Goal: Task Accomplishment & Management: Manage account settings

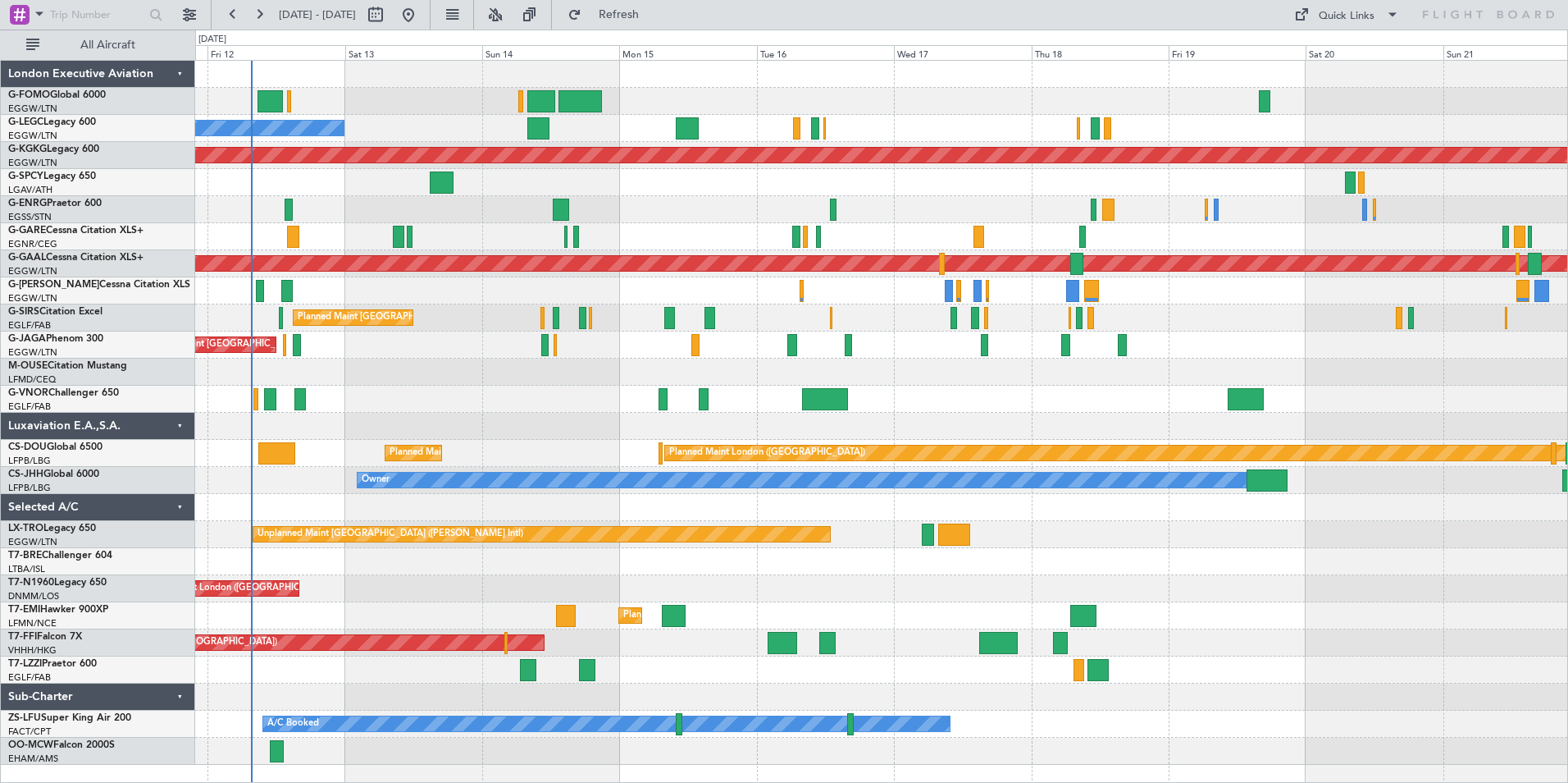
click at [256, 396] on div "Planned Maint [GEOGRAPHIC_DATA] ([GEOGRAPHIC_DATA]) Planned Maint [GEOGRAPHIC_D…" at bounding box center [881, 413] width 1372 height 704
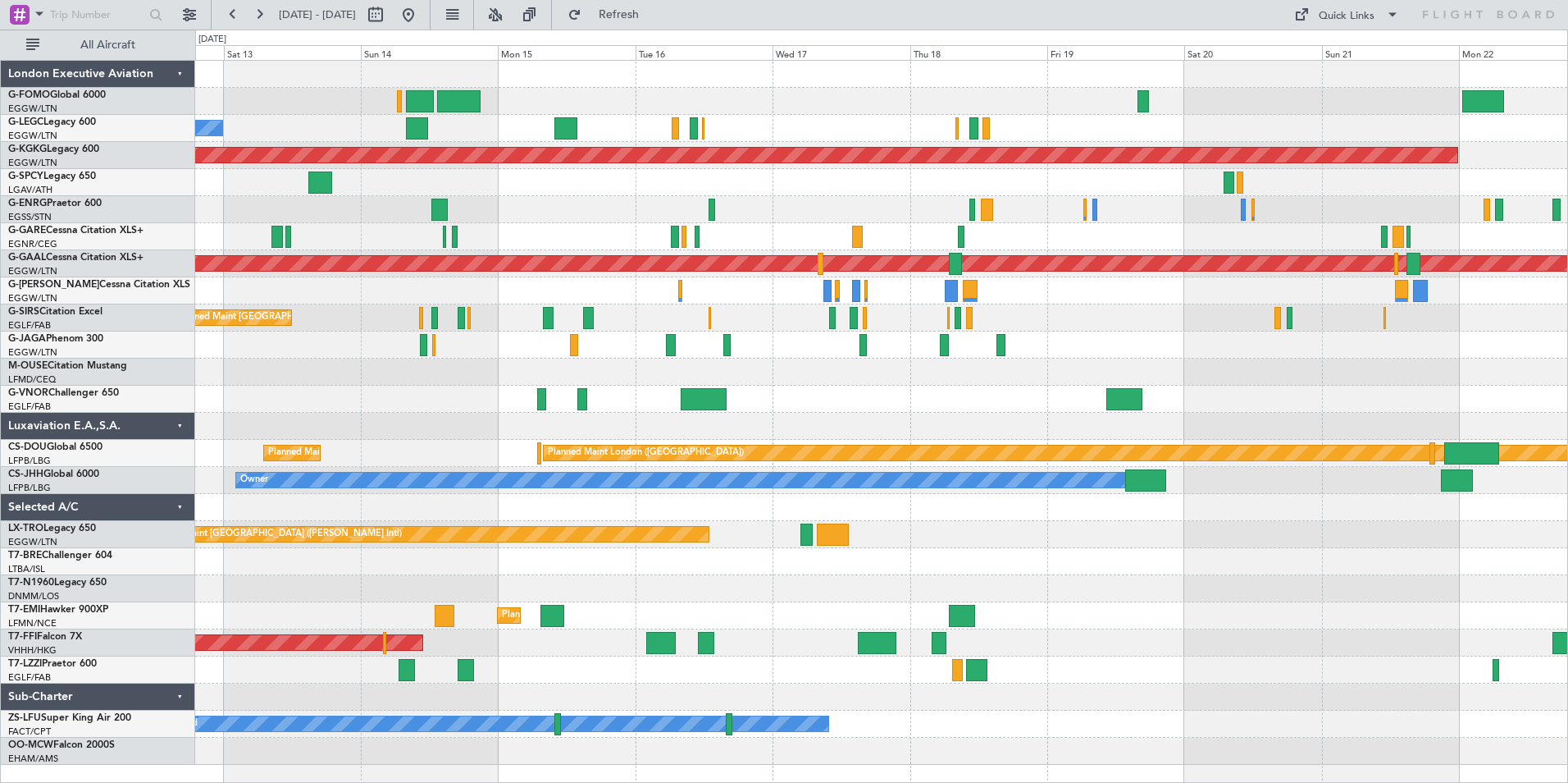
click at [647, 393] on div at bounding box center [881, 399] width 1372 height 27
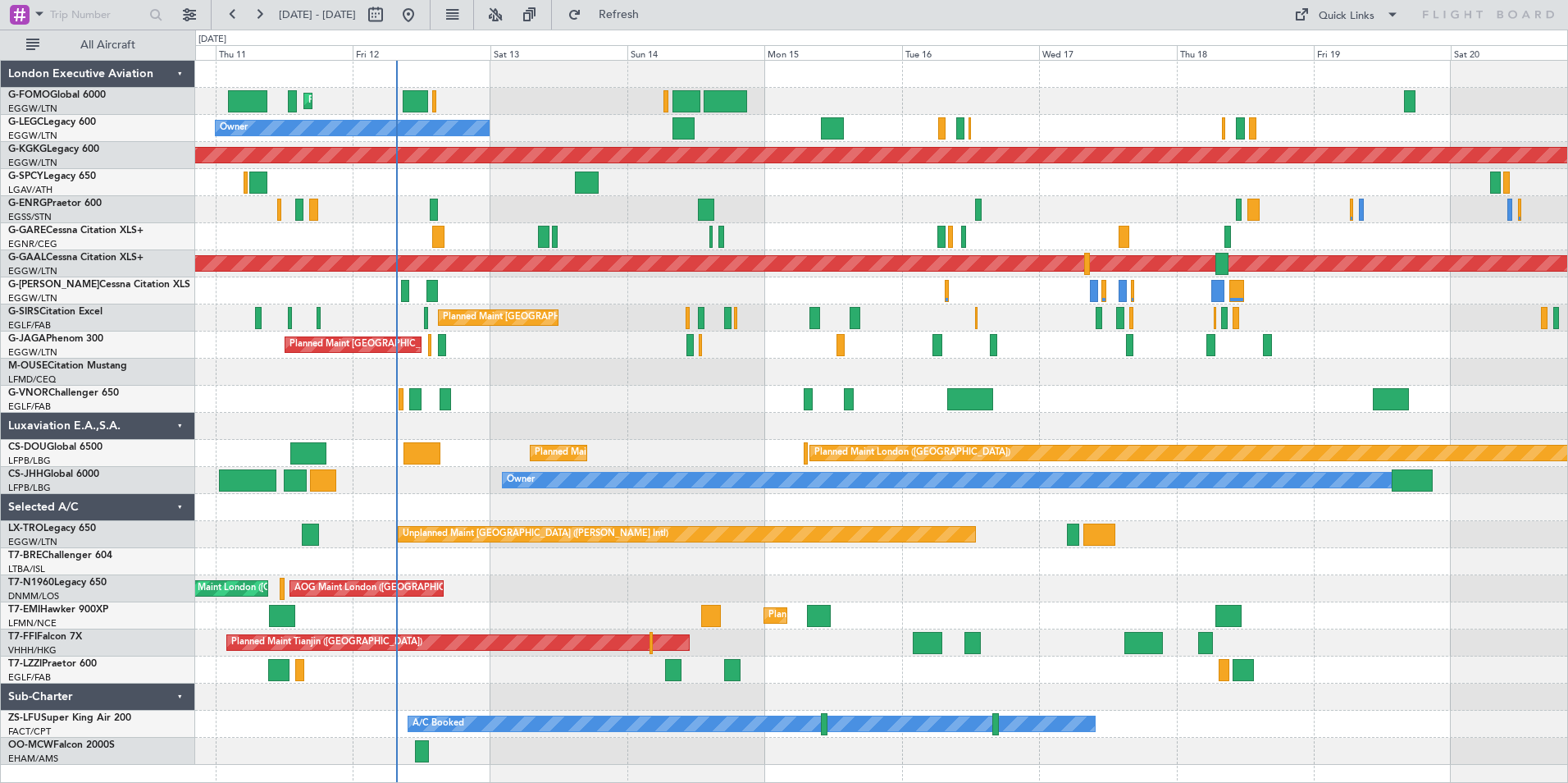
click at [608, 425] on div "Planned Maint London (Luton) Planned Maint London (Luton) Owner AOG Maint Istan…" at bounding box center [881, 413] width 1372 height 704
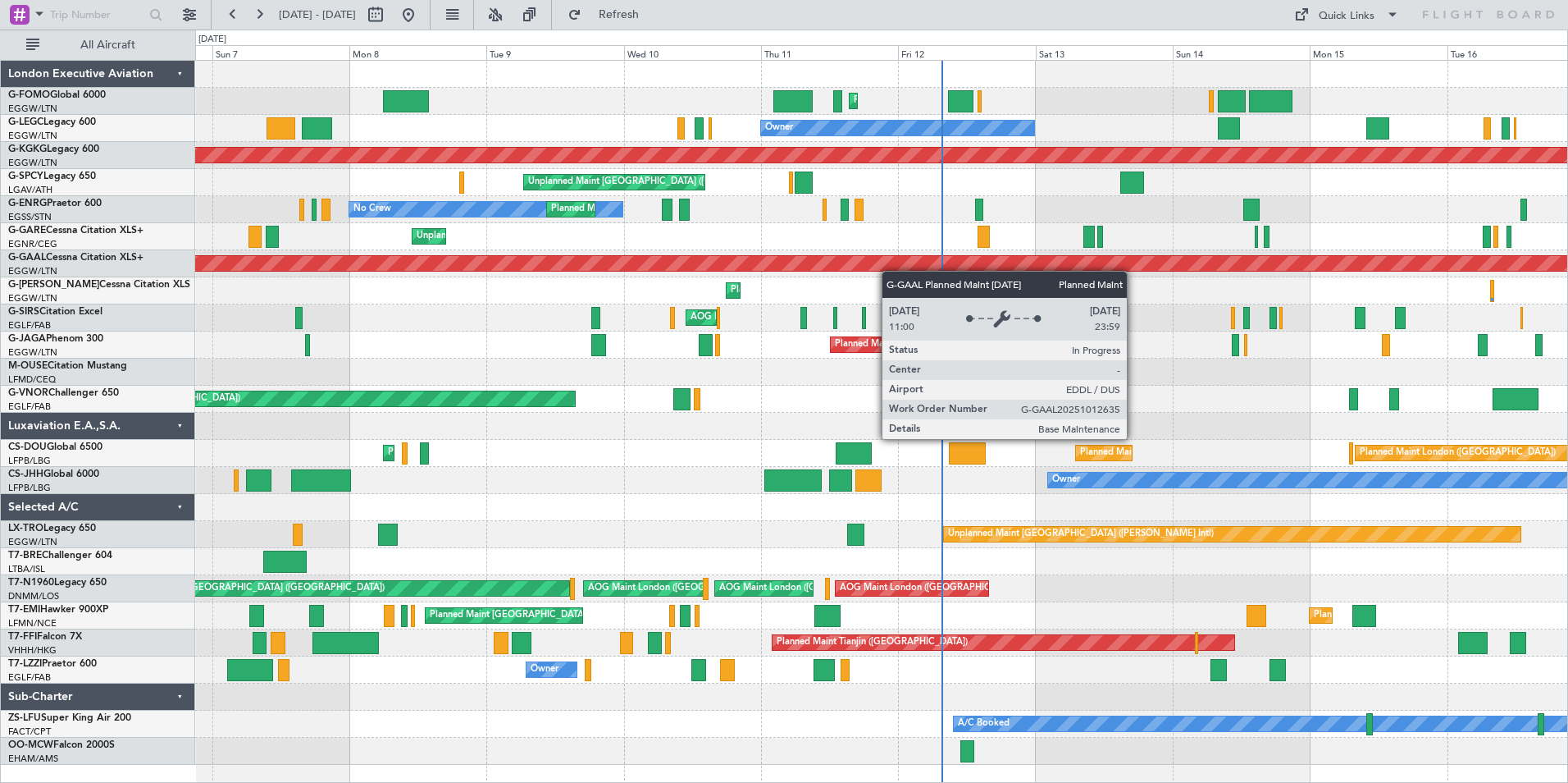
click at [942, 263] on div "Planned Maint London (Luton) Planned Maint London (Luton) Planned Maint London …" at bounding box center [881, 413] width 1372 height 704
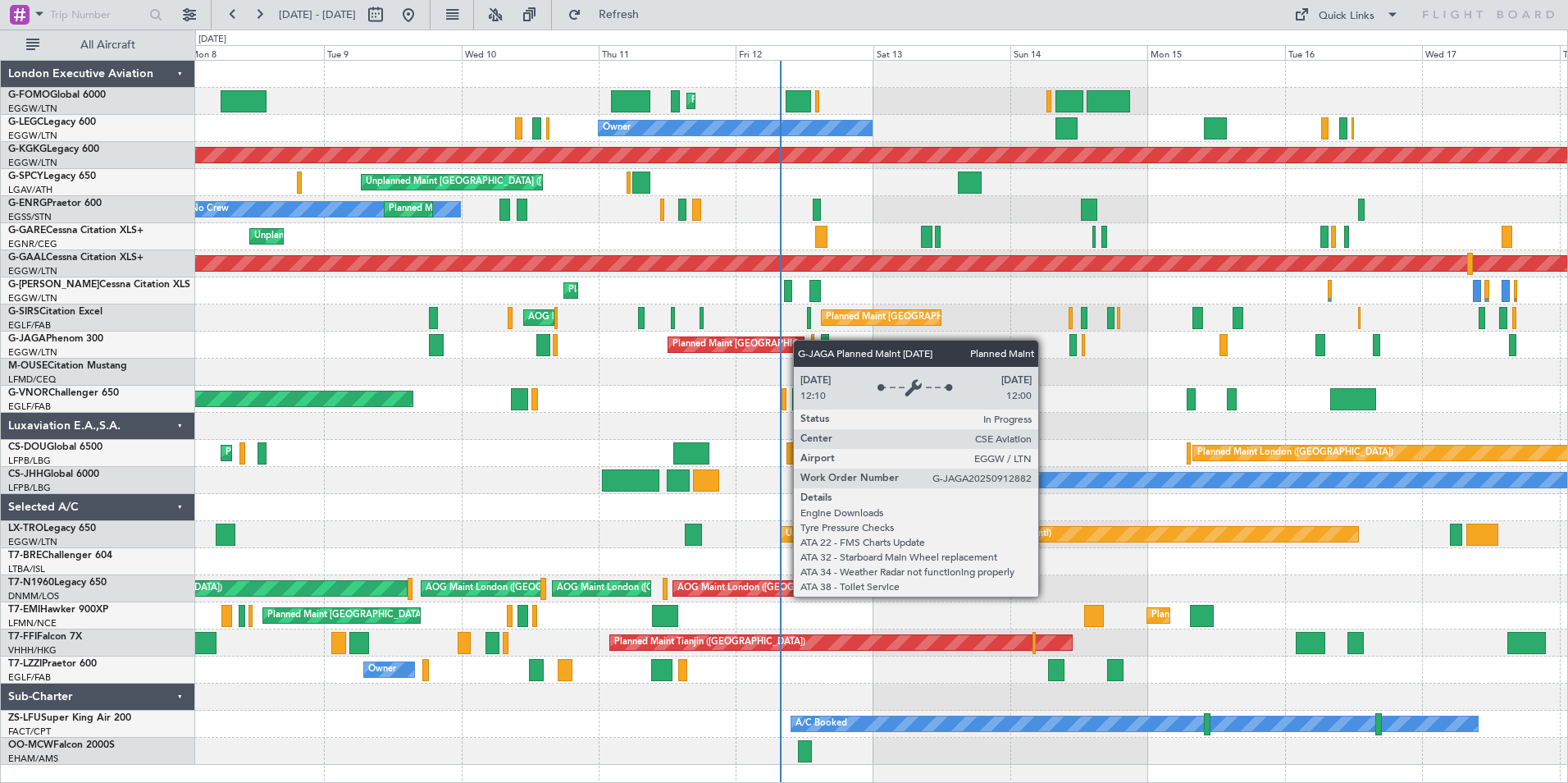
click at [754, 353] on div "Planned Maint London (Luton) Planned Maint London (Luton) Planned Maint London …" at bounding box center [881, 413] width 1372 height 704
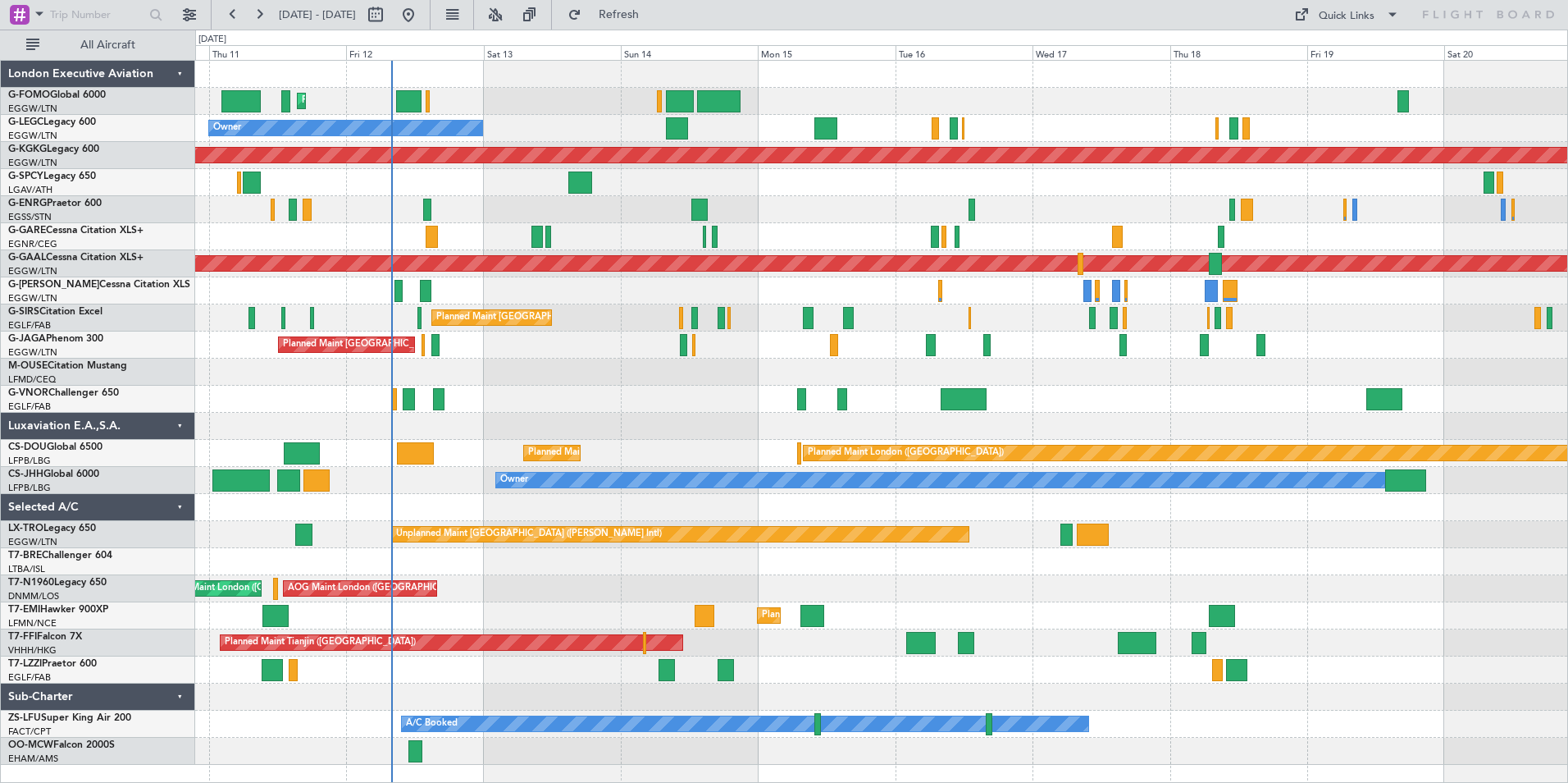
click at [558, 411] on div "Planned Maint London (Luton) Planned Maint London (Luton) Owner AOG Maint Istan…" at bounding box center [881, 413] width 1372 height 704
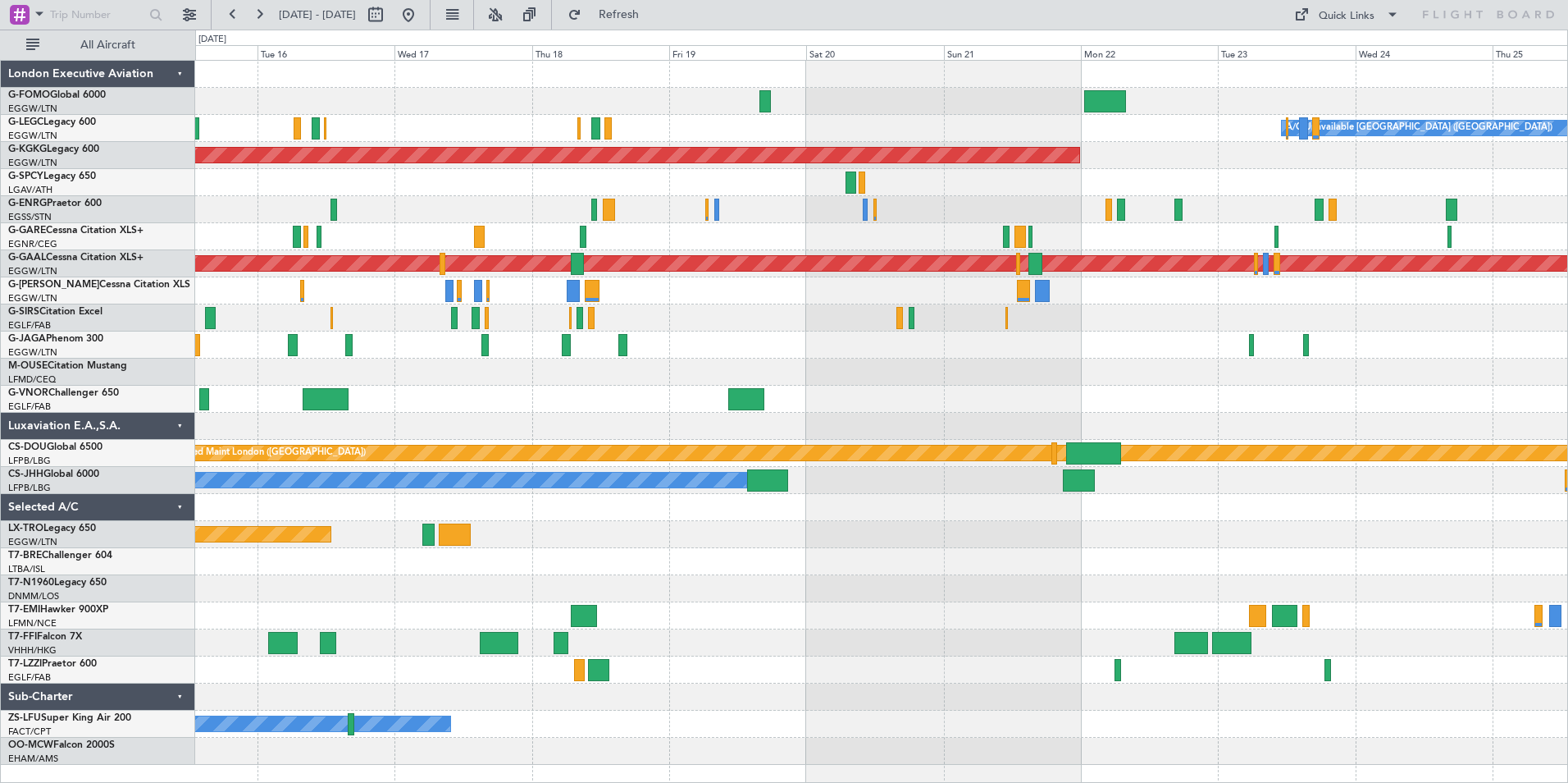
click at [243, 380] on div "A/C Unavailable London (Luton) AOG Maint Istanbul (Ataturk) Planned Maint Dusse…" at bounding box center [881, 413] width 1372 height 704
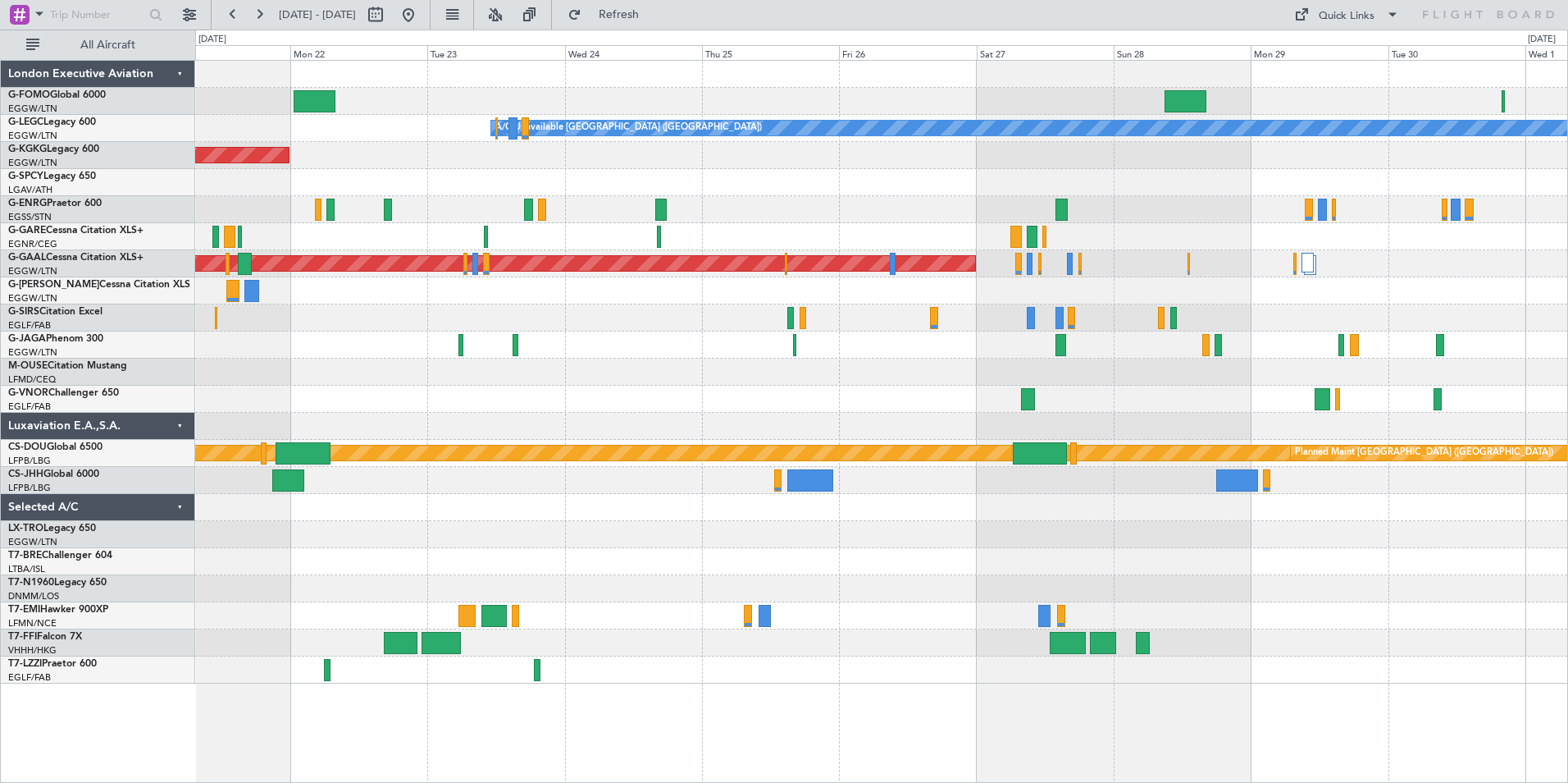
click at [683, 347] on div "A/C Unavailable London (Luton) AOG Maint Istanbul (Ataturk) Planned Maint Dusse…" at bounding box center [881, 372] width 1372 height 622
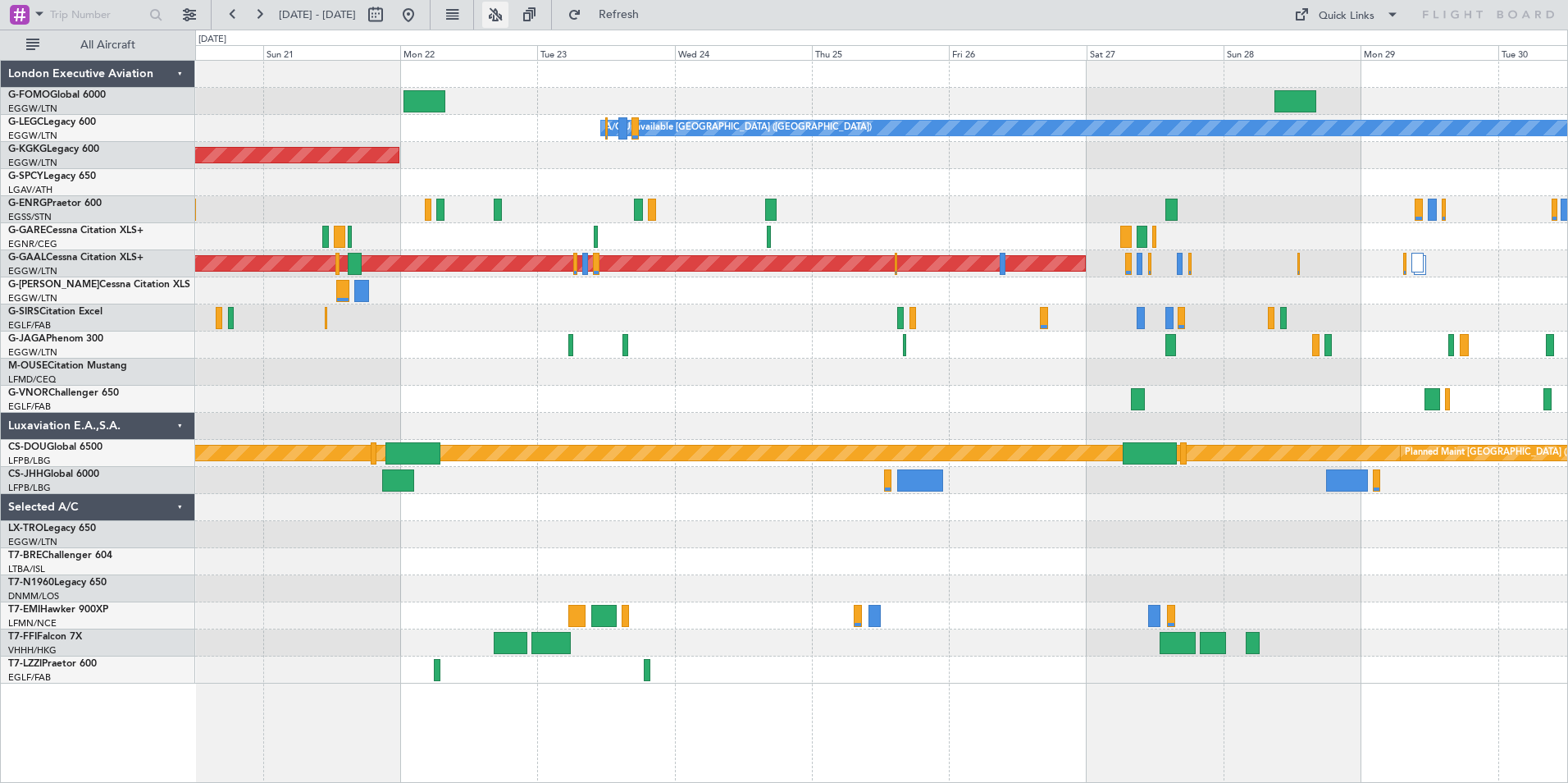
click at [509, 23] on button at bounding box center [495, 15] width 26 height 26
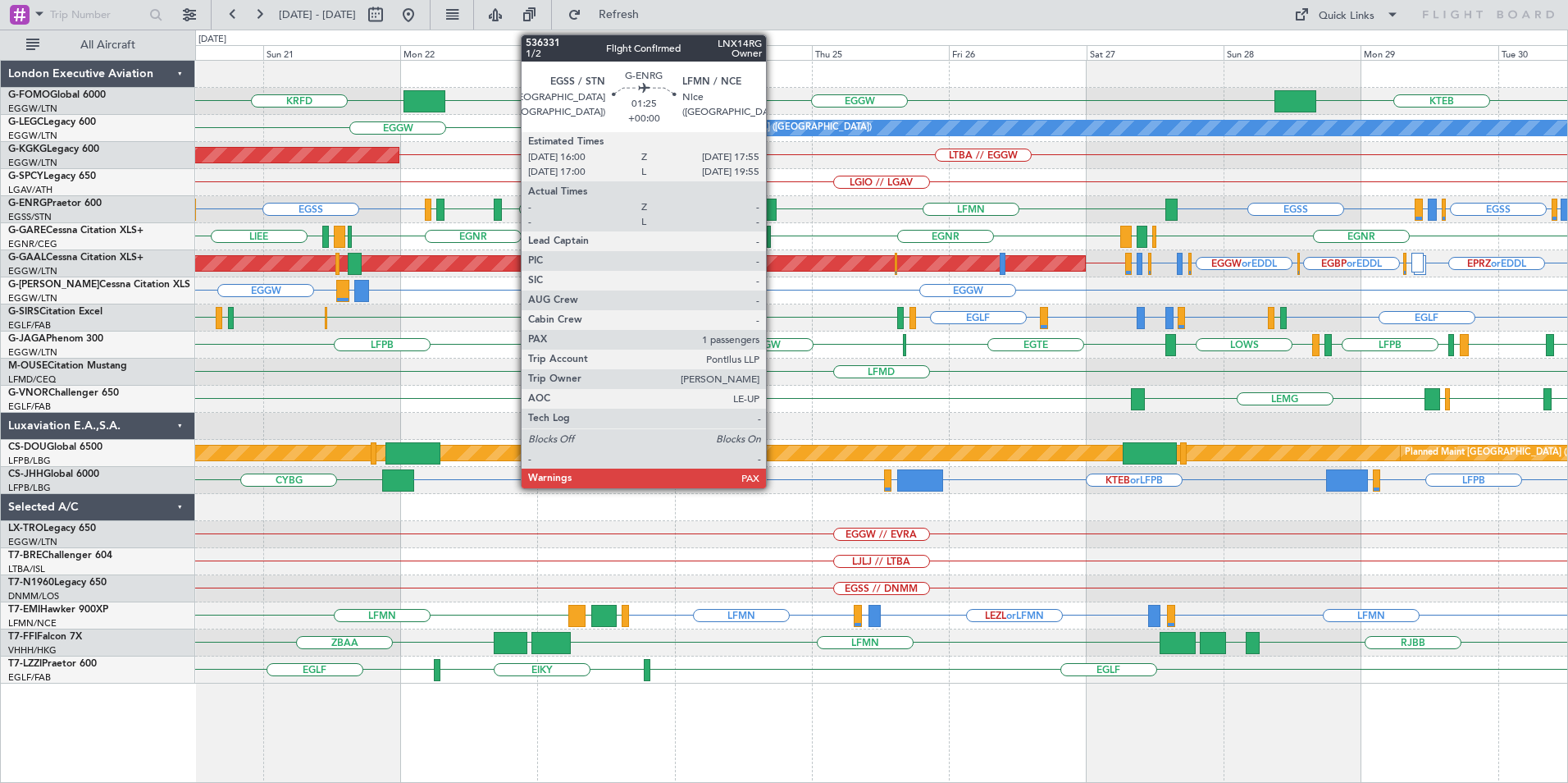
click at [773, 211] on div at bounding box center [770, 209] width 11 height 23
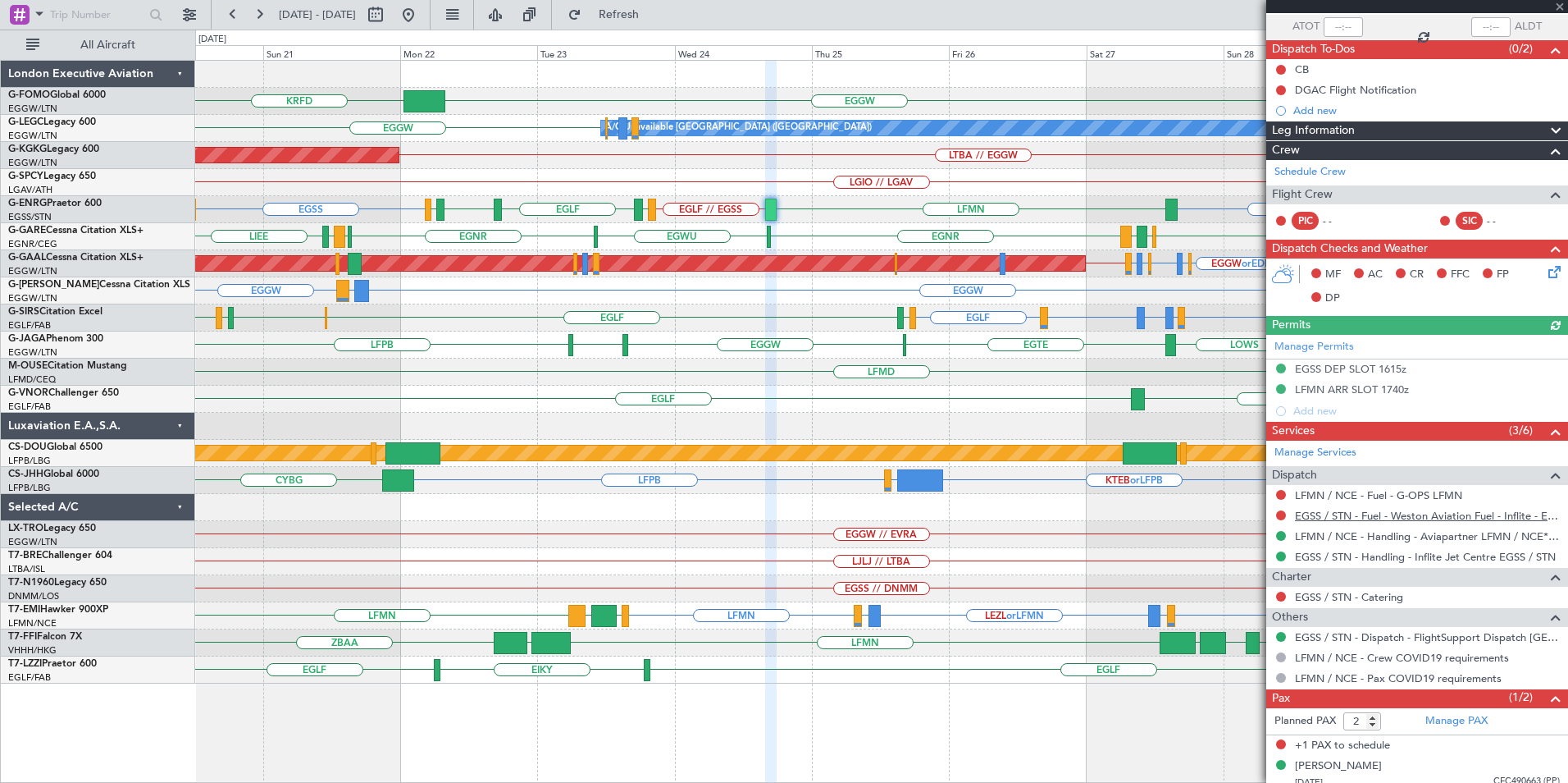
scroll to position [130, 0]
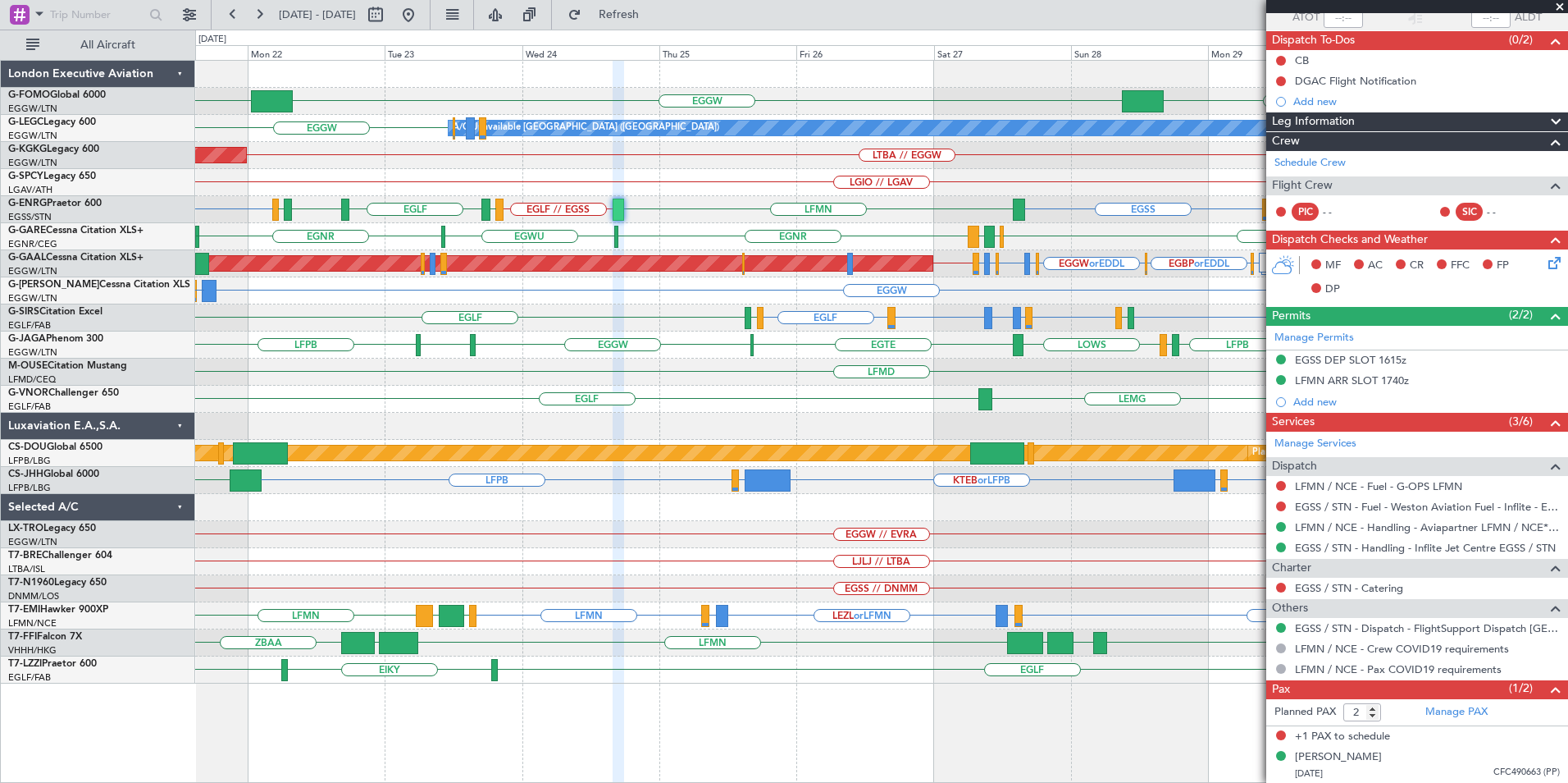
click at [928, 406] on div "EGGW KRFD KTEB EGGW A/C Unavailable London (Luton) LTBA // EGGW AOG Maint Istan…" at bounding box center [881, 372] width 1372 height 622
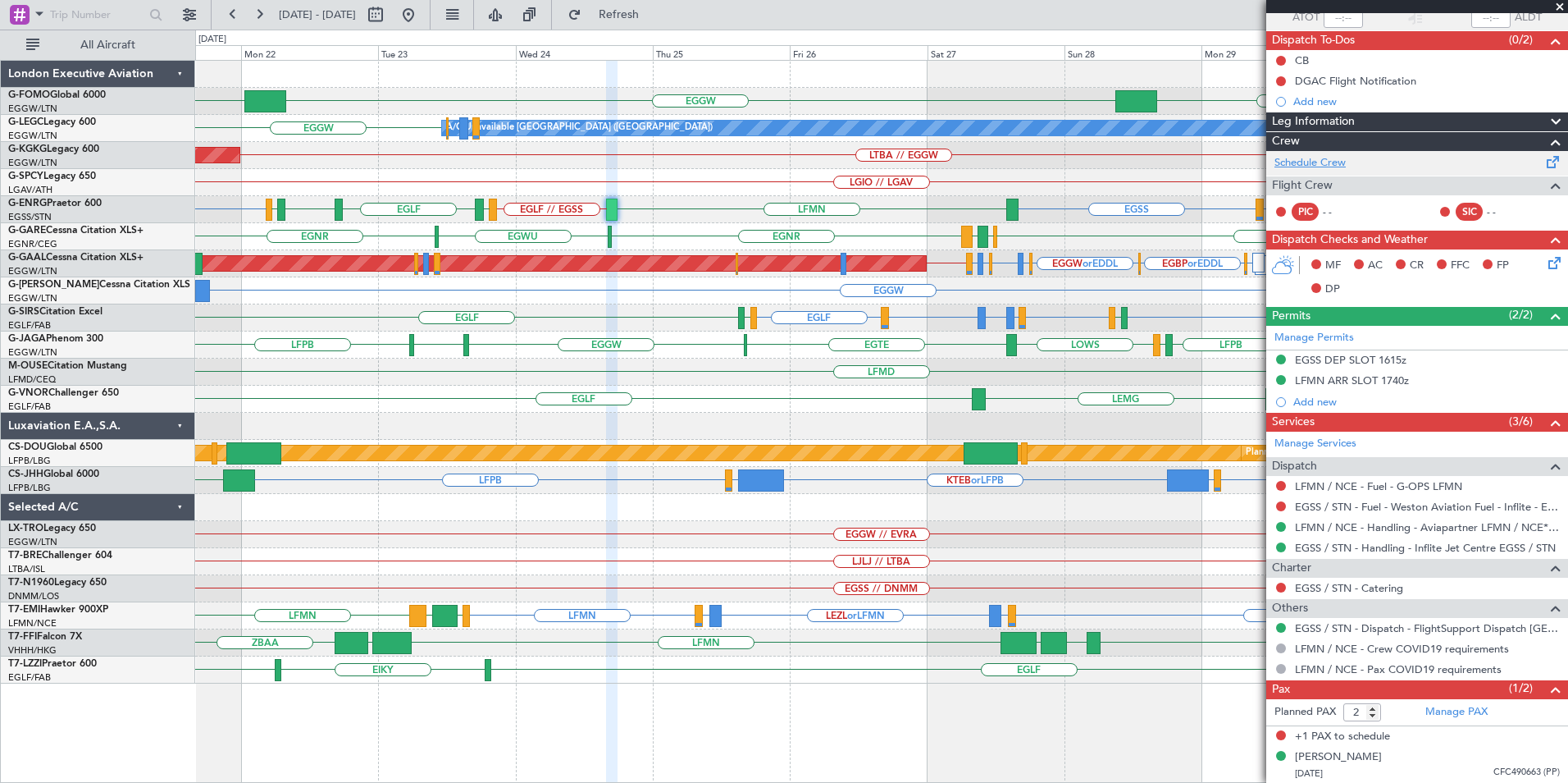
click at [1313, 164] on link "Schedule Crew" at bounding box center [1310, 162] width 71 height 16
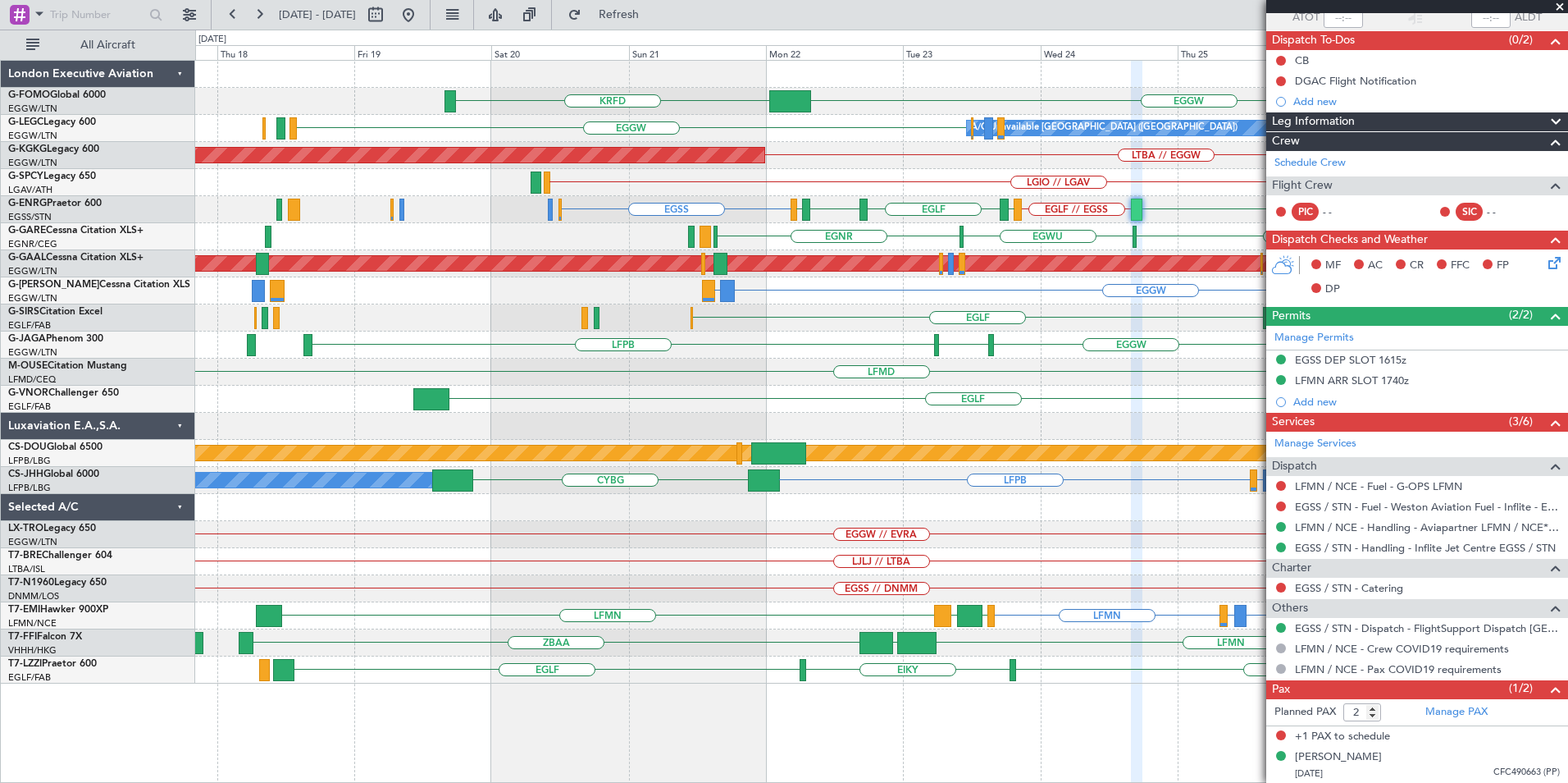
click at [1135, 238] on div "EGWU EGNR EGNR EGWU LIMJ EGNR" at bounding box center [881, 237] width 1372 height 27
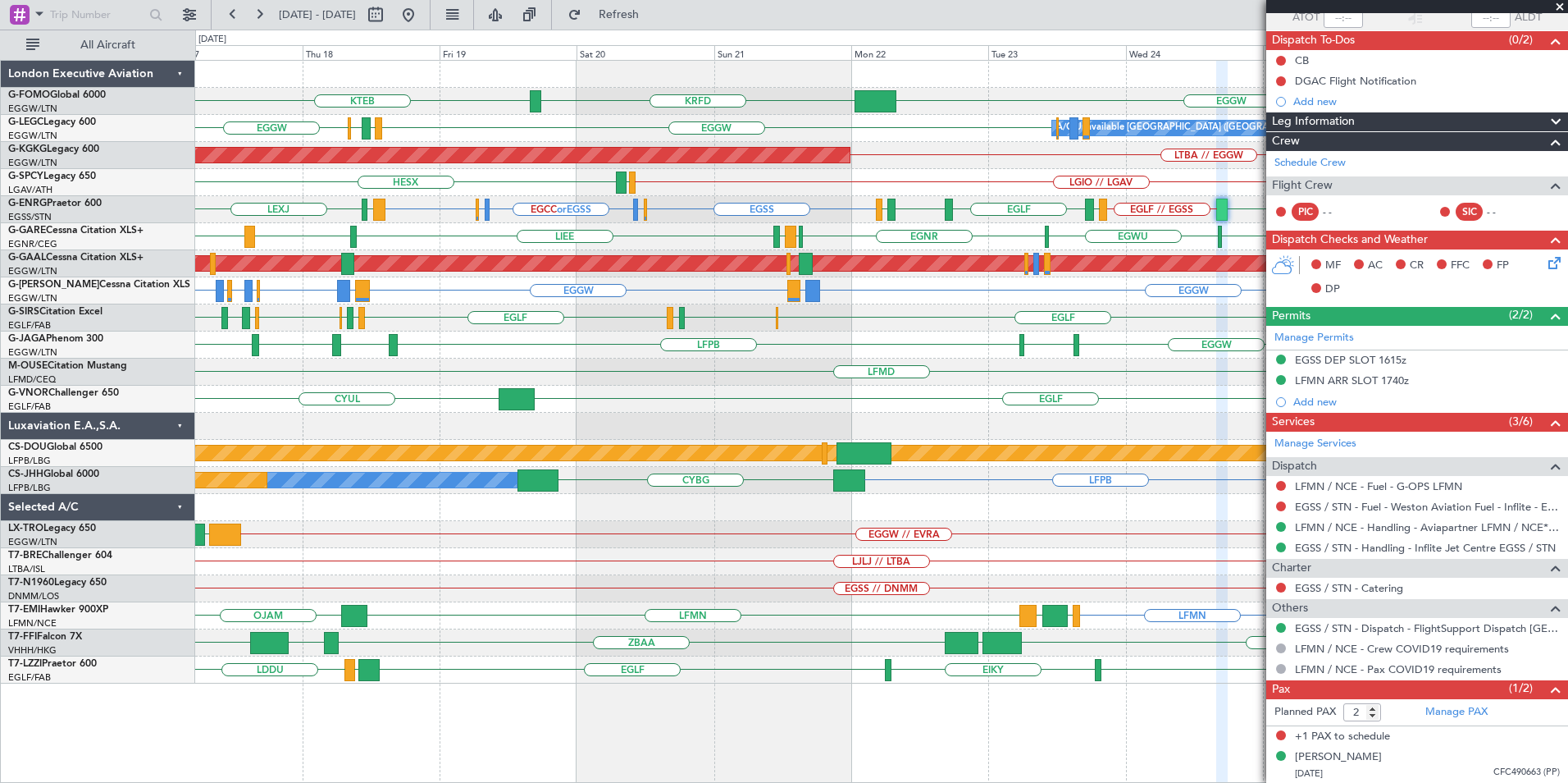
click at [859, 399] on div "CYUL EGLF" at bounding box center [881, 399] width 1372 height 27
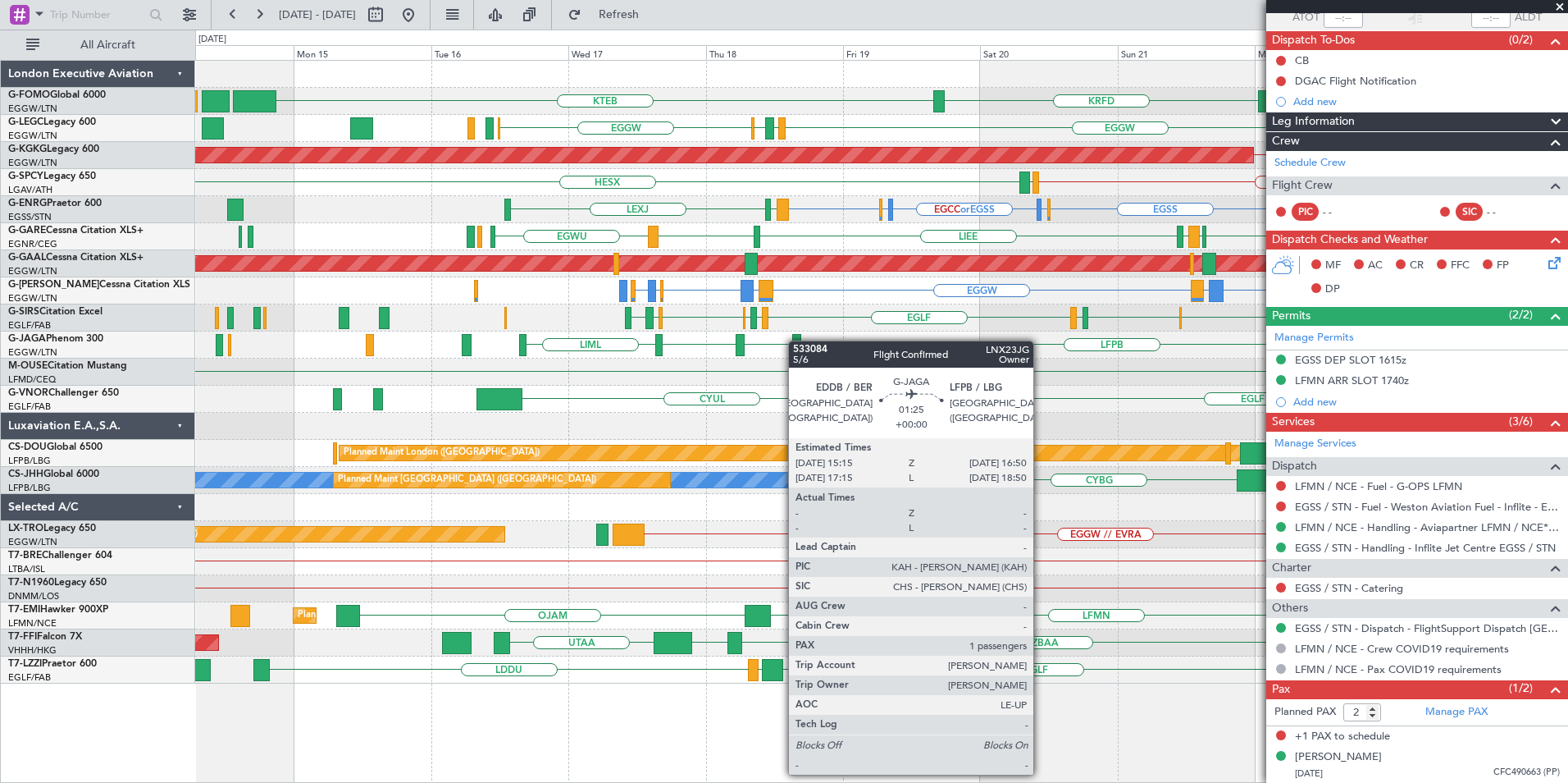
click at [796, 341] on div "KTEB EGGW KRFD A/C Unavailable London (Luton) EGGW EGPD EGLF EGGW Owner Planned…" at bounding box center [881, 372] width 1372 height 622
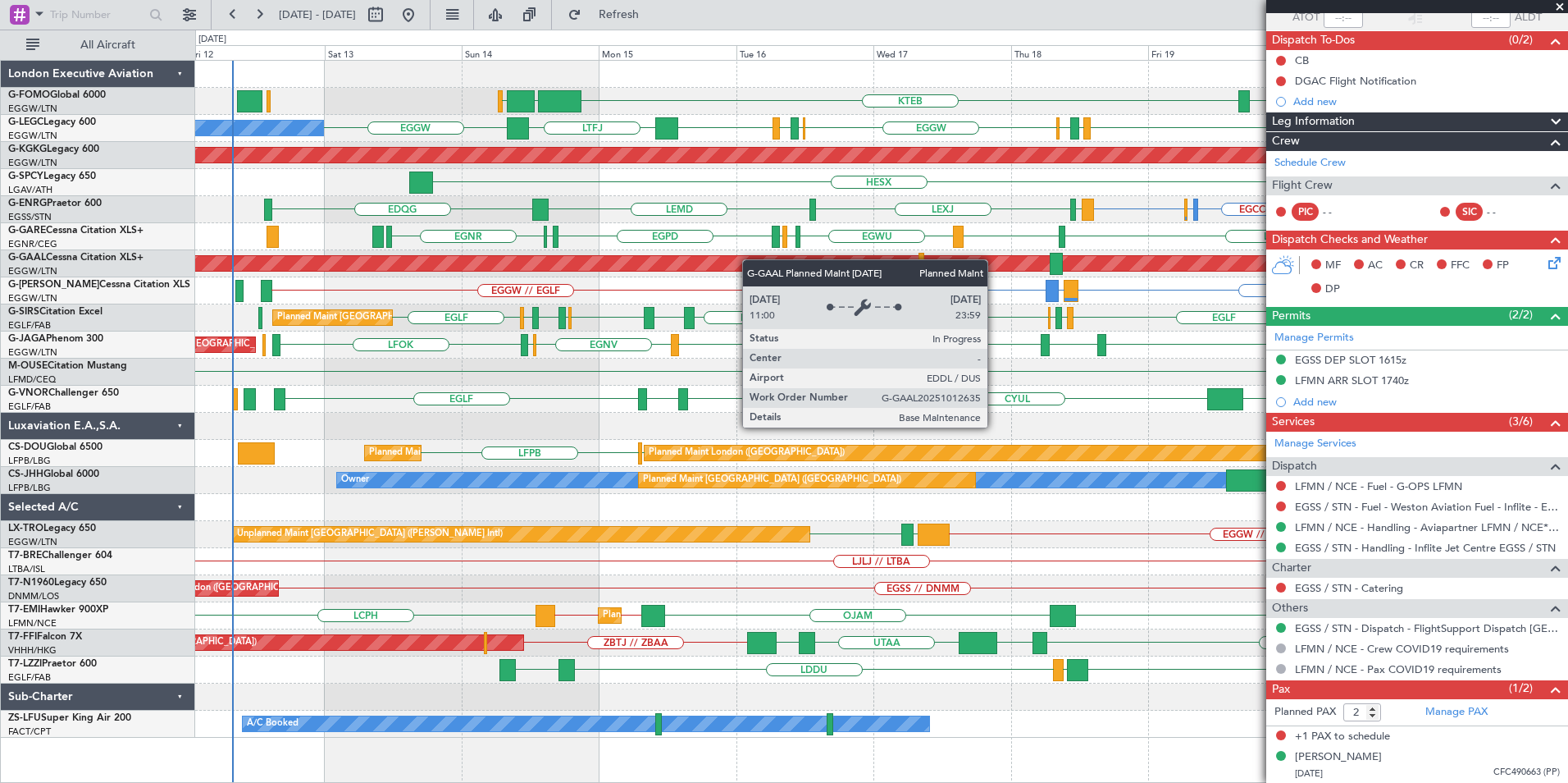
click at [778, 257] on div "OLBA KTEB EGGW KRFD Planned Maint London (Luton) EGGW EGGW EGGW EGPD EGLF EGGW …" at bounding box center [881, 399] width 1372 height 677
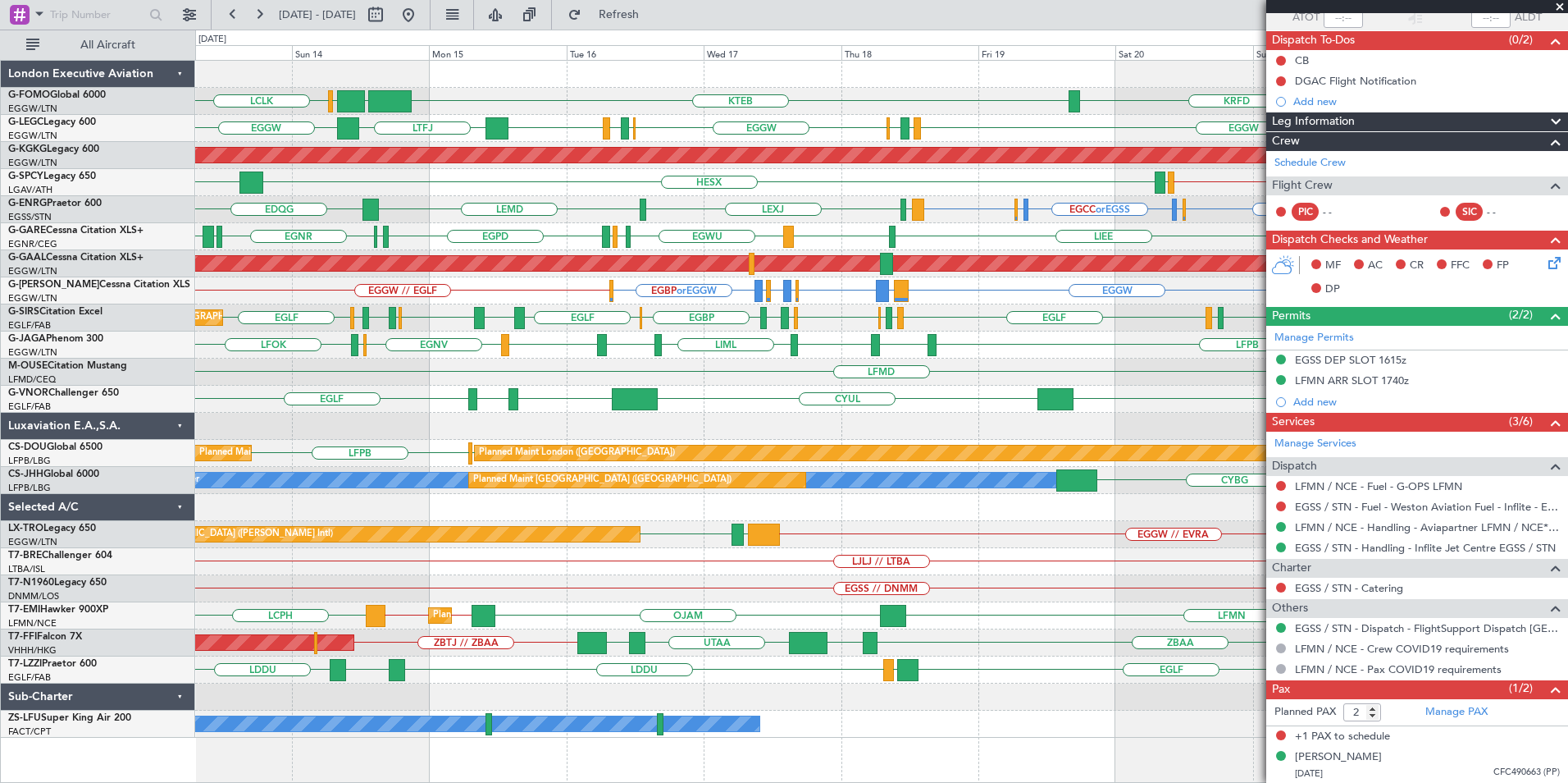
click at [836, 296] on div "EGGW // EGLF EGGW LEPA or EGGW EGLF or EGGW EGWU or EGGW EGQS or EGGW EGPD or E…" at bounding box center [881, 290] width 1372 height 27
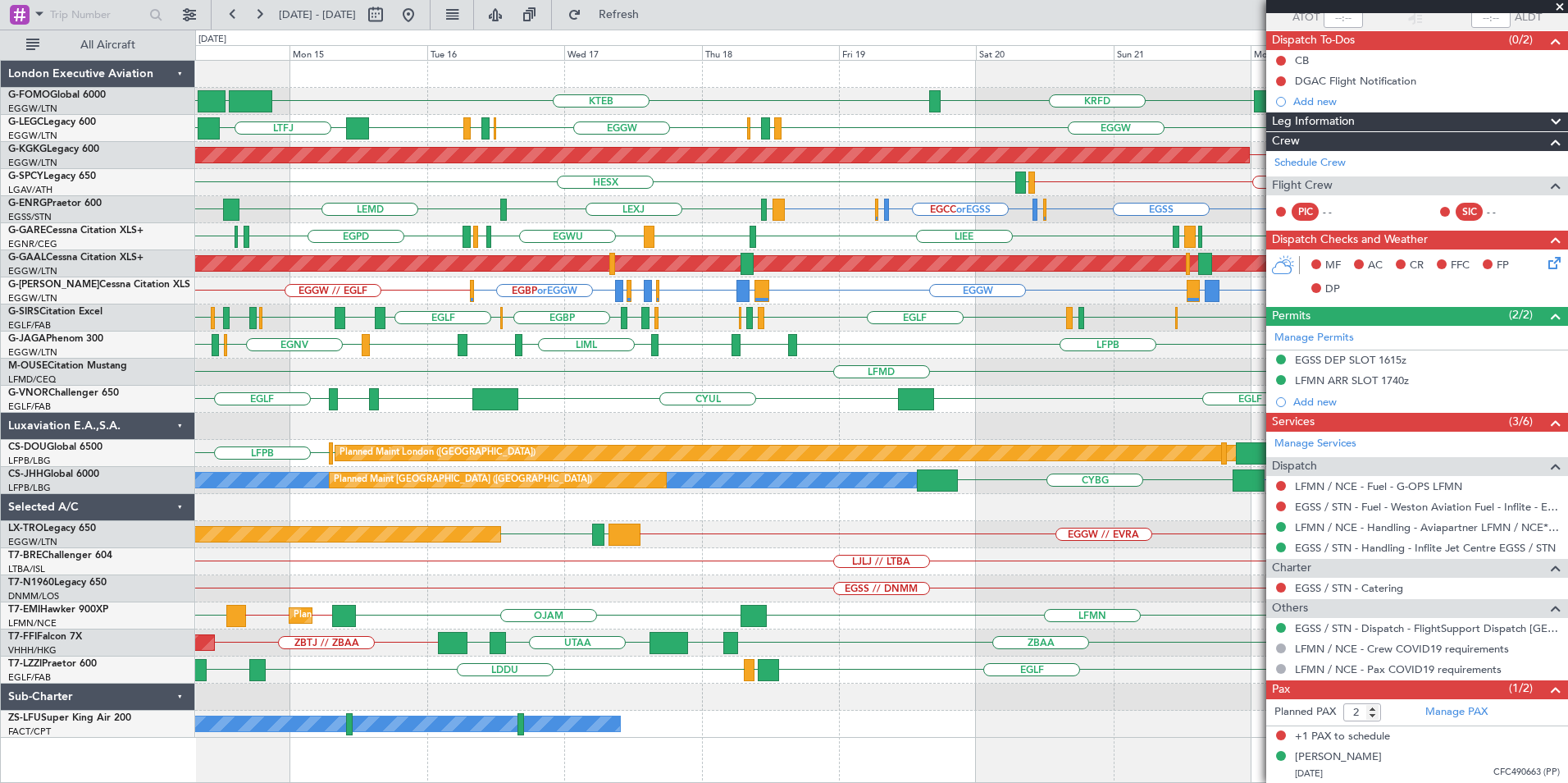
click at [822, 231] on div "OLBA KTEB EGGW EGGW KRFD A/C Unavailable London (Luton) EGGW EGGW EGPD EGLF EGG…" at bounding box center [881, 399] width 1372 height 677
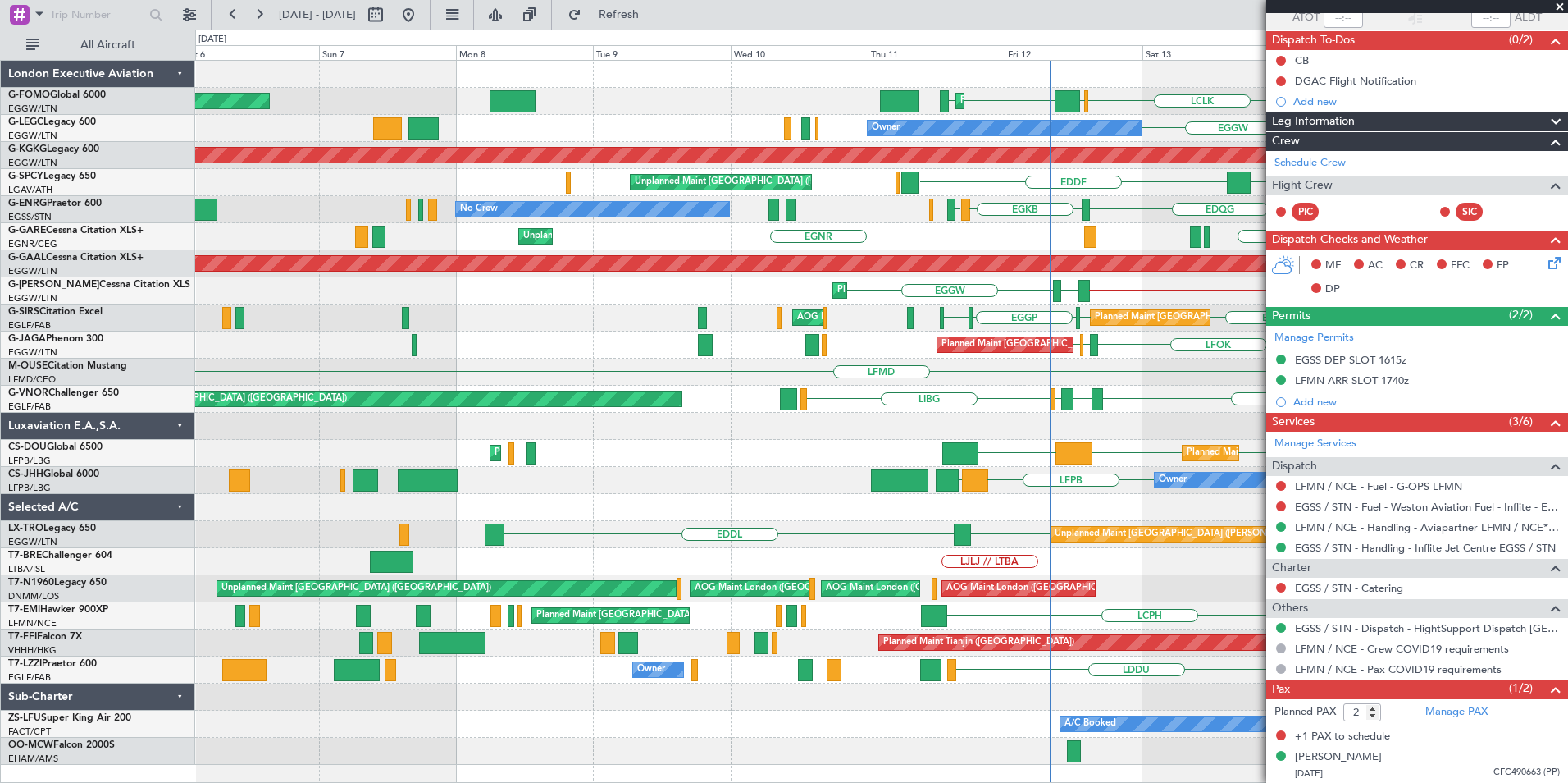
click at [1228, 251] on div "Planned Maint London (Luton) OLBA LCLK OLBA EGGW EGGW KTEB EGGW Planned Maint L…" at bounding box center [881, 413] width 1372 height 704
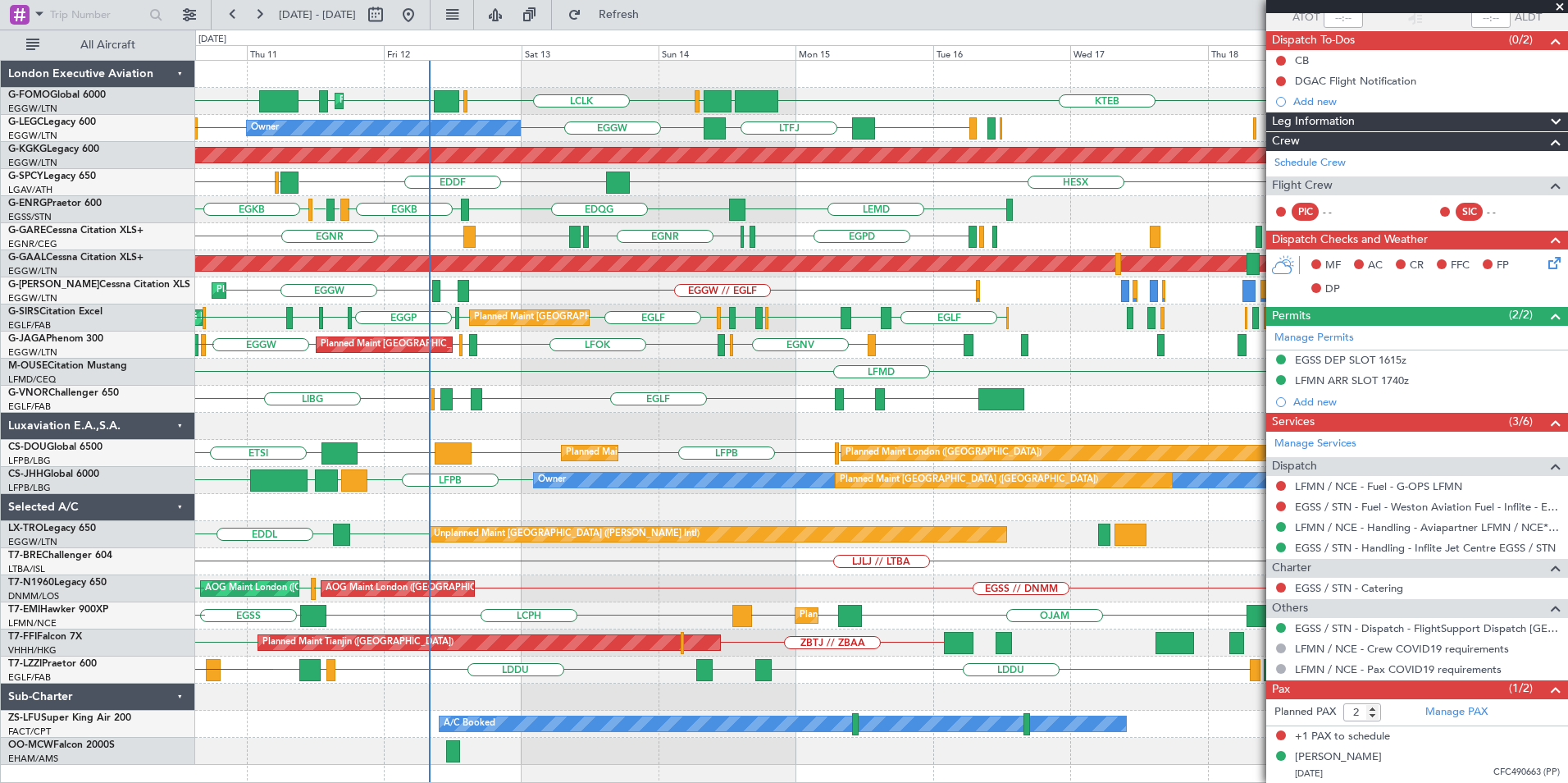
click at [415, 314] on div "OLBA LCLK OLBA EGGW EGGW EDDH KTEB KTEB EGGW Planned Maint London (Luton) EGGW …" at bounding box center [881, 413] width 1372 height 704
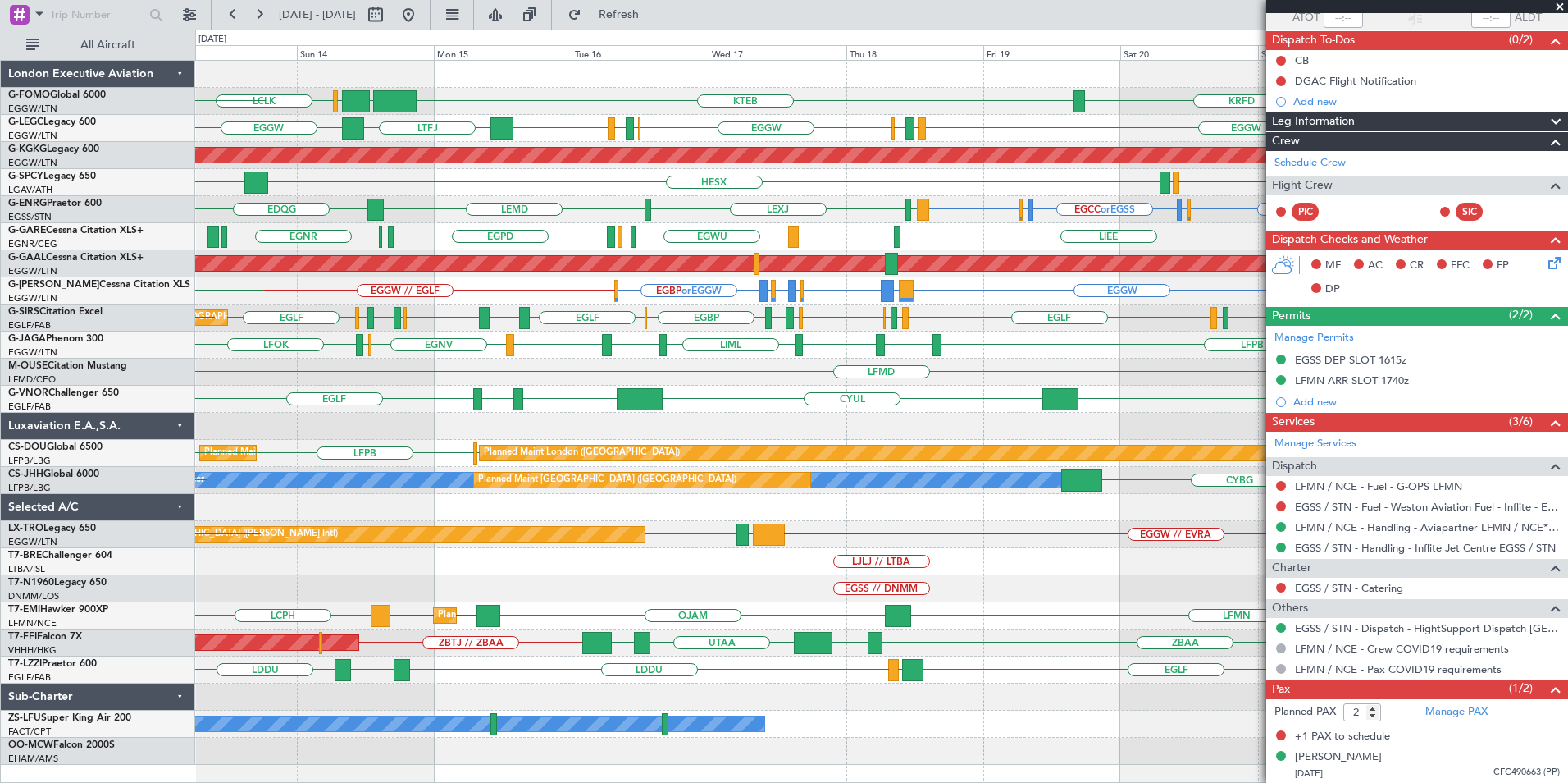
click at [757, 235] on div "OLBA LCLK KTEB EGGW KRFD EGGW Planned Maint London (Luton) OLBA EGGW EGGW EGPD …" at bounding box center [881, 413] width 1372 height 704
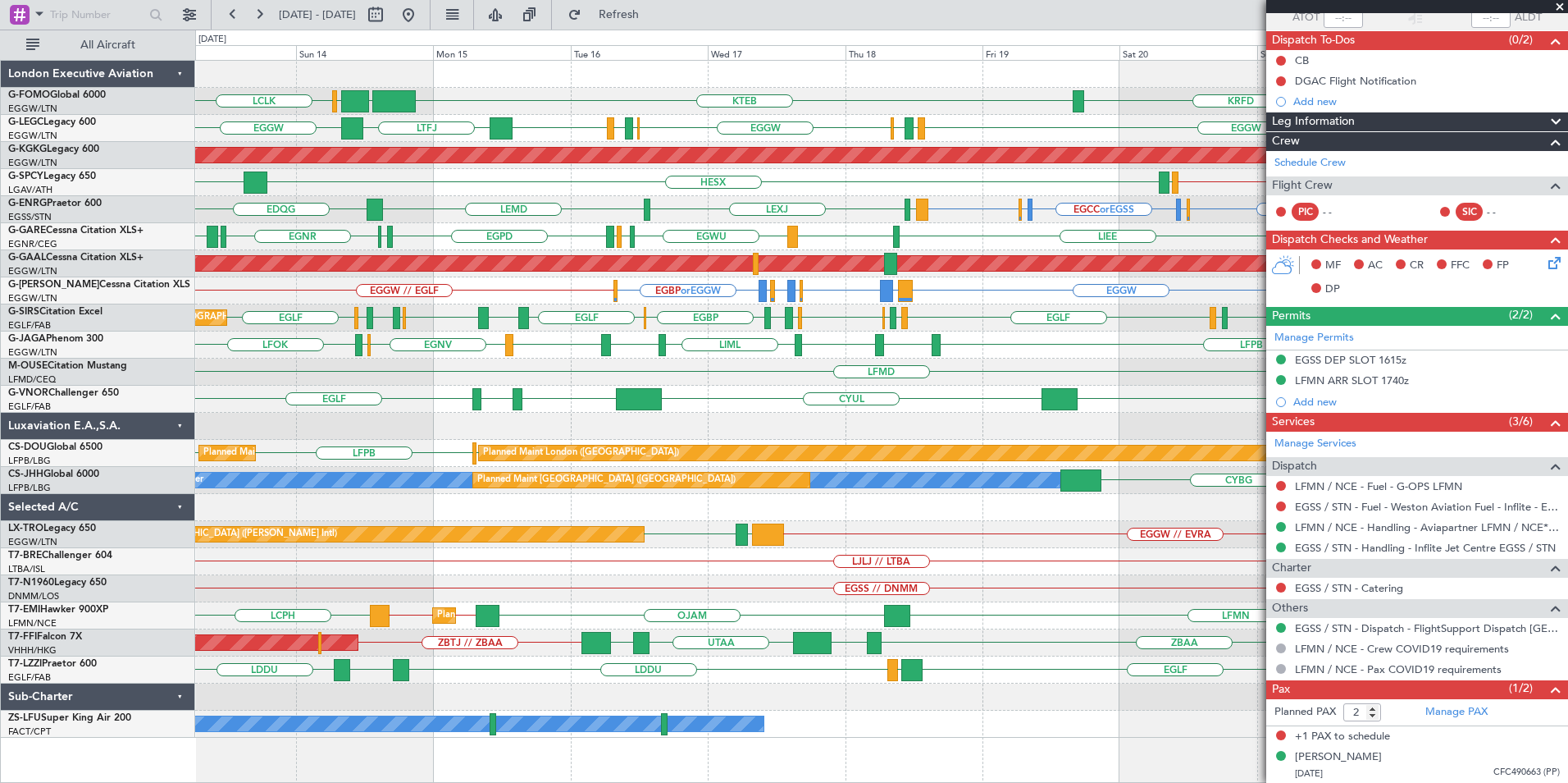
click at [786, 302] on div "OLBA LCLK KTEB EGGW EGGW KRFD Planned Maint London (Luton) EGGW EGGW EGPD EGLF …" at bounding box center [881, 399] width 1372 height 677
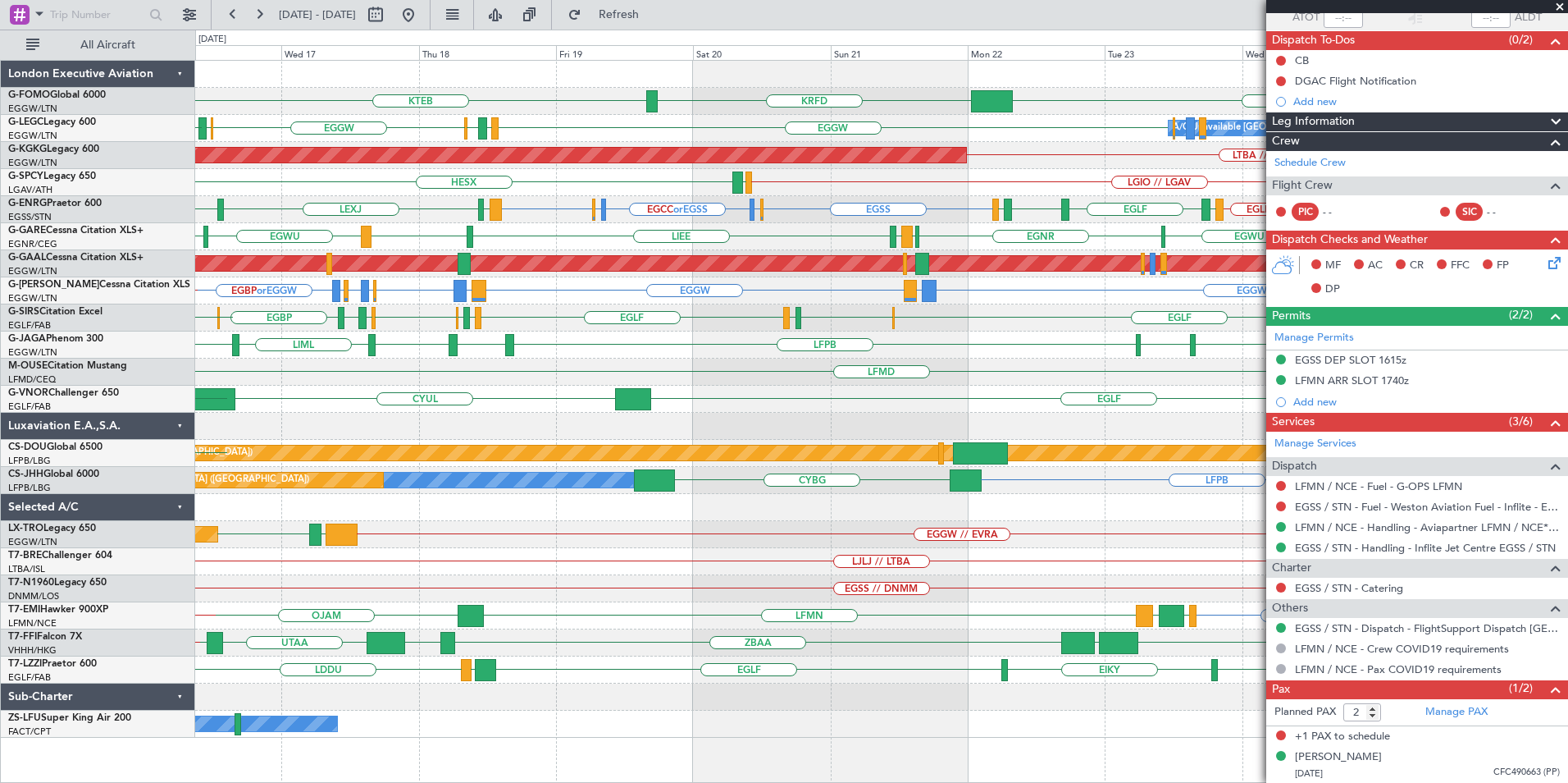
click at [1173, 253] on div "KTEB EGGW KRFD EGGW EGPD EGLF EGGW EGWU EGPD A/C Unavailable London (Luton) EGG…" at bounding box center [881, 399] width 1372 height 677
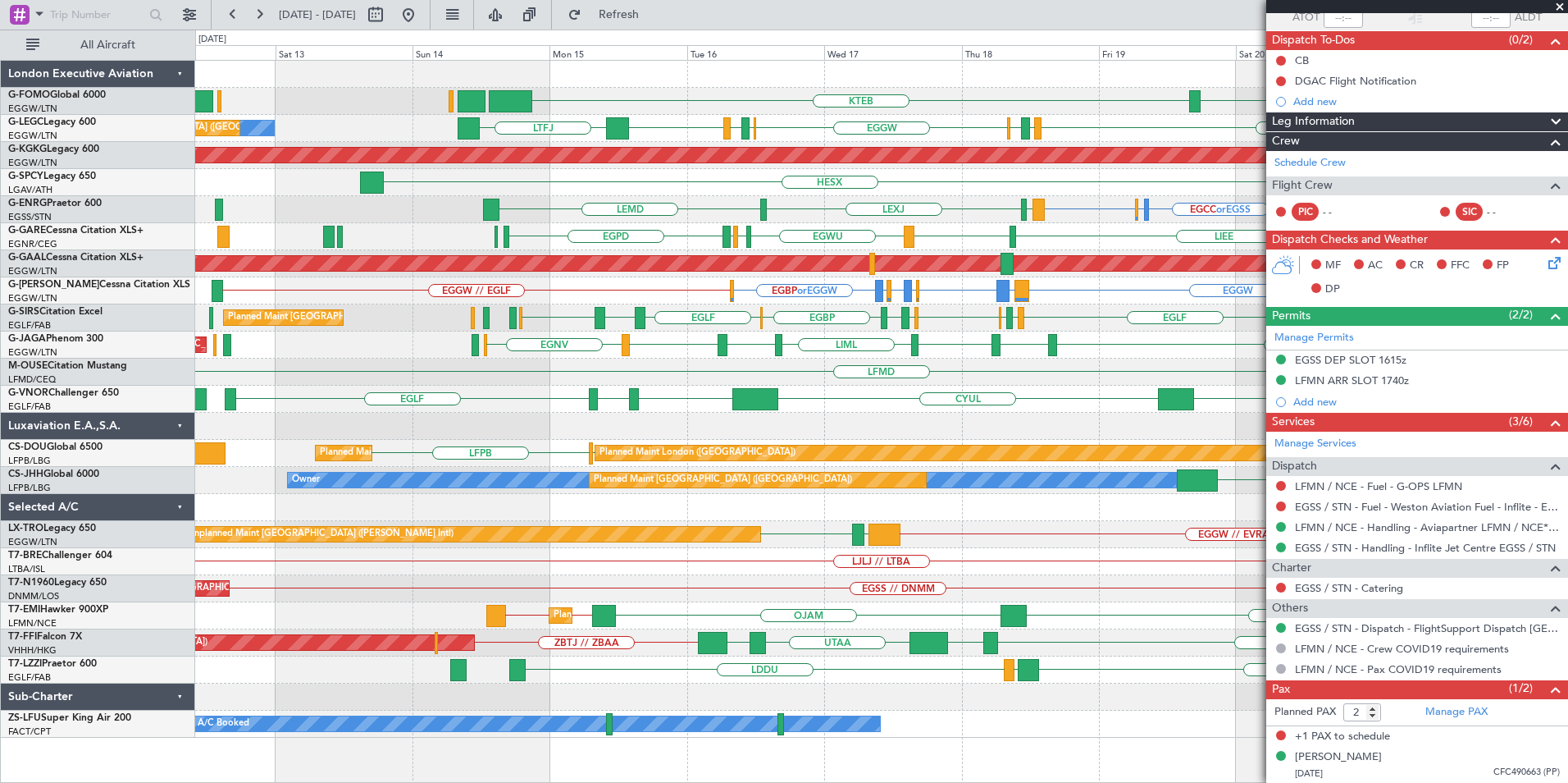
click at [756, 239] on div "LIEE LIMJ EGWU EGNR EGNR EGHI LIMJ EGWU EGPD EGWU EGNR" at bounding box center [881, 237] width 1372 height 27
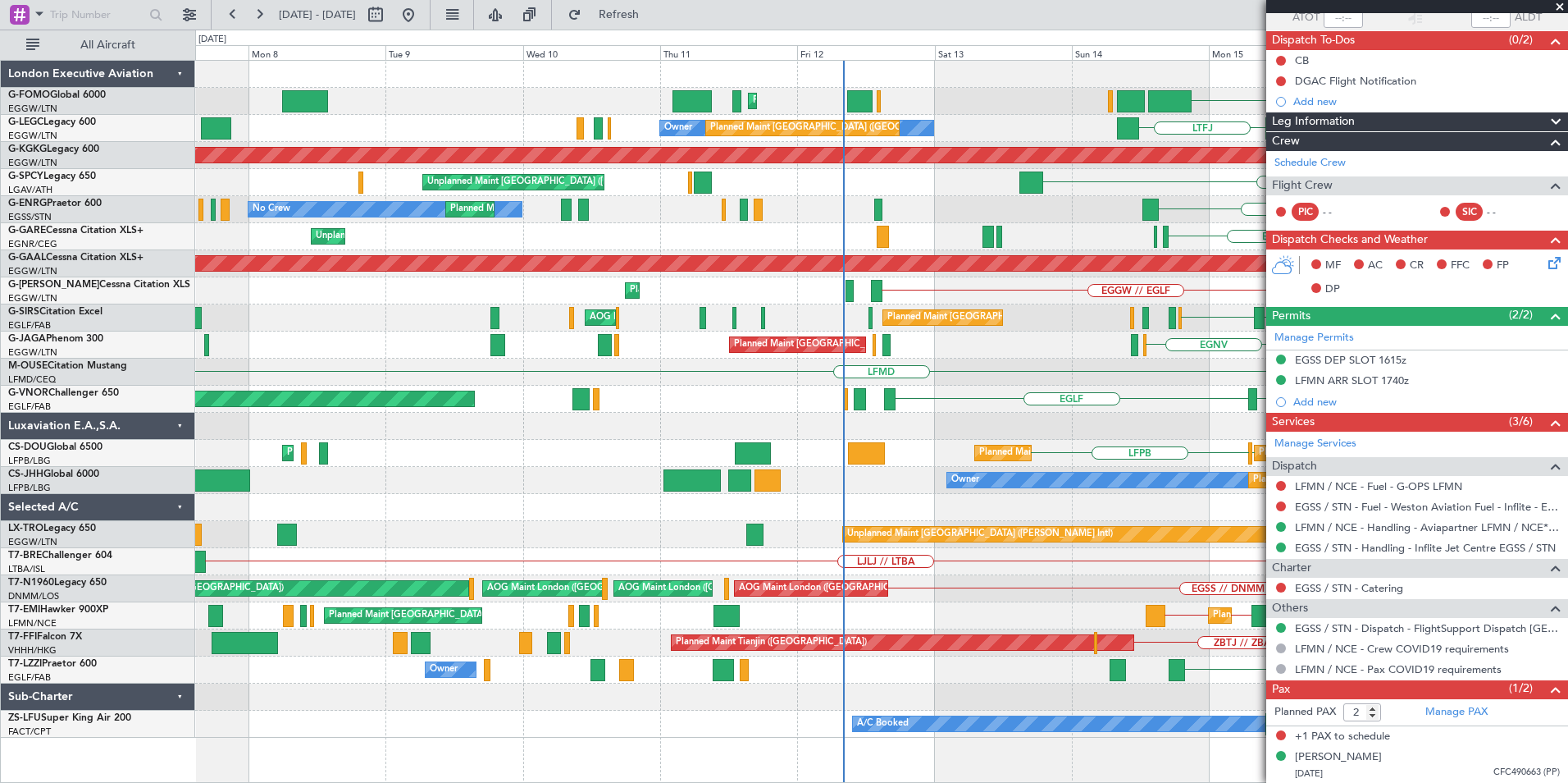
click at [769, 221] on div "LEXJ LEMD No Crew Planned Maint London (Stansted) EGSS LEMD EGSC or EGSS EGCC o…" at bounding box center [881, 209] width 1372 height 27
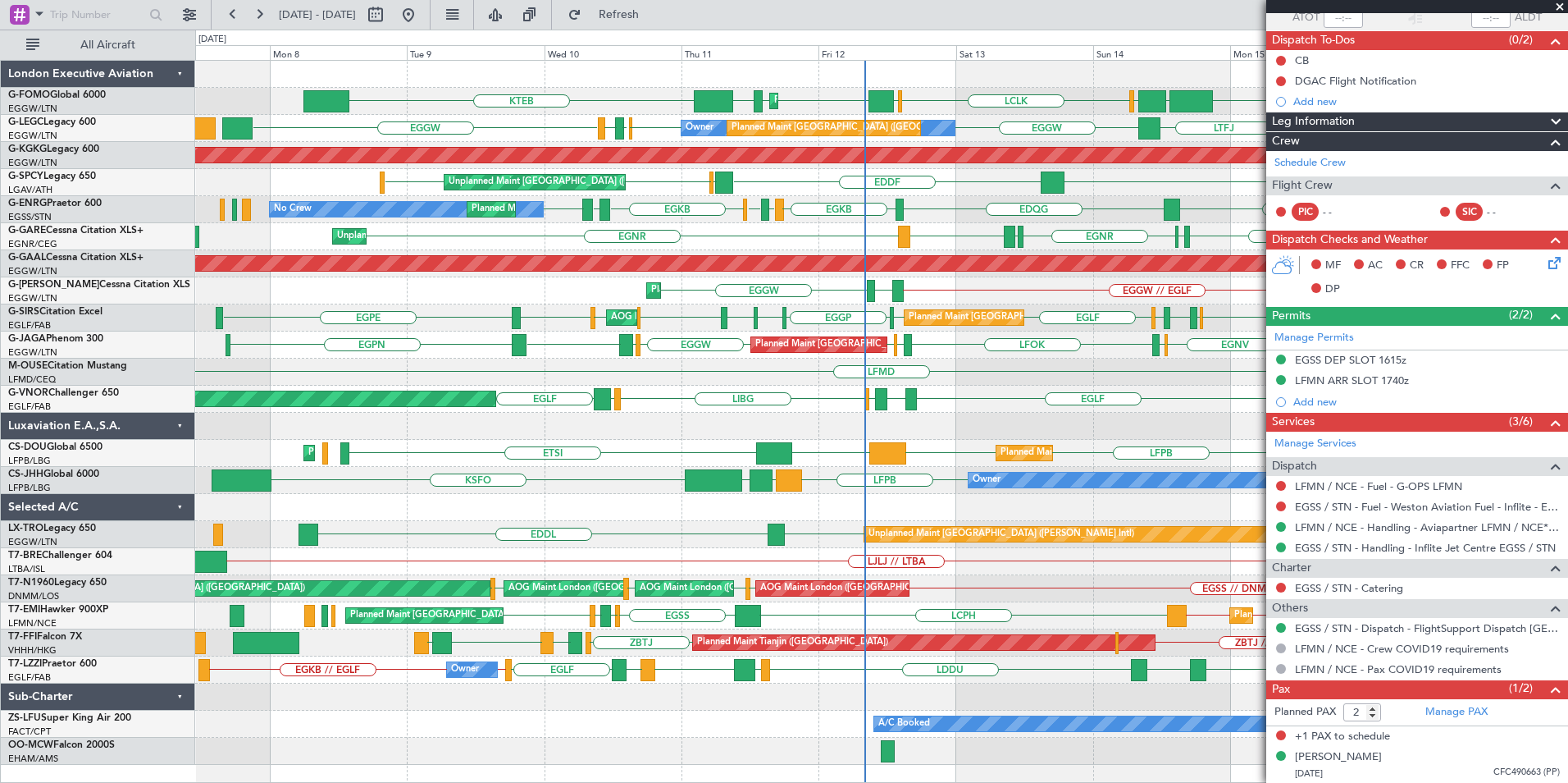
click at [820, 229] on div "Planned Maint London (Luton) OLBA LCLK OLBA EGGW EGGW EDDH KTEB KTEB EGGW Plann…" at bounding box center [881, 413] width 1372 height 704
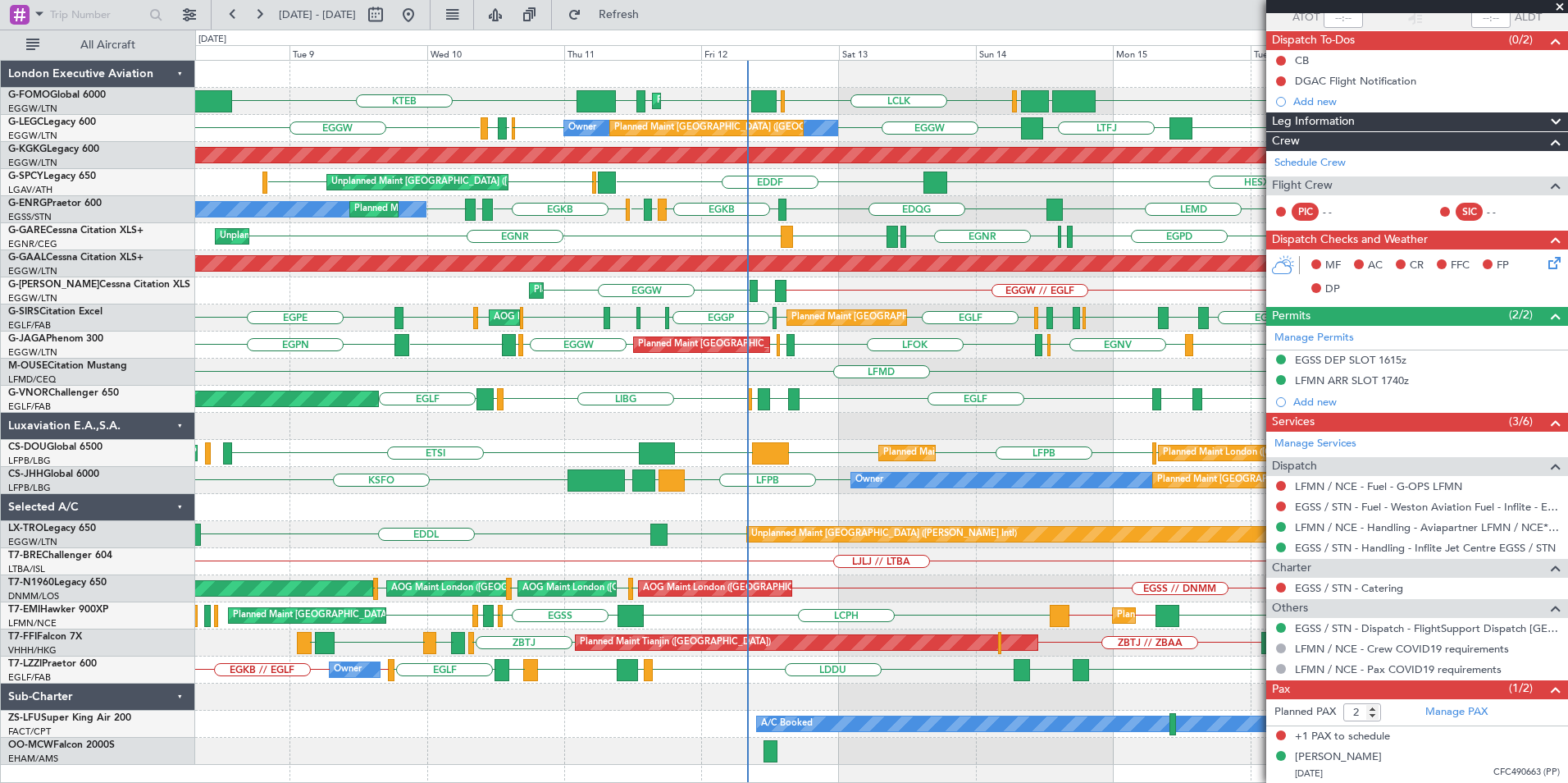
click at [160, 308] on div "Planned Maint London (Luton) OLBA LCLK OLBA EGGW EGGW EDDH KTEB KTEB EGGW Plann…" at bounding box center [784, 406] width 1568 height 753
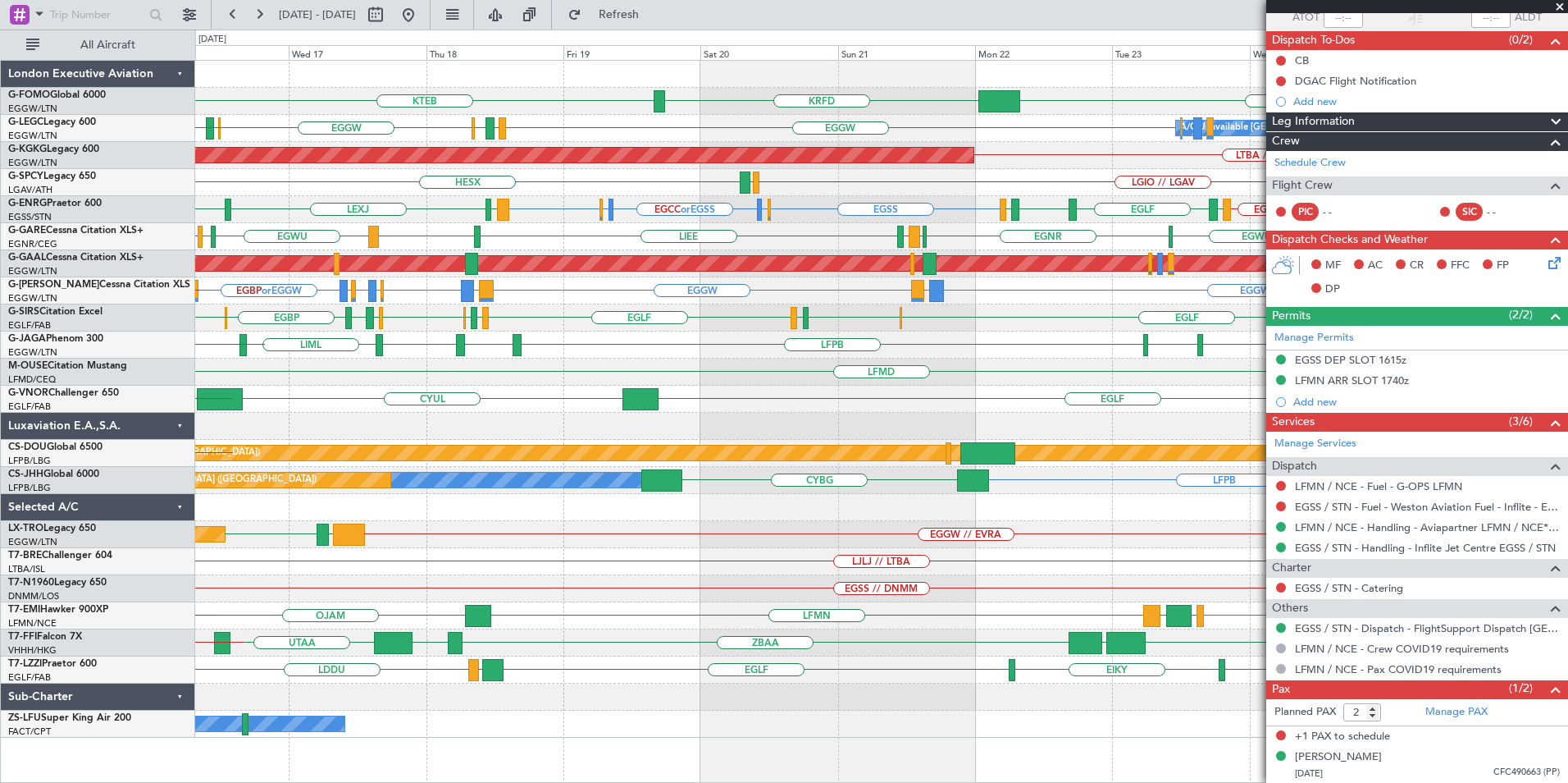
click at [799, 250] on div "LIEE LIMJ EGWU EGNR EGWU EGWU EGNR EGHI LIMJ EGNR EGPD" at bounding box center [881, 237] width 1372 height 27
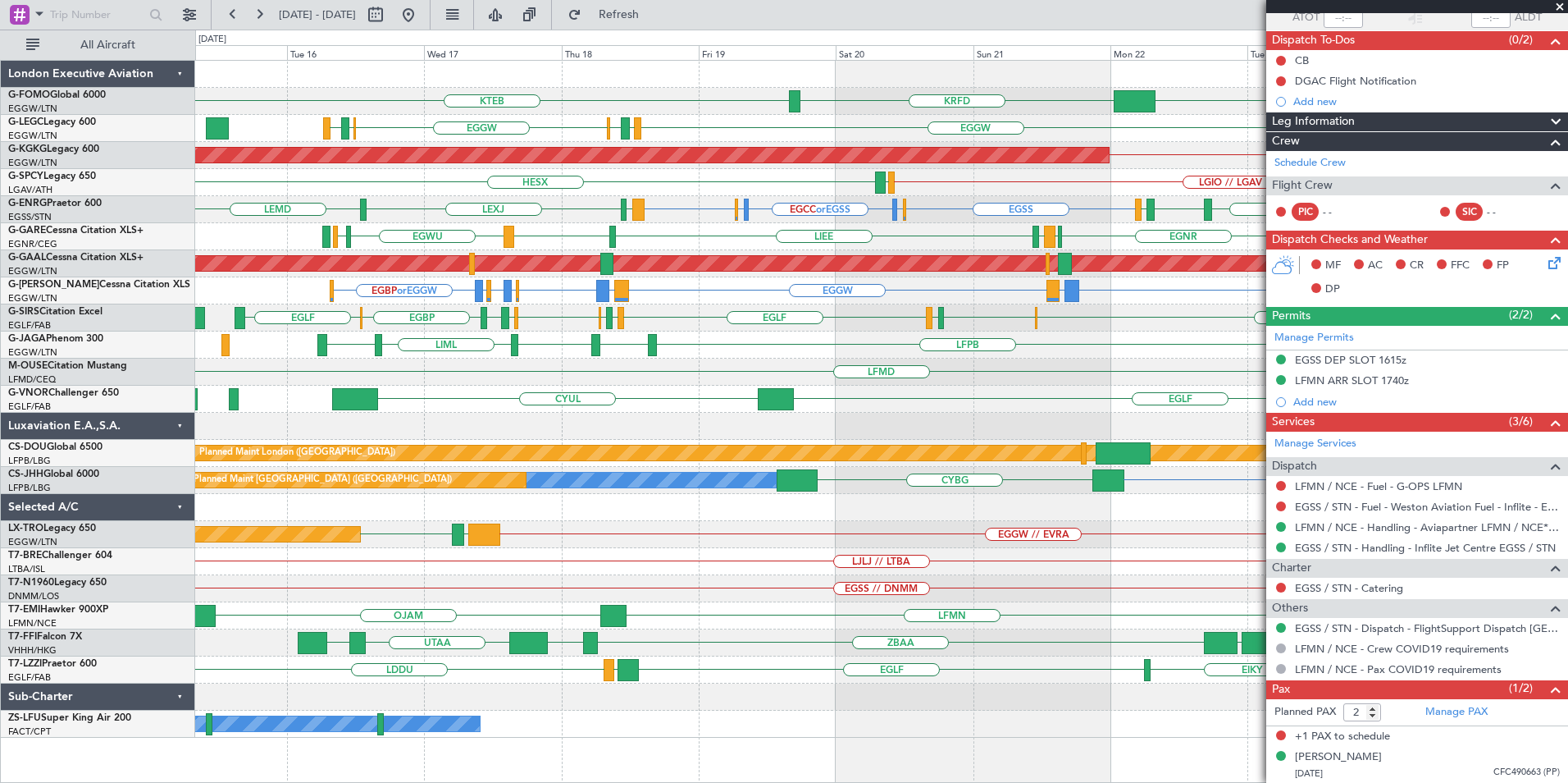
click at [790, 354] on div "KTEB EGGW KRFD A/C Unavailable London (Luton) EGGW EGPD EGLF EGGW EGWU EGPD Own…" at bounding box center [881, 399] width 1372 height 677
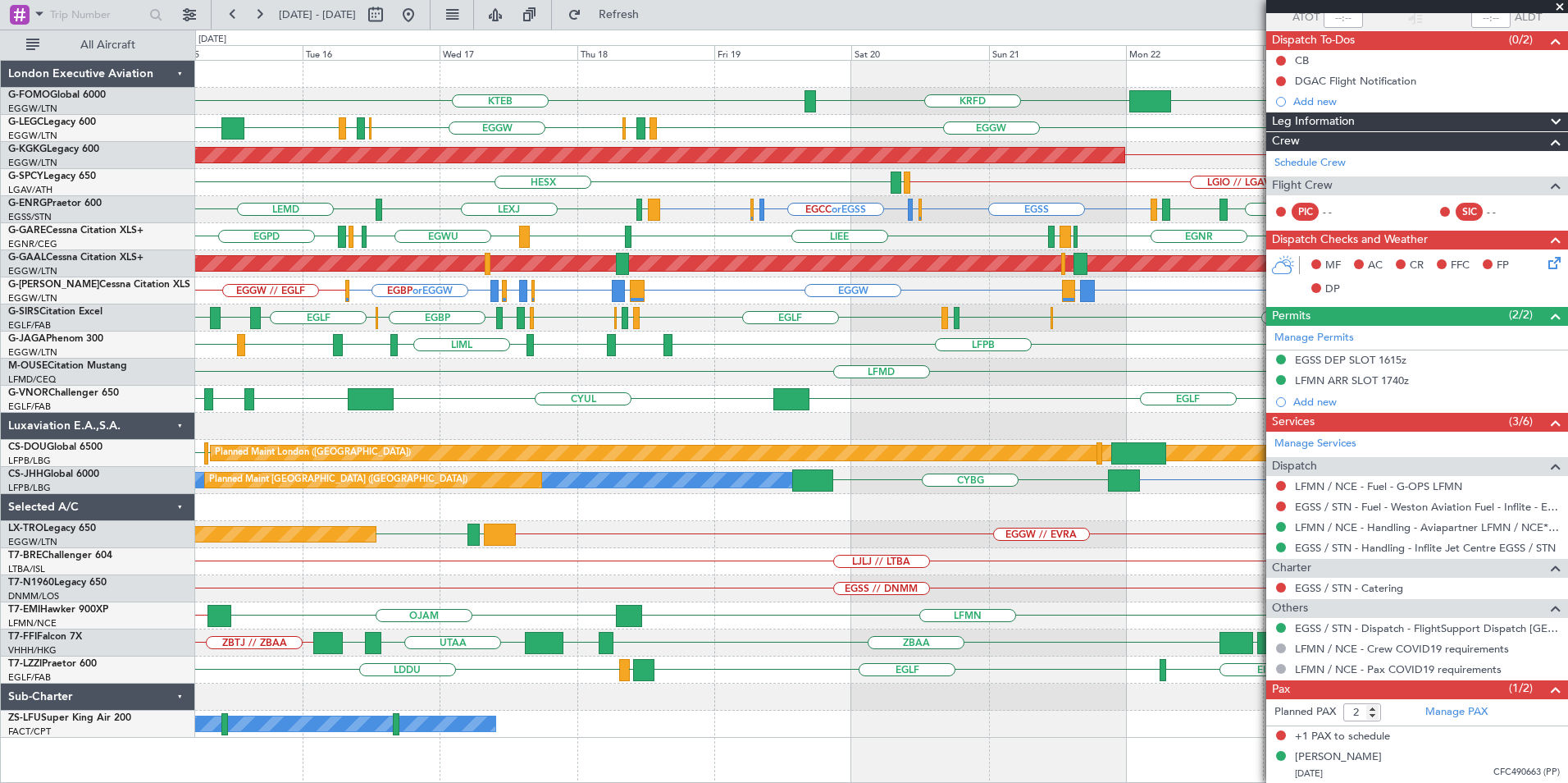
click at [877, 222] on div "EGSC or EGSS EGSS EGSS EGGW or EGSS EGCC or EGSS LEMD LEXJ LEMD EGLF // EGSS ED…" at bounding box center [881, 209] width 1372 height 27
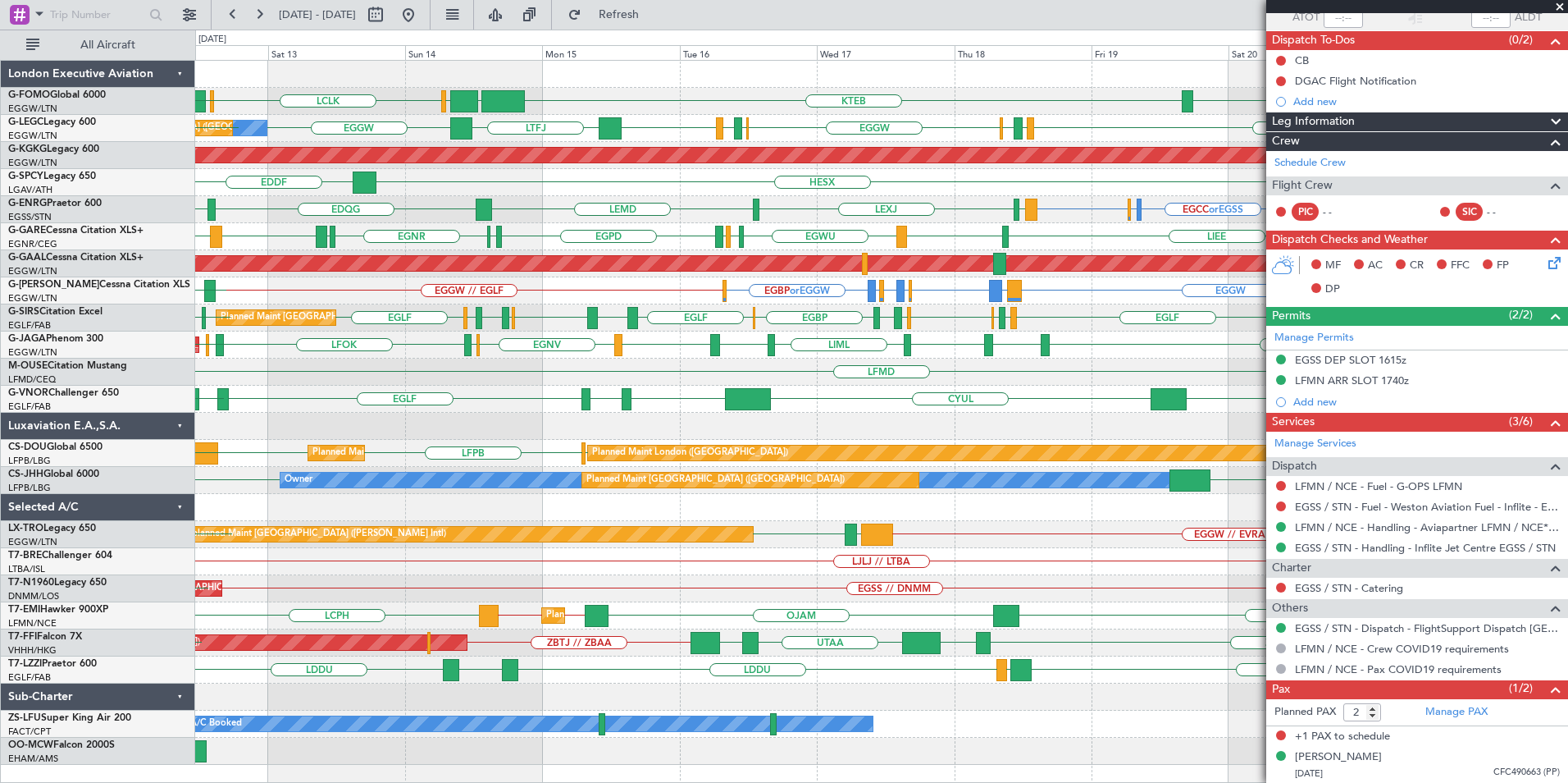
click at [462, 228] on div "OLBA LCLK OLBA KTEB EGGW KRFD EGGW Planned Maint London (Luton) EGGW EDDH KTEB …" at bounding box center [881, 413] width 1372 height 704
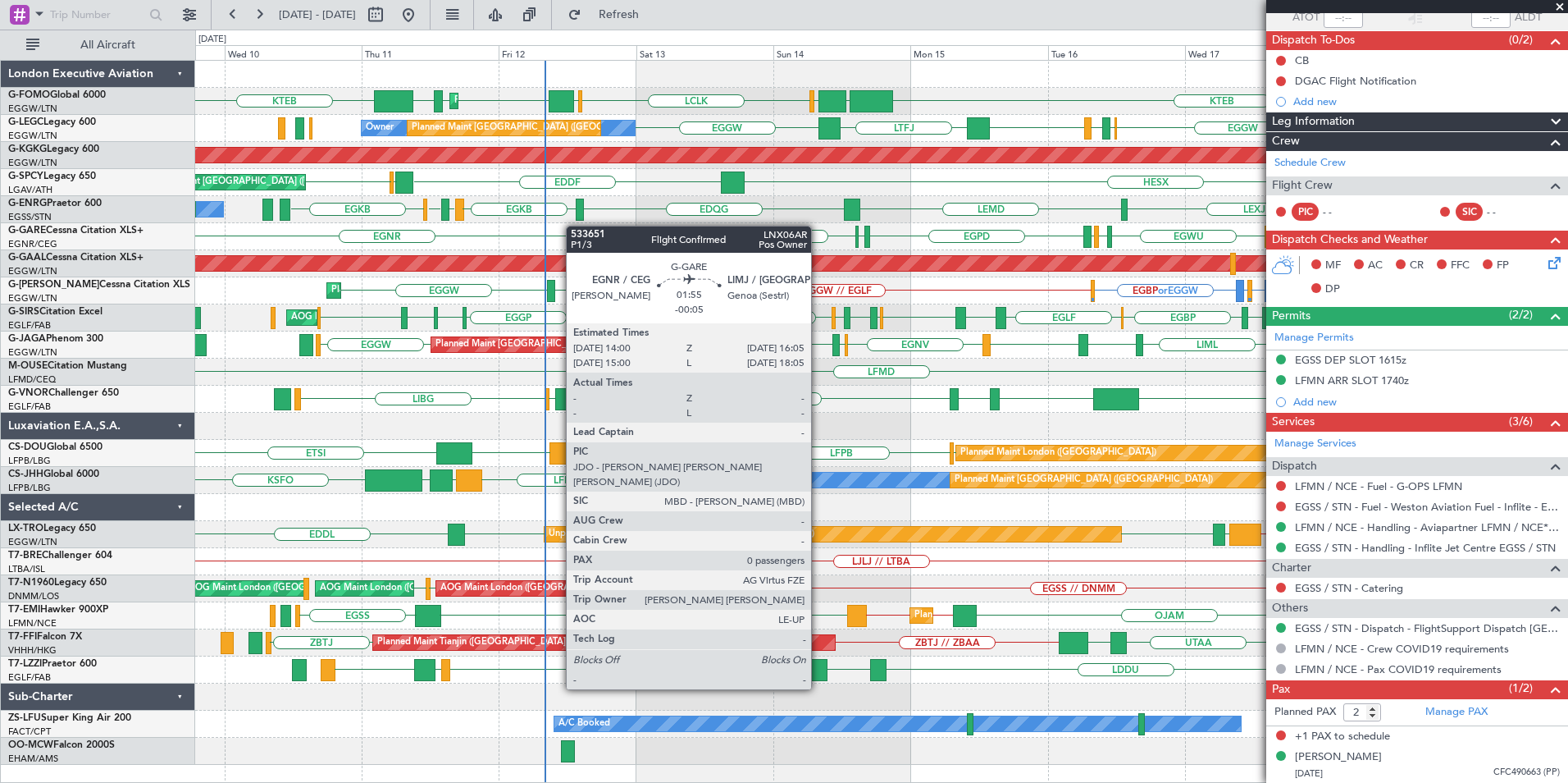
click at [582, 224] on div "Planned Maint London (Luton) OLBA LCLK OLBA EGGW EGGW EDDH KTEB KTEB EGGW KRFD …" at bounding box center [881, 413] width 1372 height 704
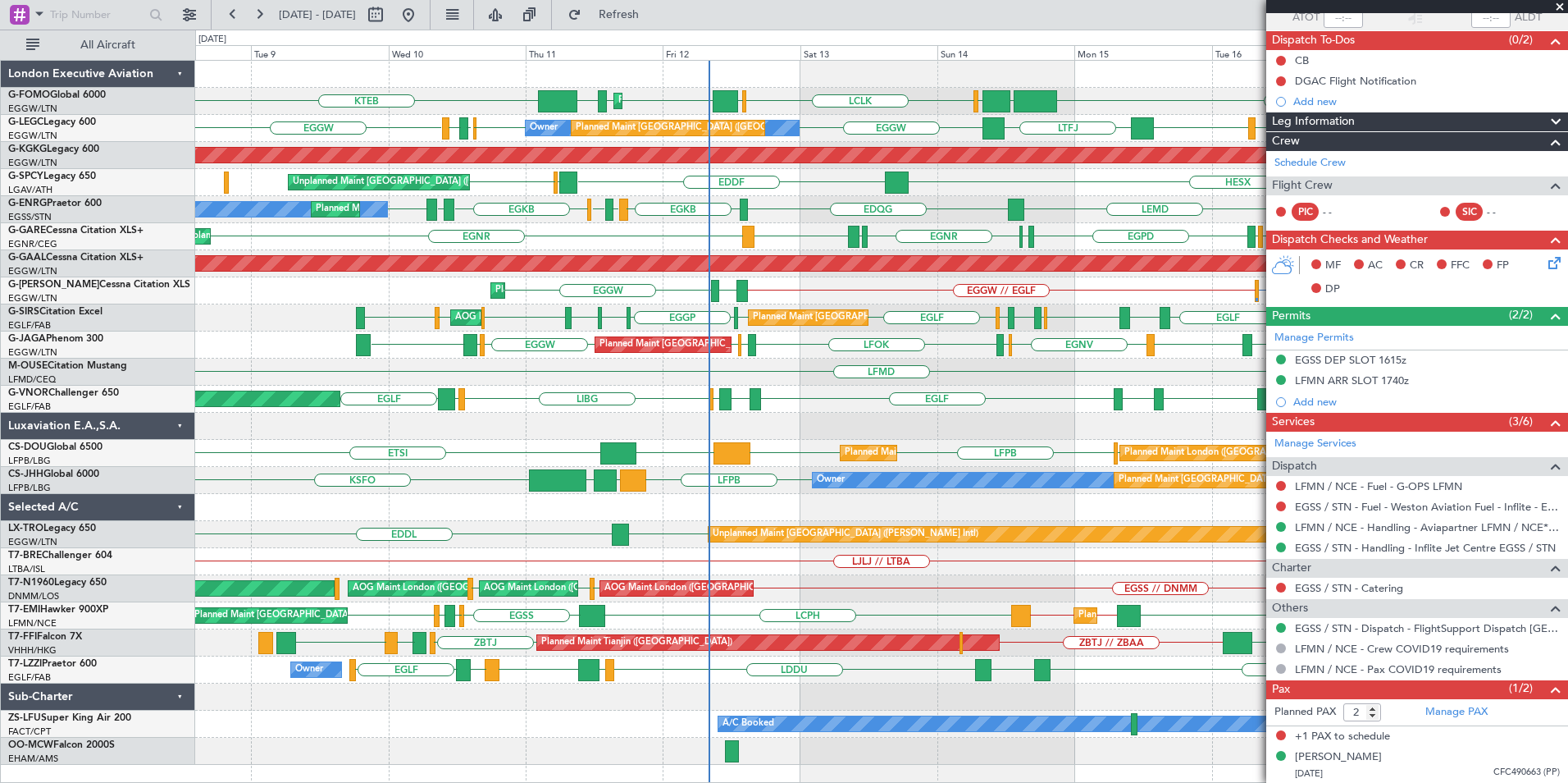
click at [507, 230] on div "Planned Maint London (Luton) OLBA LCLK OLBA EGGW EGGW EDDH KTEB KTEB EGGW KRFD …" at bounding box center [881, 413] width 1372 height 704
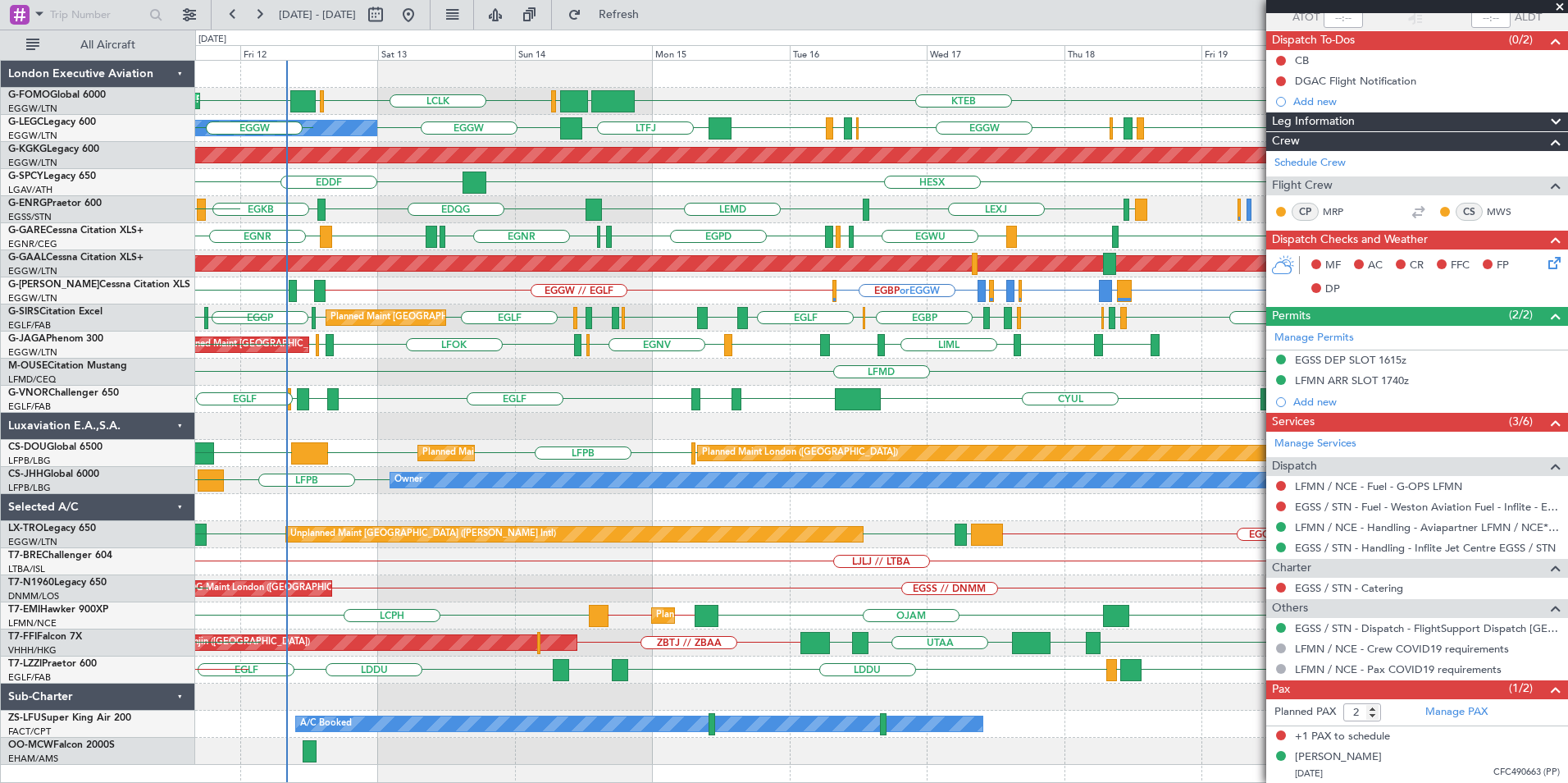
click at [510, 289] on div "KTEB EGGW OLBA LCLK OLBA EGGW Planned Maint London (Luton) EGGW EDDH KTEB EGGW …" at bounding box center [881, 413] width 1372 height 704
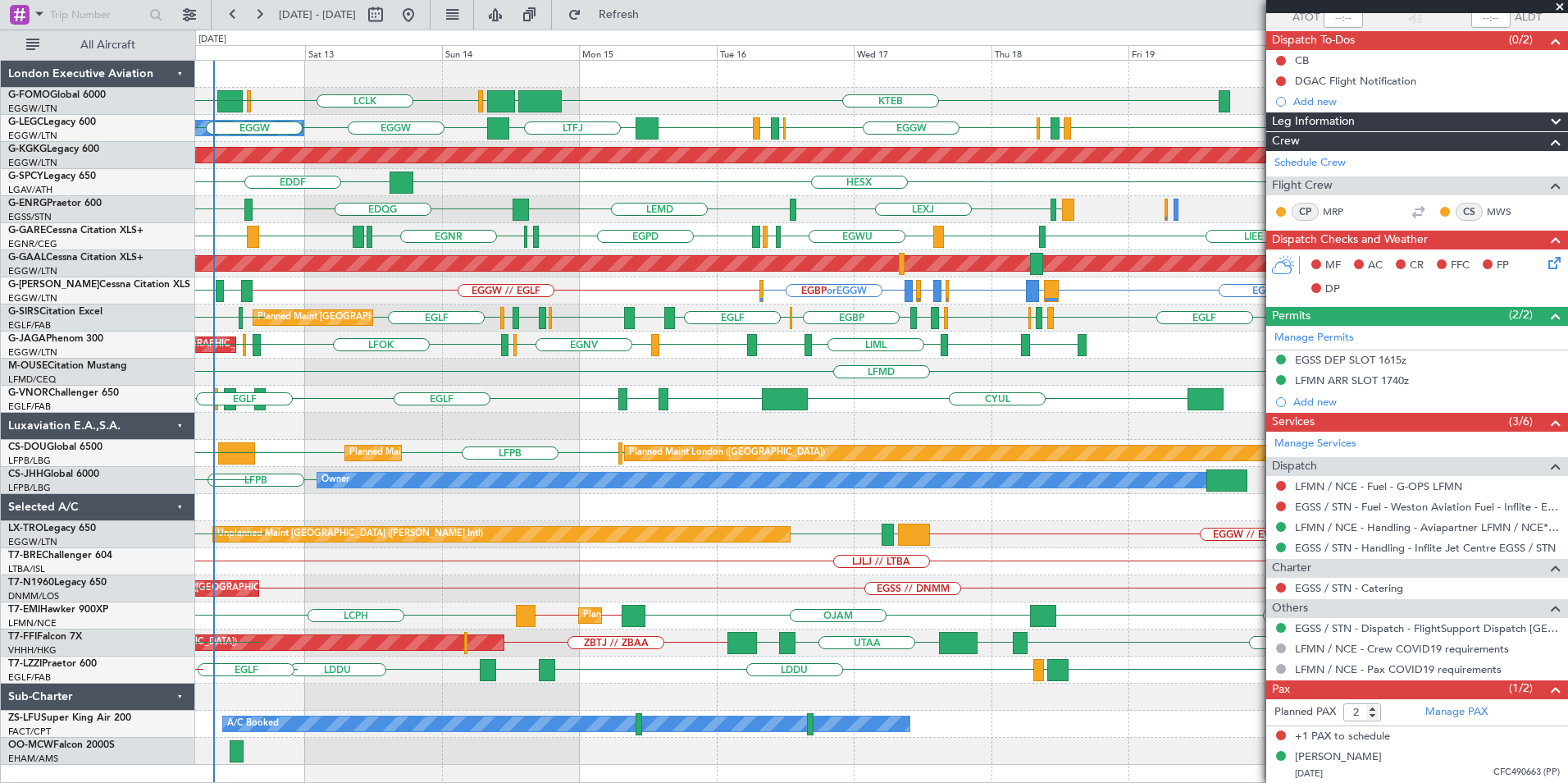
click at [764, 258] on div "KTEB EGGW OLBA LCLK OLBA EGGW Planned Maint London (Luton) EGGW EDDH KTEB EGGW …" at bounding box center [881, 413] width 1372 height 704
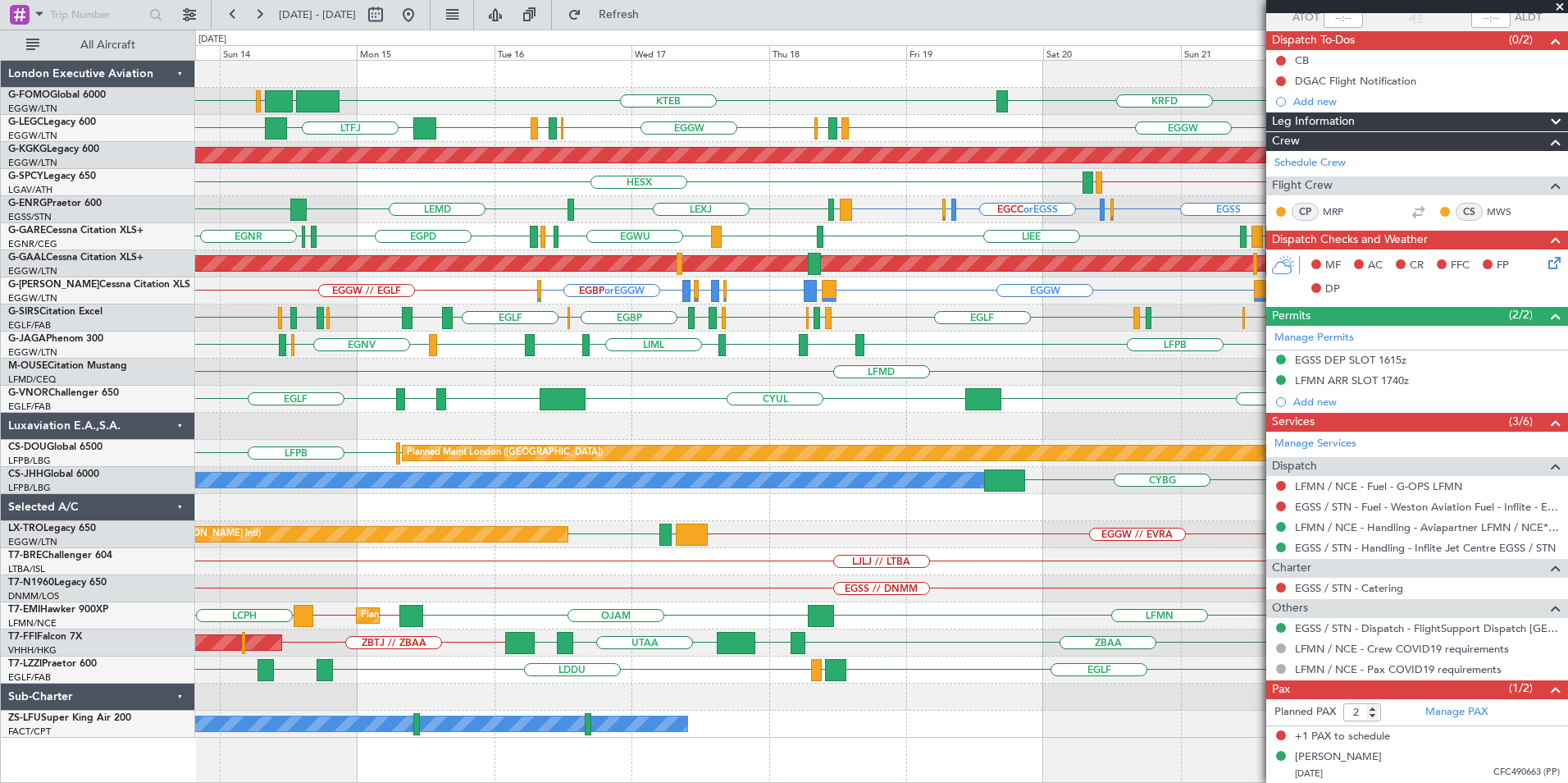
click at [1060, 226] on div "KTEB EGGW OLBA LCLK EGGW KRFD Planned Maint London (Luton) A/C Unavailable Lond…" at bounding box center [881, 399] width 1372 height 677
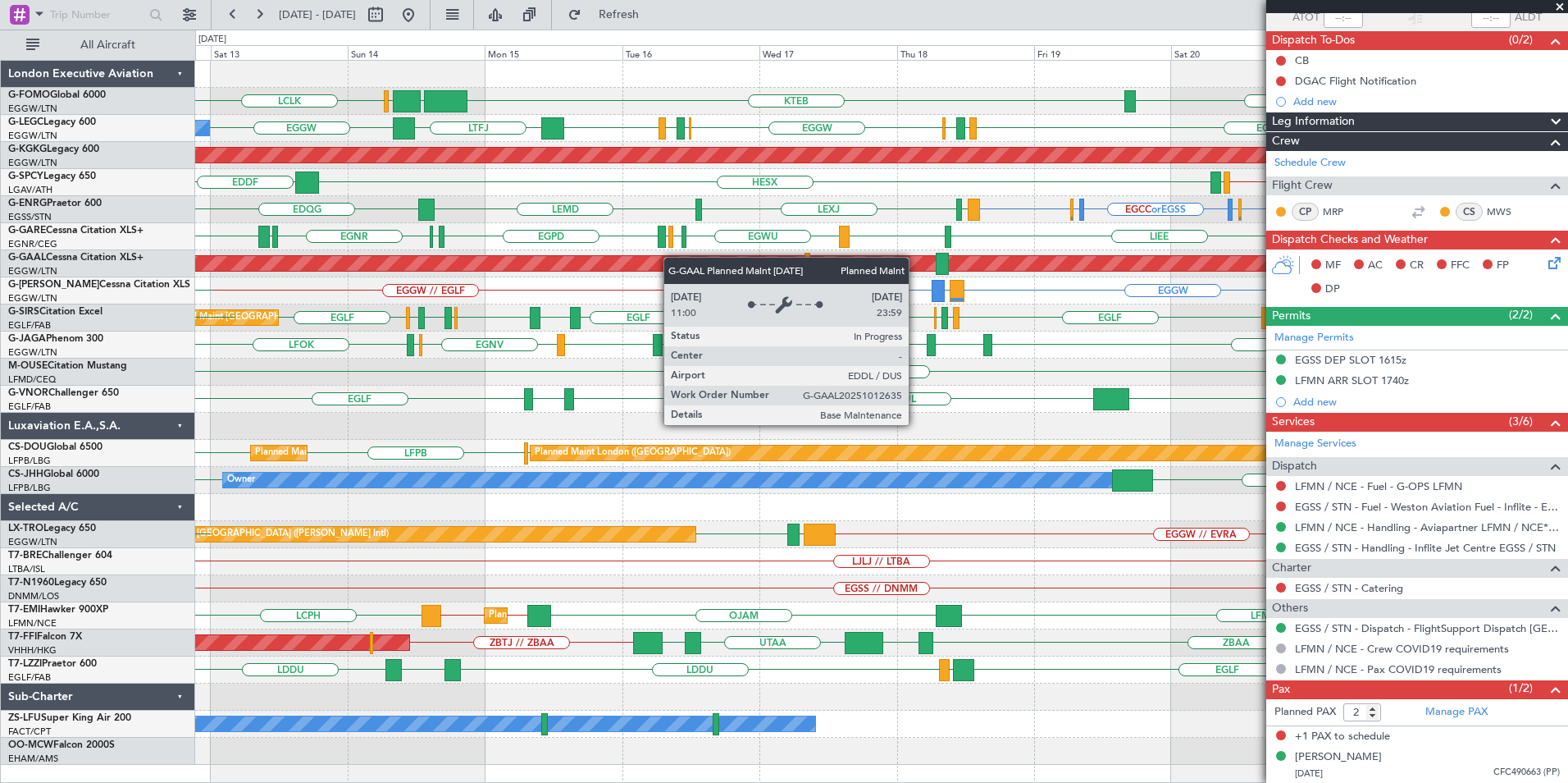
click at [668, 256] on div "KTEB EGGW OLBA LCLK KRFD EGGW Planned Maint London (Luton) EGGW EDDH OLBA Owner…" at bounding box center [881, 413] width 1372 height 704
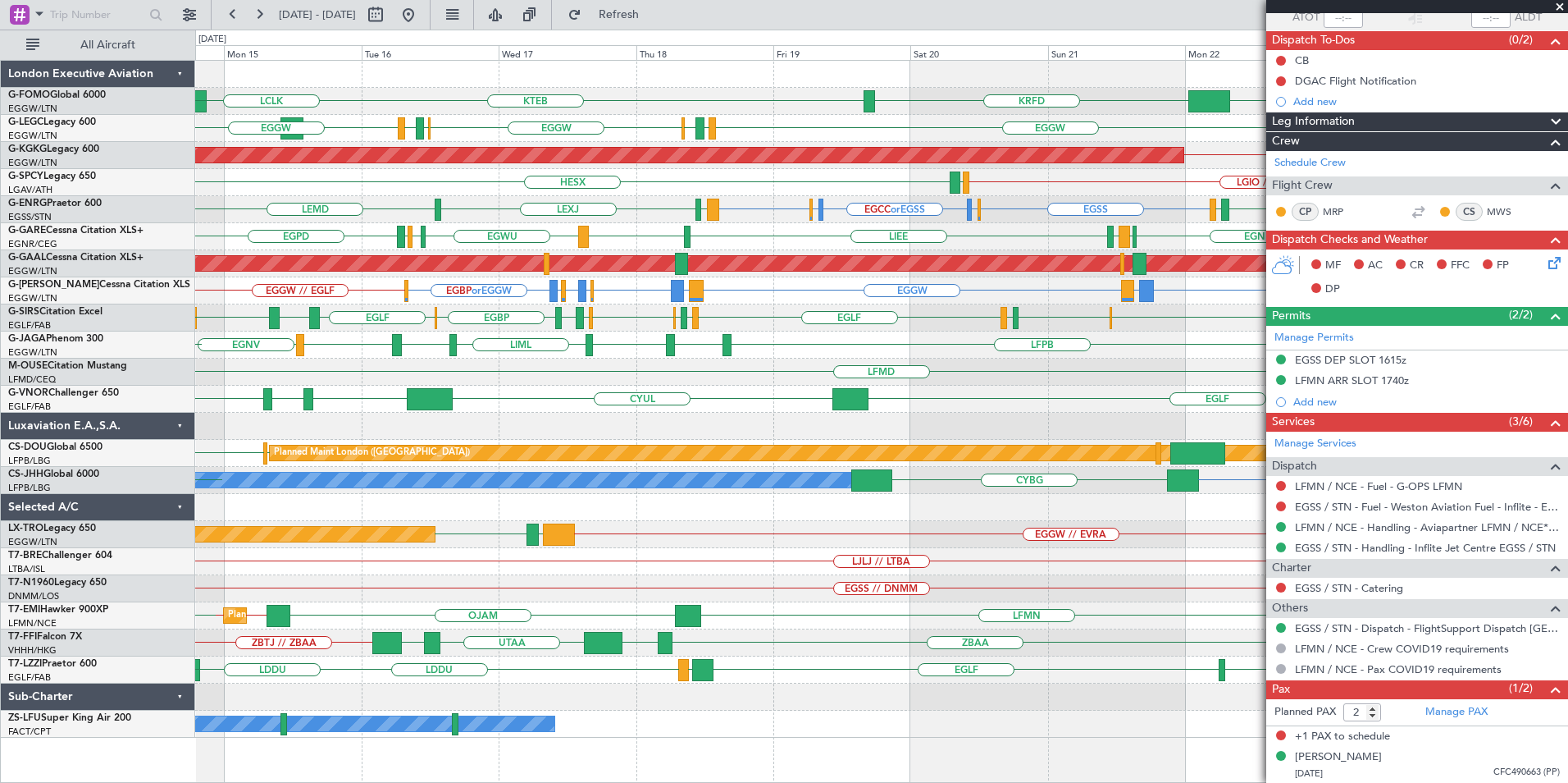
click at [836, 224] on div "KTEB EGGW KRFD LCLK OLBA EGGW EGGW EGPD EGLF EGGW EGWU EGPD EGGW LTFJ A/C Unava…" at bounding box center [881, 399] width 1372 height 677
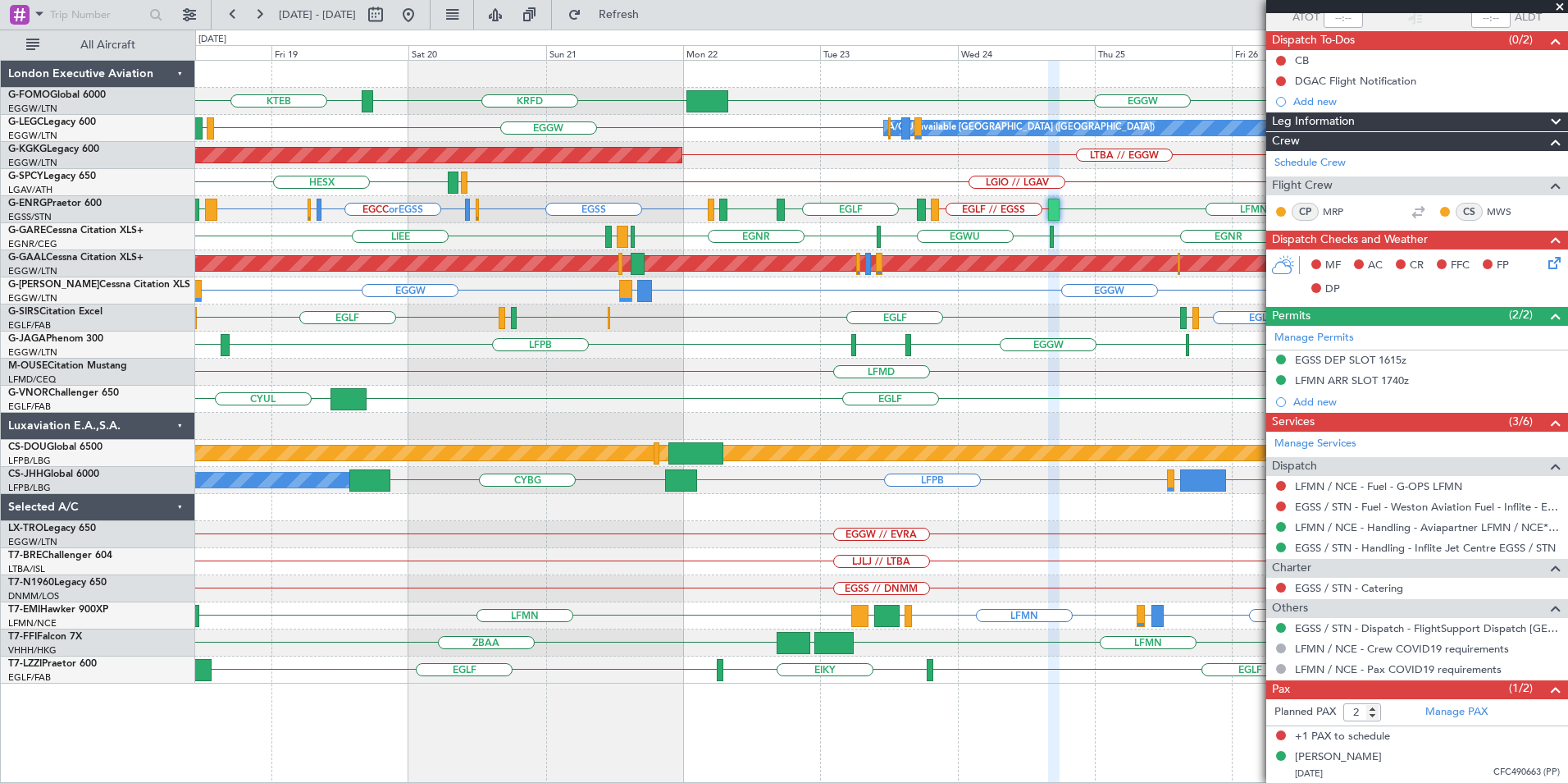
click at [627, 403] on div "KTEB EGGW KRFD A/C Unavailable London (Luton) EGGW EGPD AOG Maint Istanbul (Ata…" at bounding box center [881, 372] width 1372 height 622
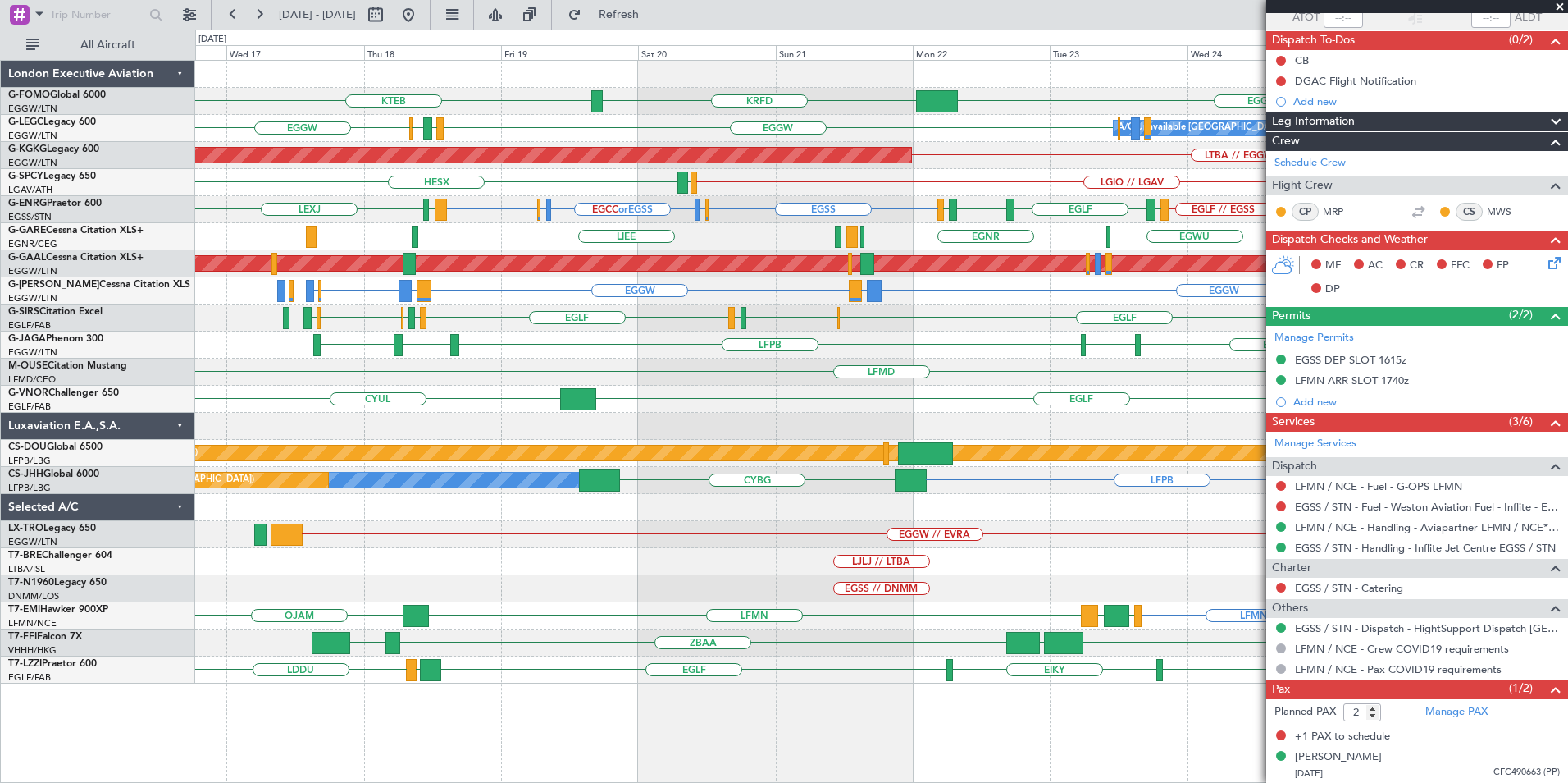
click at [648, 273] on div "Planned Maint Dusseldorf EGPH or EDDL EDDL // EGGW EGBP or EDDL EGGW or EDDL" at bounding box center [881, 264] width 1372 height 27
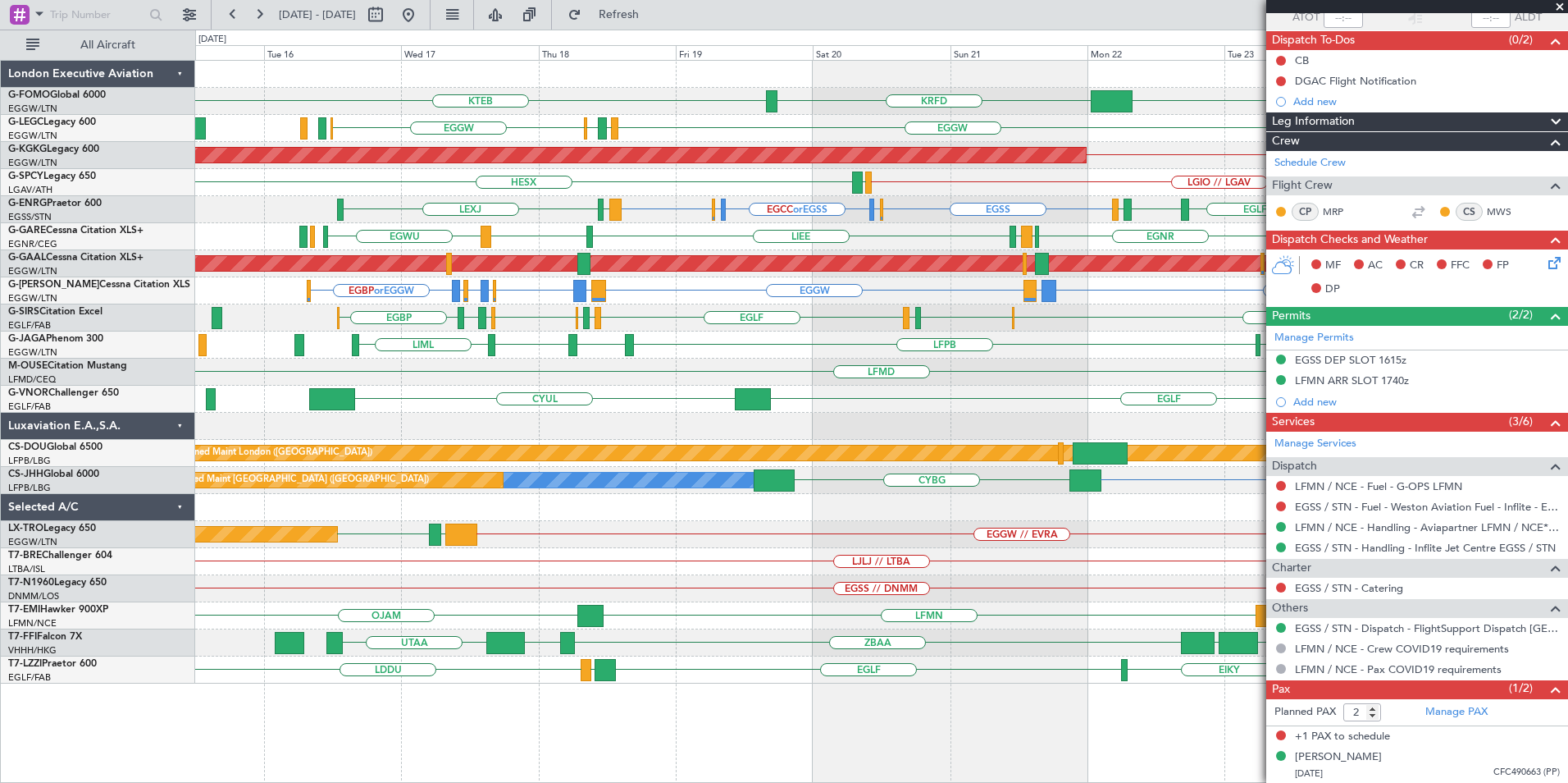
click at [858, 407] on div "KTEB EGGW KRFD A/C Unavailable London (Luton) EGGW EGPD EGLF EGGW AOG Maint Ist…" at bounding box center [881, 372] width 1372 height 622
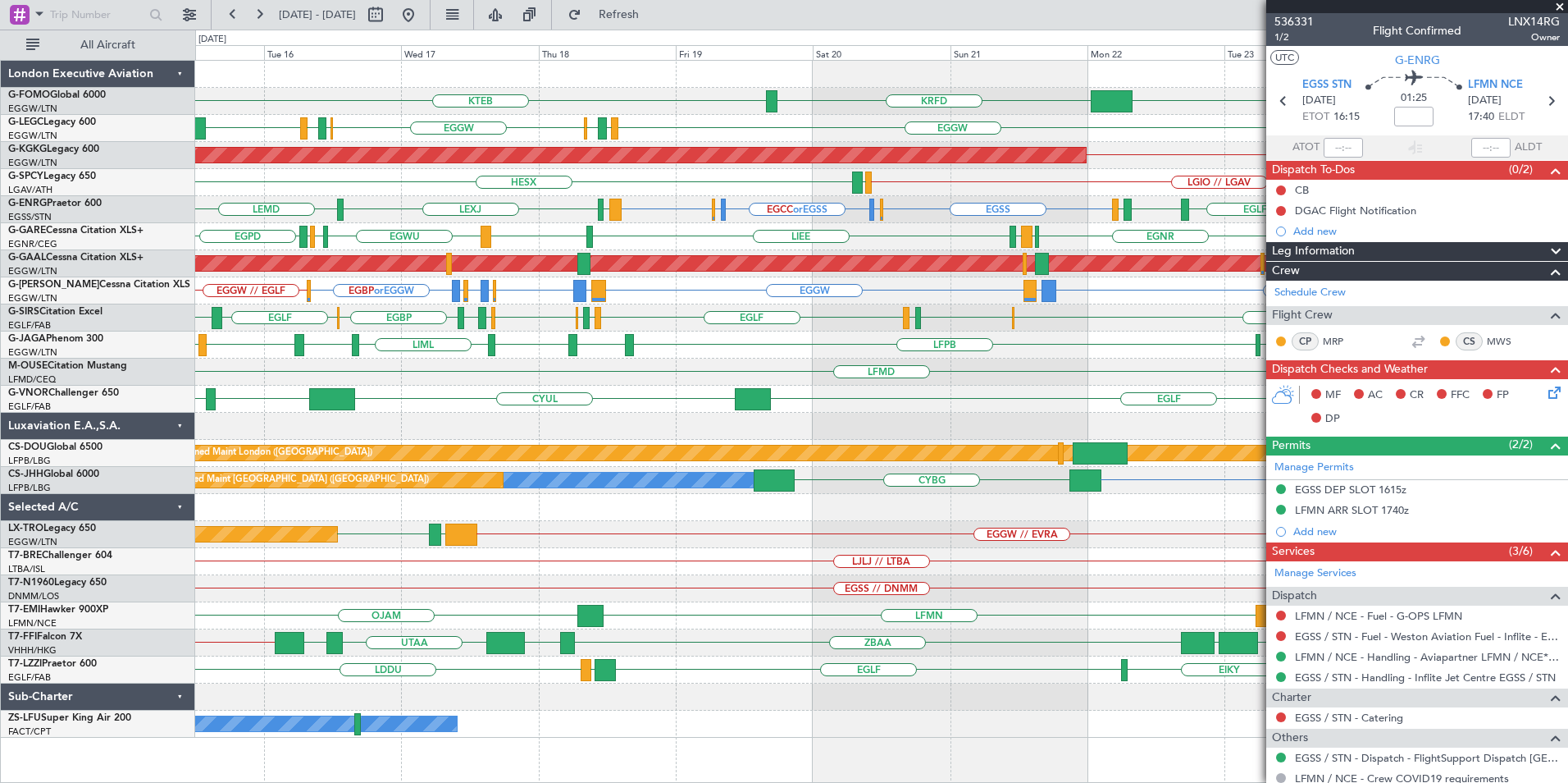
scroll to position [130, 0]
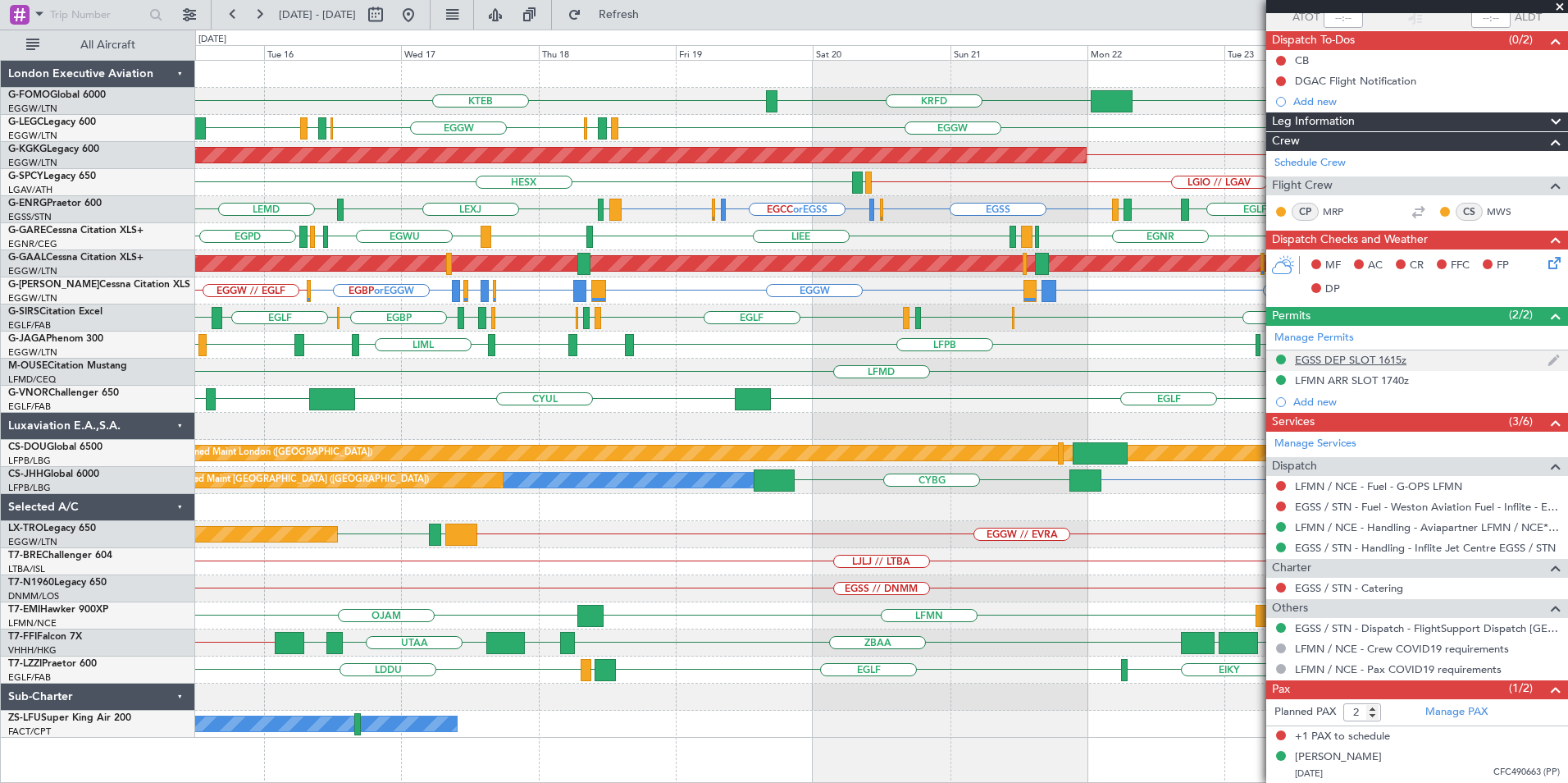
click at [1302, 349] on fb-app "15 Sep 2025 - 25 Sep 2025 Refresh Quick Links All Aircraft KTEB EGGW KRFD A/C U…" at bounding box center [784, 397] width 1568 height 770
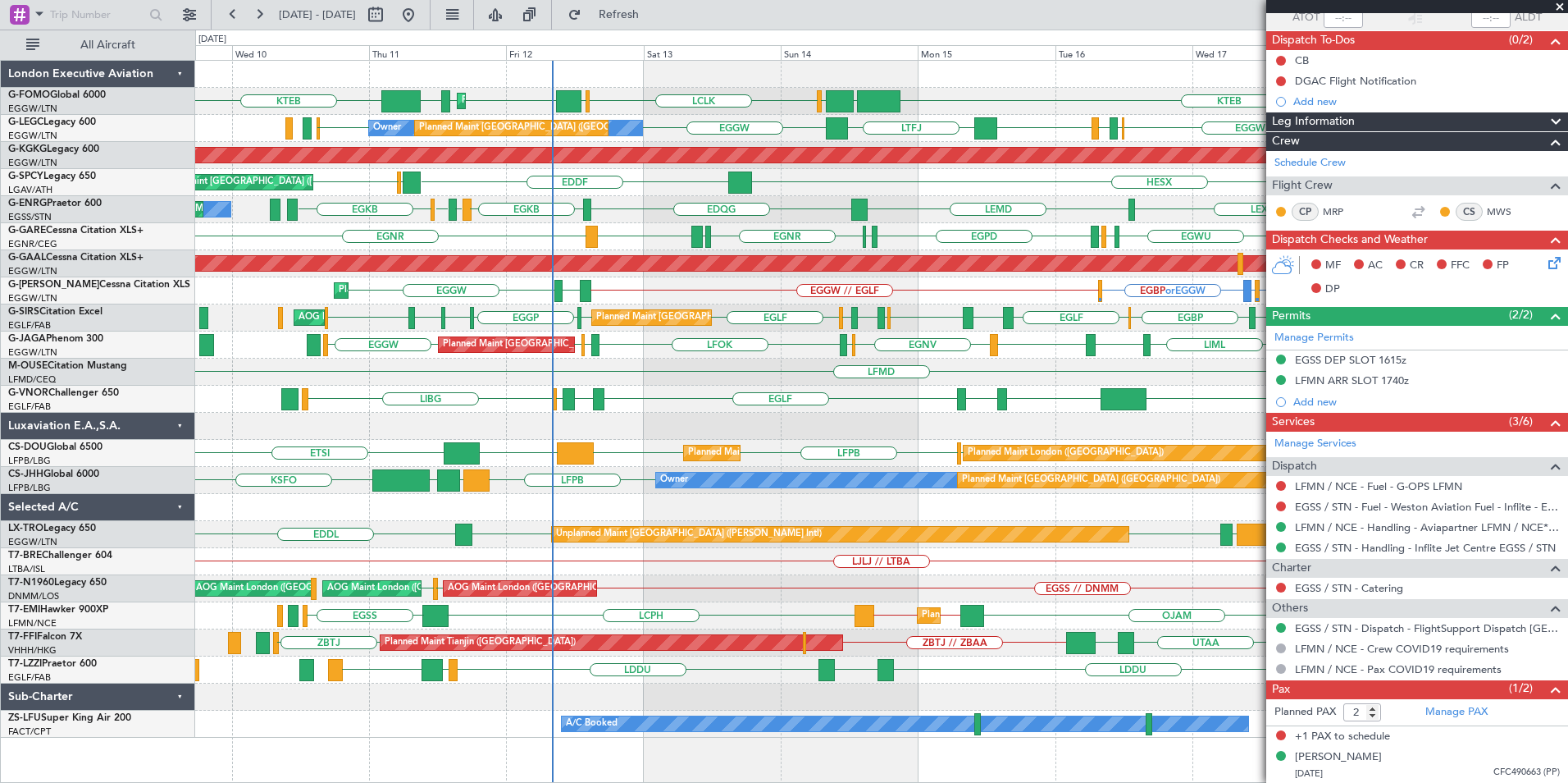
click at [725, 344] on div "Planned Maint London (Luton) KTEB EGGW OLBA LCLK OLBA EGGW EGGW EDDH KTEB KRFD …" at bounding box center [881, 399] width 1372 height 677
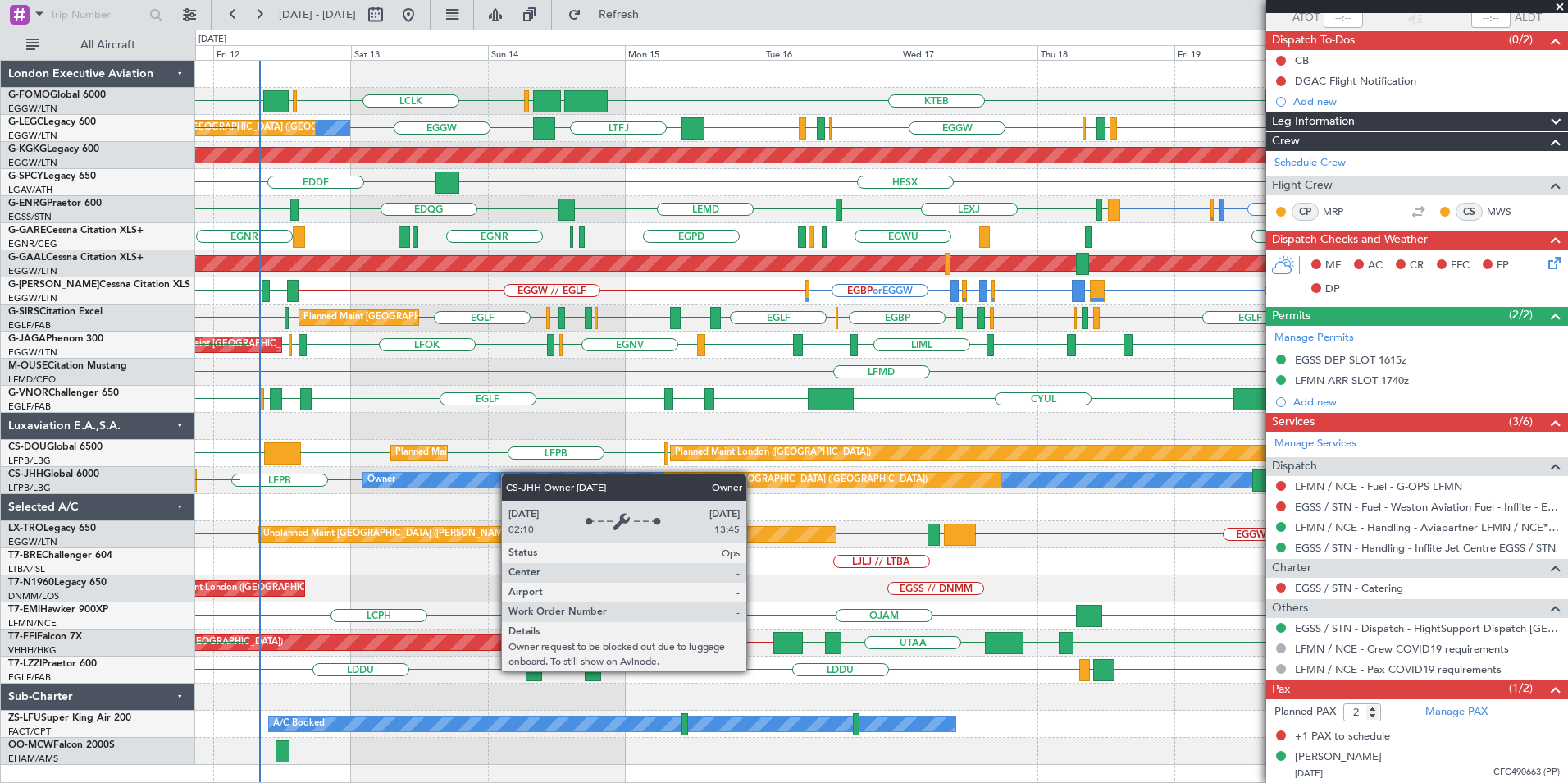
click at [482, 486] on div "KTEB EGGW OLBA LCLK OLBA EGGW Planned Maint London (Luton) EGGW EDDH KTEB Owner…" at bounding box center [881, 413] width 1372 height 704
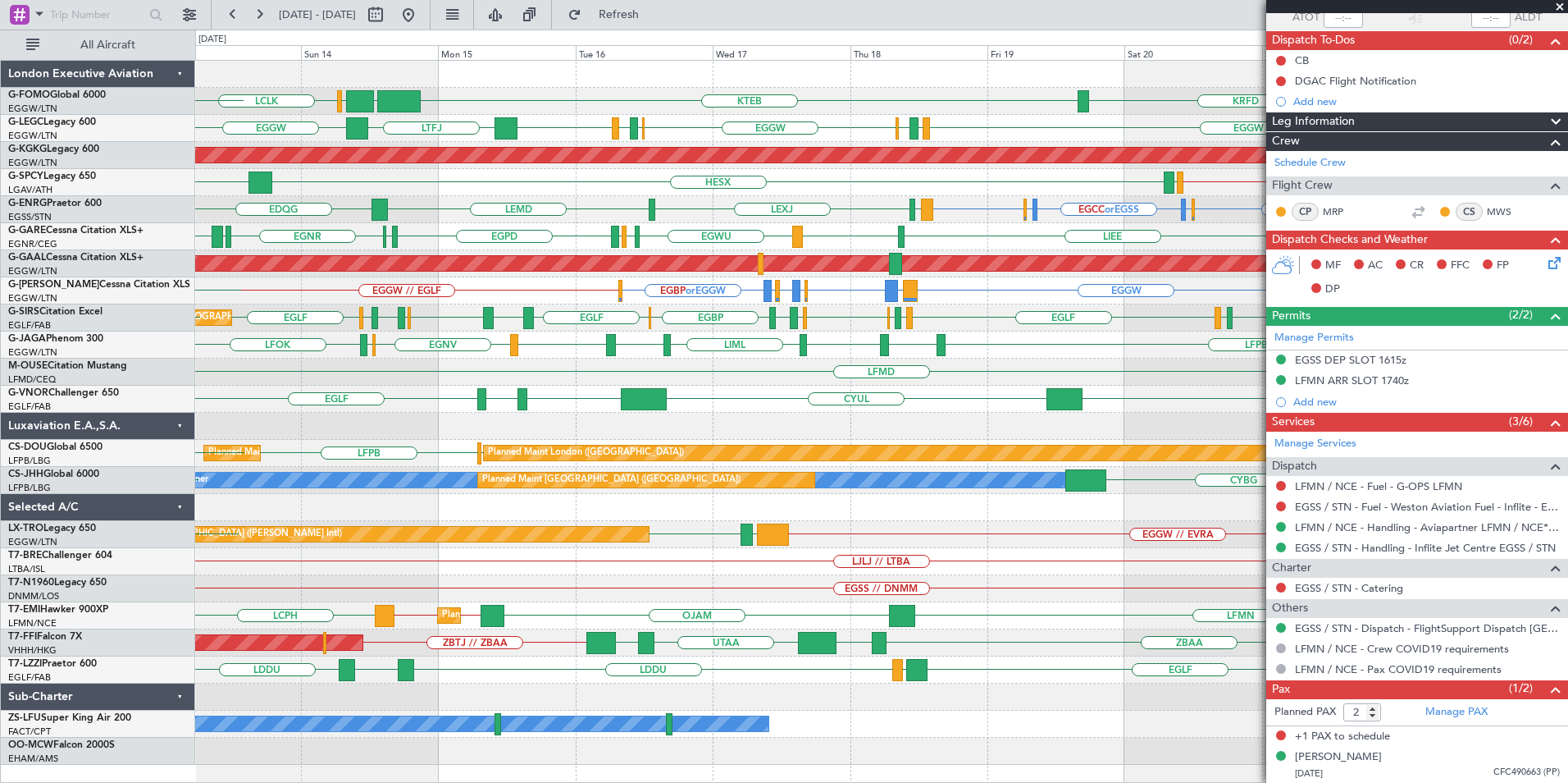
click at [606, 257] on div "KTEB EGGW OLBA LCLK KRFD OLBA EGGW Planned Maint London (Luton) EGGW EGPD EGLF …" at bounding box center [881, 413] width 1372 height 704
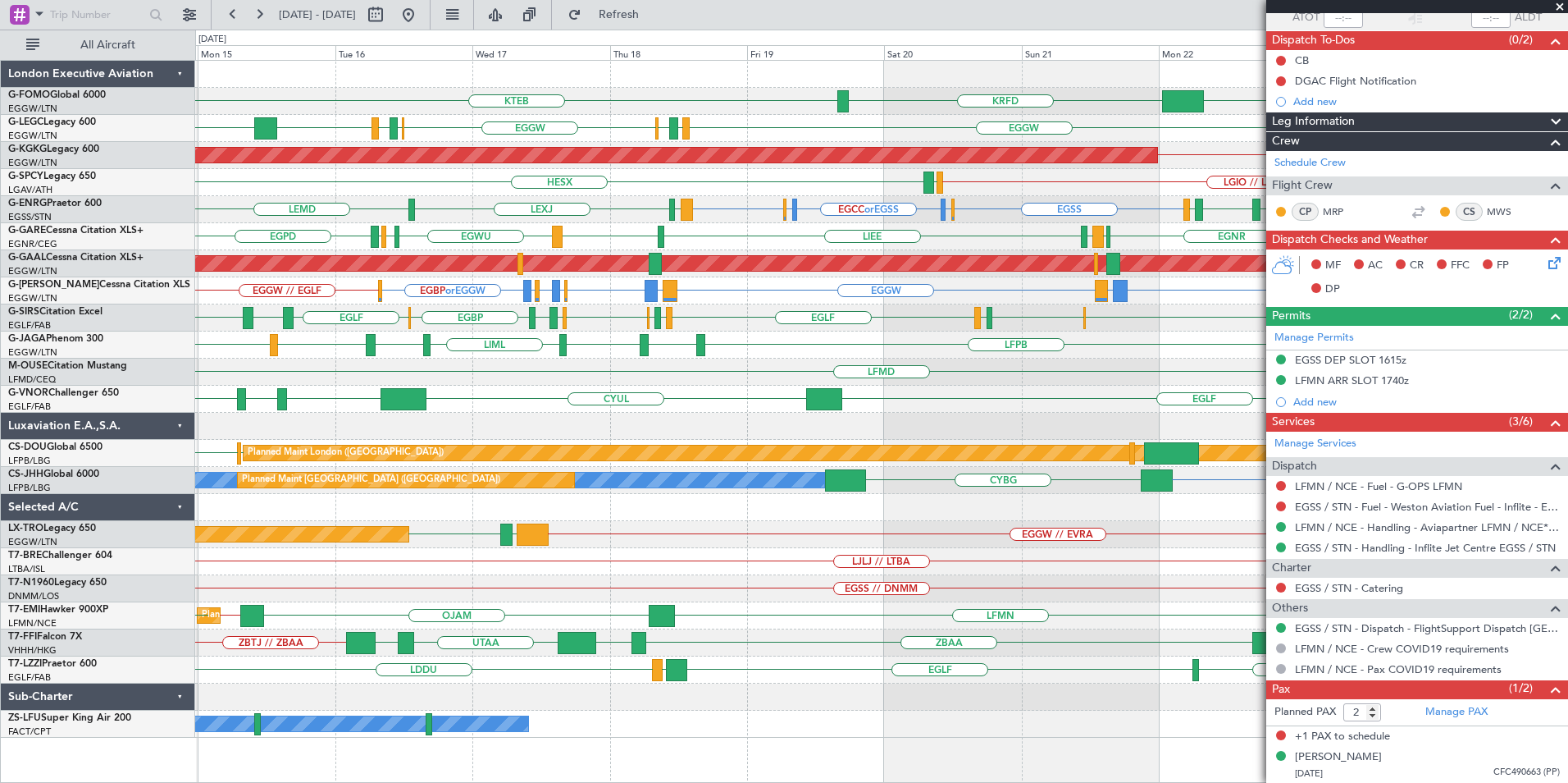
click at [685, 274] on div "Planned Maint Dusseldorf" at bounding box center [881, 264] width 1372 height 27
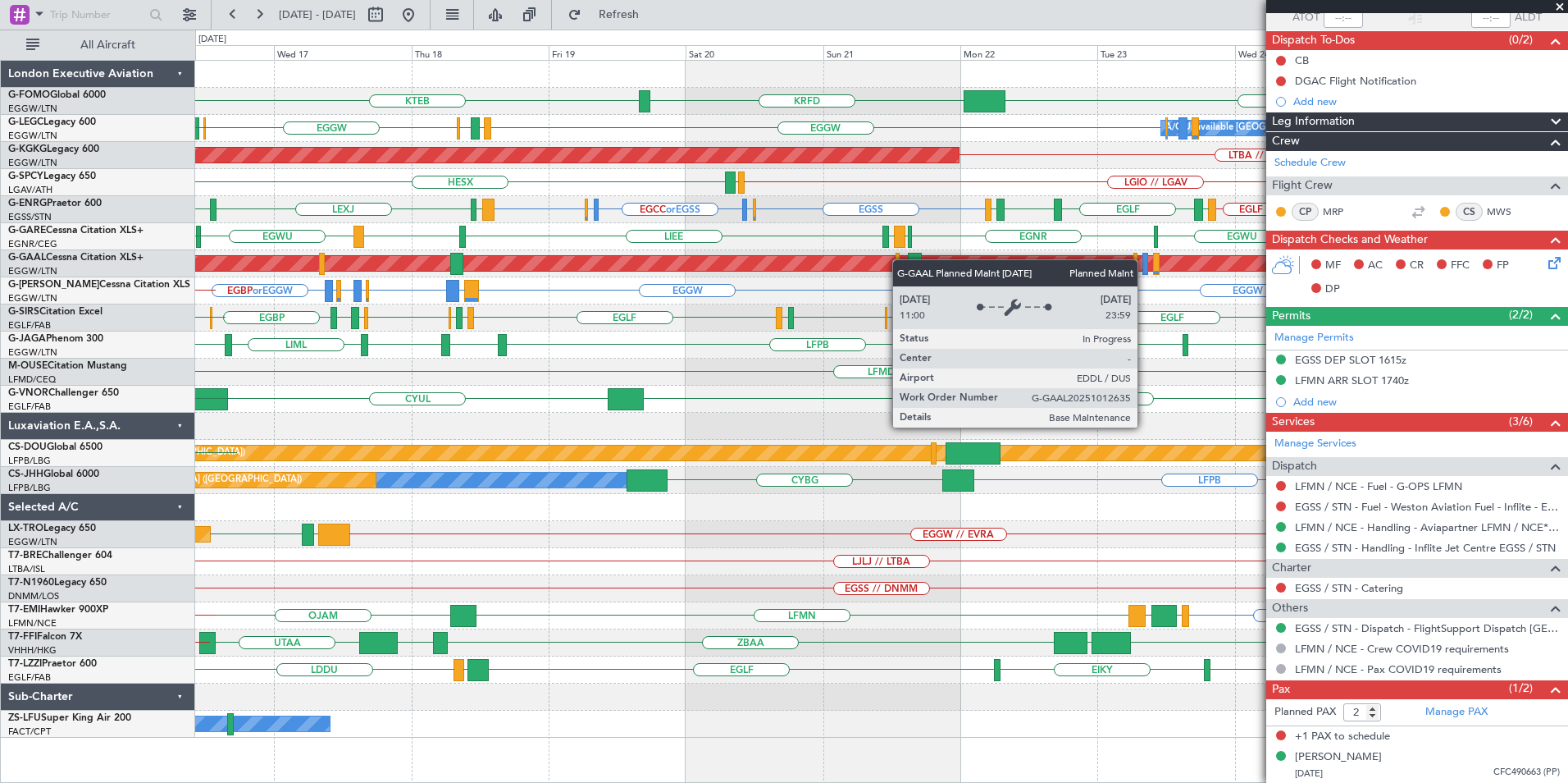
click at [704, 266] on div "KTEB EGGW KRFD A/C Unavailable London (Luton) EGGW EGPD EGLF EGGW EGWU EGPD EGG…" at bounding box center [881, 399] width 1372 height 677
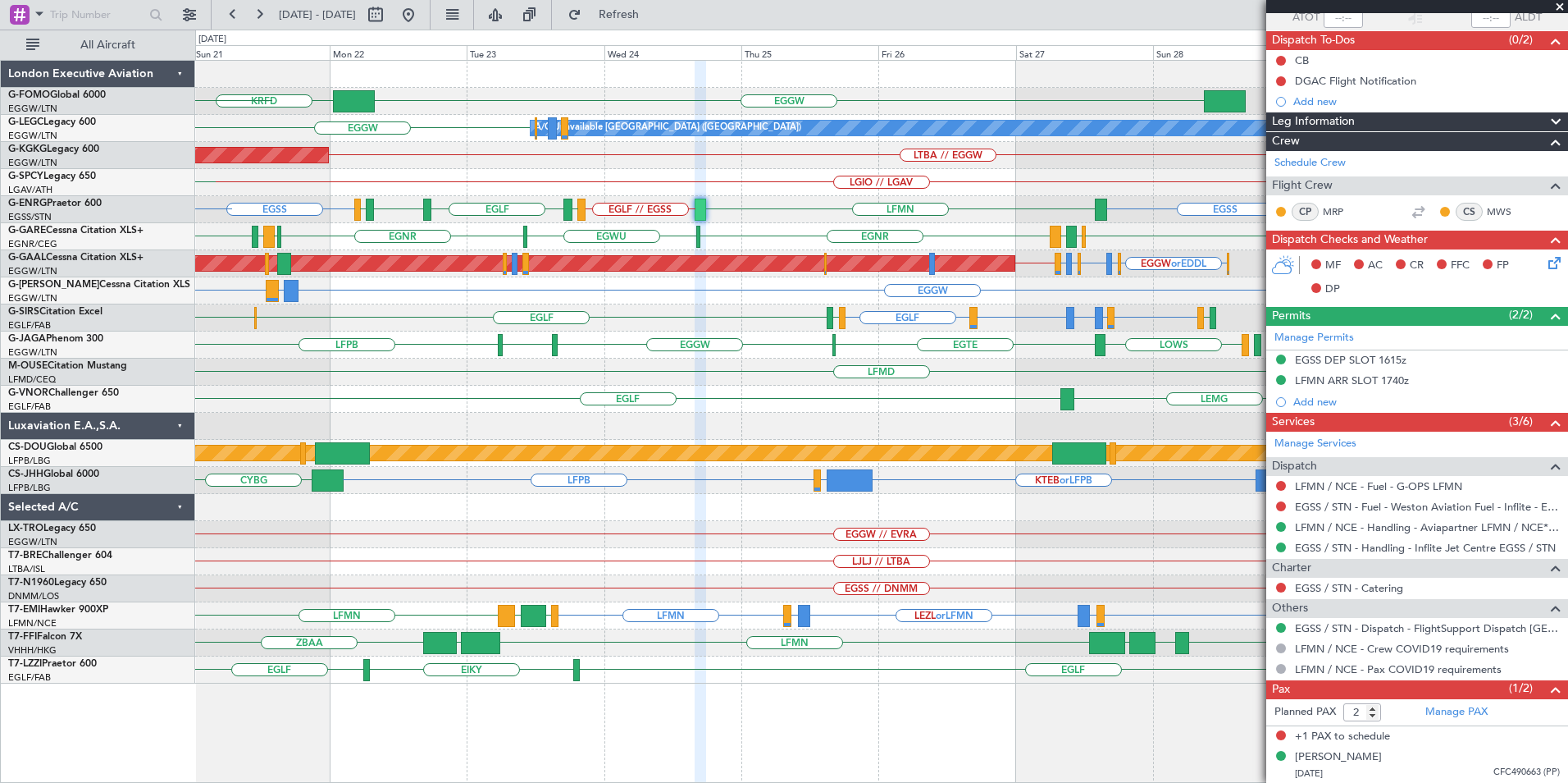
click at [715, 277] on div "EGGW KRFD KTEB A/C Unavailable London (Luton) EGGW EGPD AOG Maint Istanbul (Ata…" at bounding box center [881, 372] width 1372 height 622
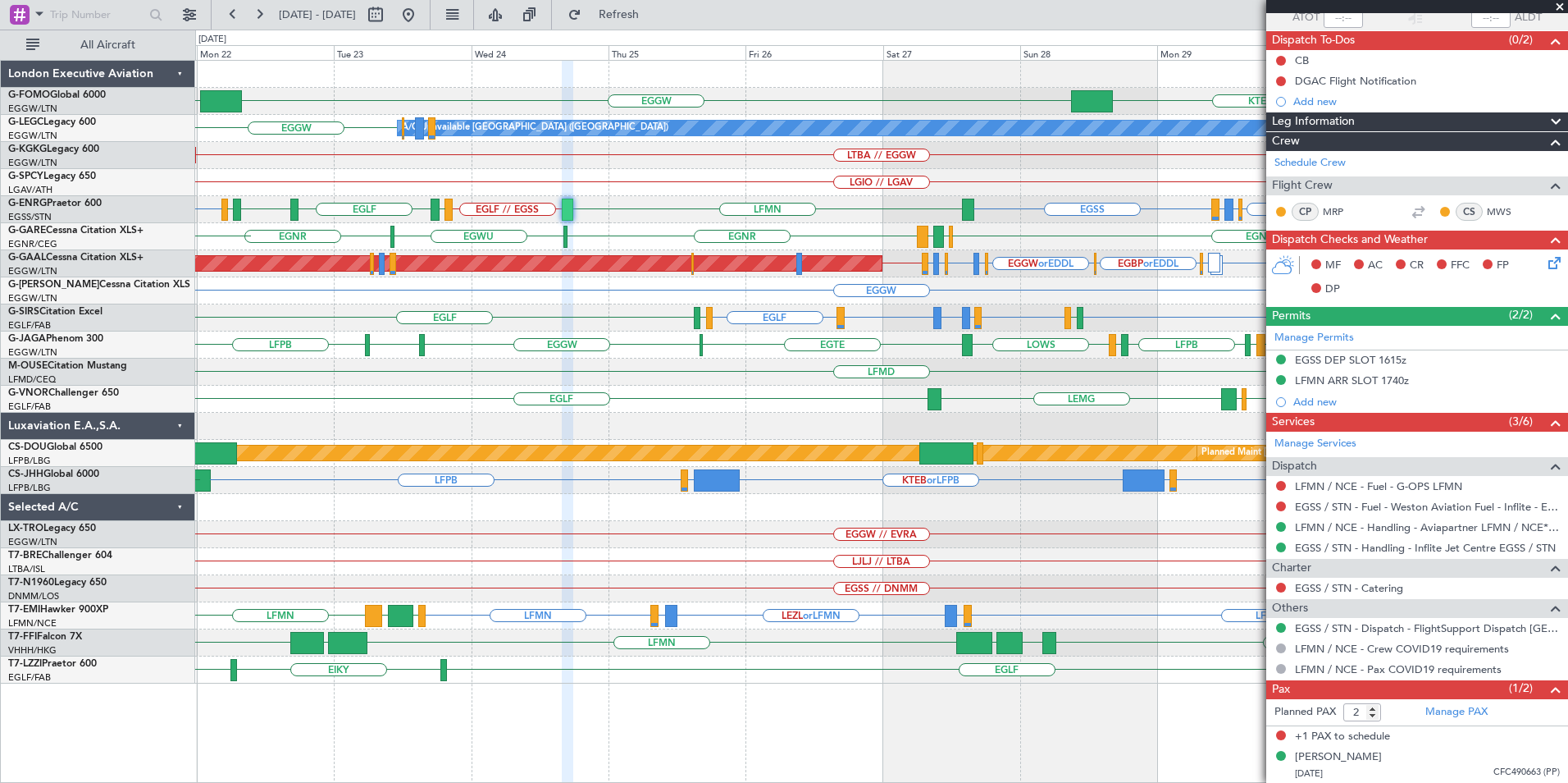
click at [928, 403] on div "KPHL KTEB EGGW KRFD EGGW A/C Unavailable London (Luton) LTBA // EGGW AOG Maint …" at bounding box center [881, 372] width 1372 height 622
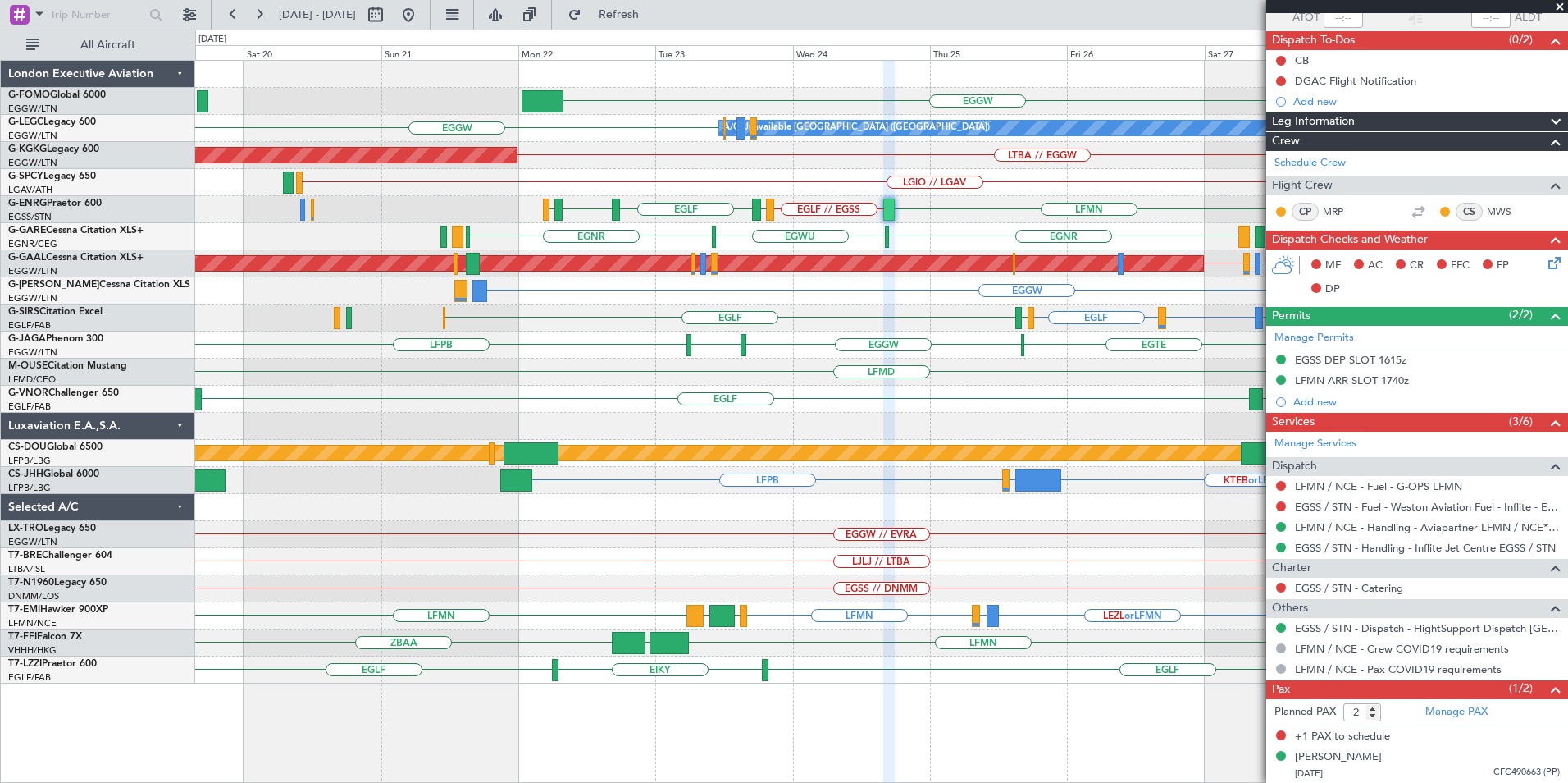
click at [784, 317] on div "KTEB EGGW KPHL KTEB A/C Unavailable London (Luton) EGGW LTBA // EGGW AOG Maint …" at bounding box center [881, 372] width 1372 height 622
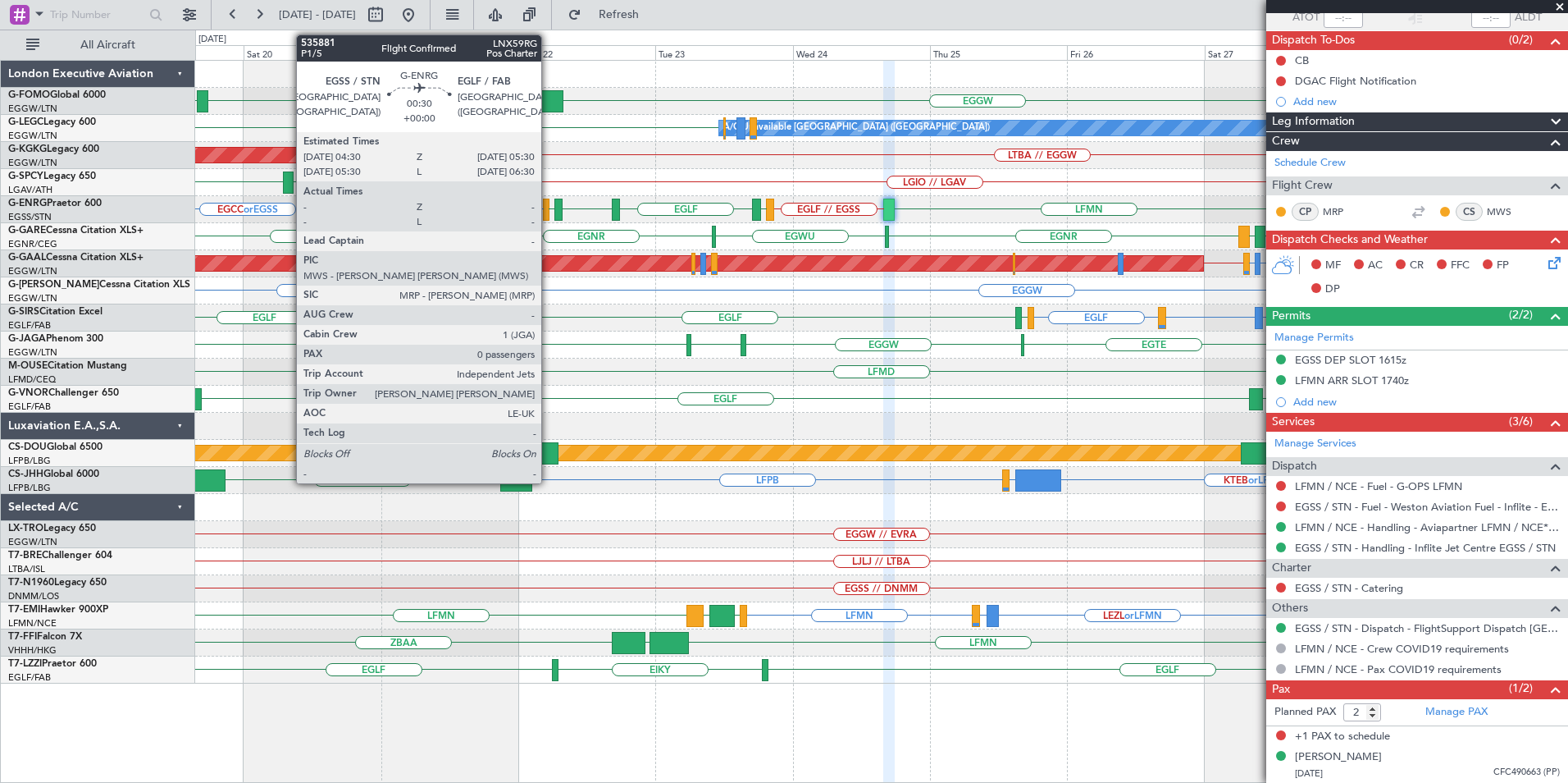
click at [549, 218] on div at bounding box center [545, 209] width 6 height 23
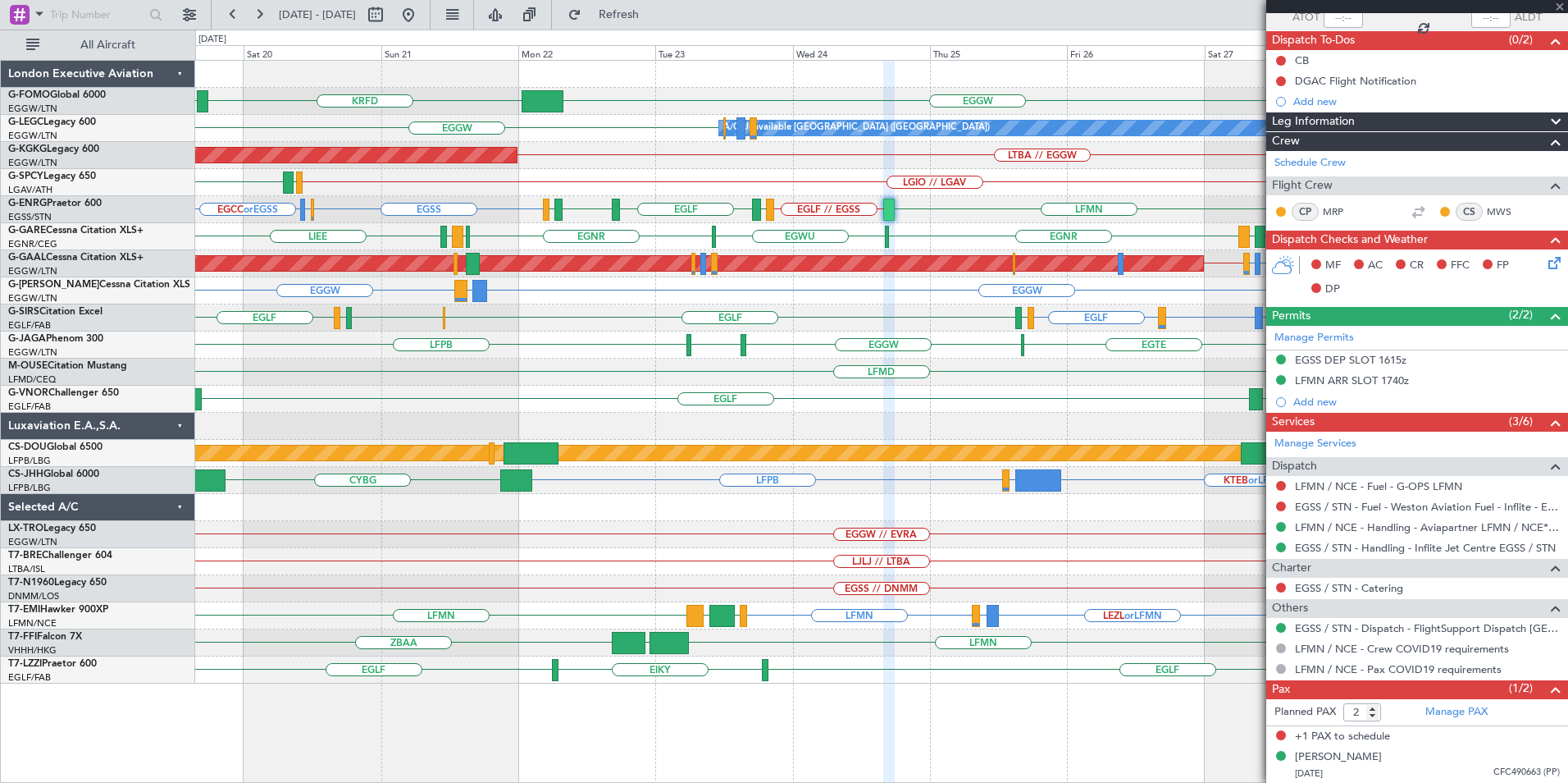
type input "0"
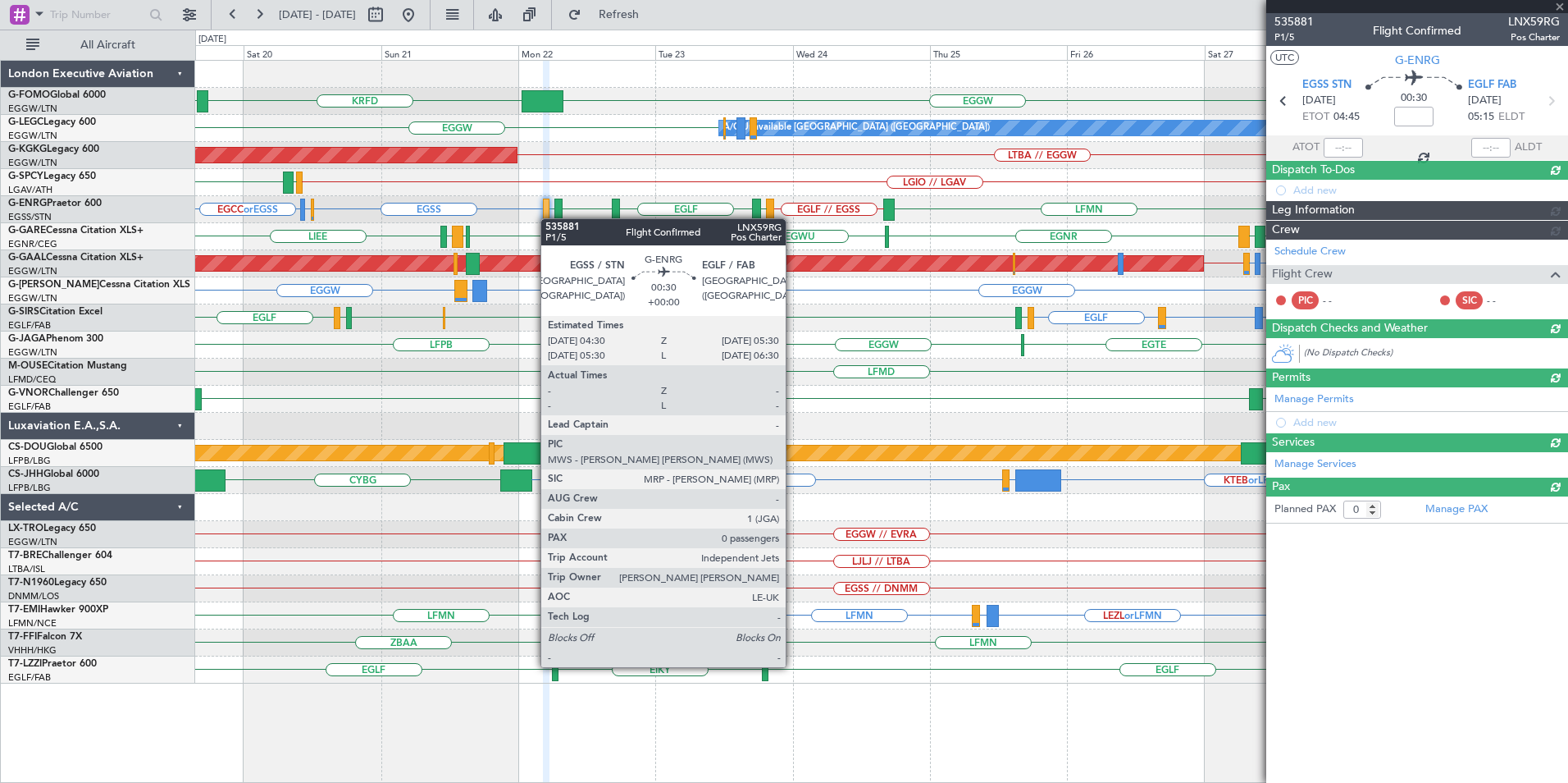
scroll to position [0, 0]
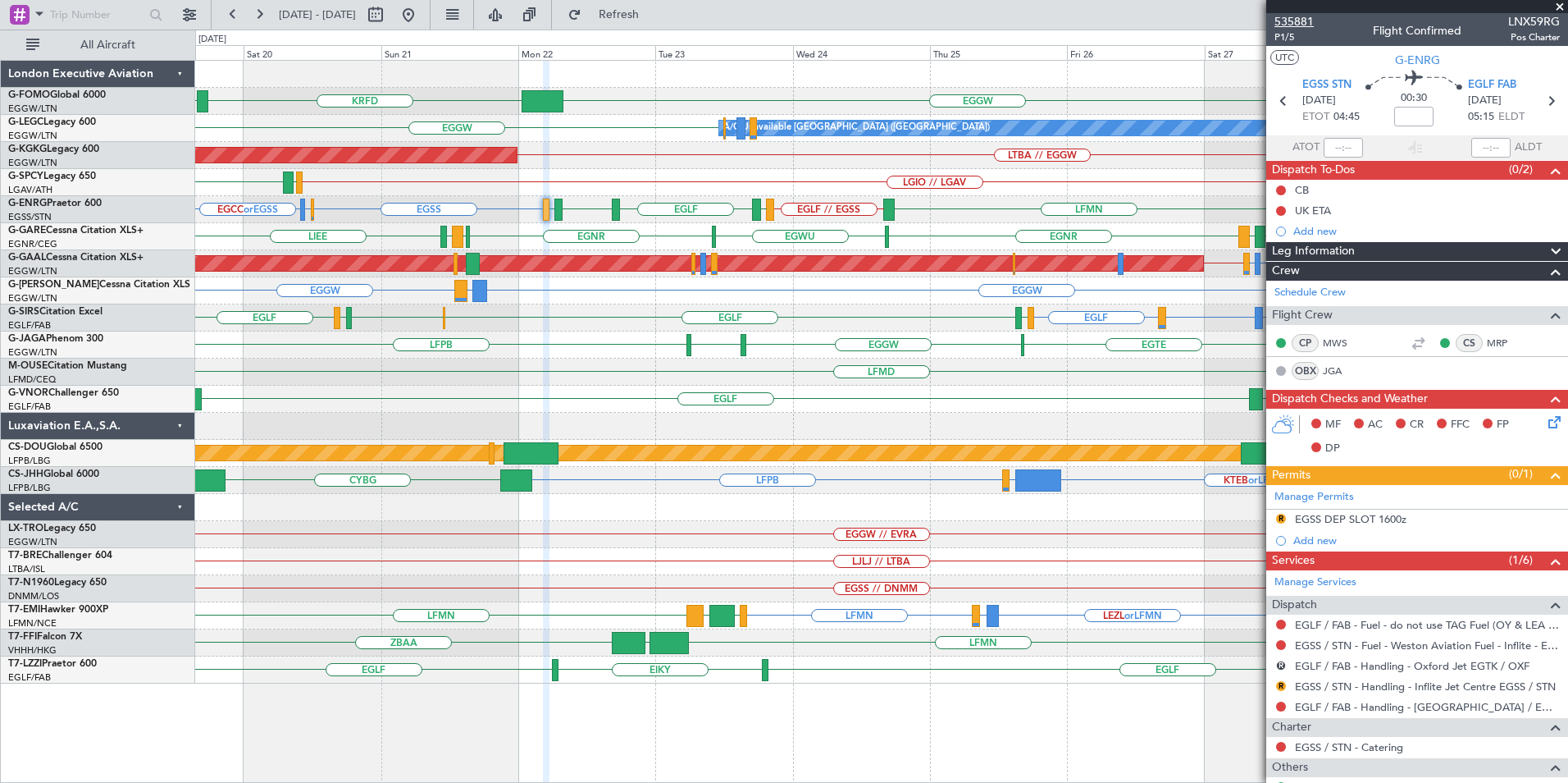
click at [1296, 22] on span "535881" at bounding box center [1294, 22] width 39 height 17
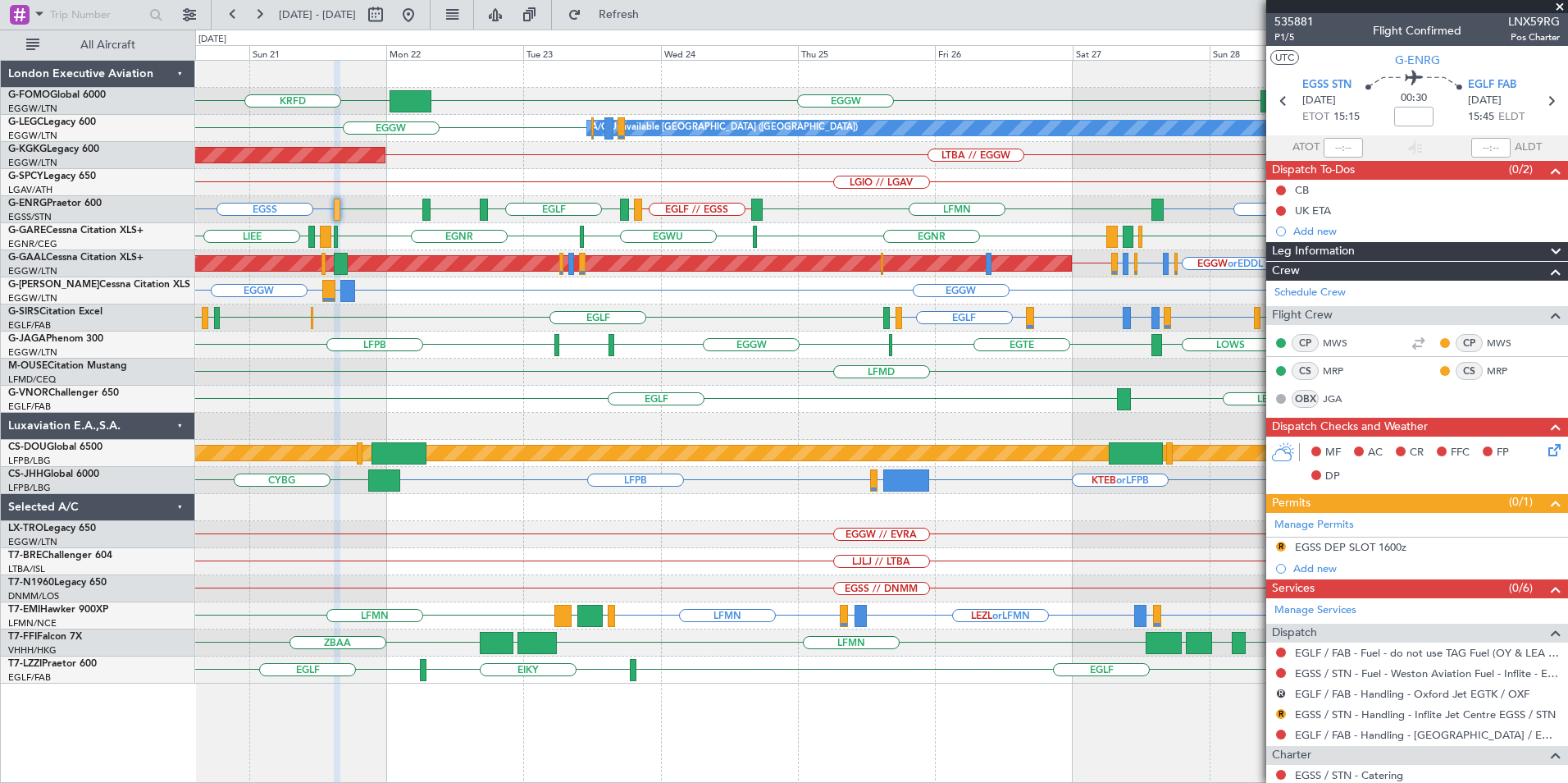
click at [714, 400] on div "EGLF EGNH LEMG EGLF" at bounding box center [881, 399] width 1372 height 27
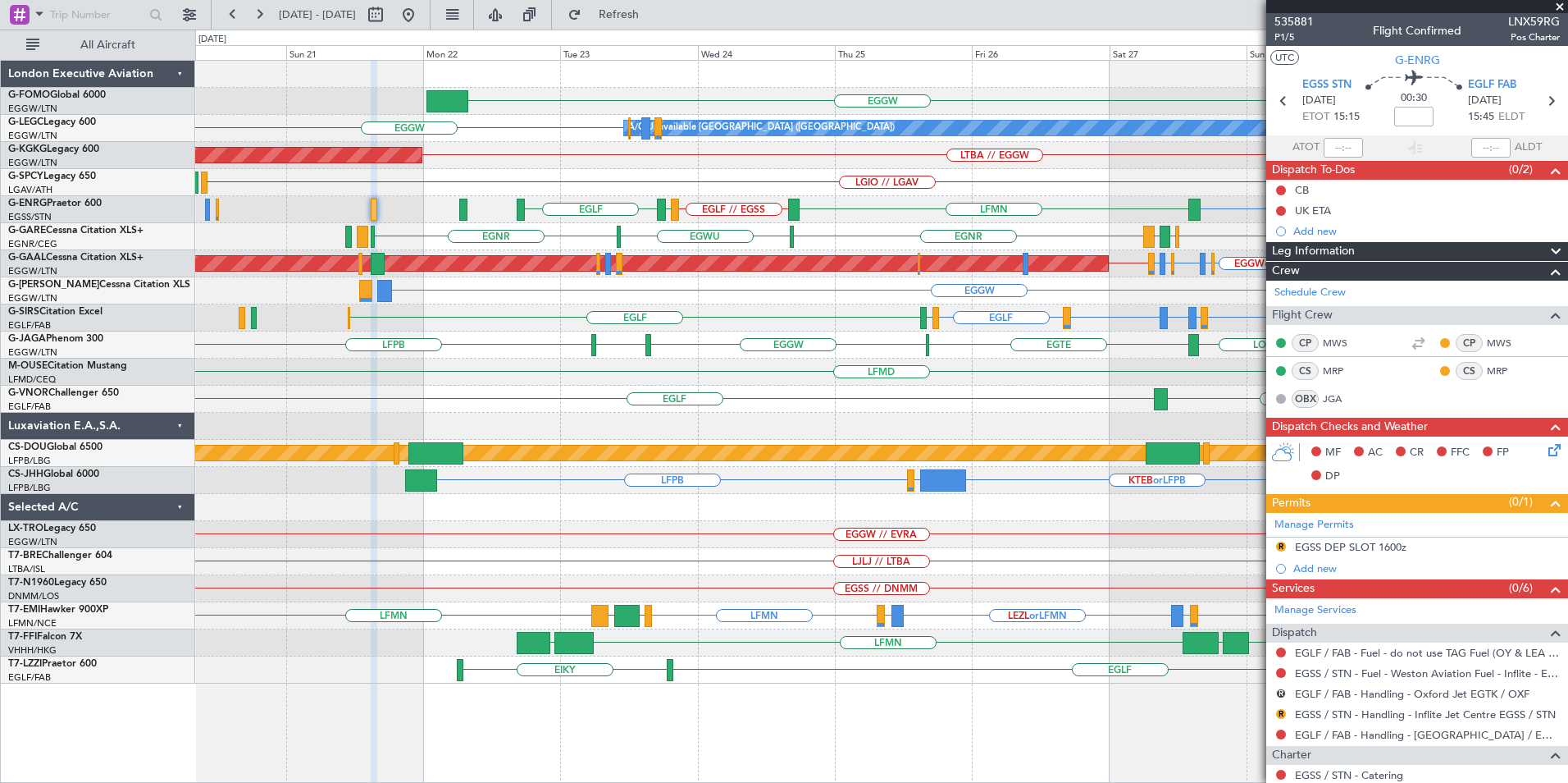
click at [880, 386] on div "KTEB EGGW KPHL KTEB A/C Unavailable London (Luton) EGGW LTBA // EGGW AOG Maint …" at bounding box center [881, 372] width 1372 height 622
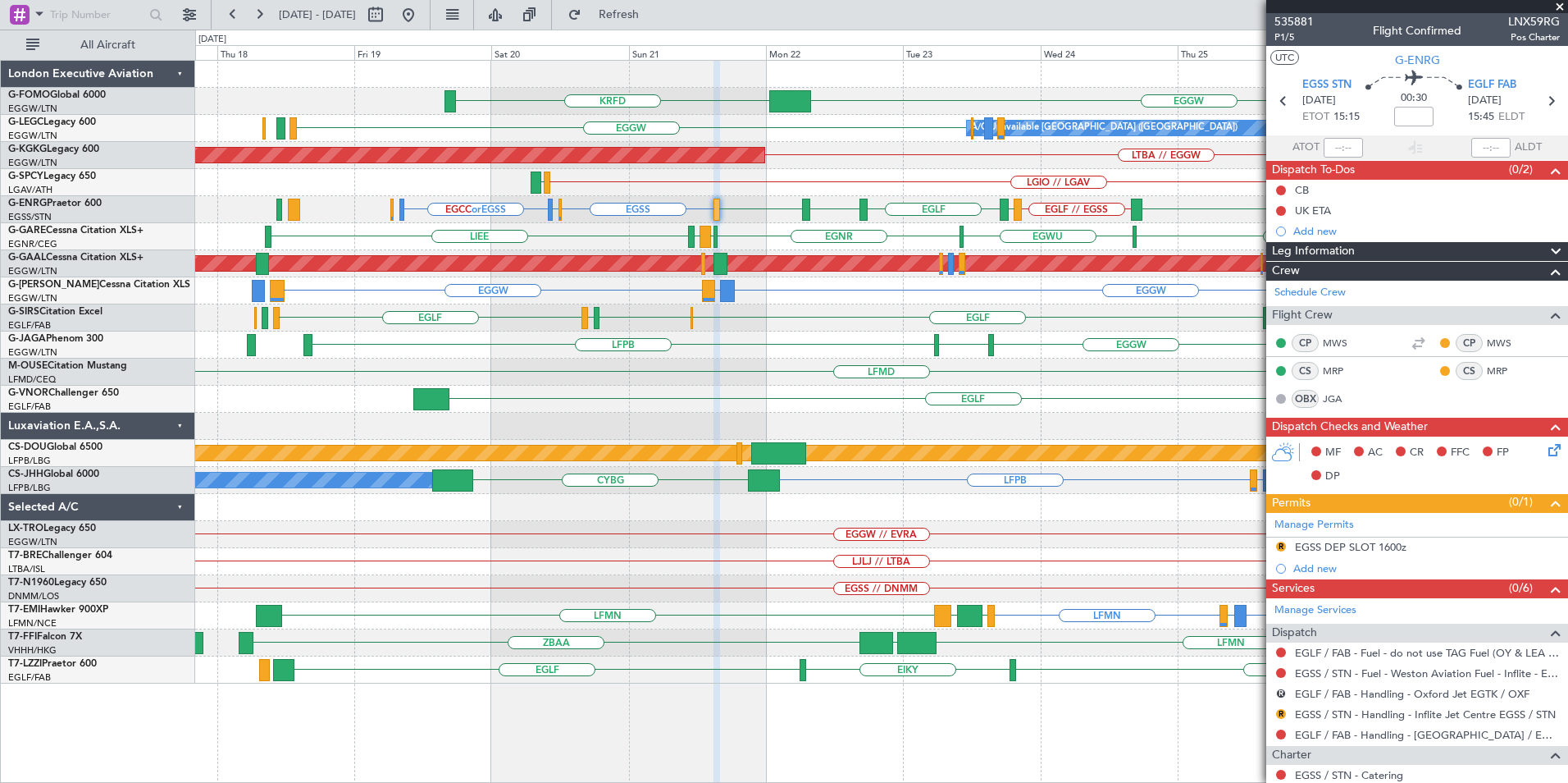
click at [966, 560] on div "EGGW KRFD KTEB A/C Unavailable London (Luton) EGGW AOG Maint Istanbul (Ataturk)…" at bounding box center [881, 372] width 1372 height 622
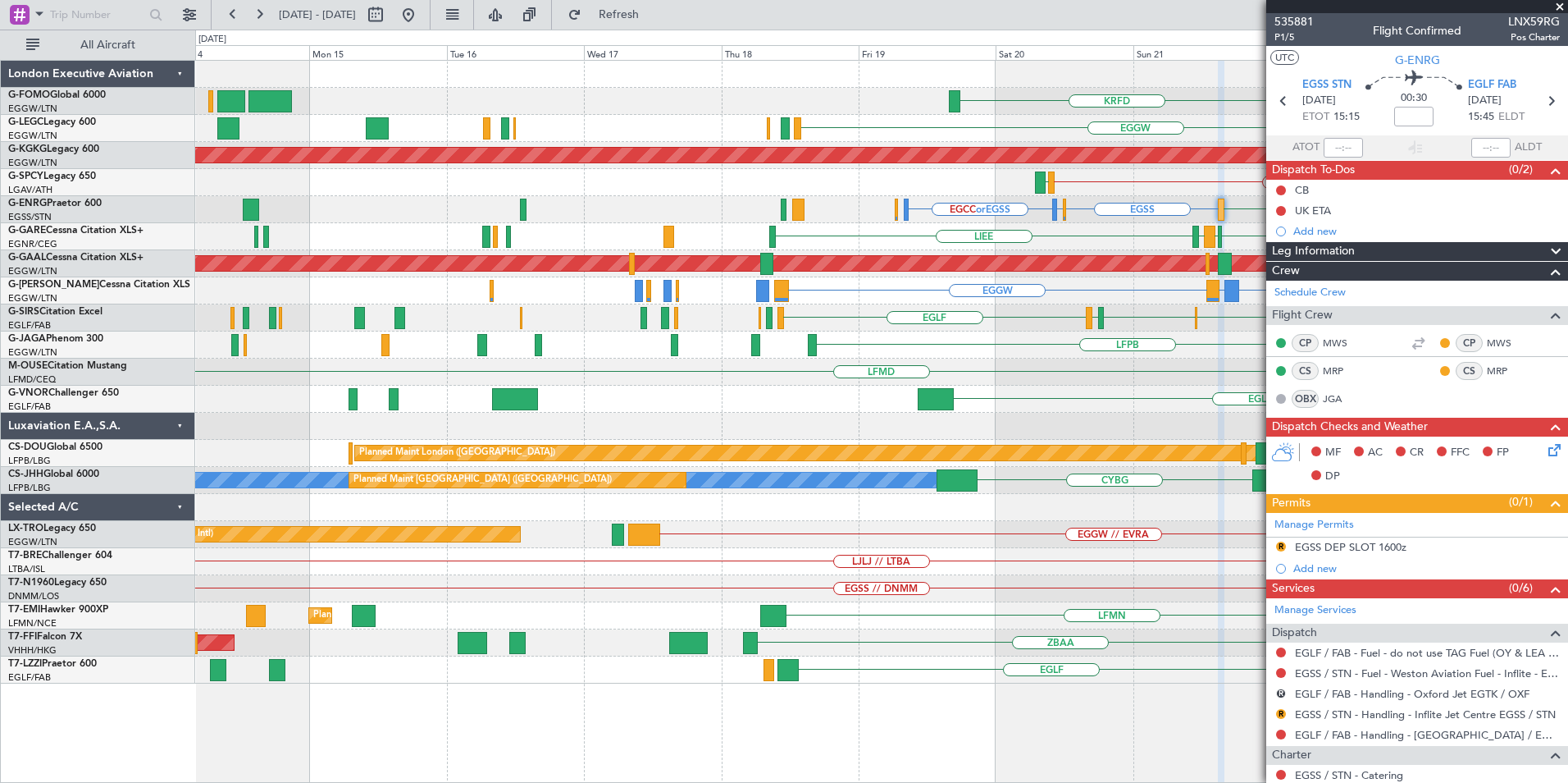
click at [948, 531] on div "EGGW // EVRA Unplanned Maint Athens (Eleftherios Venizelos Intl)" at bounding box center [881, 534] width 1372 height 27
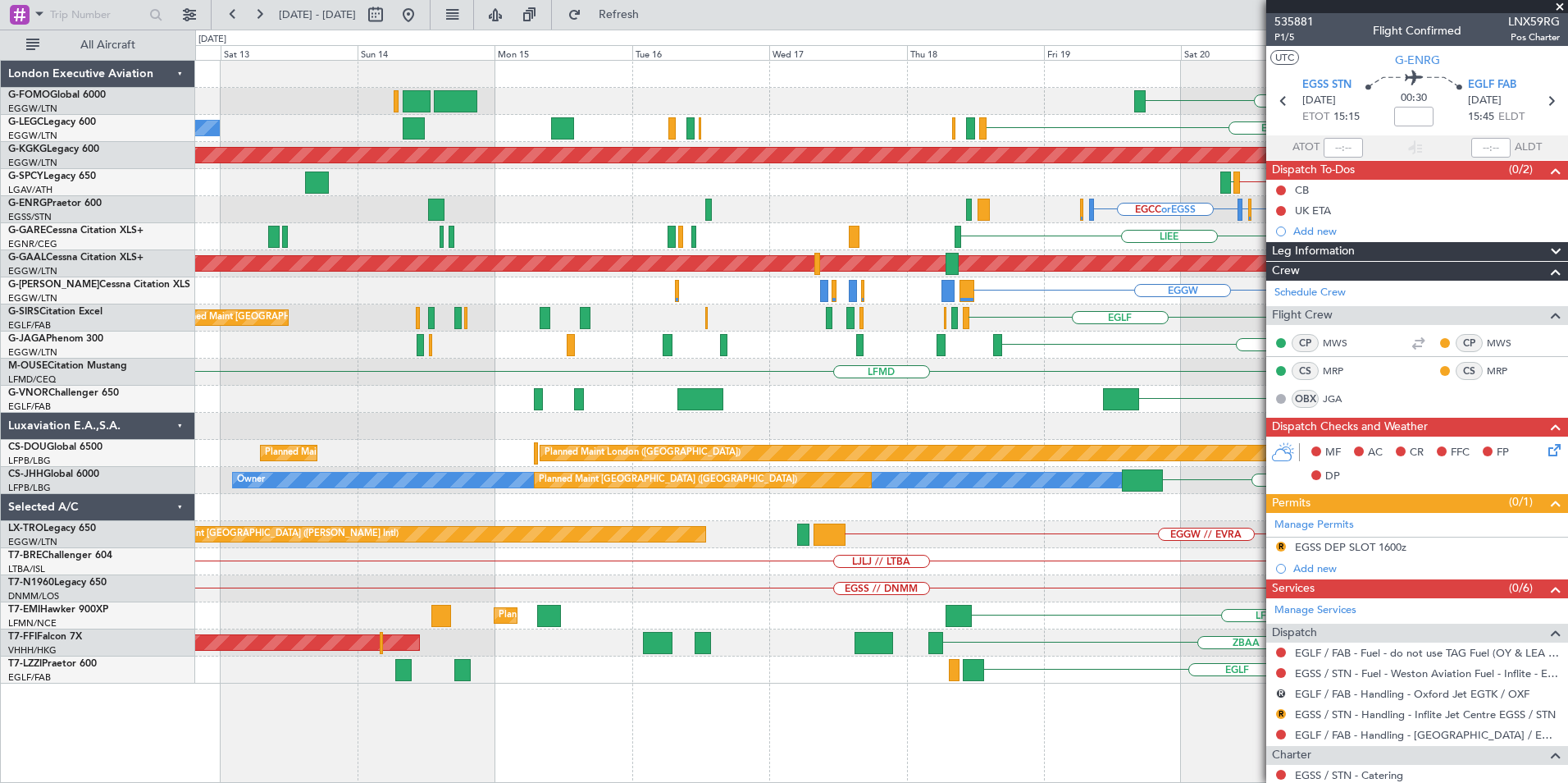
click at [862, 555] on div "LJLJ // LTBA" at bounding box center [881, 561] width 1372 height 27
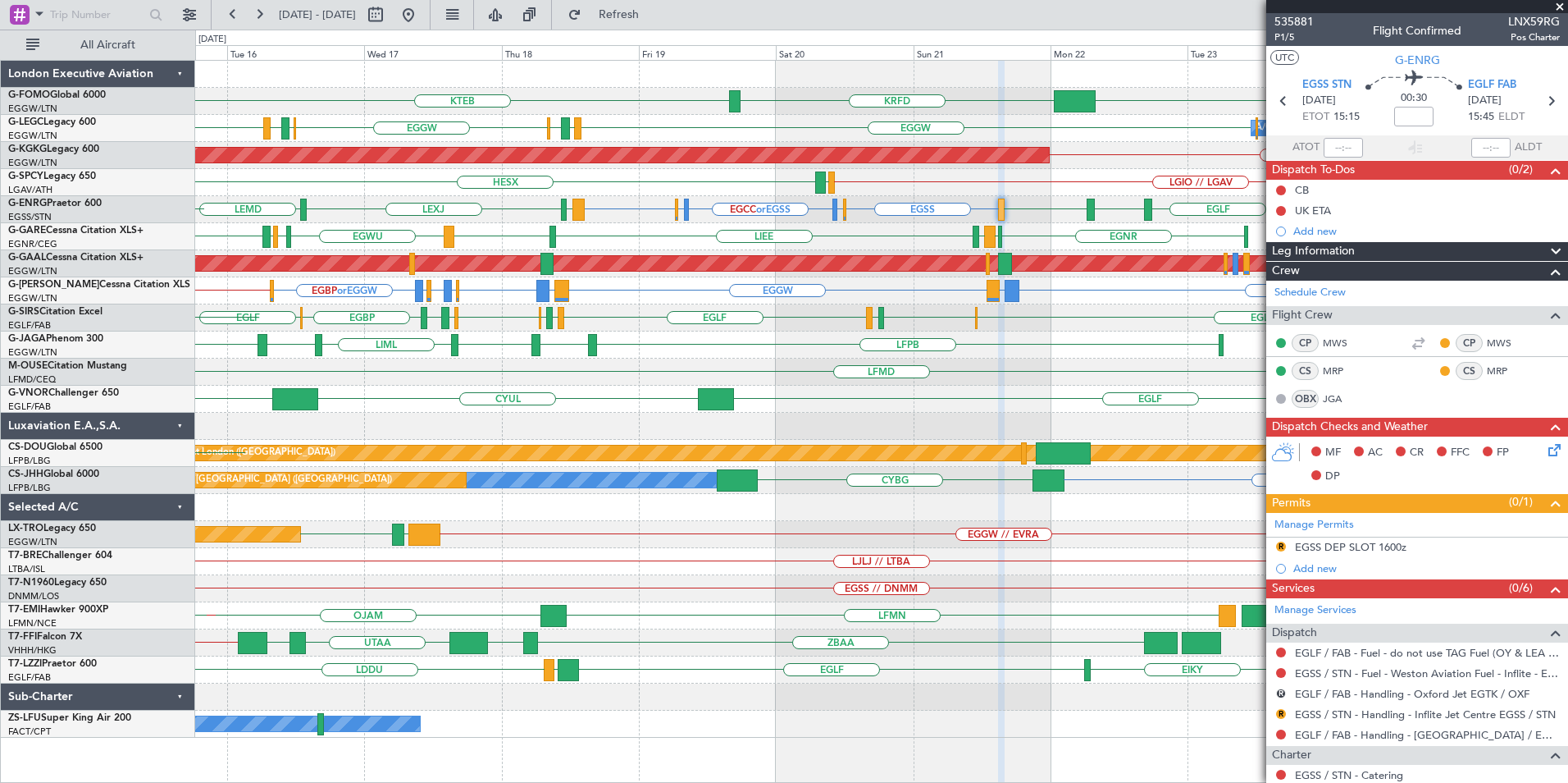
click at [429, 560] on div "LJLJ // LTBA" at bounding box center [881, 561] width 1372 height 27
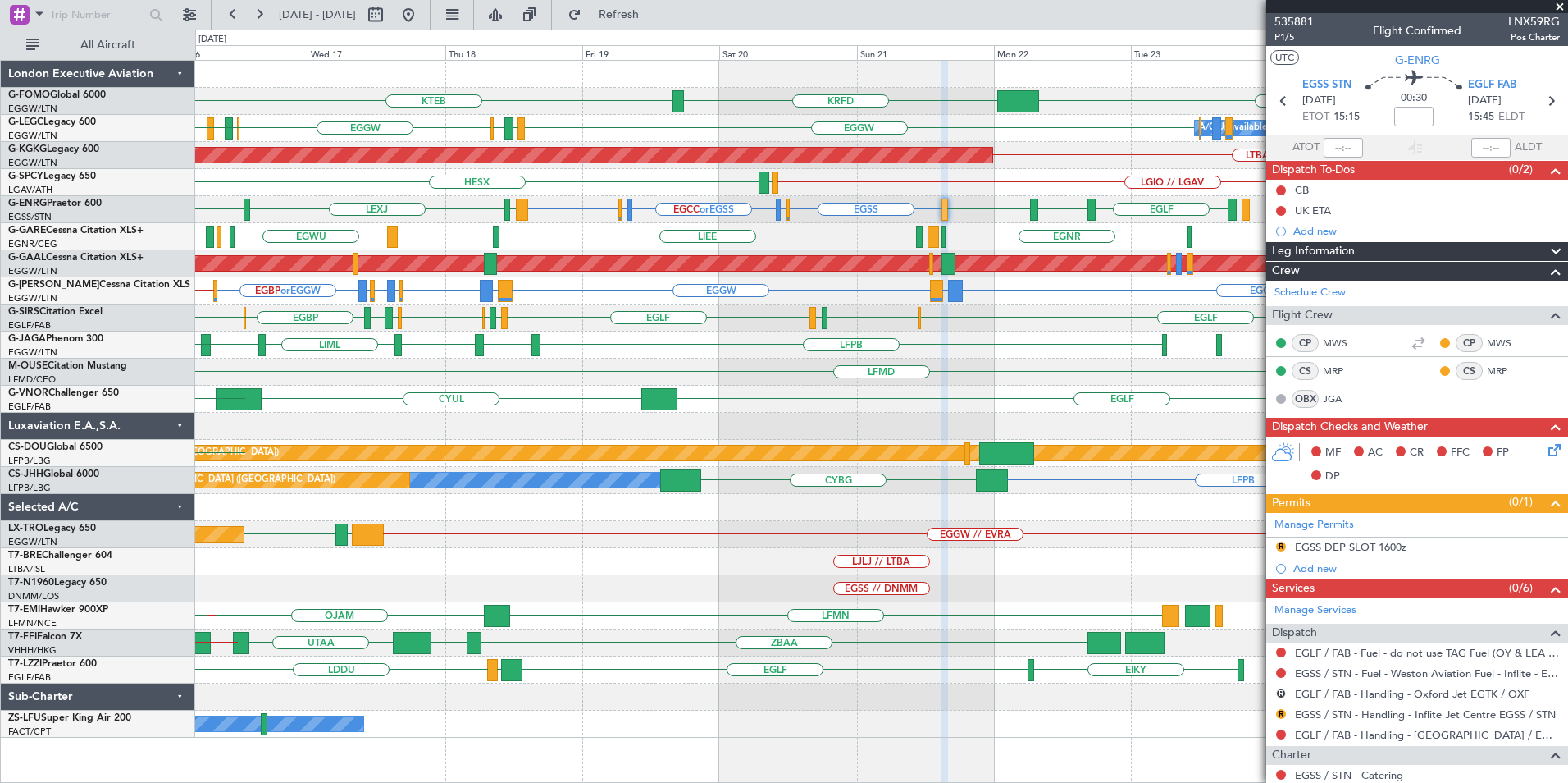
click at [528, 580] on div "KTEB EGGW KRFD EGGW OLBA LCLK EGGW EGPD EGLF EGGW EGWU EGPD EGGW A/C Unavailabl…" at bounding box center [881, 399] width 1372 height 677
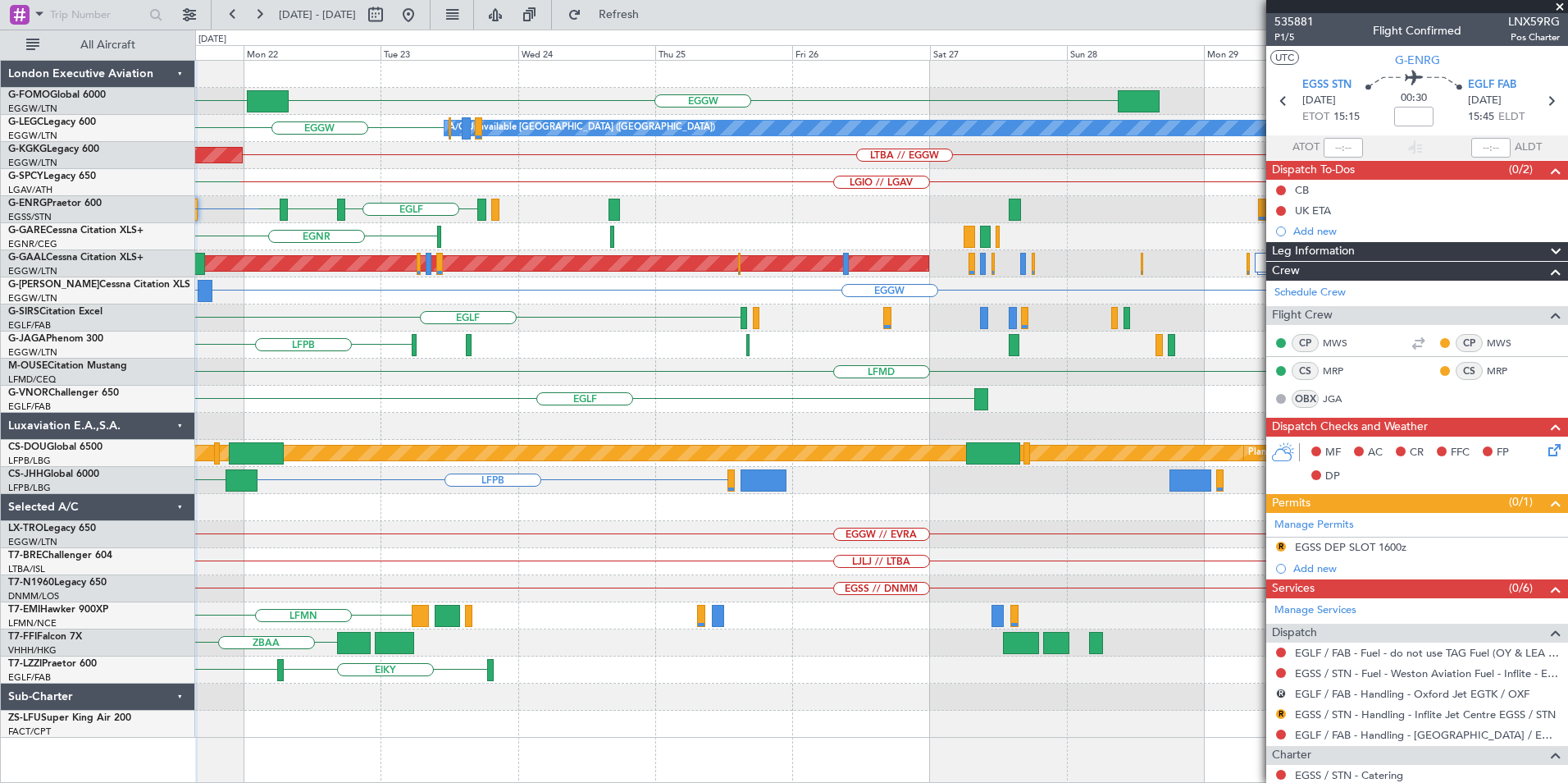
click at [607, 566] on div "LJLJ // LTBA" at bounding box center [881, 561] width 1372 height 27
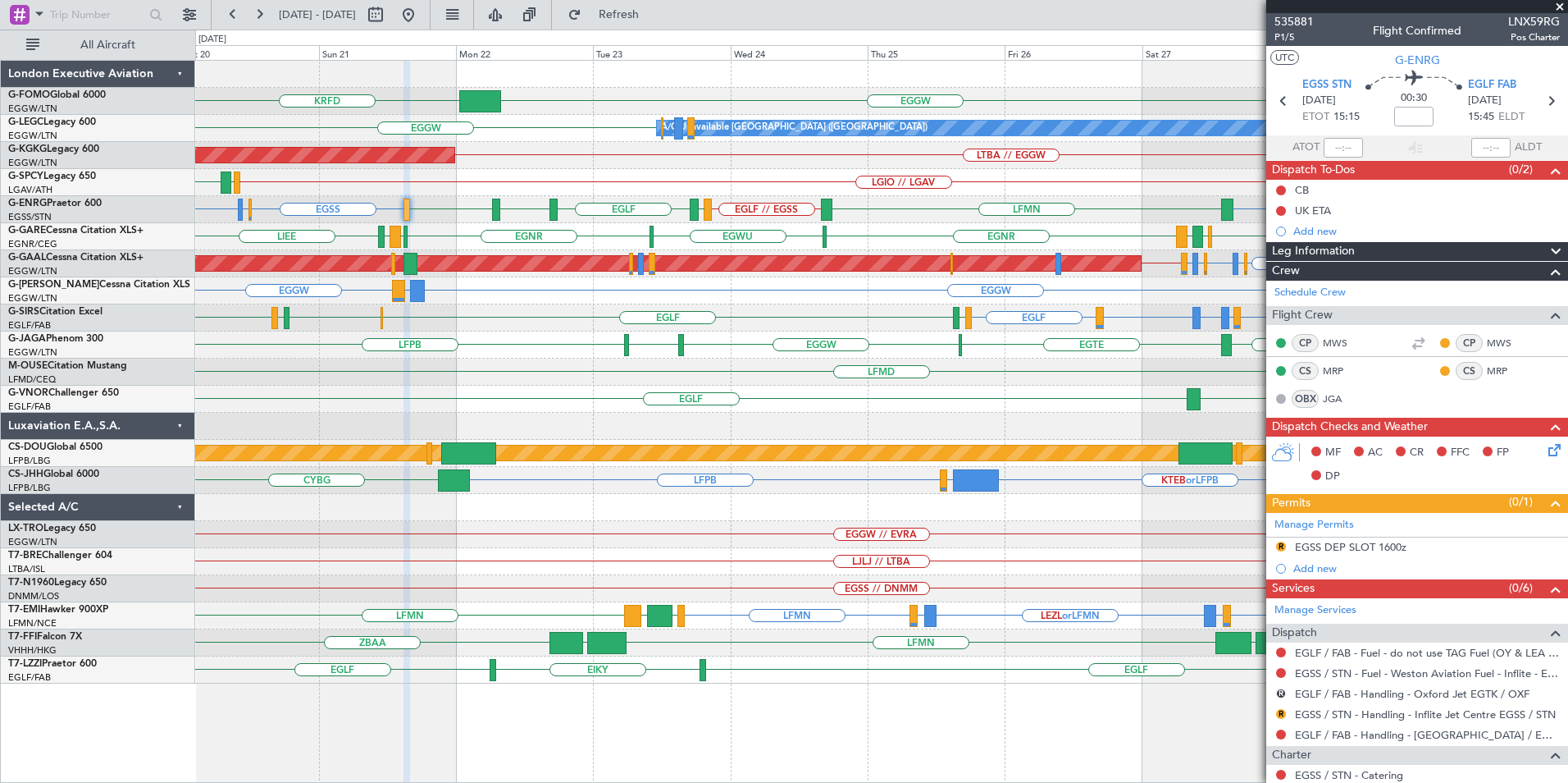
click at [535, 536] on div "EGGW KRFD KTEB A/C Unavailable London (Luton) EGGW AOG Maint Istanbul (Ataturk)…" at bounding box center [881, 372] width 1372 height 622
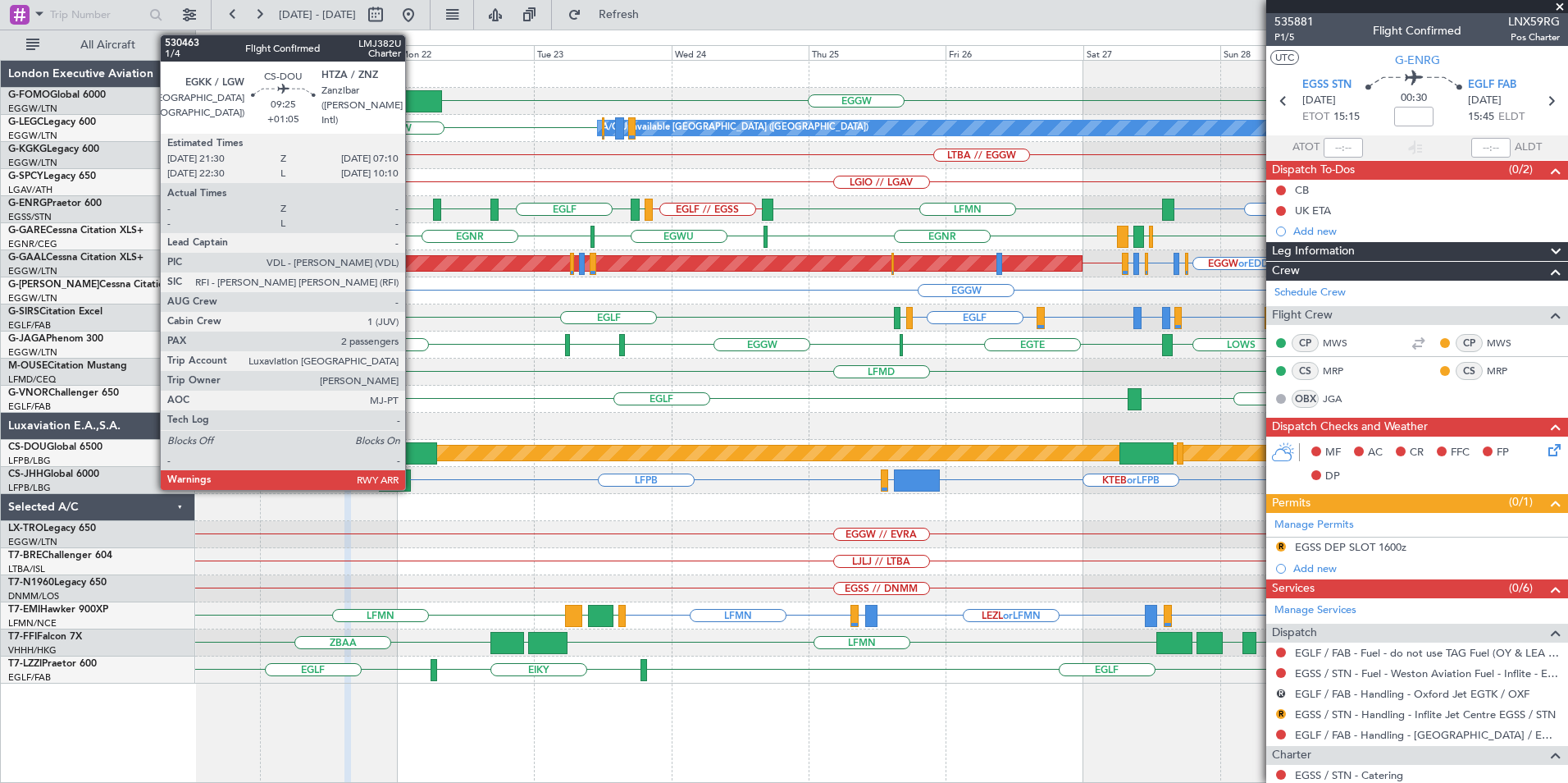
click at [390, 442] on div at bounding box center [409, 453] width 55 height 23
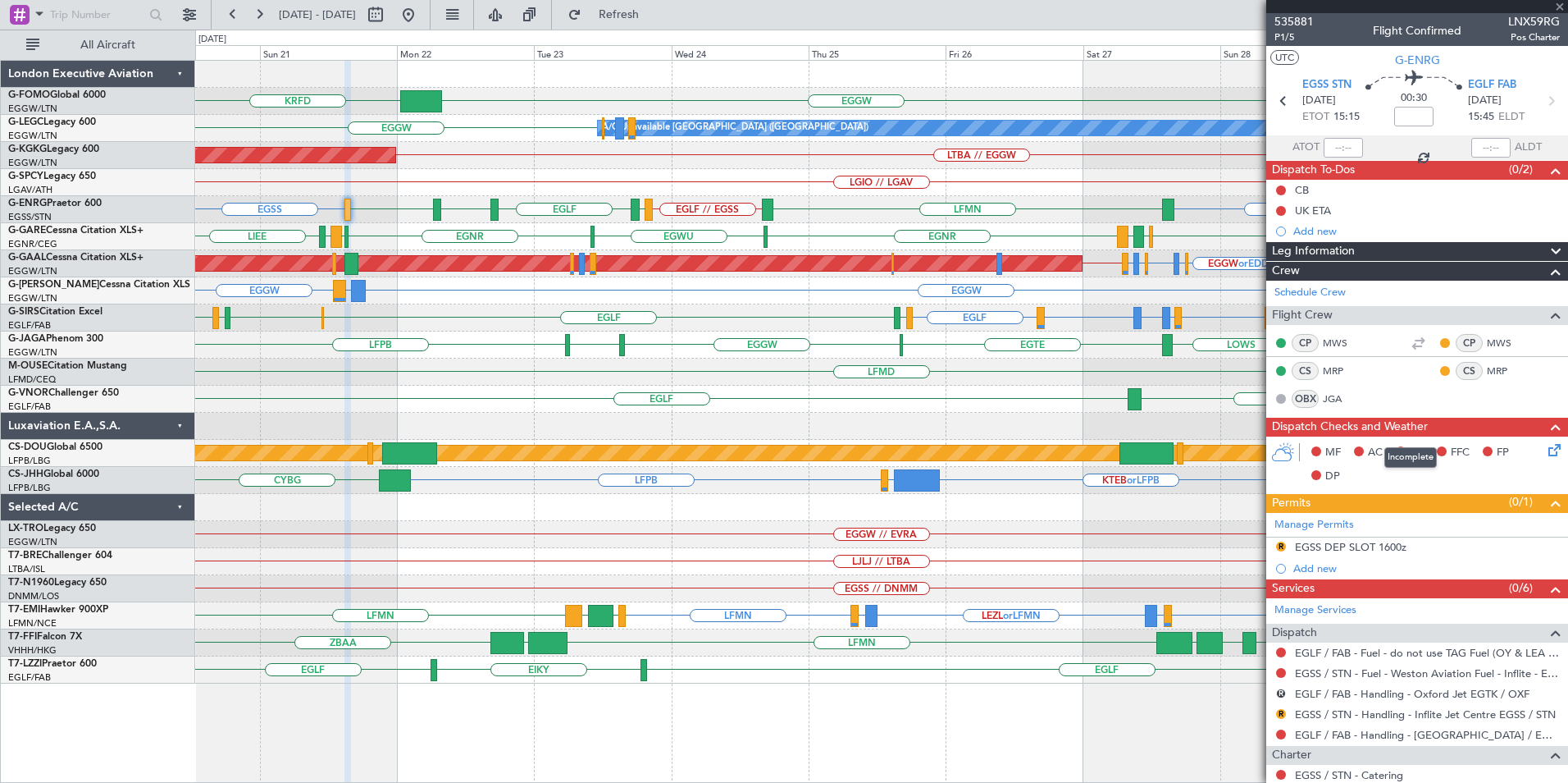
type input "+01:05"
type input "2"
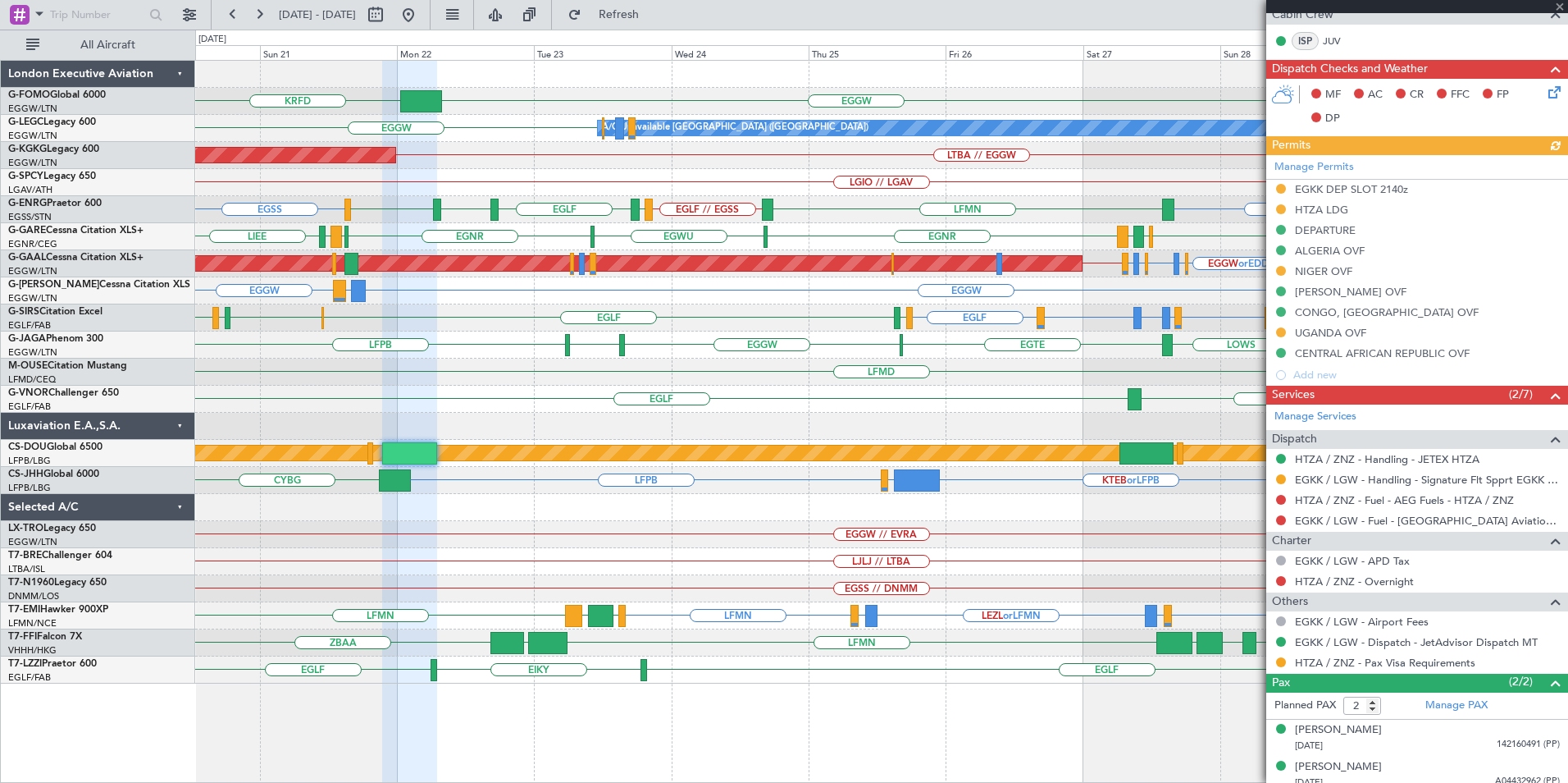
scroll to position [406, 0]
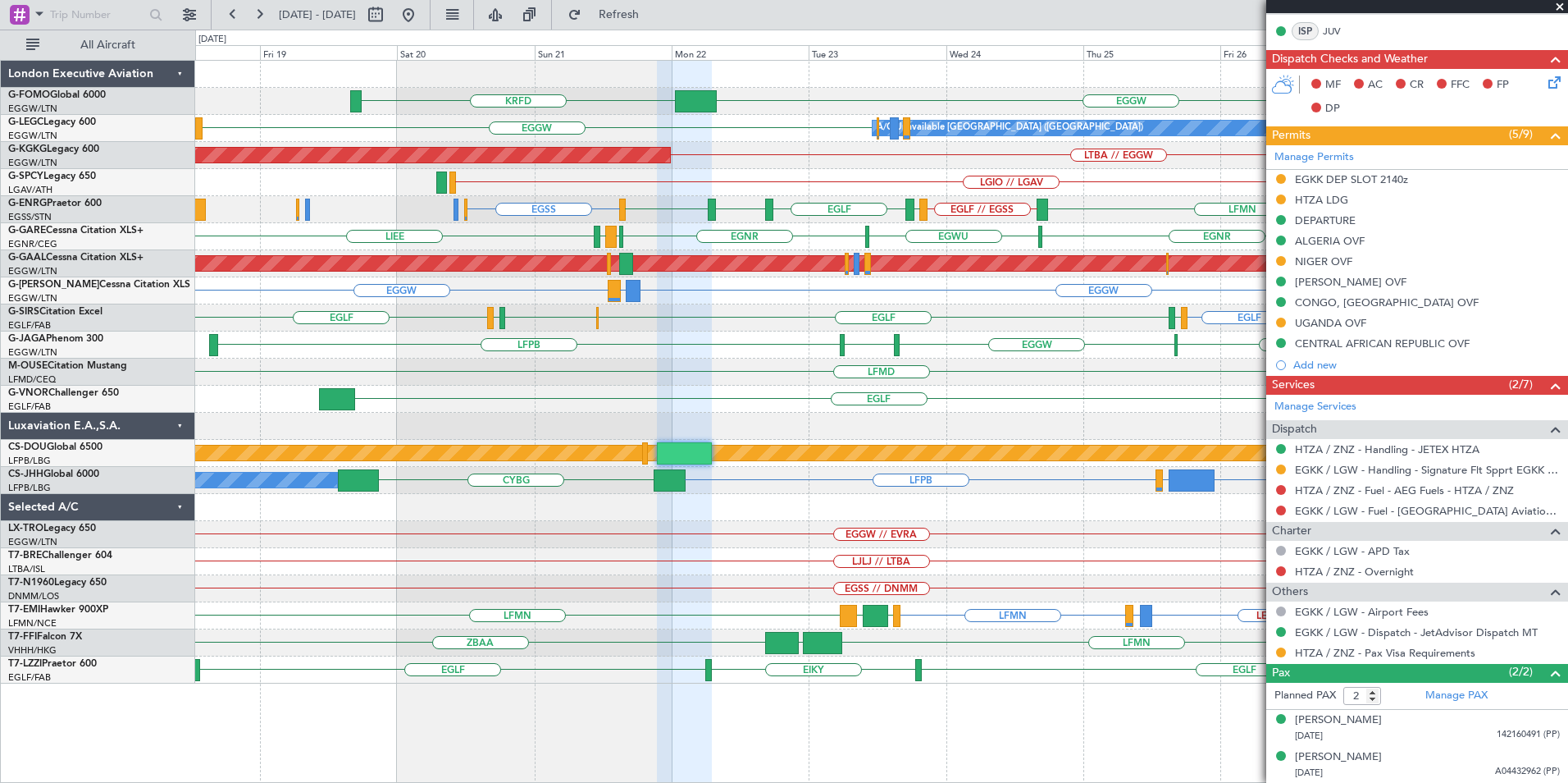
click at [764, 413] on div "EGGW KRFD KTEB EGGW A/C Unavailable London (Luton) LTBA // EGGW AOG Maint Istan…" at bounding box center [881, 372] width 1372 height 622
click at [653, 16] on span "Refresh" at bounding box center [618, 15] width 69 height 11
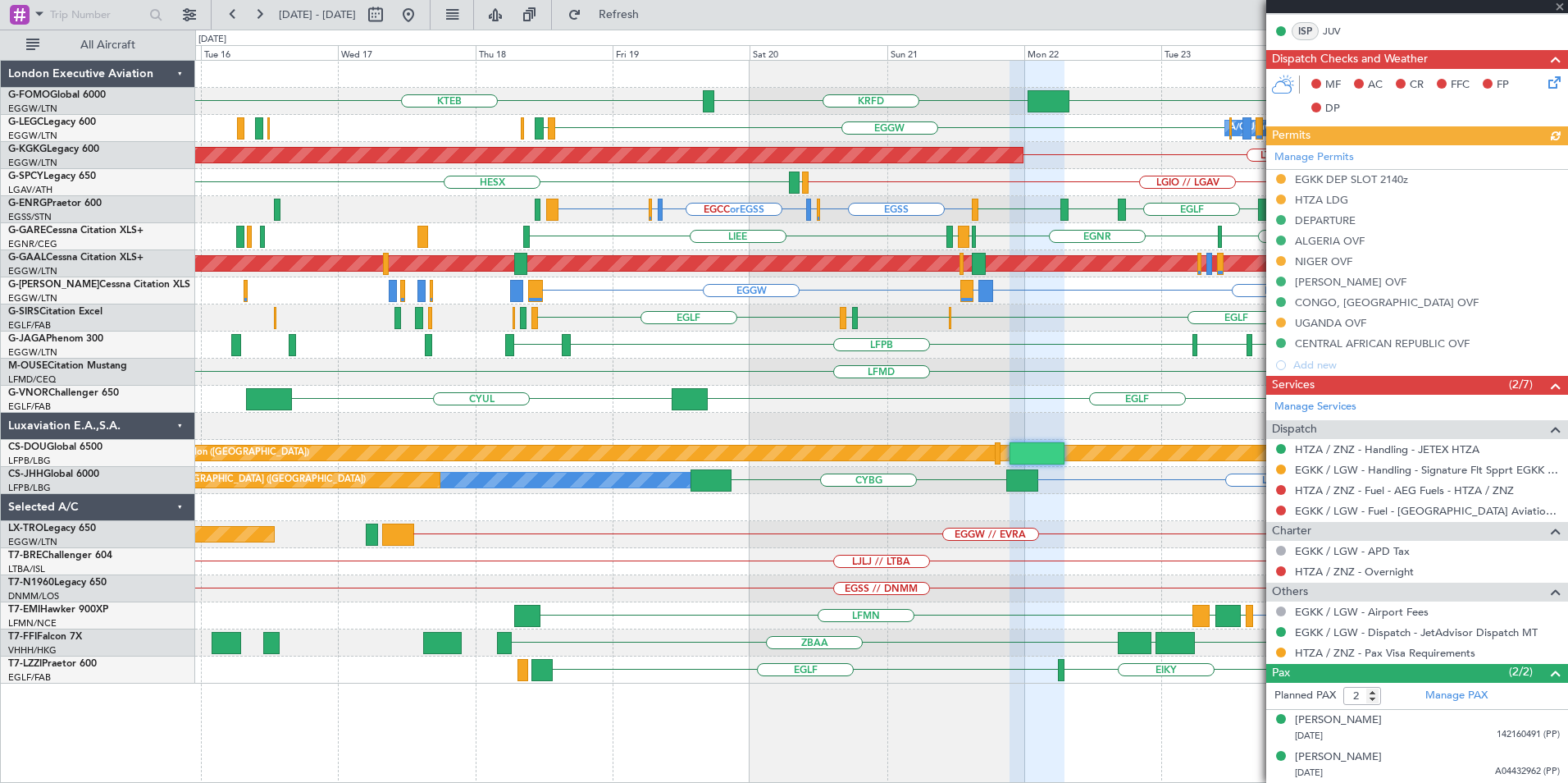
click at [848, 296] on div "EGGW EGGW LEPA or EGGW" at bounding box center [881, 290] width 1372 height 27
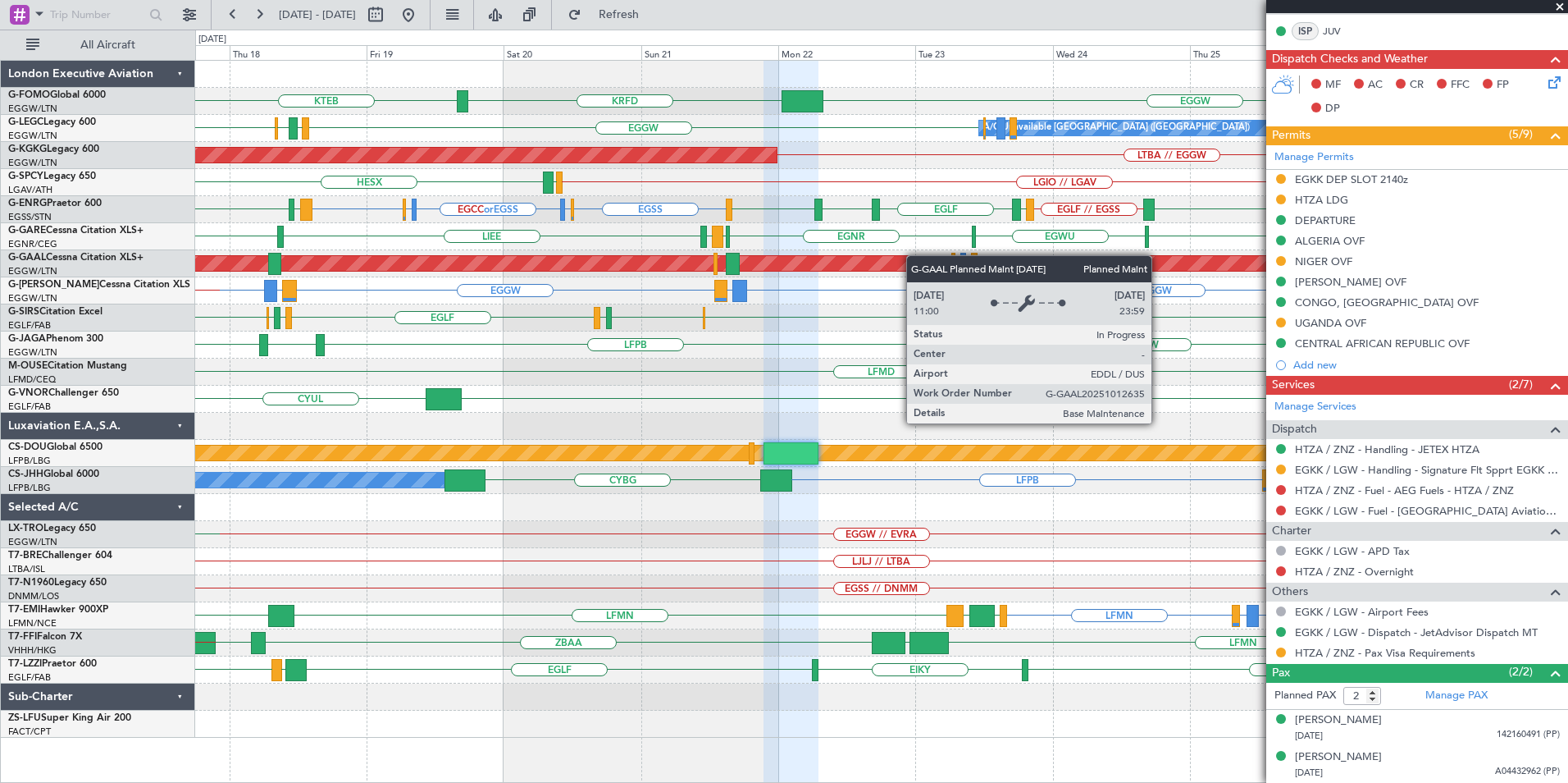
click at [815, 266] on div "KTEB EGGW KRFD A/C Unavailable London (Luton) EGGW EGPD EGLF EGGW EGPD EGGW EGW…" at bounding box center [881, 399] width 1372 height 677
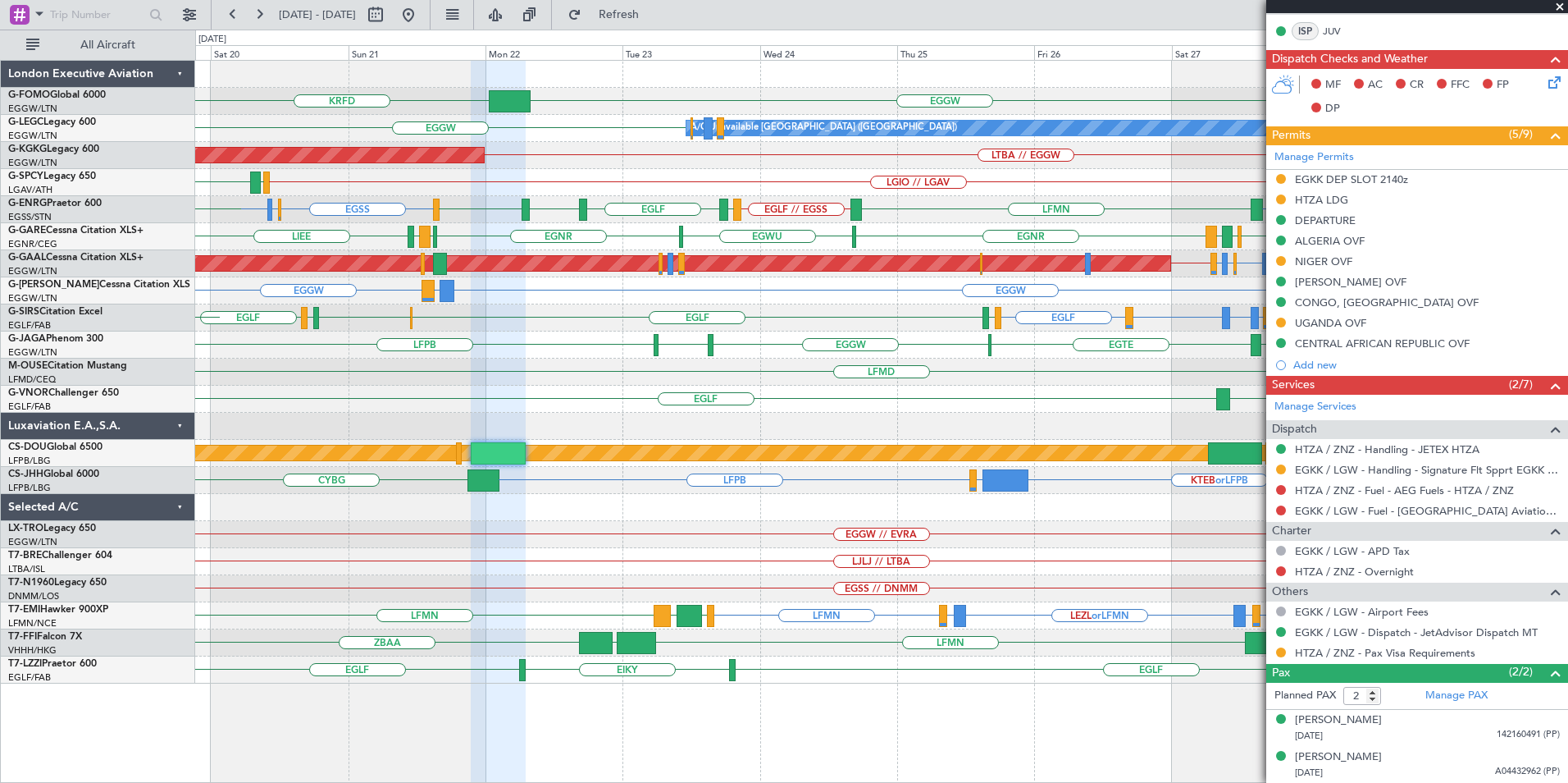
click at [832, 288] on div "EGGW KRFD KTEB A/C Unavailable London (Luton) EGGW EGPD EGLF EGGW AOG Maint Ist…" at bounding box center [881, 372] width 1372 height 622
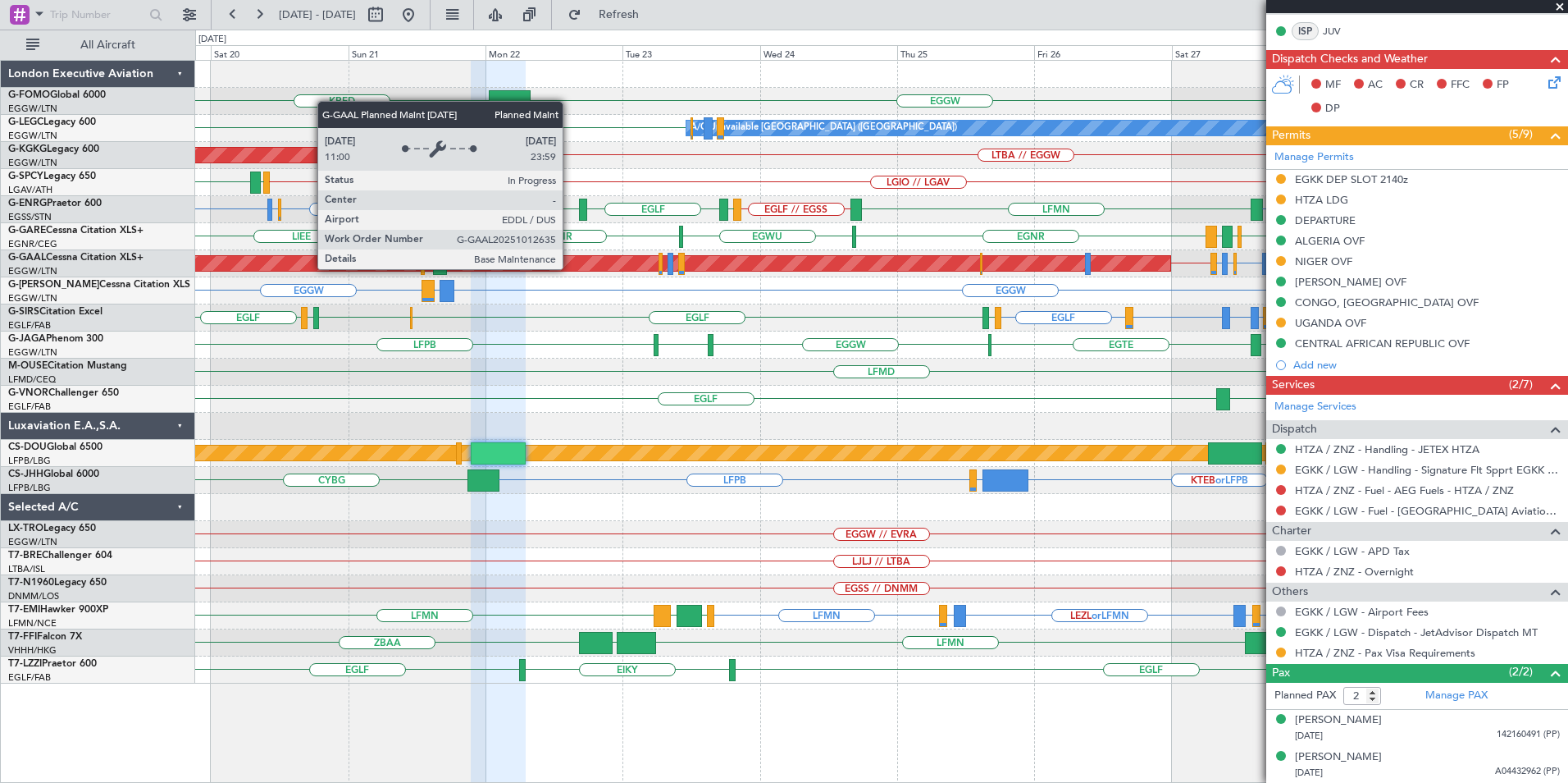
click at [811, 284] on div "EGGW EGGW LEPA or EGGW" at bounding box center [881, 290] width 1372 height 27
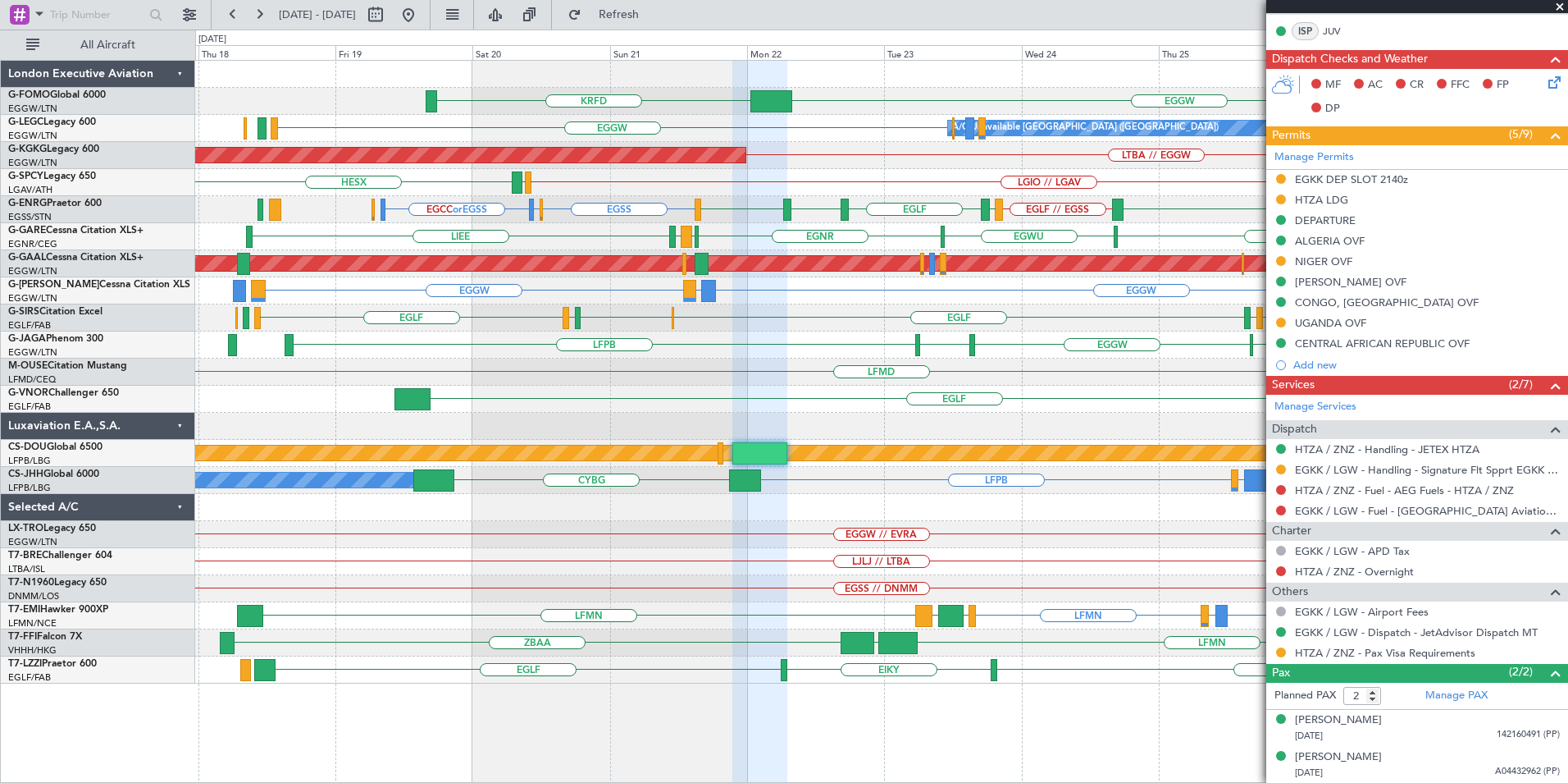
click at [822, 292] on div "EGGW EGGW LEPA or EGGW" at bounding box center [881, 290] width 1372 height 27
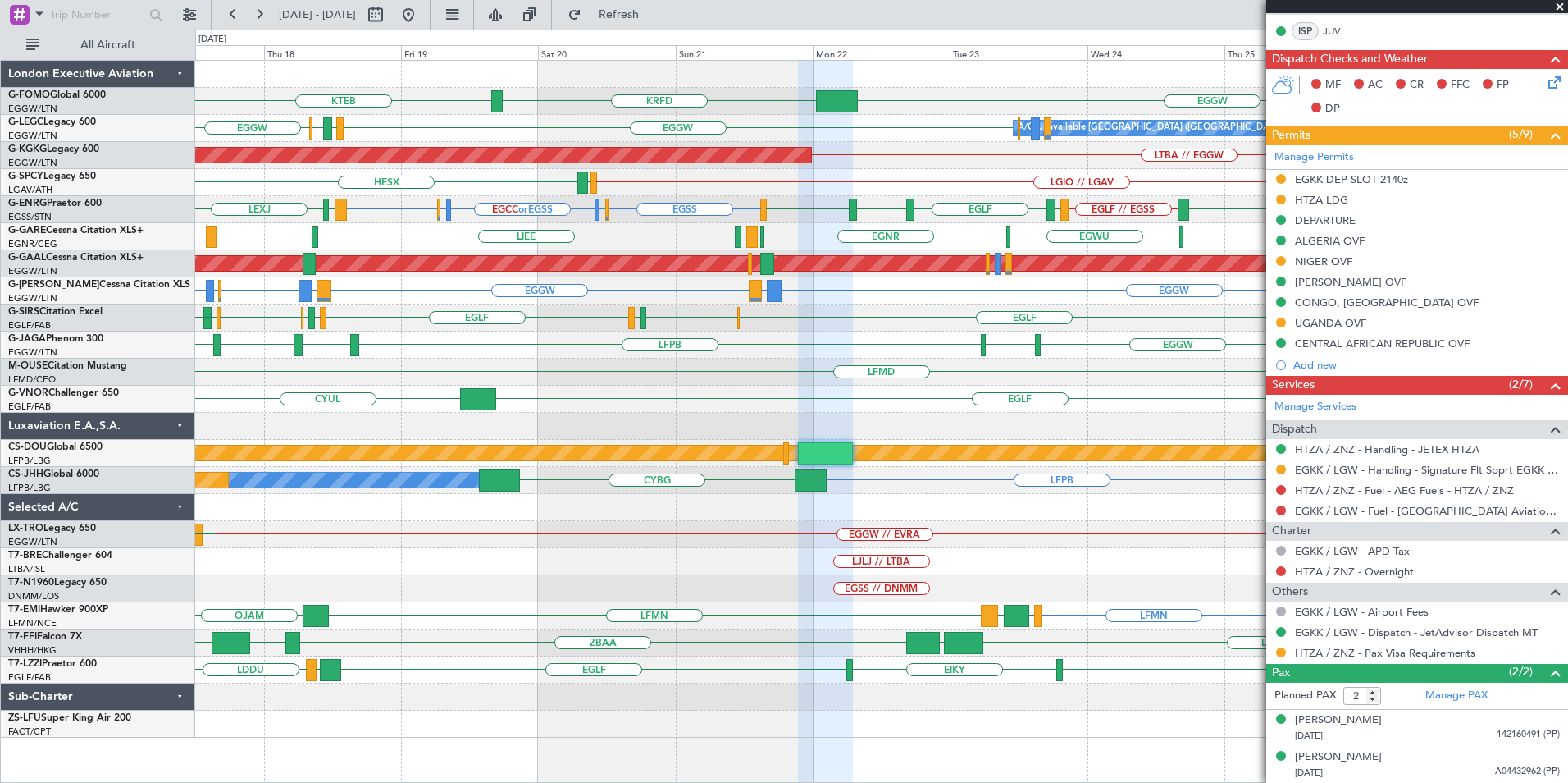
click at [881, 253] on div "KTEB EGGW KRFD A/C Unavailable London (Luton) EGGW EGPD EGLF EGGW EGPD EGWU AOG…" at bounding box center [881, 399] width 1372 height 677
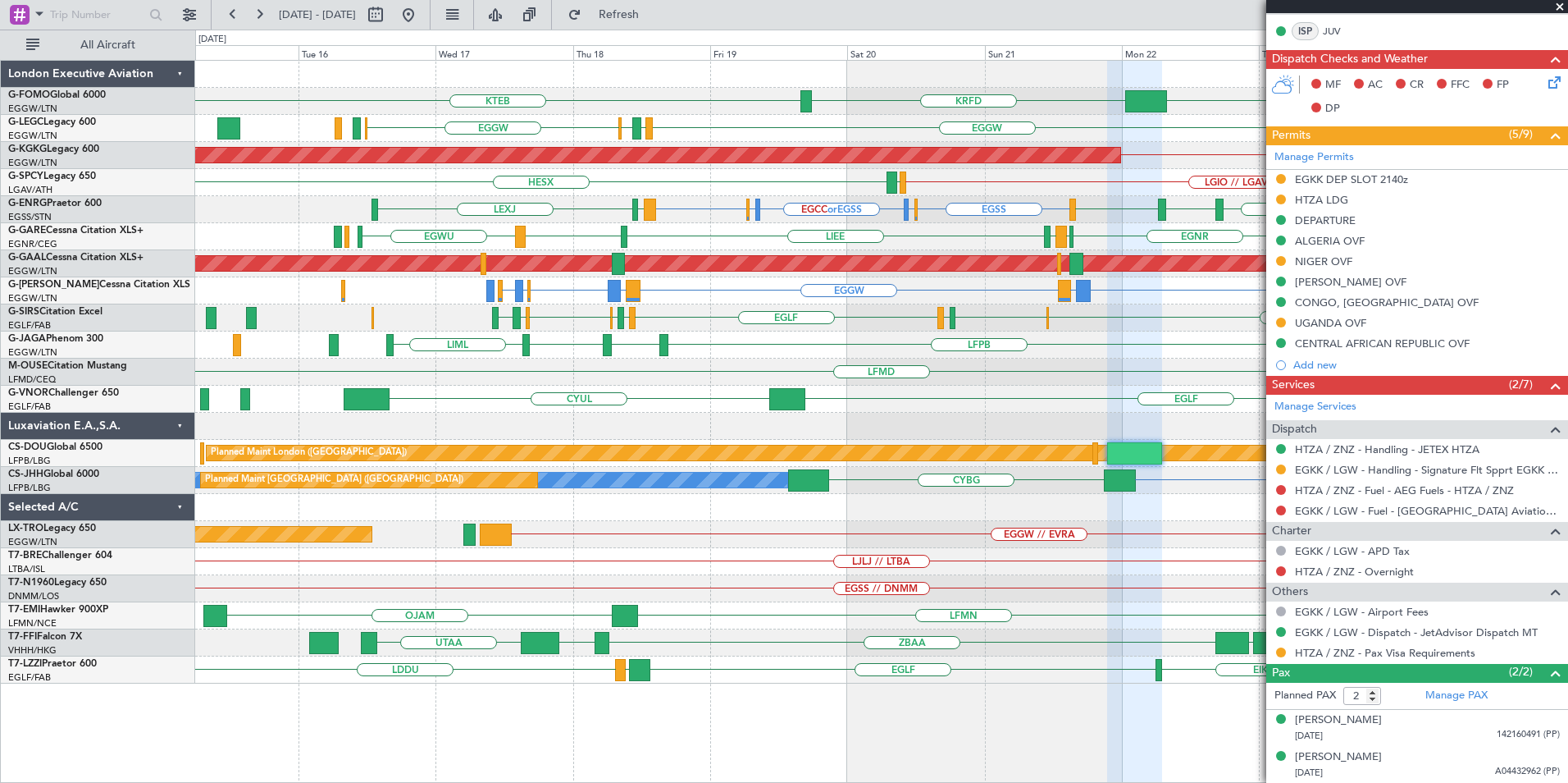
click at [964, 428] on div "KTEB EGGW KRFD A/C Unavailable London (Luton) EGGW EGPD EGLF EGGW Owner AOG Mai…" at bounding box center [881, 372] width 1372 height 622
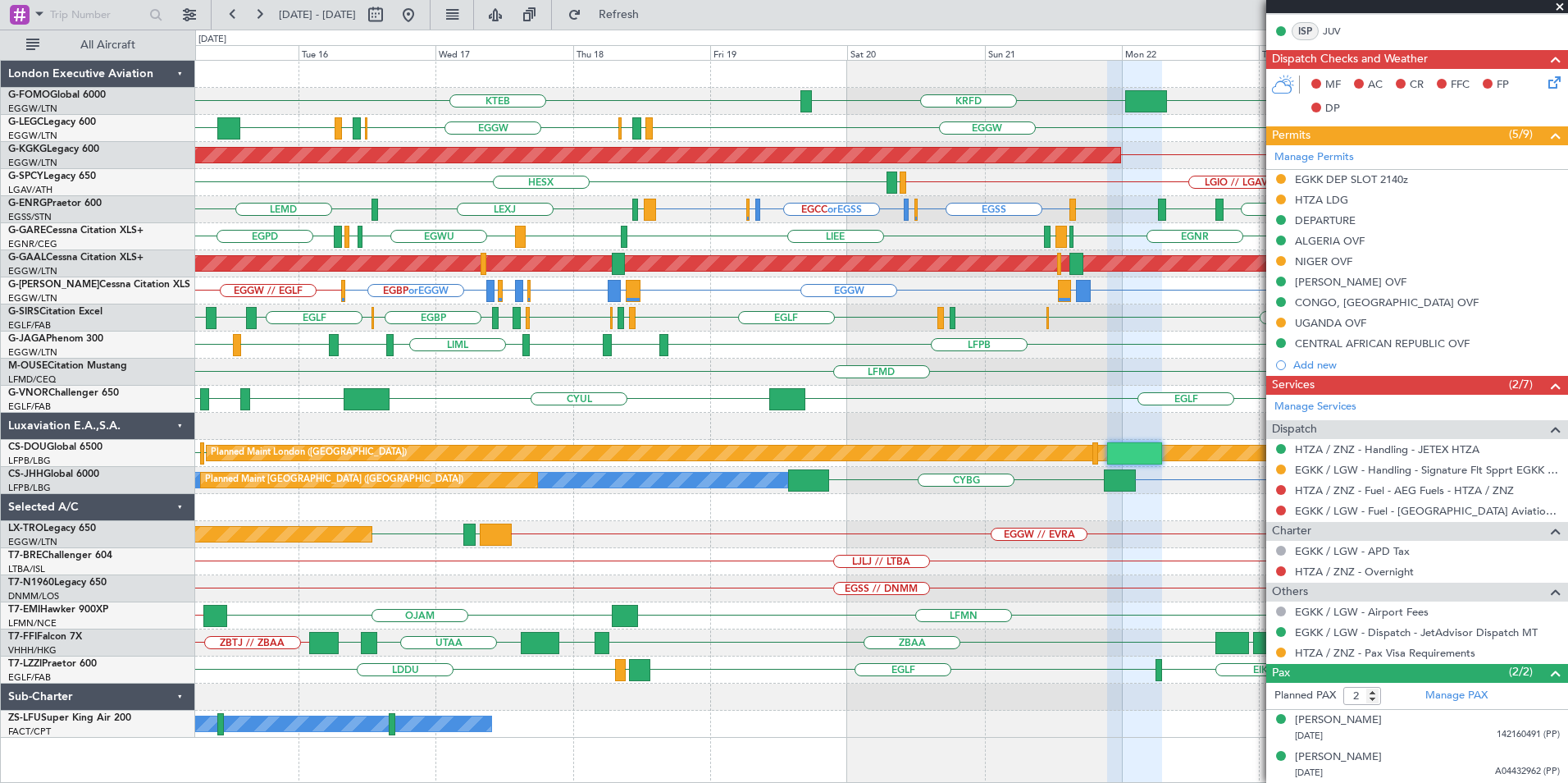
drag, startPoint x: 619, startPoint y: 16, endPoint x: 618, endPoint y: 29, distance: 13.0
click at [621, 17] on button "Refresh" at bounding box center [609, 15] width 99 height 26
click at [897, 284] on div "EGGW KRFD KTEB EGGW EGPD EGLF EGGW EGWU EGPD EGGW LTFJ A/C Unavailable London (…" at bounding box center [881, 399] width 1372 height 677
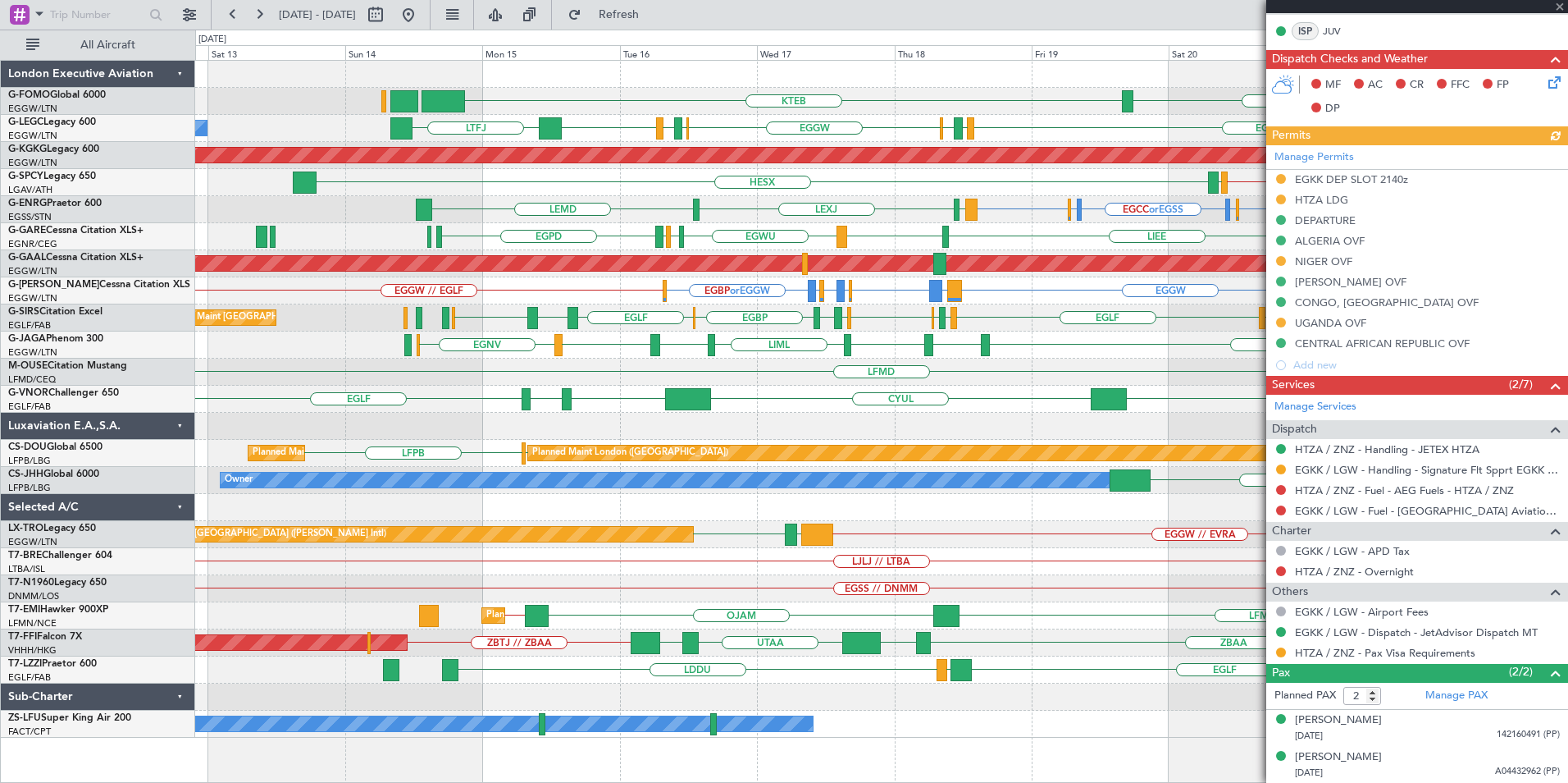
click at [831, 326] on div "KTEB EGGW KRFD Planned Maint London (Luton) Owner EGGW EGPD EGLF EGGW EGWU EGPD…" at bounding box center [881, 399] width 1372 height 677
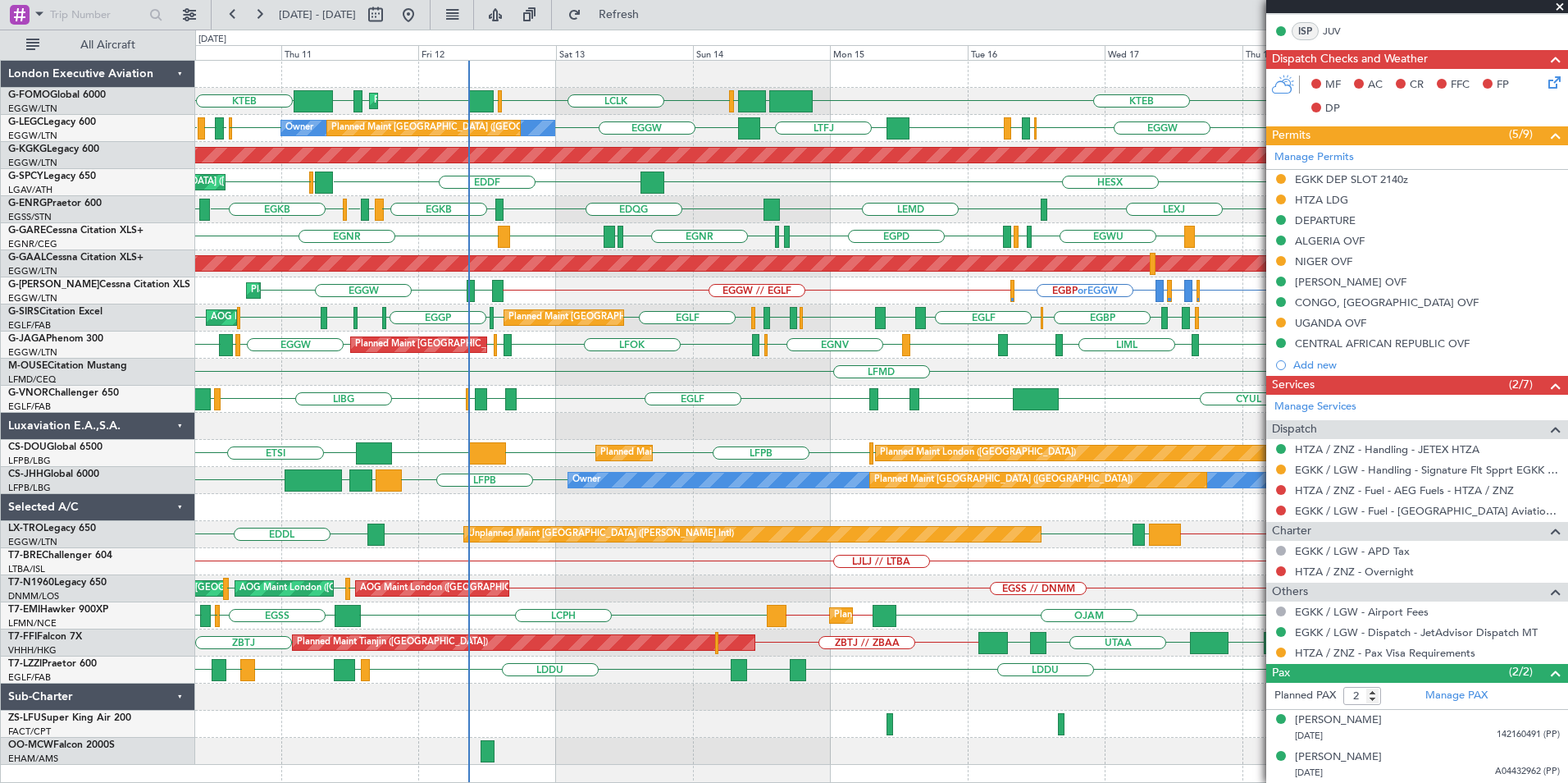
click at [401, 367] on div "Planned Maint London (Luton) OLBA LCLK OLBA EGGW EGGW EDDH KTEB KTEB EGGW KRFD …" at bounding box center [881, 413] width 1372 height 704
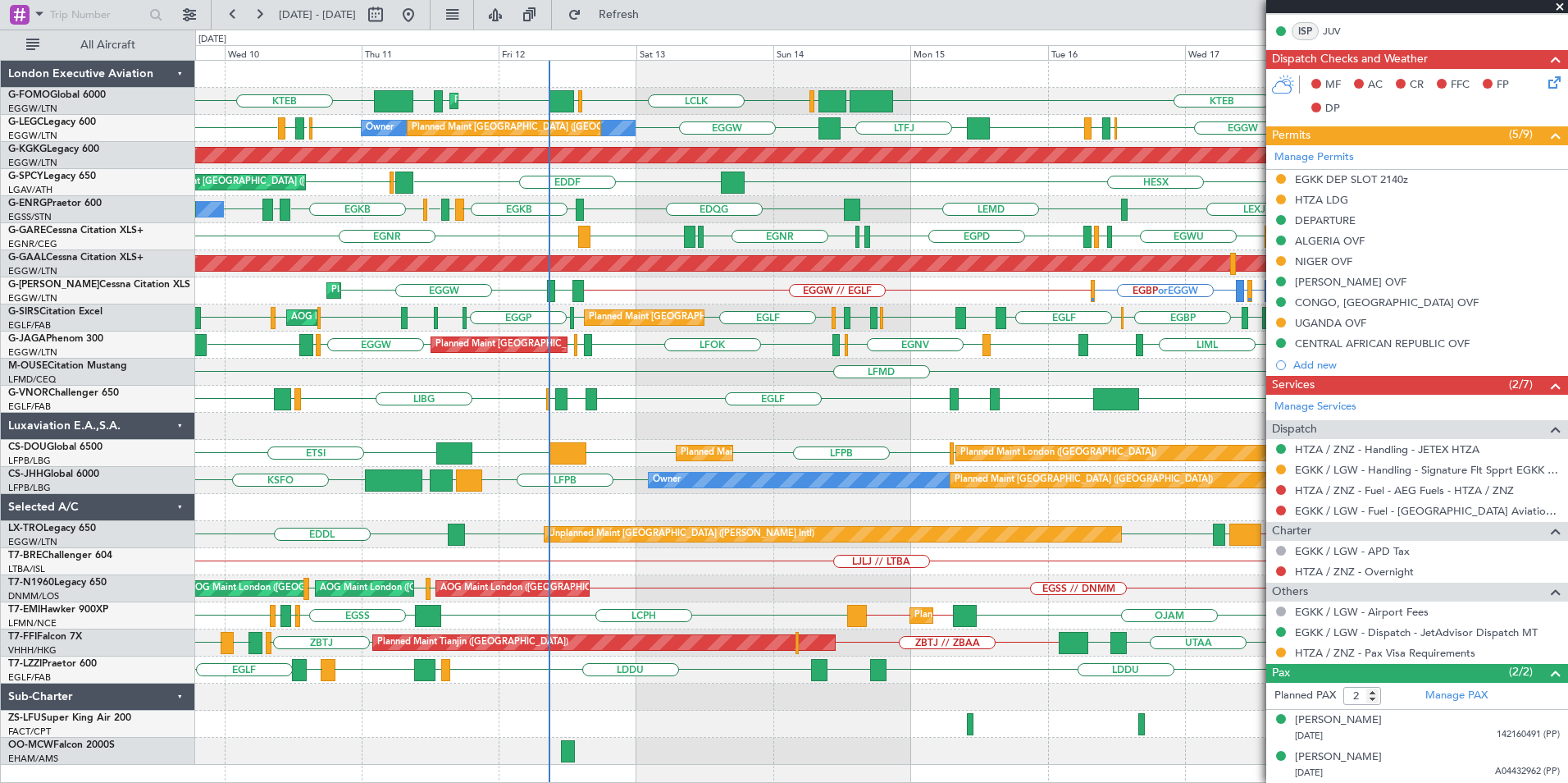
click at [538, 412] on div "EGLF LFMN LGKR LIBG LGKR EGLF CYUL EGLF LFMN EGLF Planned Maint London (Farnbor…" at bounding box center [881, 399] width 1372 height 27
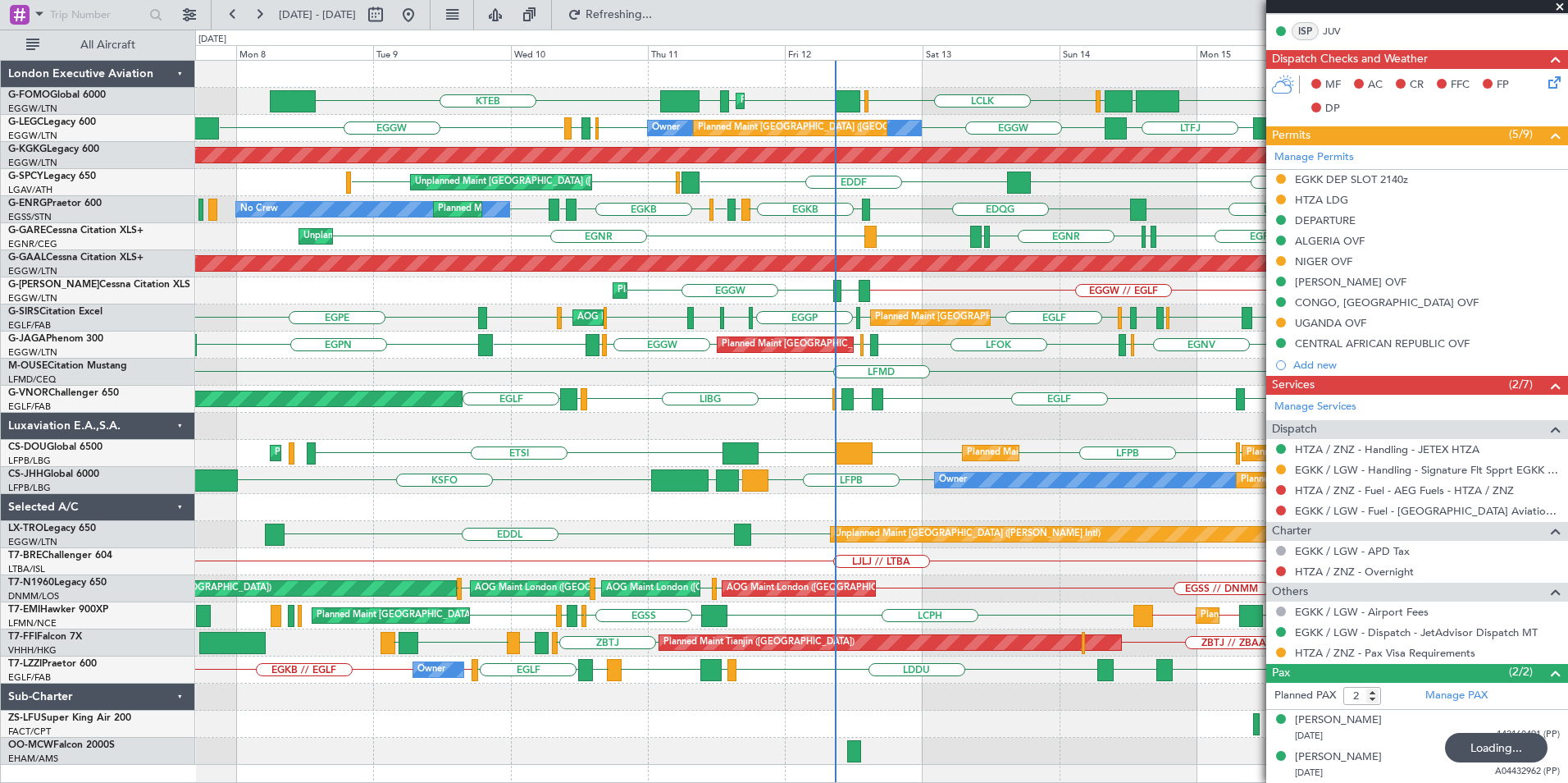
click at [529, 378] on div "LFMD" at bounding box center [881, 372] width 1372 height 27
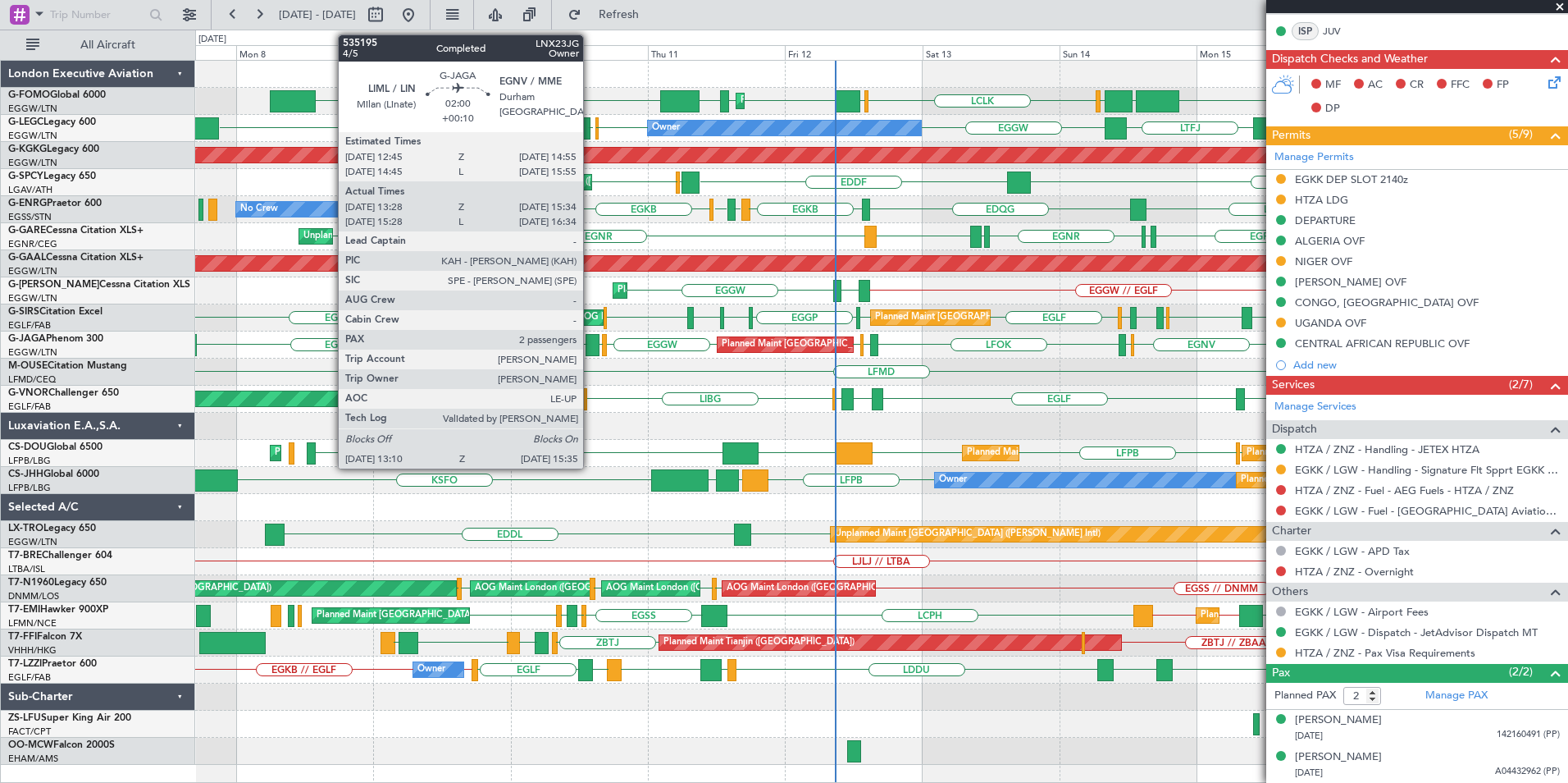
click at [590, 342] on div at bounding box center [592, 345] width 14 height 23
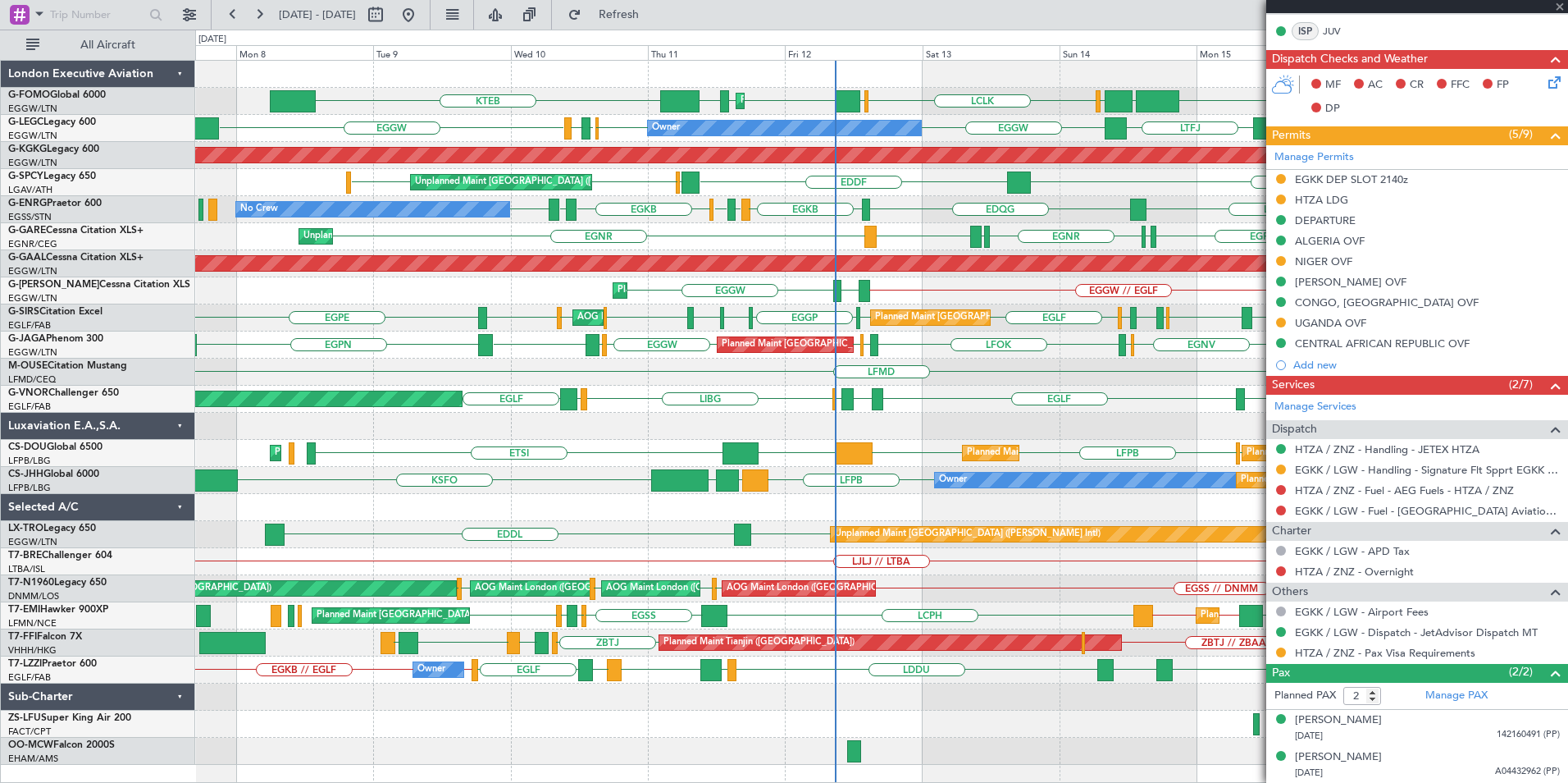
type input "+00:10"
type input "13:28"
type input "15:24"
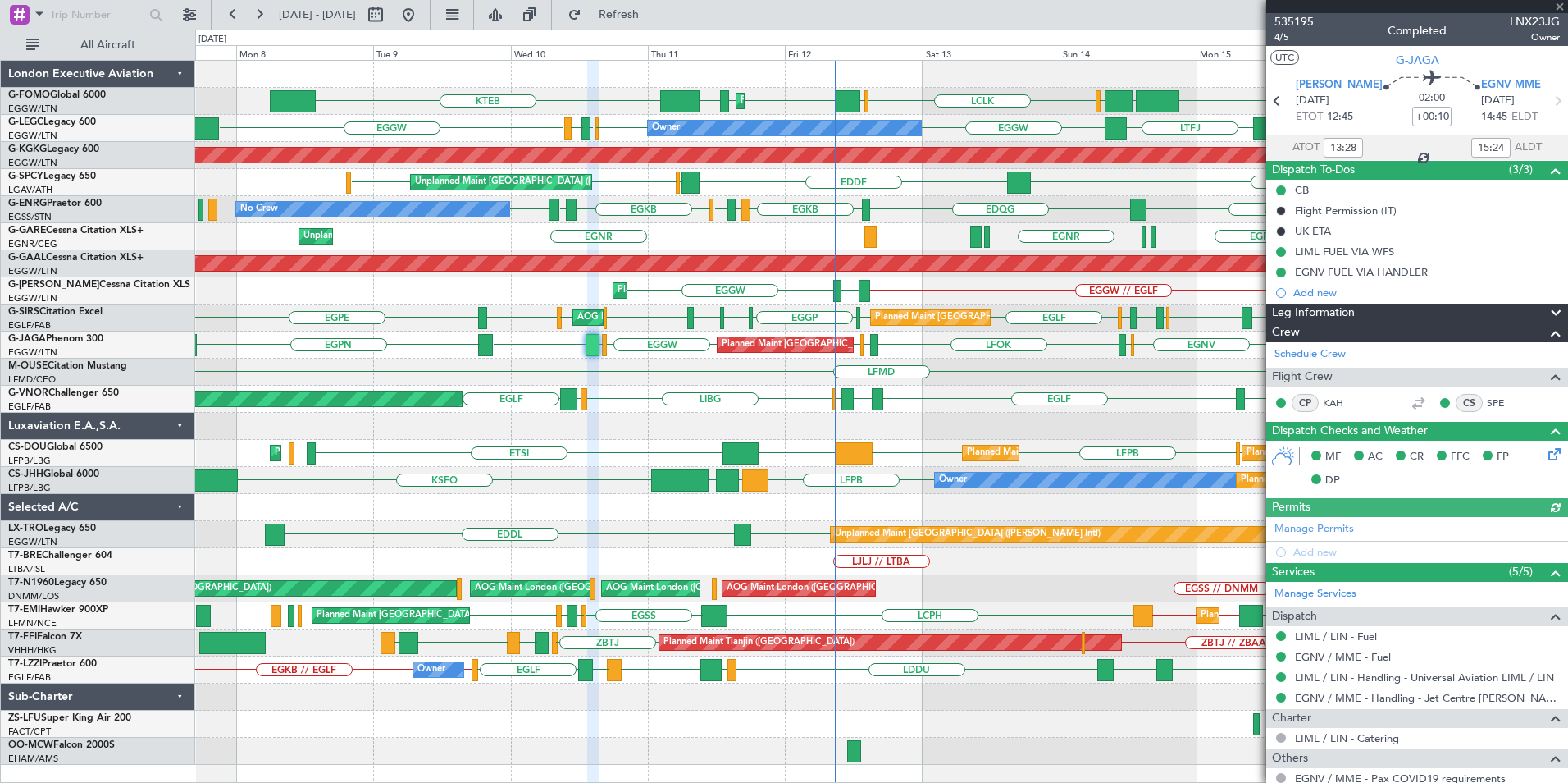
scroll to position [166, 0]
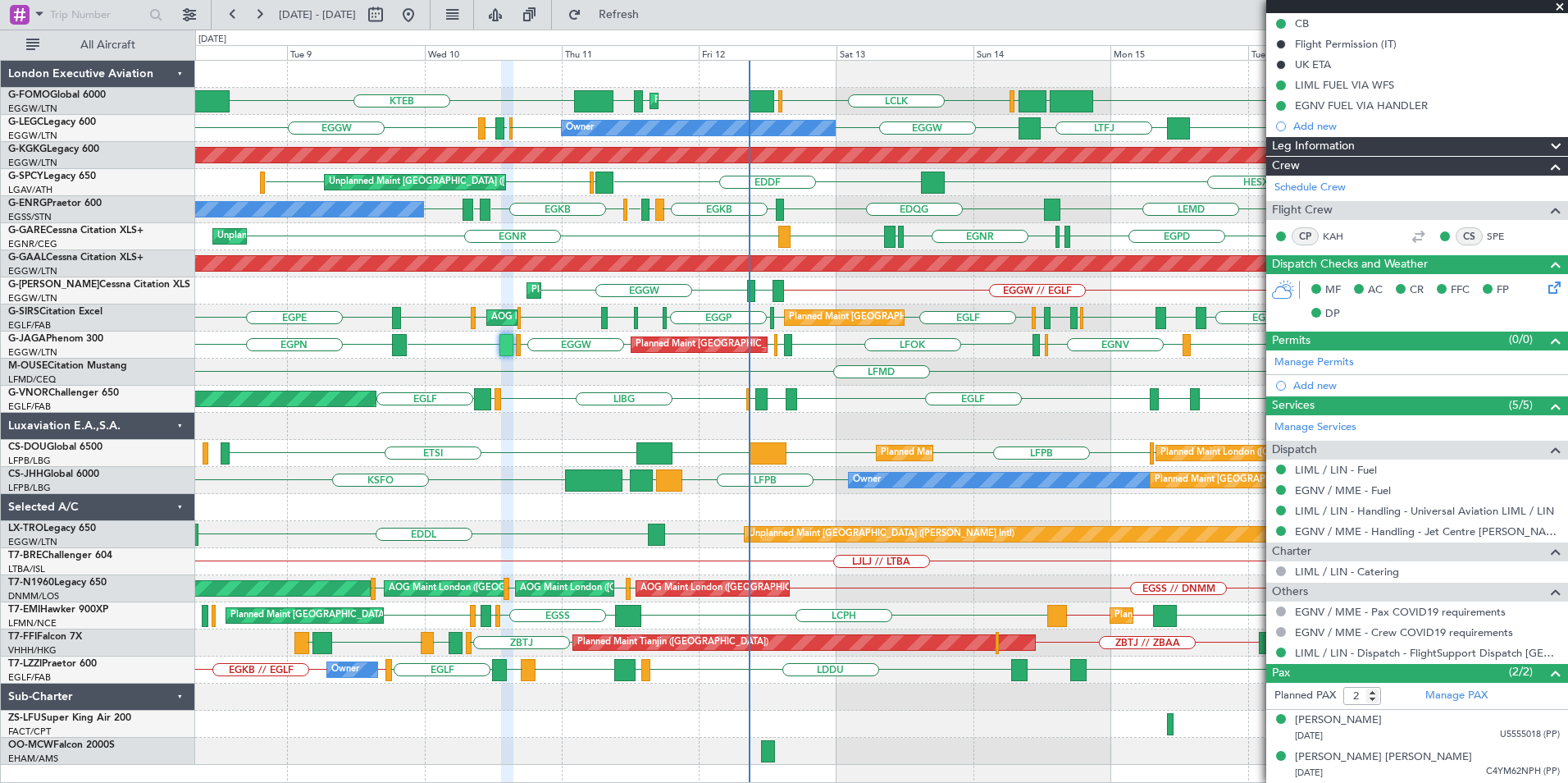
click at [1006, 432] on div "OLBA LCLK OLBA EGGW EGGW EDDH KTEB KTEB EGGW Planned Maint London (Luton) Plann…" at bounding box center [881, 413] width 1372 height 704
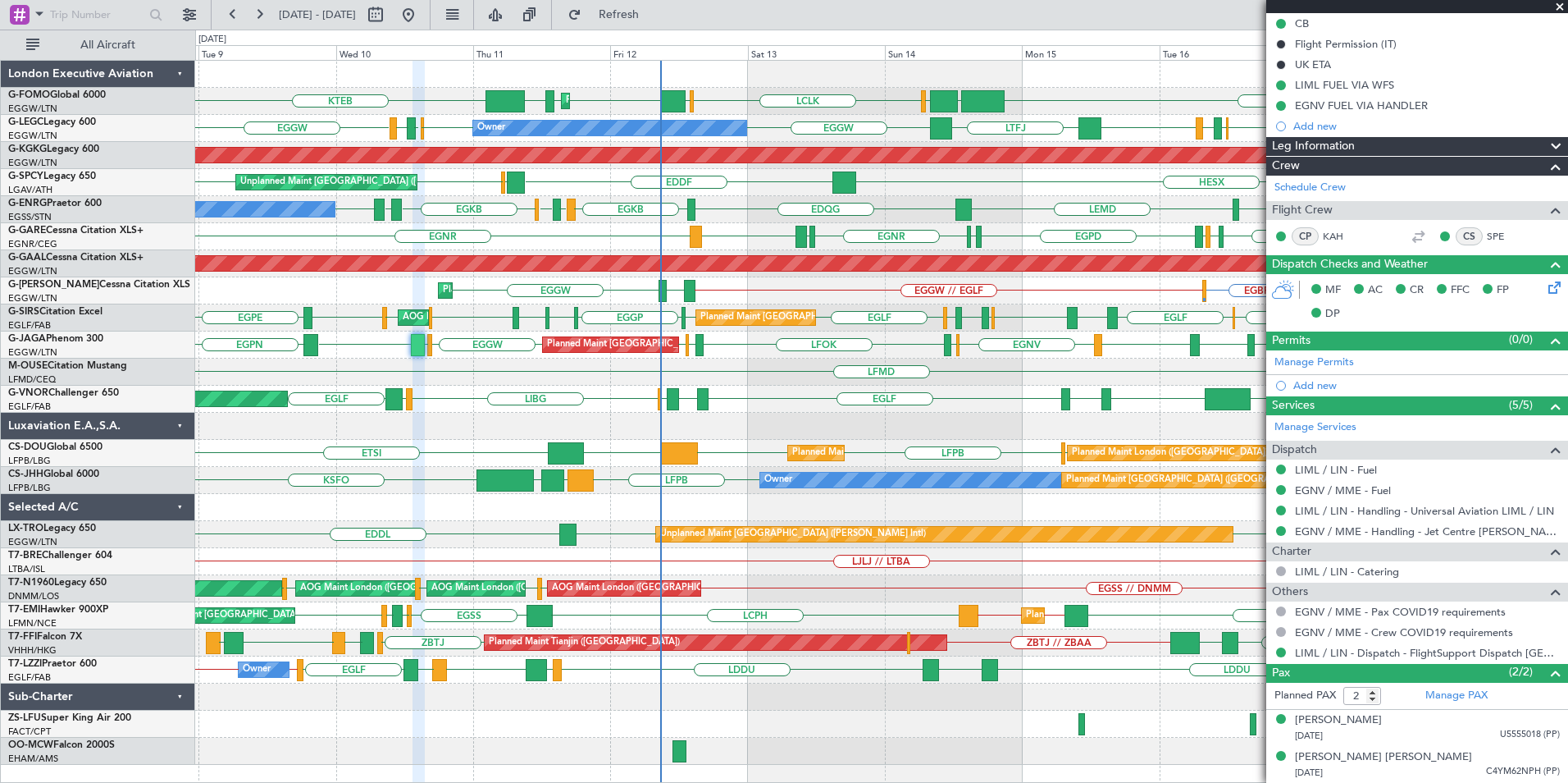
click at [961, 415] on div "OLBA LCLK OLBA EGGW EGGW EDDH KTEB KTEB EGGW Planned Maint London (Luton) Plann…" at bounding box center [881, 413] width 1372 height 704
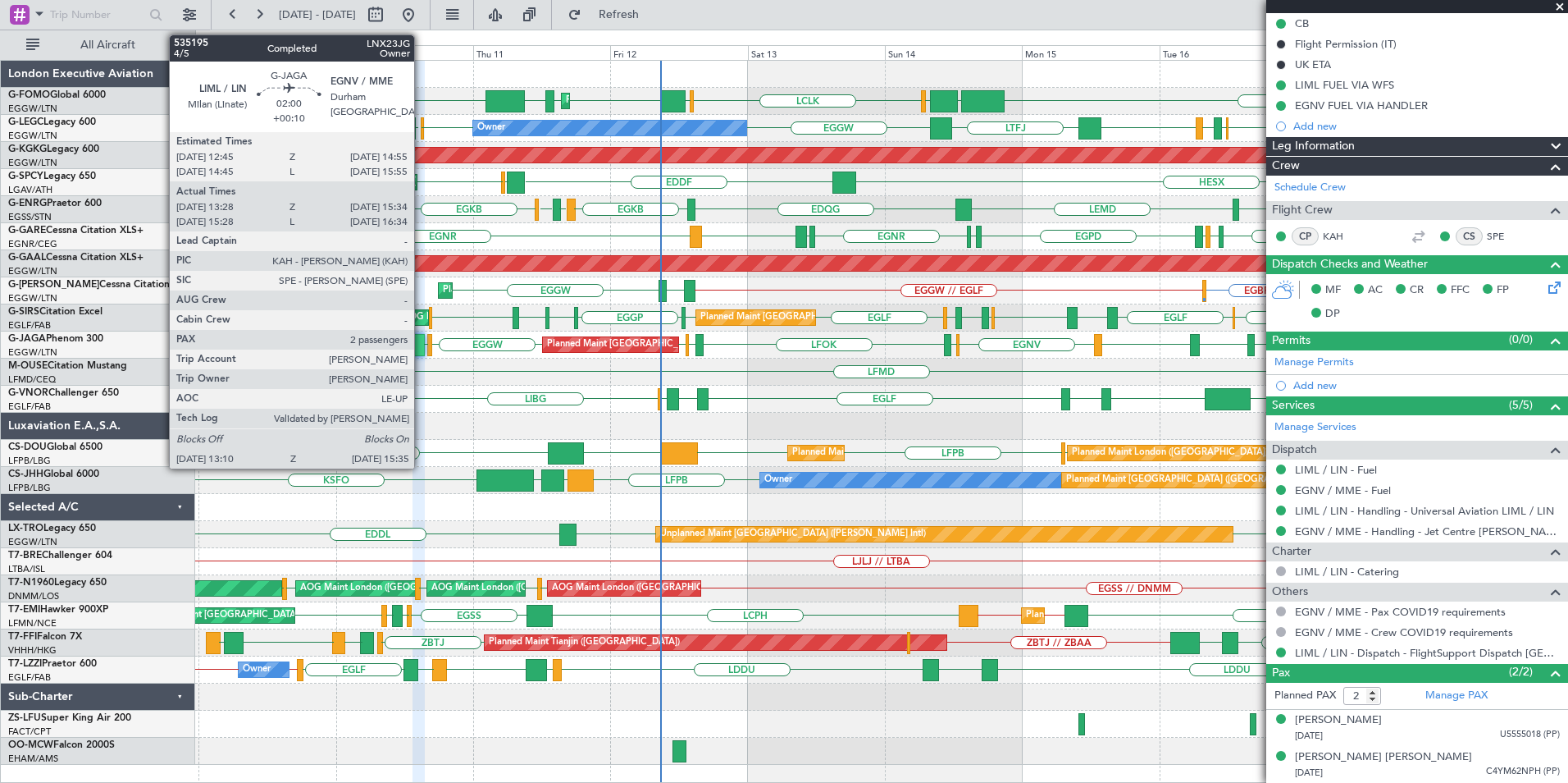
click at [423, 345] on div at bounding box center [418, 345] width 14 height 23
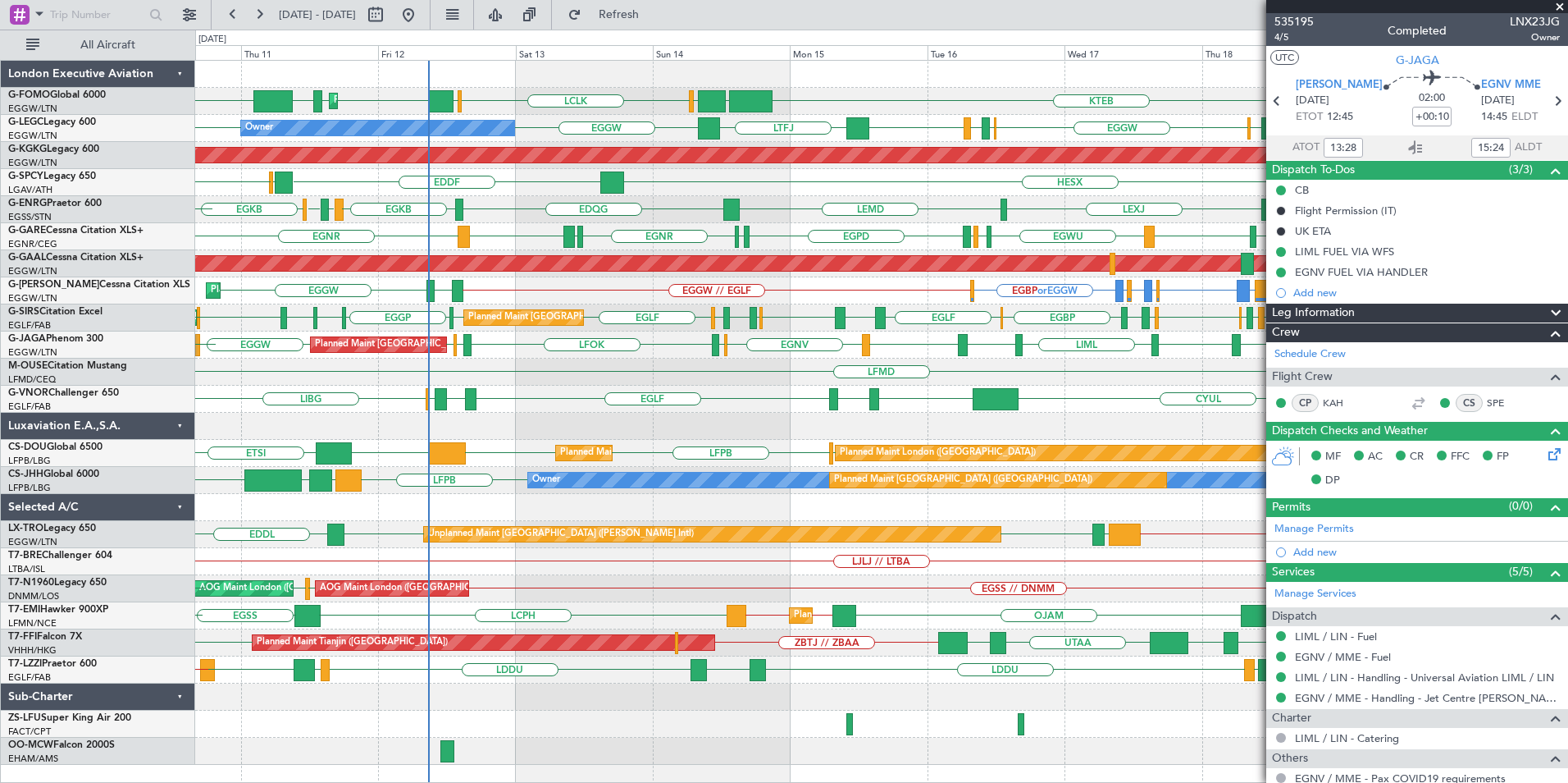
click at [601, 404] on div "EGLF LFMN LGKR LIBG CYUL EGLF LFMN LGKR EGLF Planned Maint London (Farnborough)" at bounding box center [881, 399] width 1372 height 27
click at [704, 383] on div "LFMD" at bounding box center [881, 372] width 1372 height 27
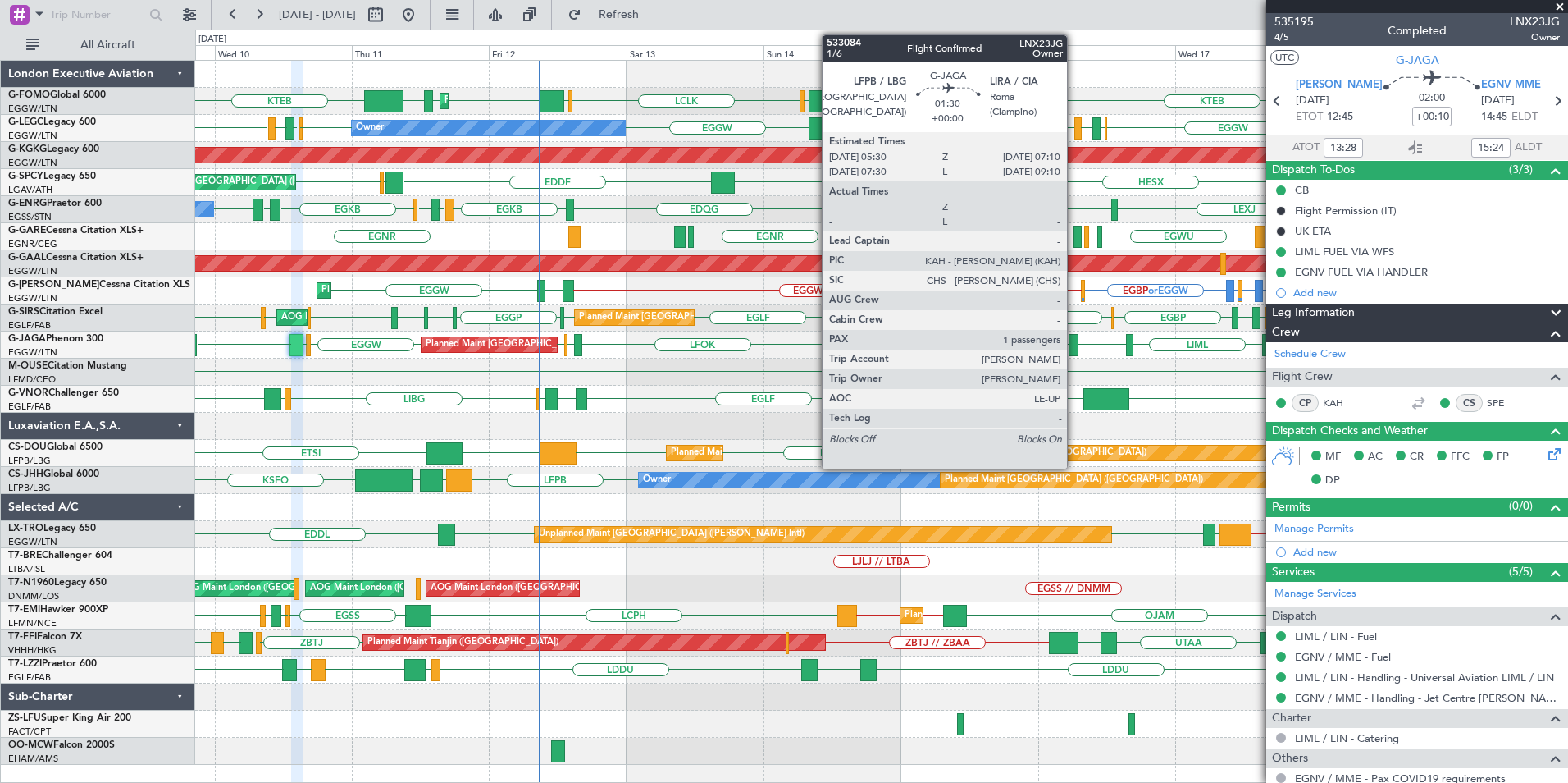
click at [1074, 351] on div at bounding box center [1073, 345] width 9 height 23
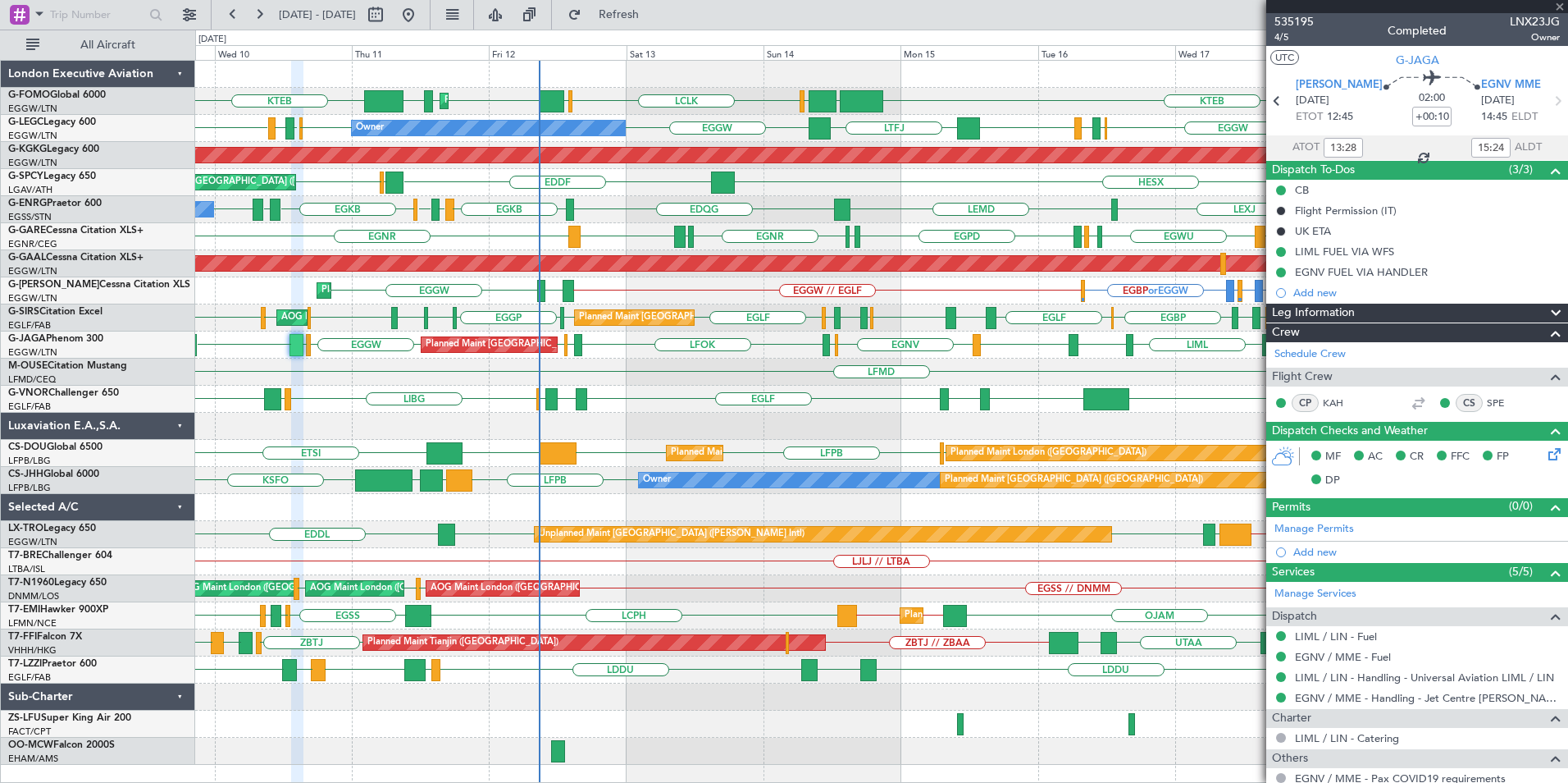
type input "1"
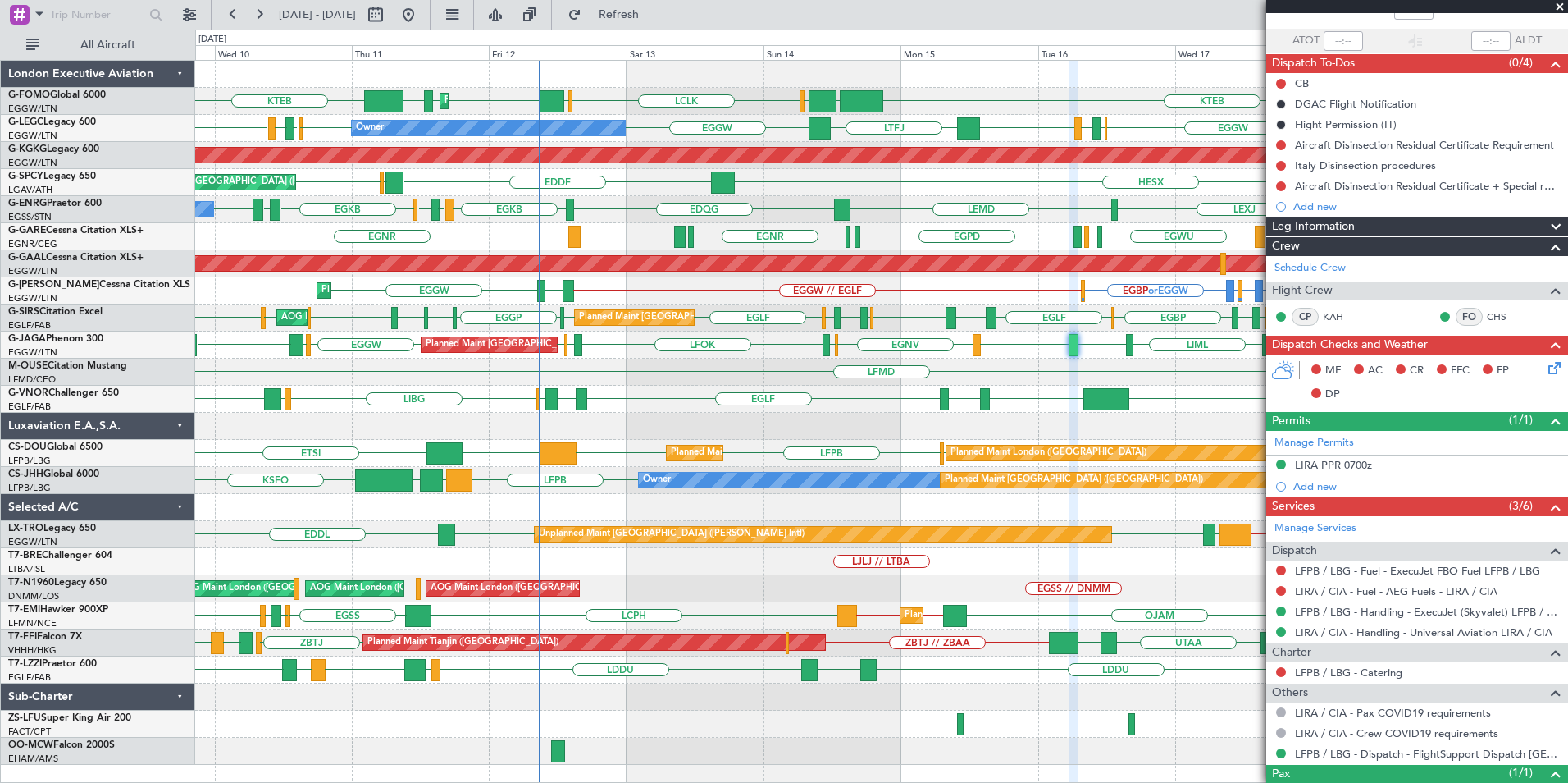
scroll to position [171, 0]
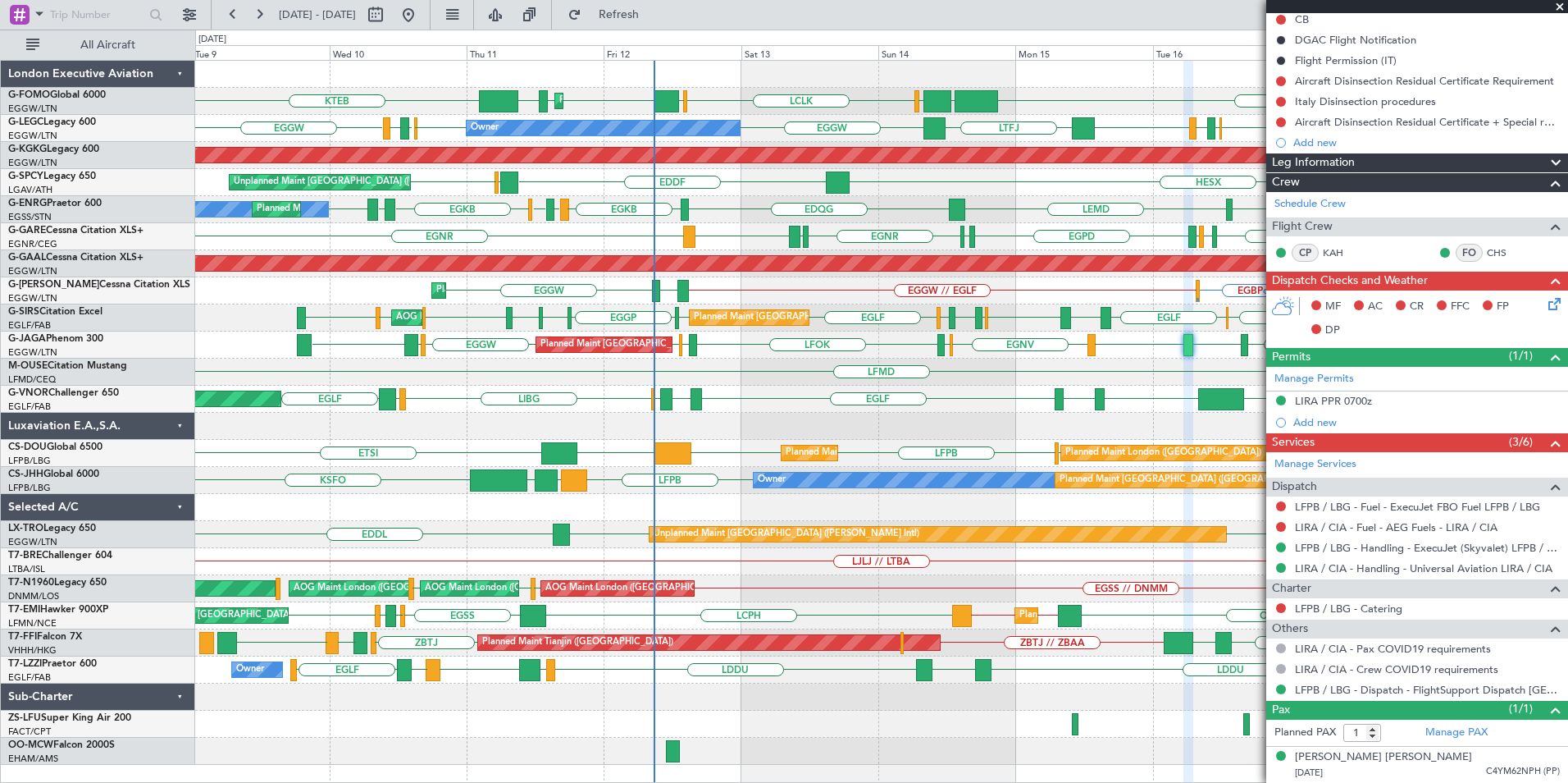
click at [796, 396] on div "OLBA LCLK OLBA EGGW EGGW EDDH KTEB KTEB EGGW Planned Maint London (Luton) KRFD …" at bounding box center [881, 413] width 1372 height 704
click at [623, 454] on div "Planned Maint London (Luton) OLBA LCLK OLBA EGGW EGGW EDDH KTEB KTEB EGGW Plann…" at bounding box center [881, 413] width 1372 height 704
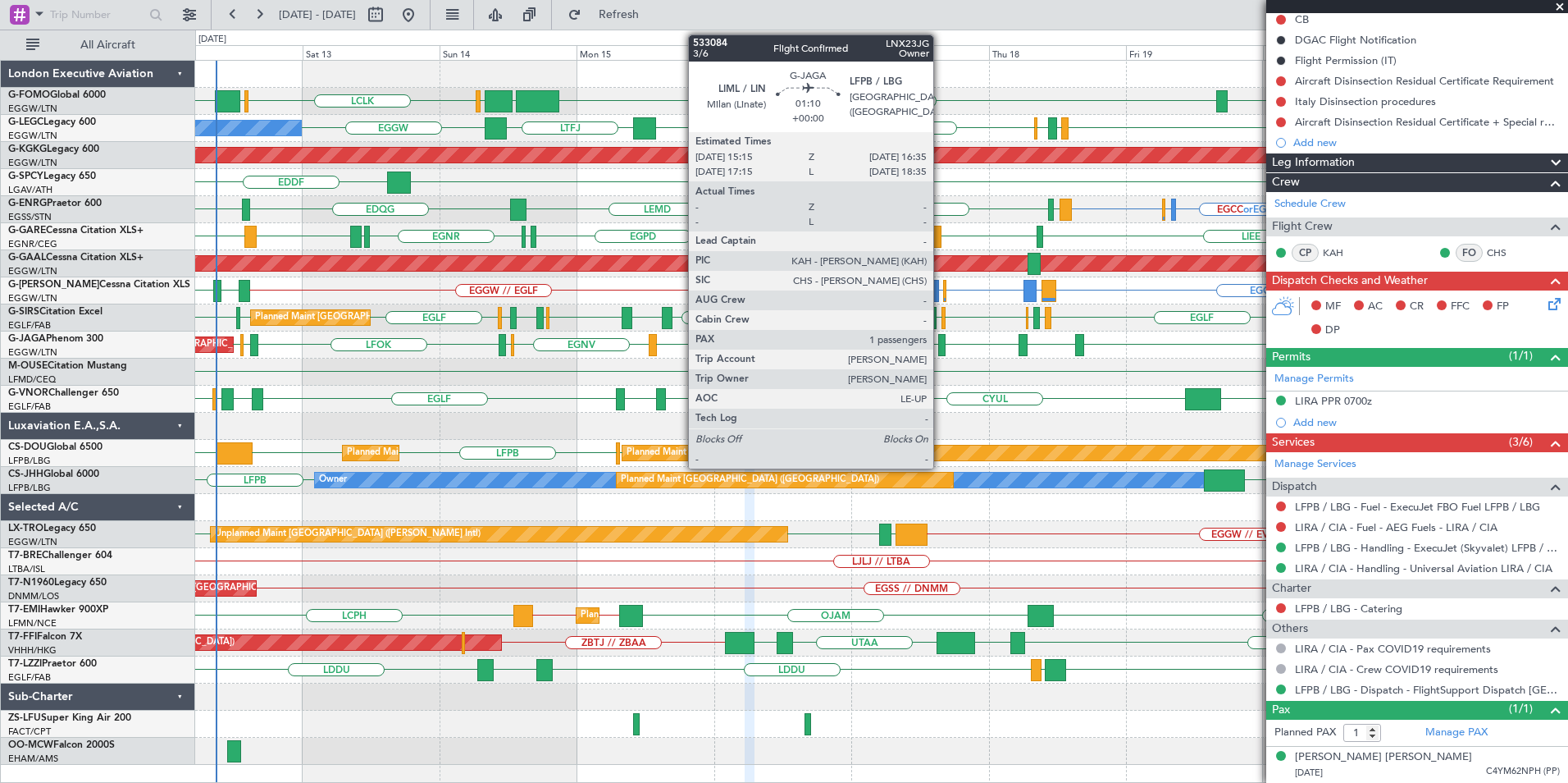
click at [940, 345] on div at bounding box center [942, 345] width 8 height 23
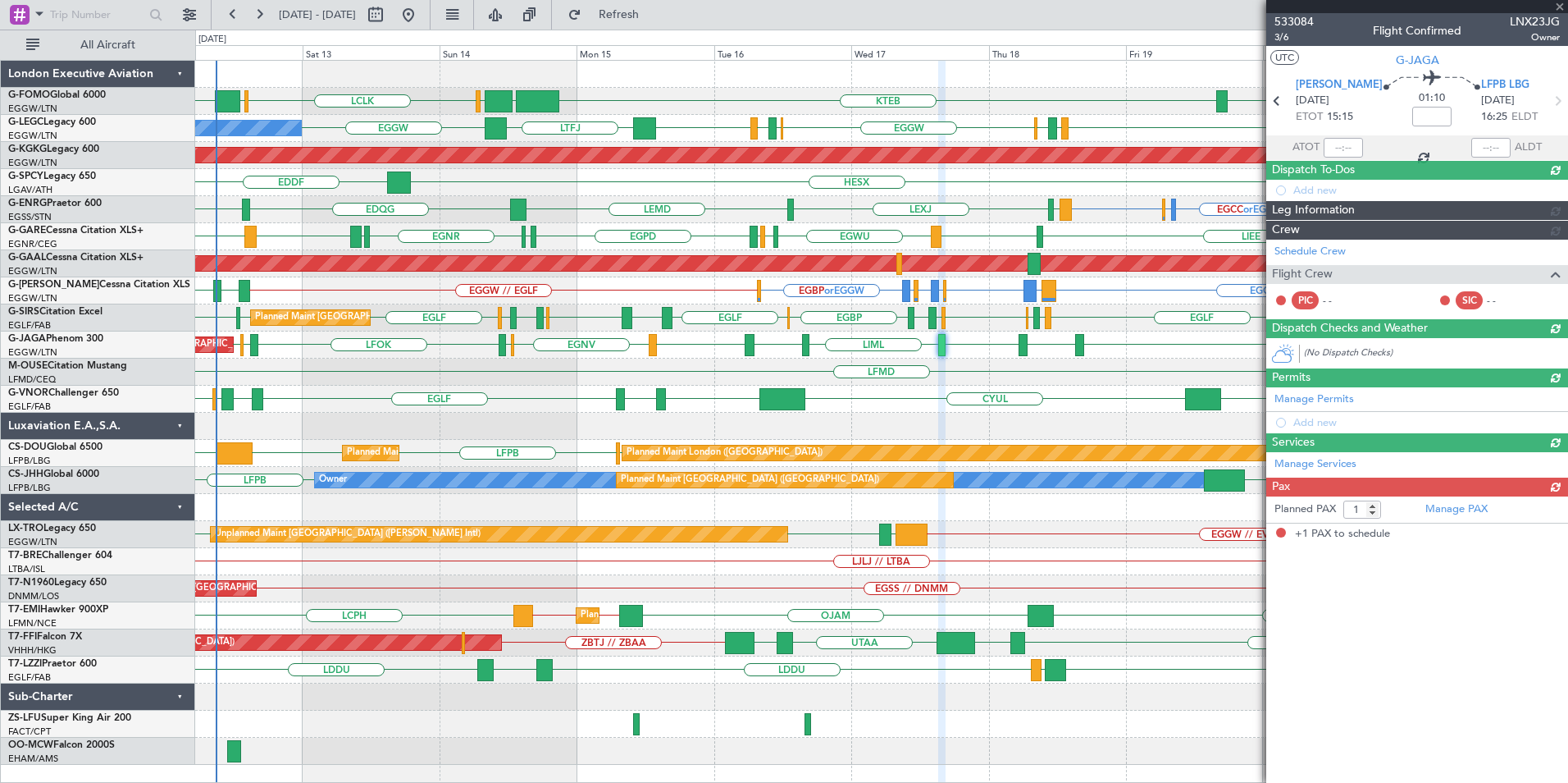
scroll to position [0, 0]
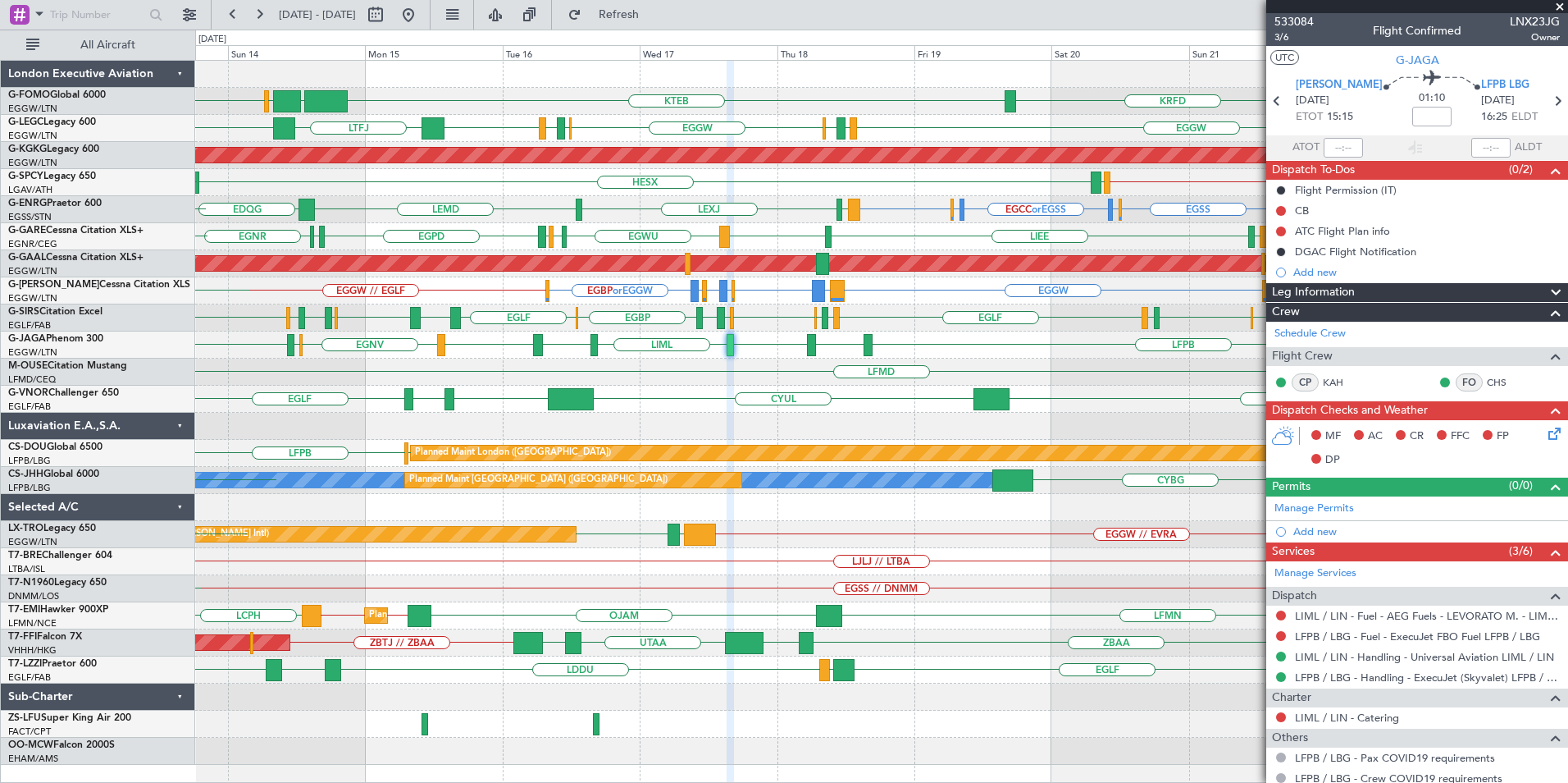
click at [801, 428] on div "OLBA LCLK KTEB EGGW KRFD OLBA EGGW Planned Maint London (Luton) EGGW EDDH EGGW …" at bounding box center [881, 413] width 1372 height 704
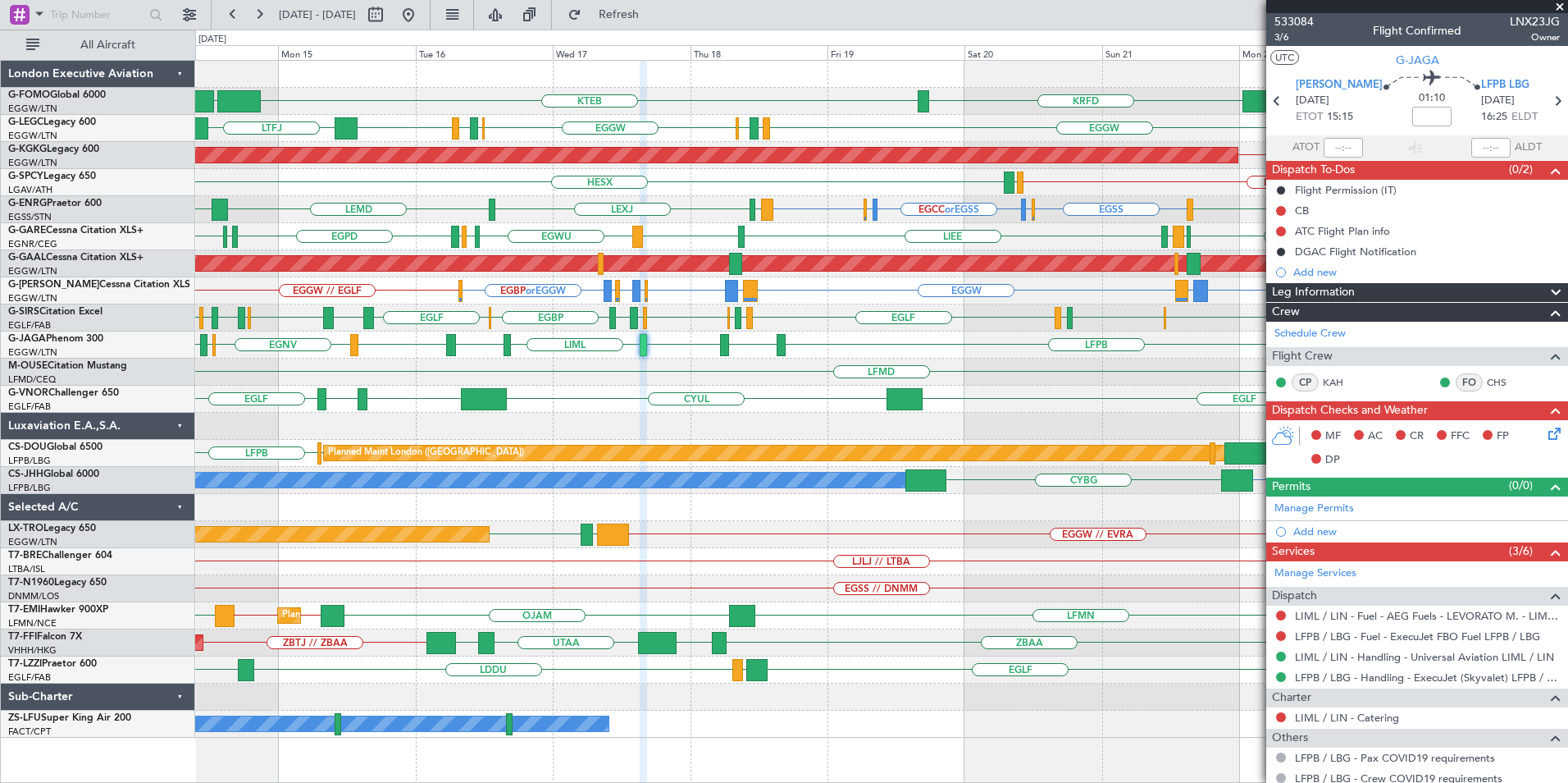
click at [717, 349] on div "KTEB EGGW EGGW KRFD EGGW EGPD EGLF EGGW EGWU EGPD EGGW LTFJ A/C Unavailable Lon…" at bounding box center [881, 399] width 1372 height 677
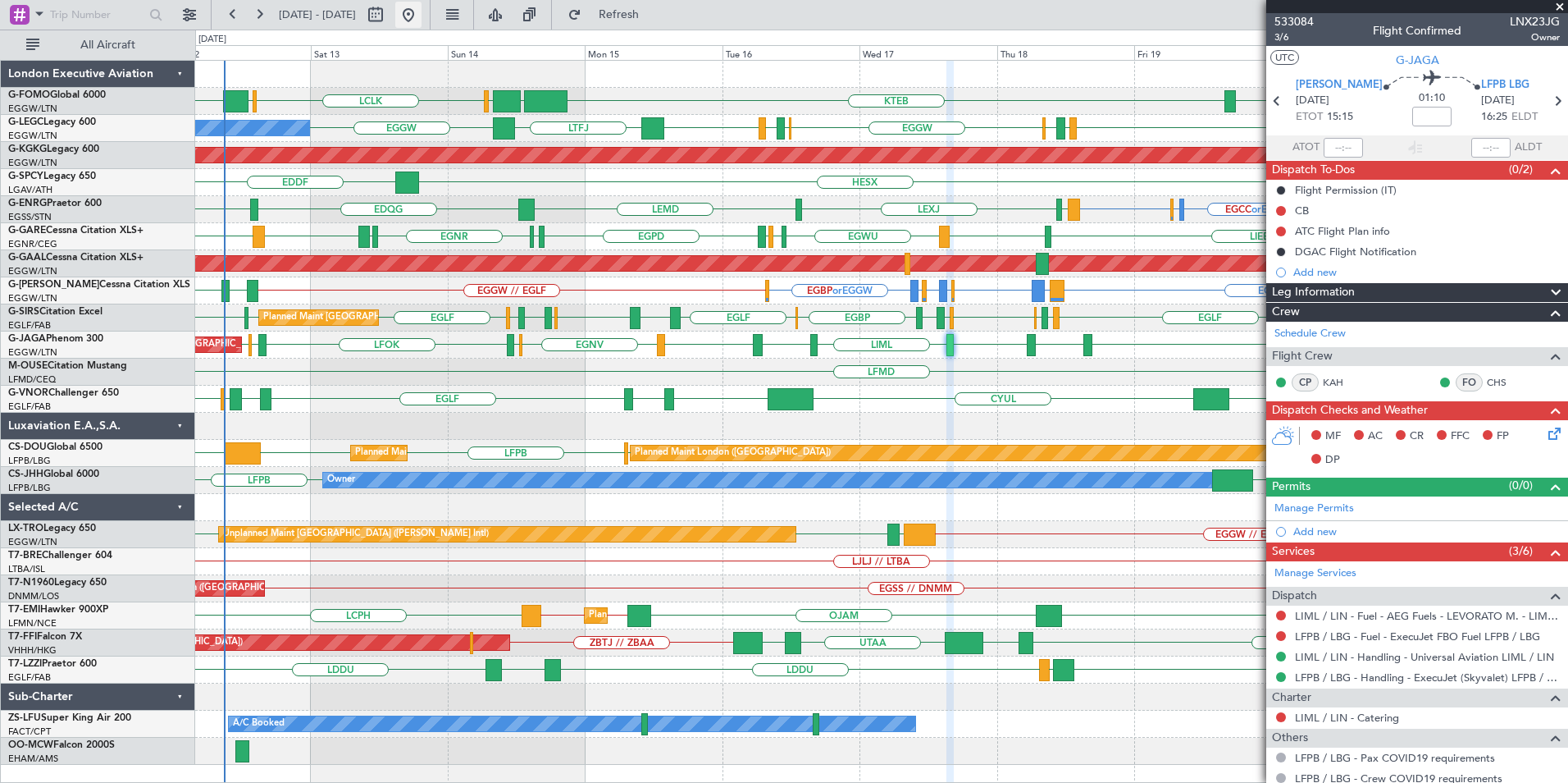
click at [421, 16] on button at bounding box center [408, 15] width 26 height 26
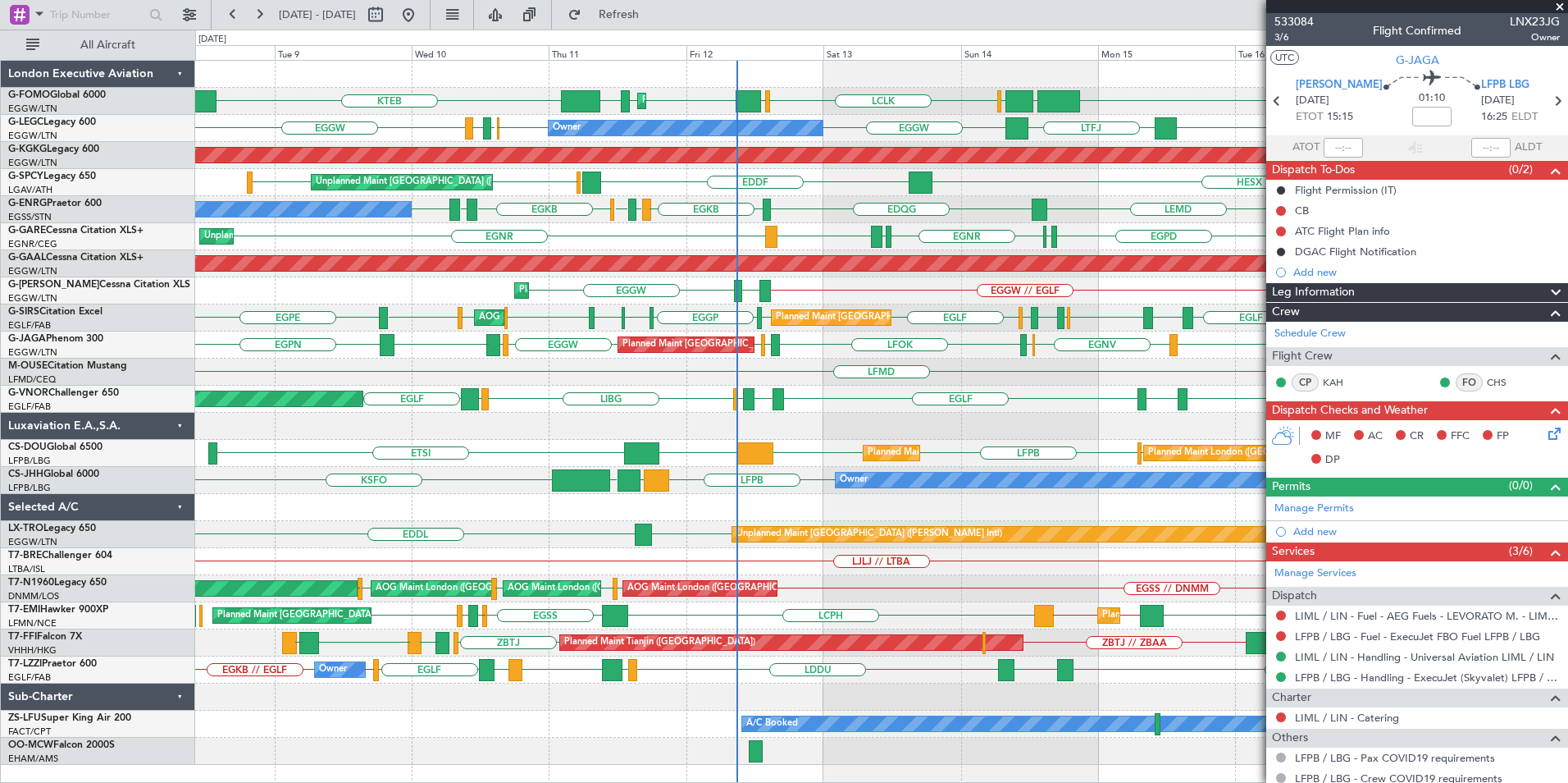
click at [847, 378] on div "KTEB EGGW OLBA LCLK OLBA EGGW Planned Maint London (Luton) EGGW EDDH KTEB Plann…" at bounding box center [881, 413] width 1372 height 704
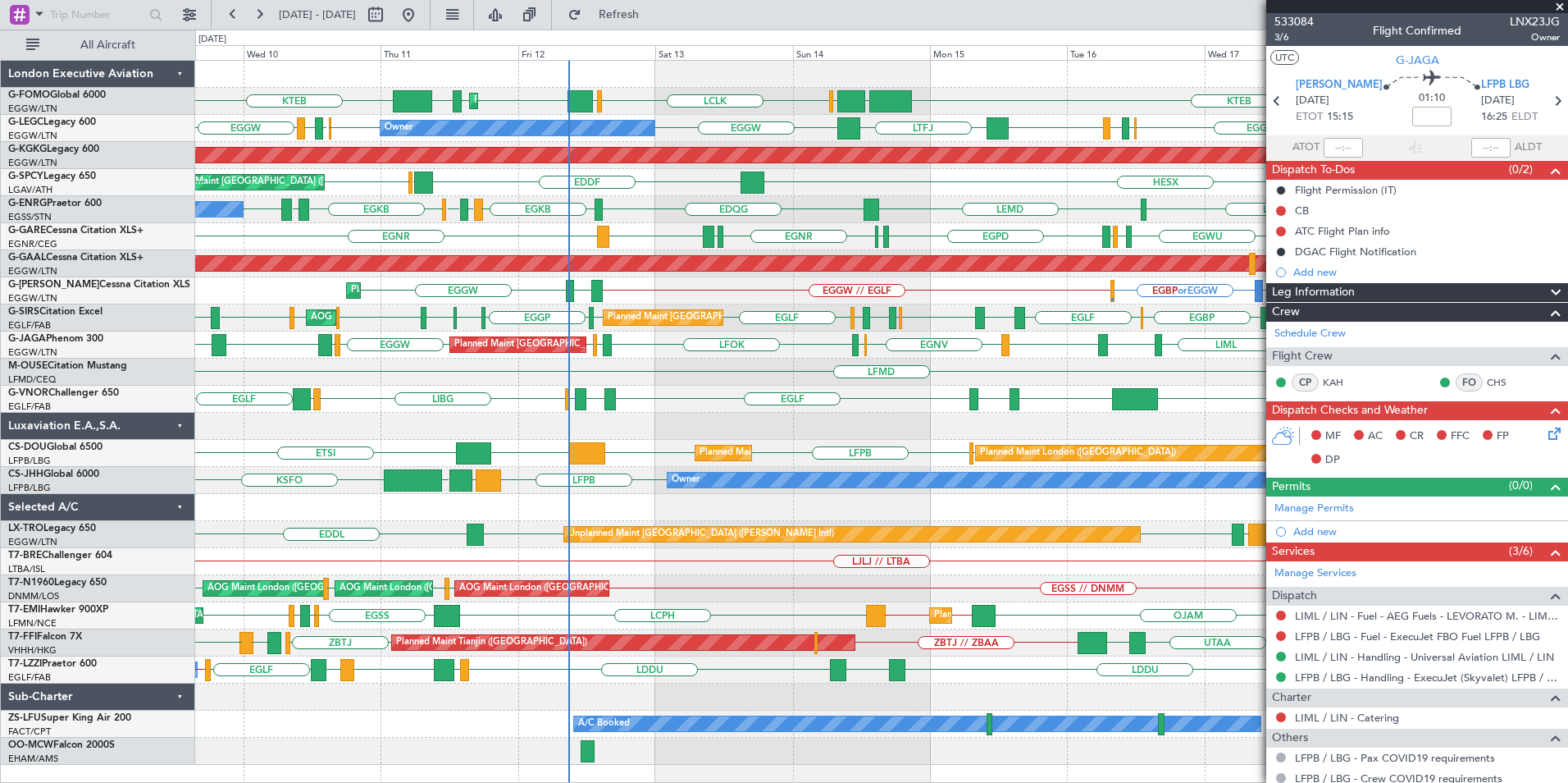
click at [754, 341] on div "Planned Maint London (Luton) KTEB EGGW OLBA KTEB LCLK OLBA EGGW EGGW EDDH Plann…" at bounding box center [881, 413] width 1372 height 704
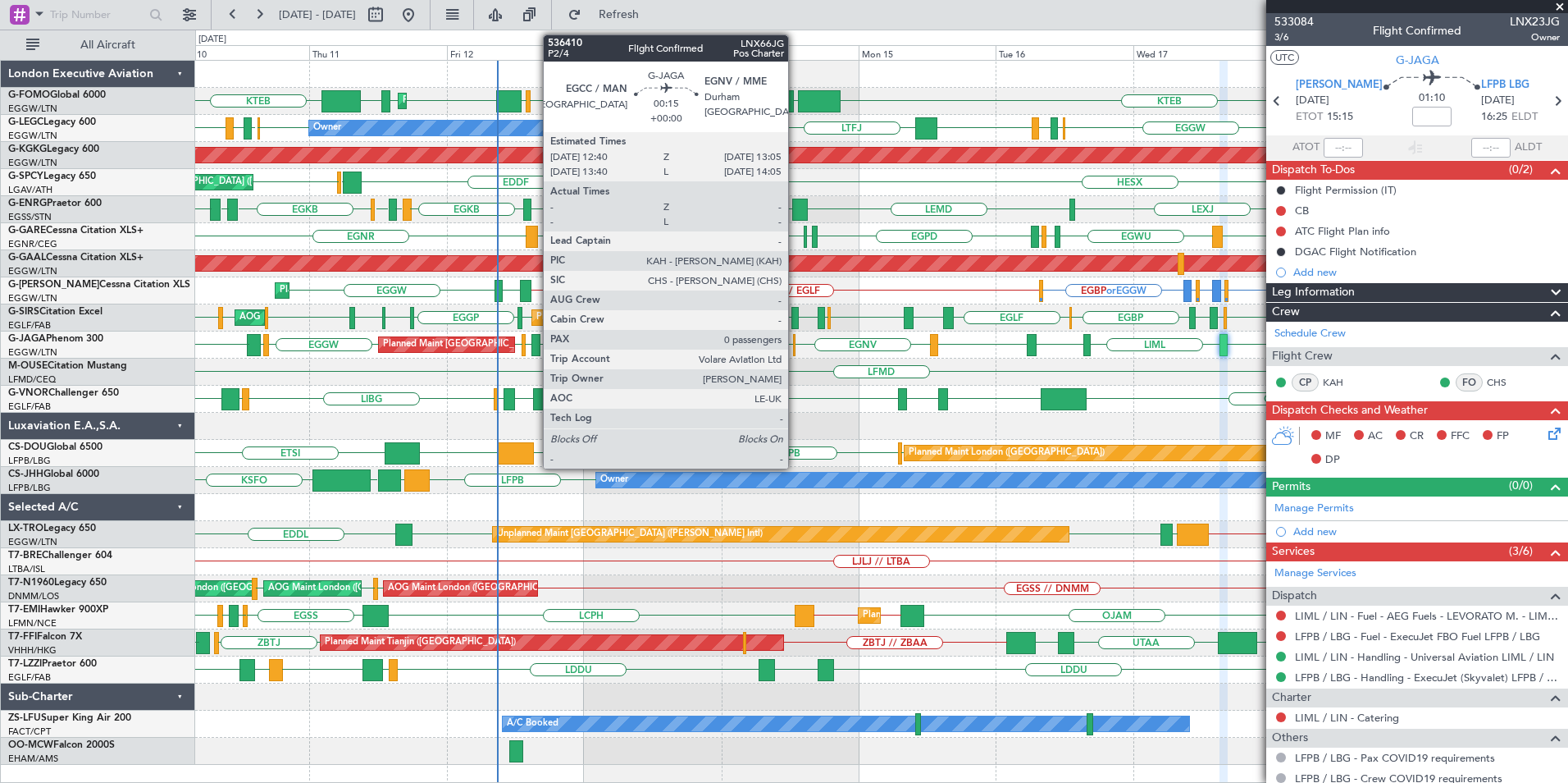
click at [796, 348] on div at bounding box center [794, 345] width 3 height 23
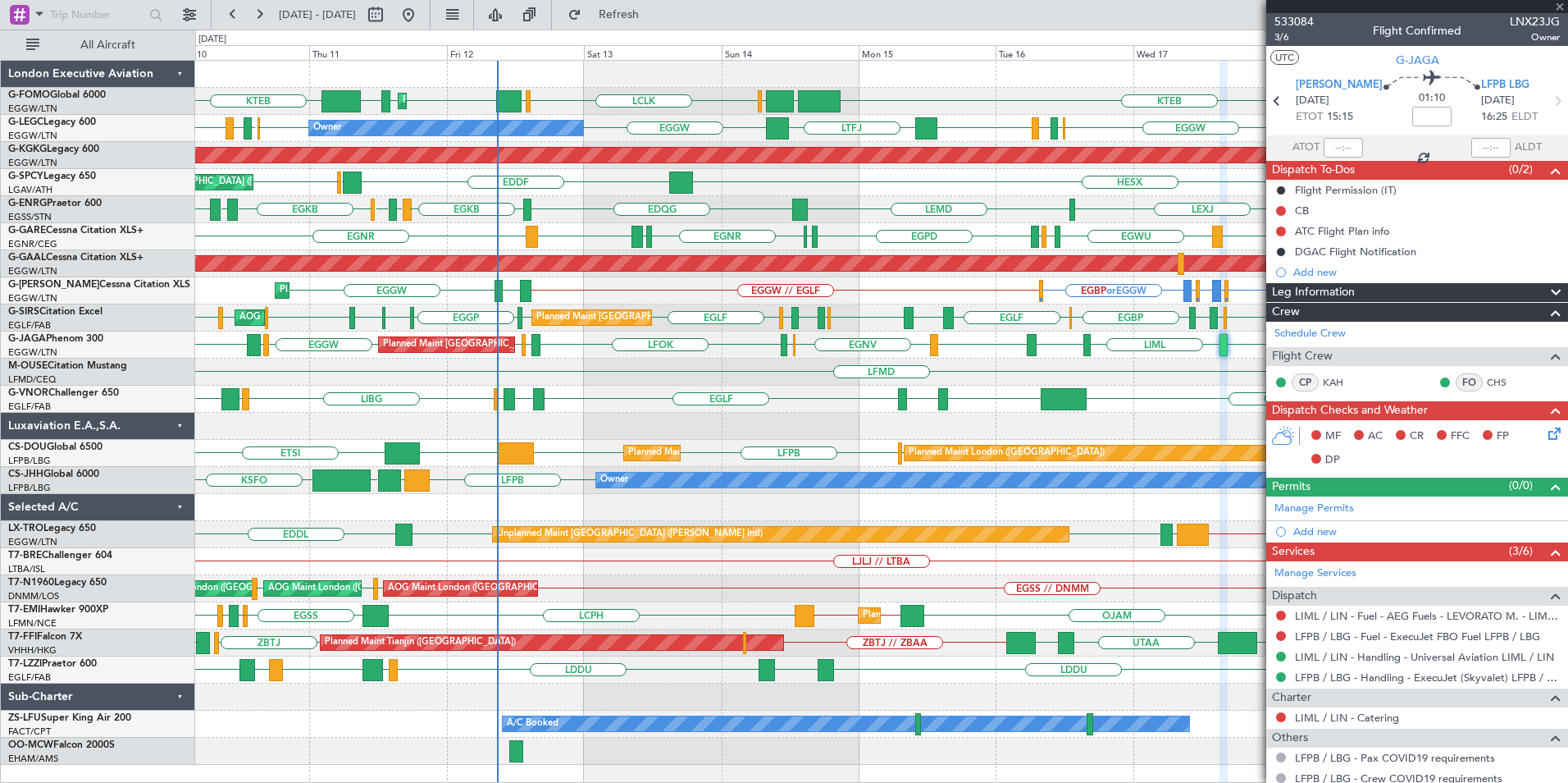
type input "0"
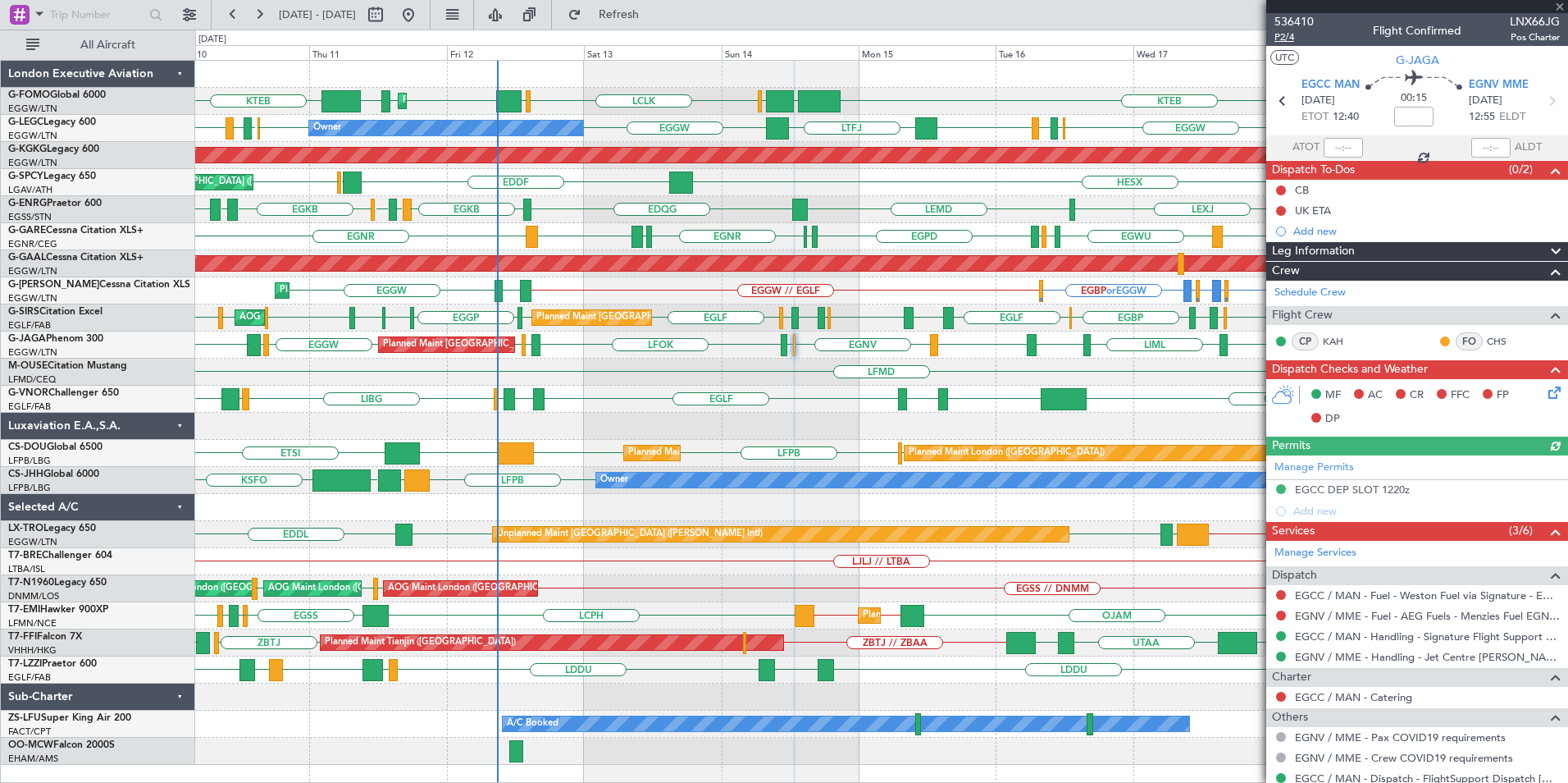
click at [1286, 36] on span "P2/4" at bounding box center [1294, 37] width 39 height 14
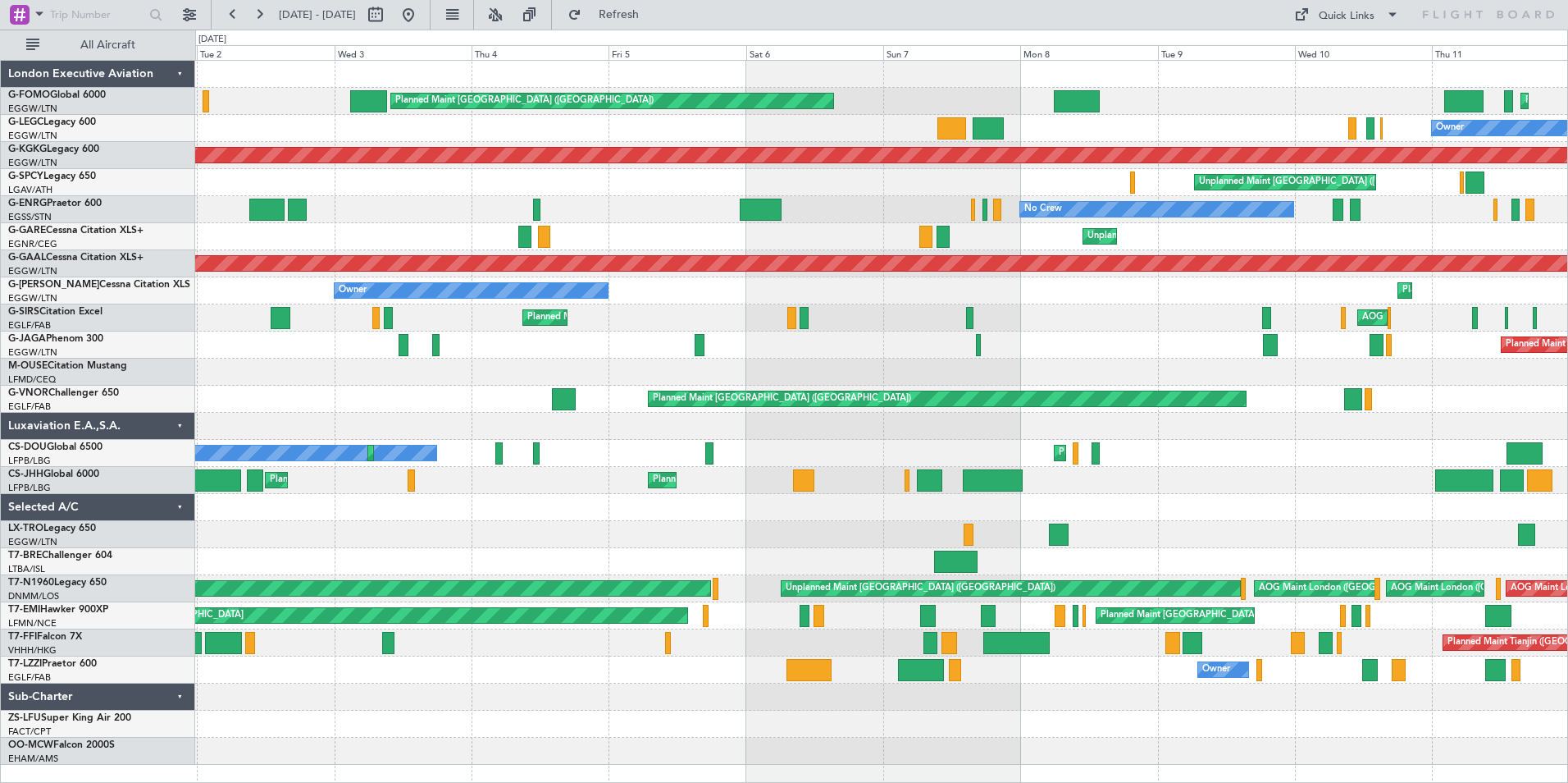
click at [1256, 359] on div "Planned Maint [GEOGRAPHIC_DATA] ([GEOGRAPHIC_DATA]) Planned Maint [GEOGRAPHIC_D…" at bounding box center [881, 413] width 1372 height 704
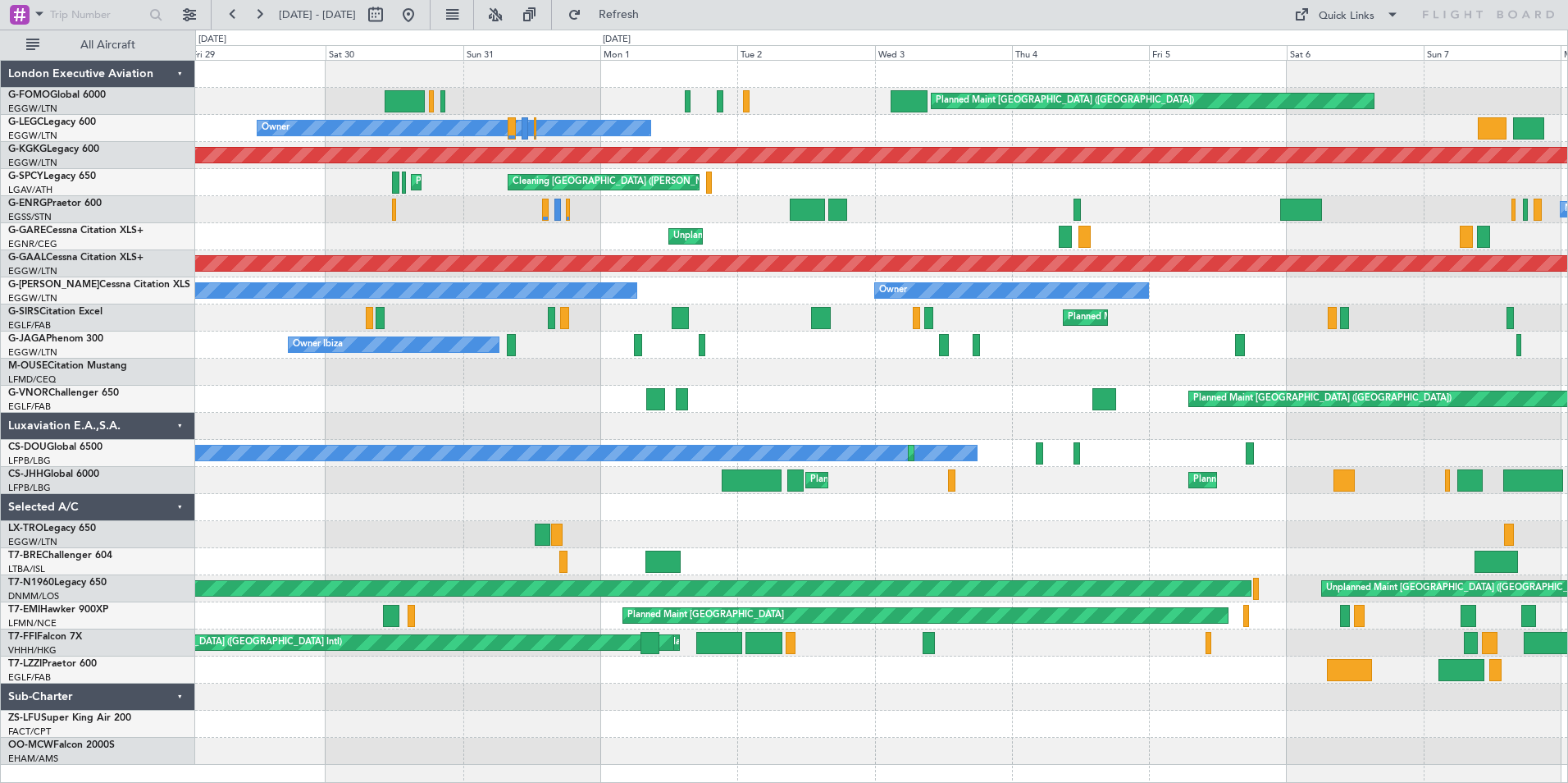
click at [1009, 392] on div "Planned Maint [GEOGRAPHIC_DATA] ([GEOGRAPHIC_DATA]) Owner AOG Maint [GEOGRAPHIC…" at bounding box center [881, 413] width 1372 height 704
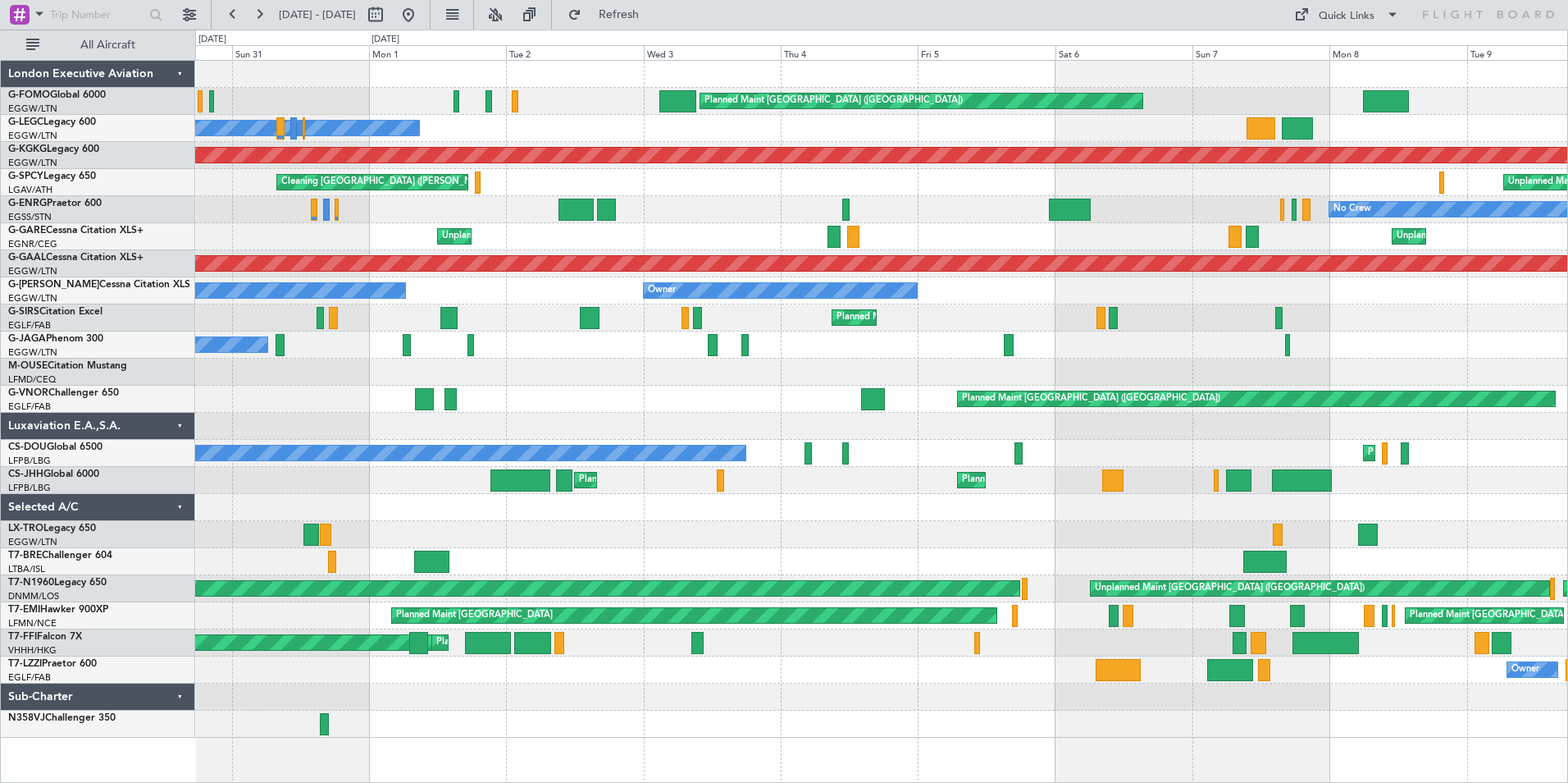
click at [590, 345] on div "Planned Maint [GEOGRAPHIC_DATA] ([GEOGRAPHIC_DATA]) Planned Maint [GEOGRAPHIC_D…" at bounding box center [881, 399] width 1372 height 677
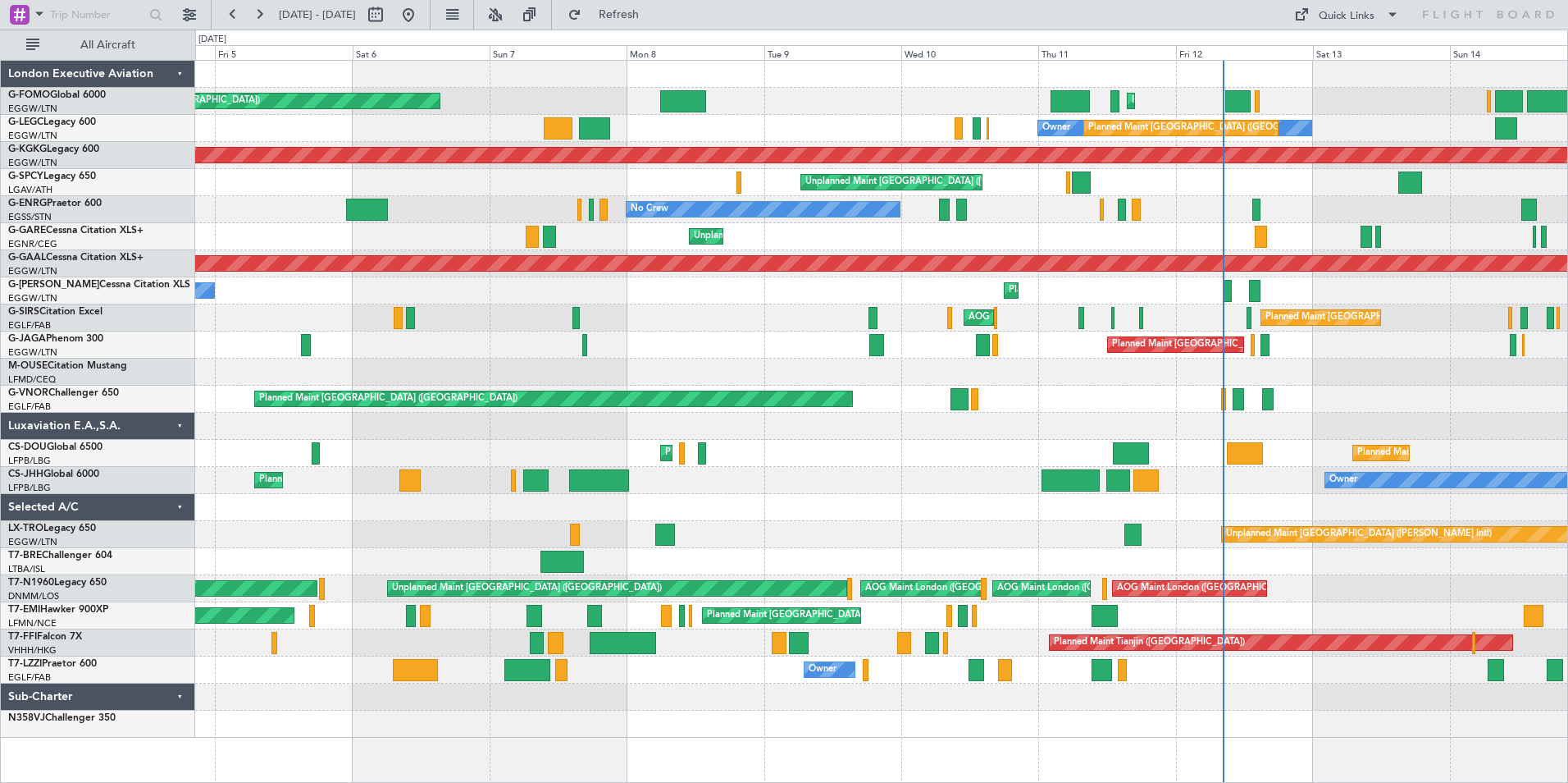
click at [557, 371] on div "Planned Maint [GEOGRAPHIC_DATA] ([GEOGRAPHIC_DATA]) Planned Maint [GEOGRAPHIC_D…" at bounding box center [881, 399] width 1372 height 677
click at [927, 425] on div "Planned Maint [GEOGRAPHIC_DATA] ([GEOGRAPHIC_DATA]) Planned Maint [GEOGRAPHIC_D…" at bounding box center [881, 399] width 1372 height 677
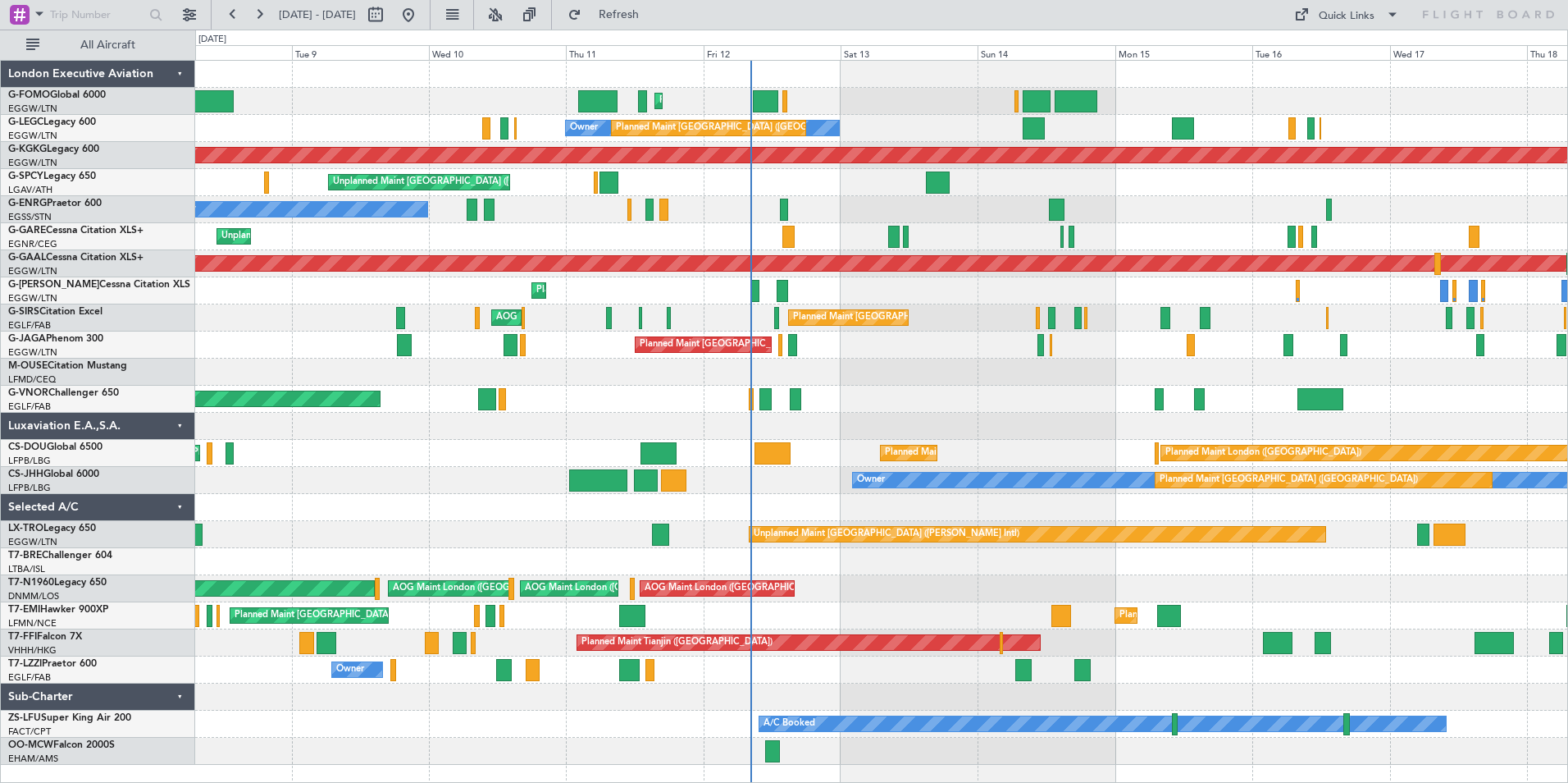
click at [839, 438] on div "Planned Maint London (Luton) Planned Maint London (Luton) Owner Planned Maint L…" at bounding box center [881, 413] width 1372 height 704
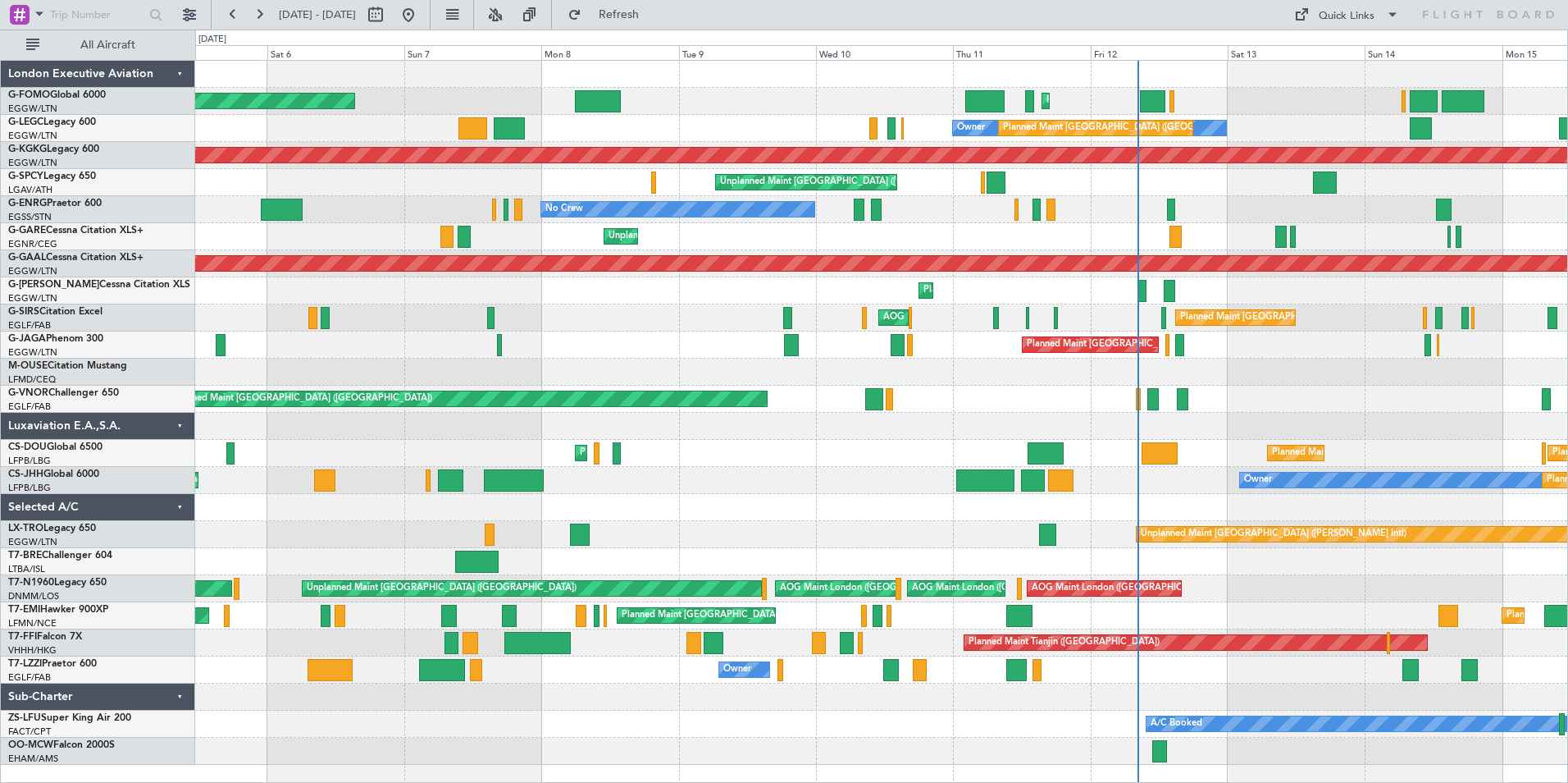
click at [1238, 249] on div "Unplanned Maint [PERSON_NAME]" at bounding box center [881, 237] width 1372 height 27
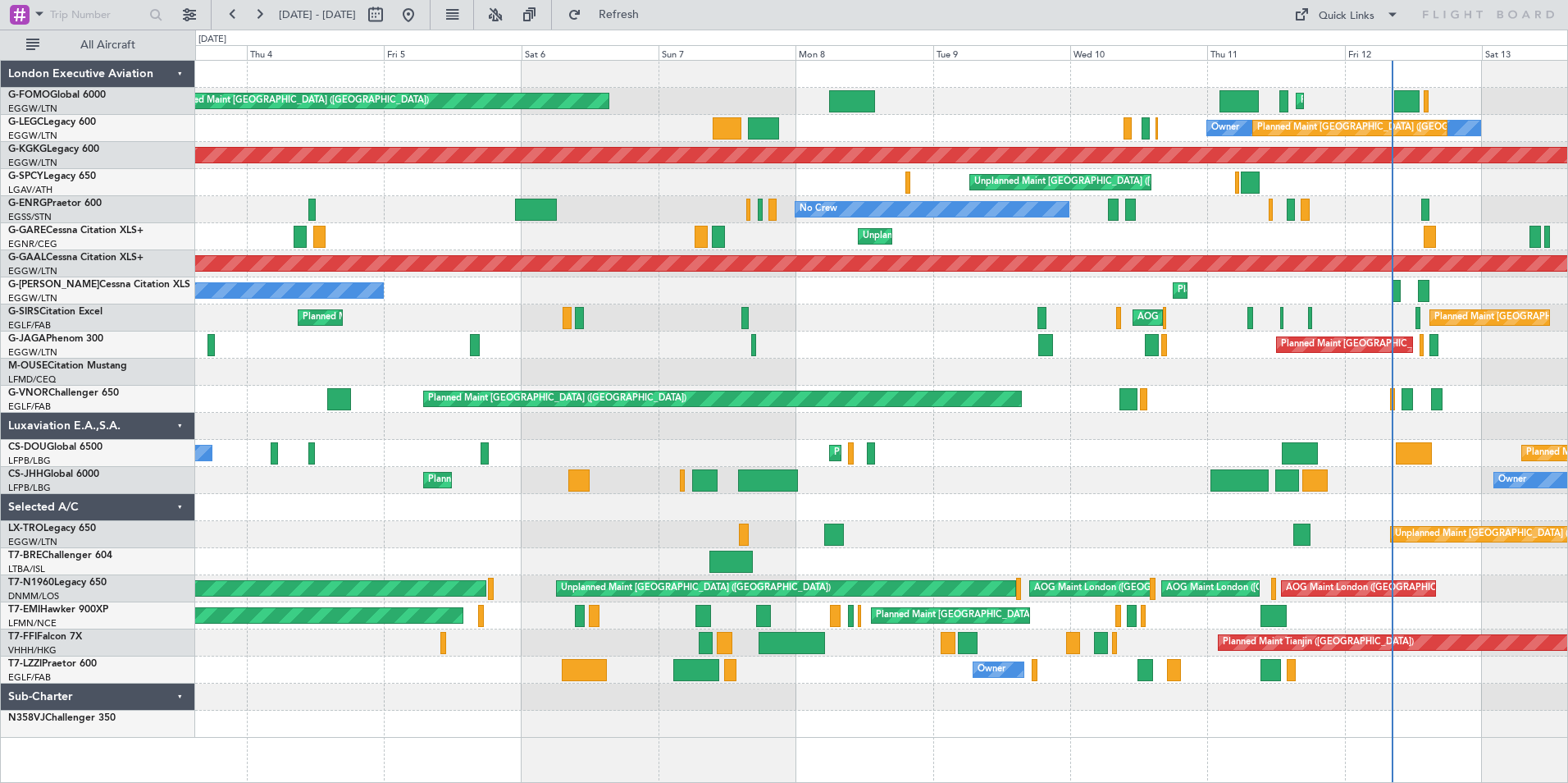
click at [478, 238] on div "Planned Maint London (Luton) Planned Maint London (Luton) Owner Planned Maint L…" at bounding box center [881, 399] width 1372 height 677
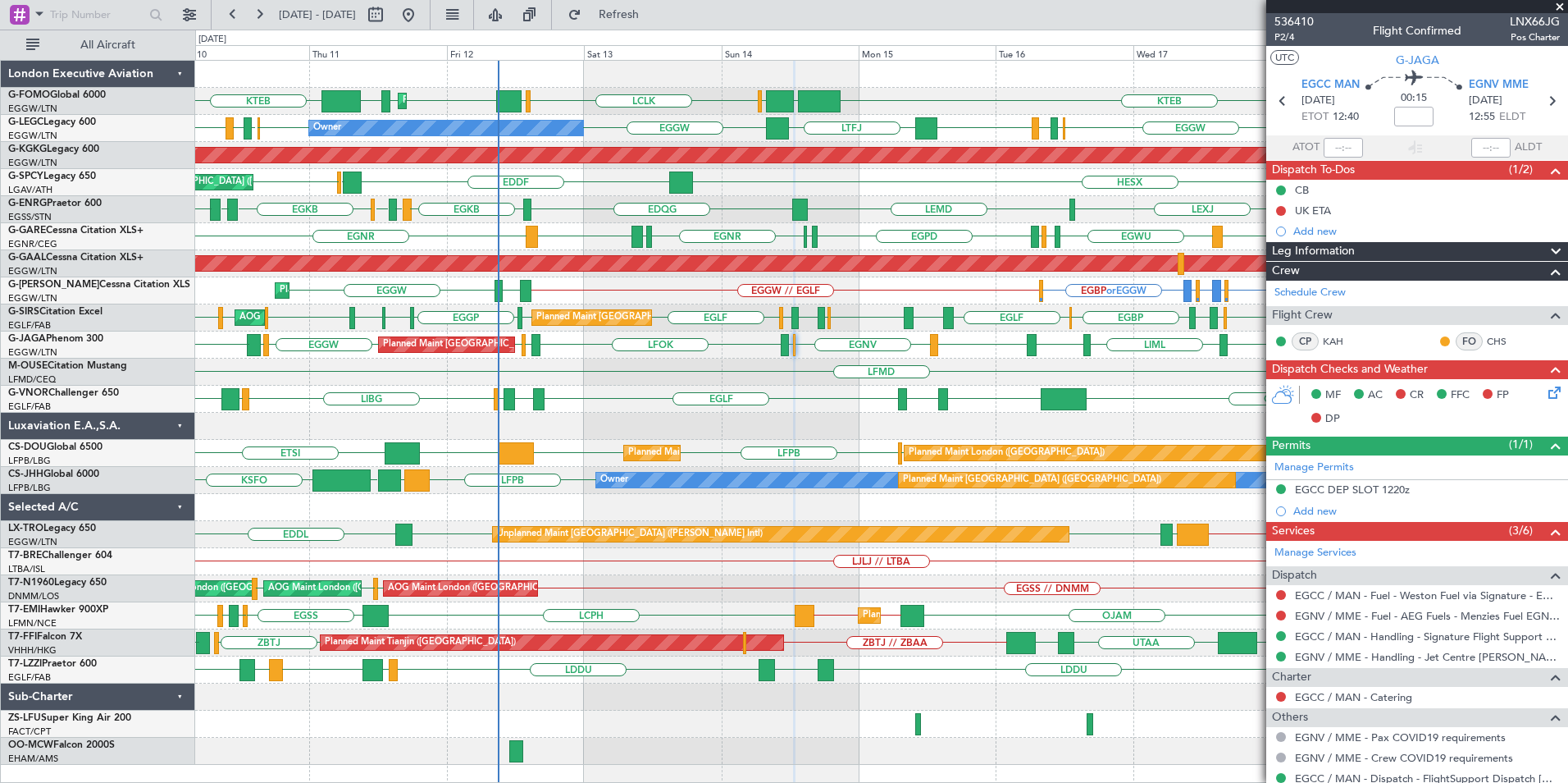
click at [382, 525] on div "OLBA LCLK OLBA EGGW EGGW EDDH KTEB KTEB EGGW KRFD Planned Maint London (Luton) …" at bounding box center [881, 413] width 1372 height 704
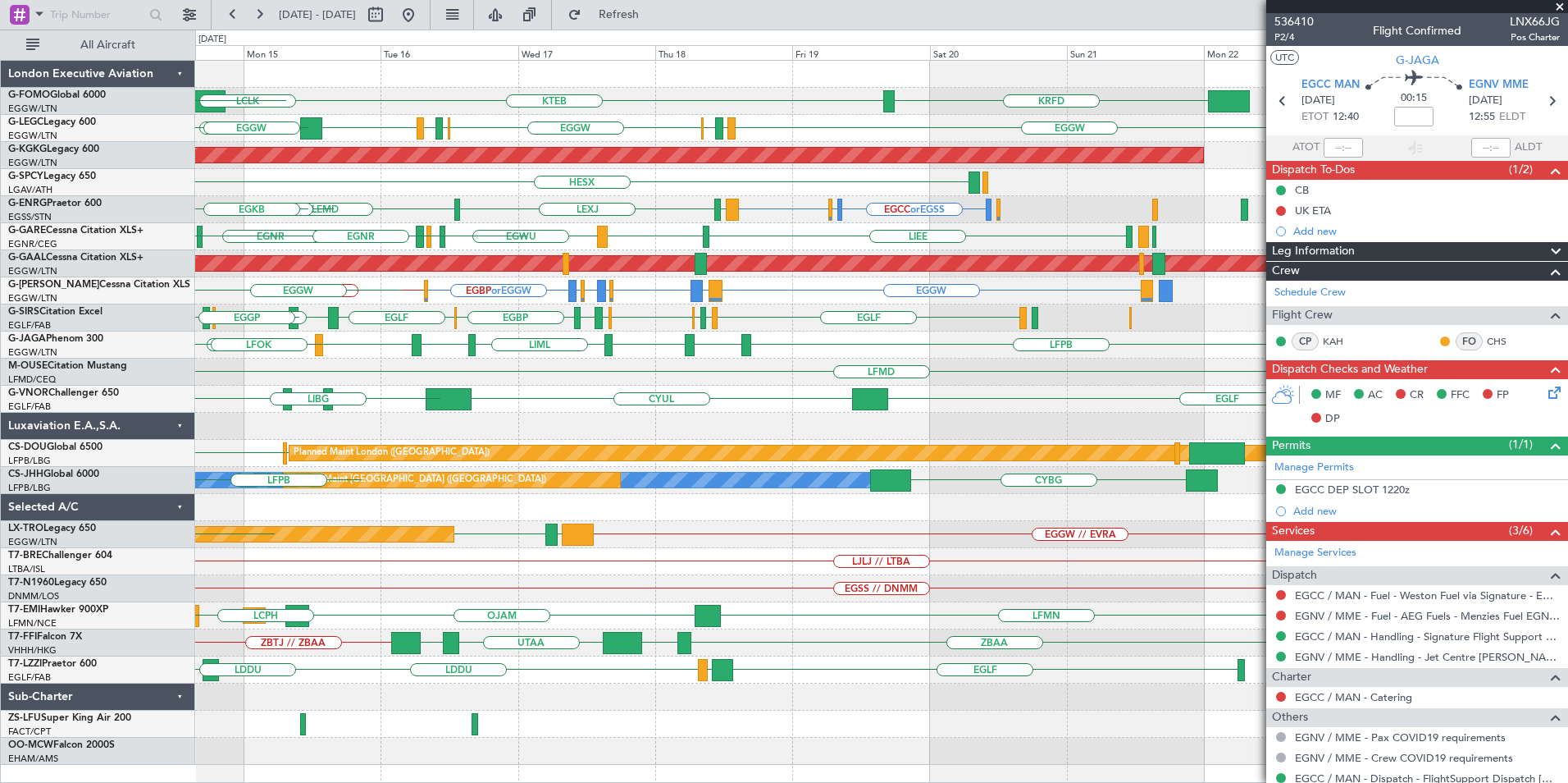
click at [237, 539] on div "KTEB KRFD OLBA LCLK OLBA EGGW EGGW EGGW EGPD EGLF EGGW EGWU EGPD EGGW LTFJ A/C …" at bounding box center [881, 413] width 1372 height 704
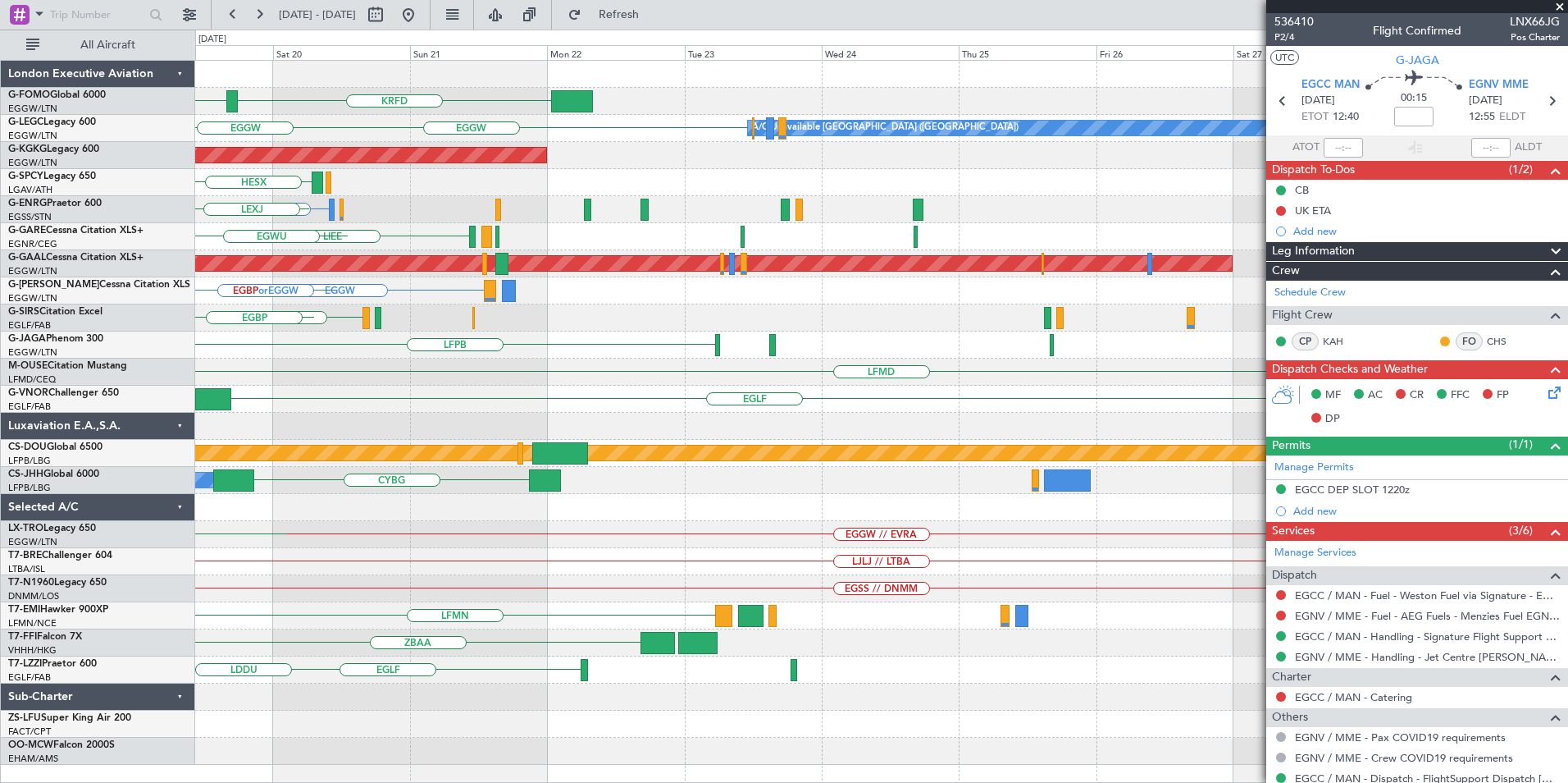
click at [496, 498] on div "KTEB KRFD EGGW A/C Unavailable London (Luton) EGLF EGPD EGGW AOG Maint Istanbul…" at bounding box center [881, 413] width 1372 height 704
click at [343, 466] on div "Planned Maint London (Biggin Hill) Planned Maint Paris (Le Bourget)" at bounding box center [881, 453] width 1372 height 27
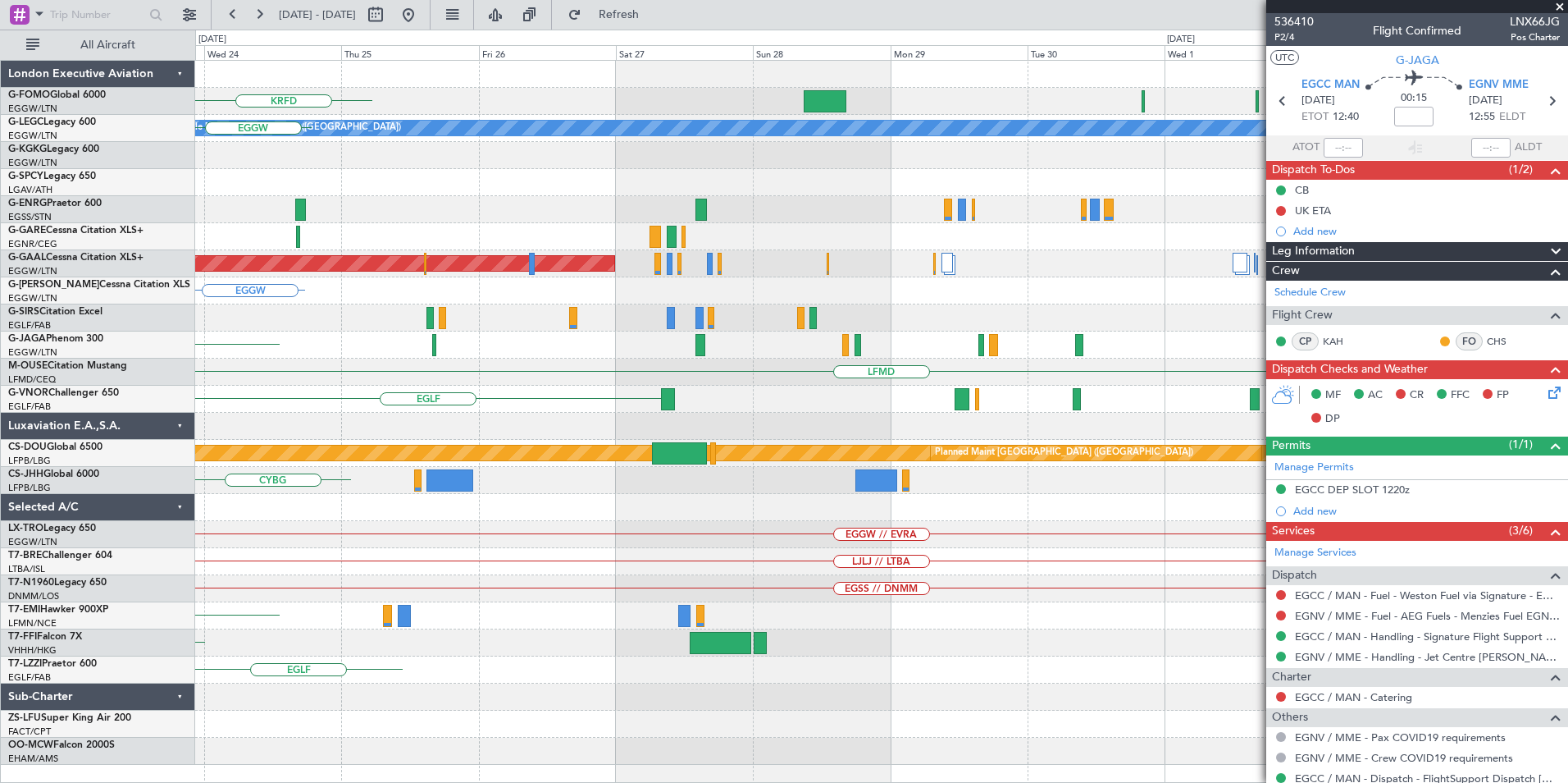
click at [121, 583] on div "KRFD A/C Unavailable London (Luton) EGGW AOG Maint Istanbul (Ataturk) Planned M…" at bounding box center [784, 406] width 1568 height 753
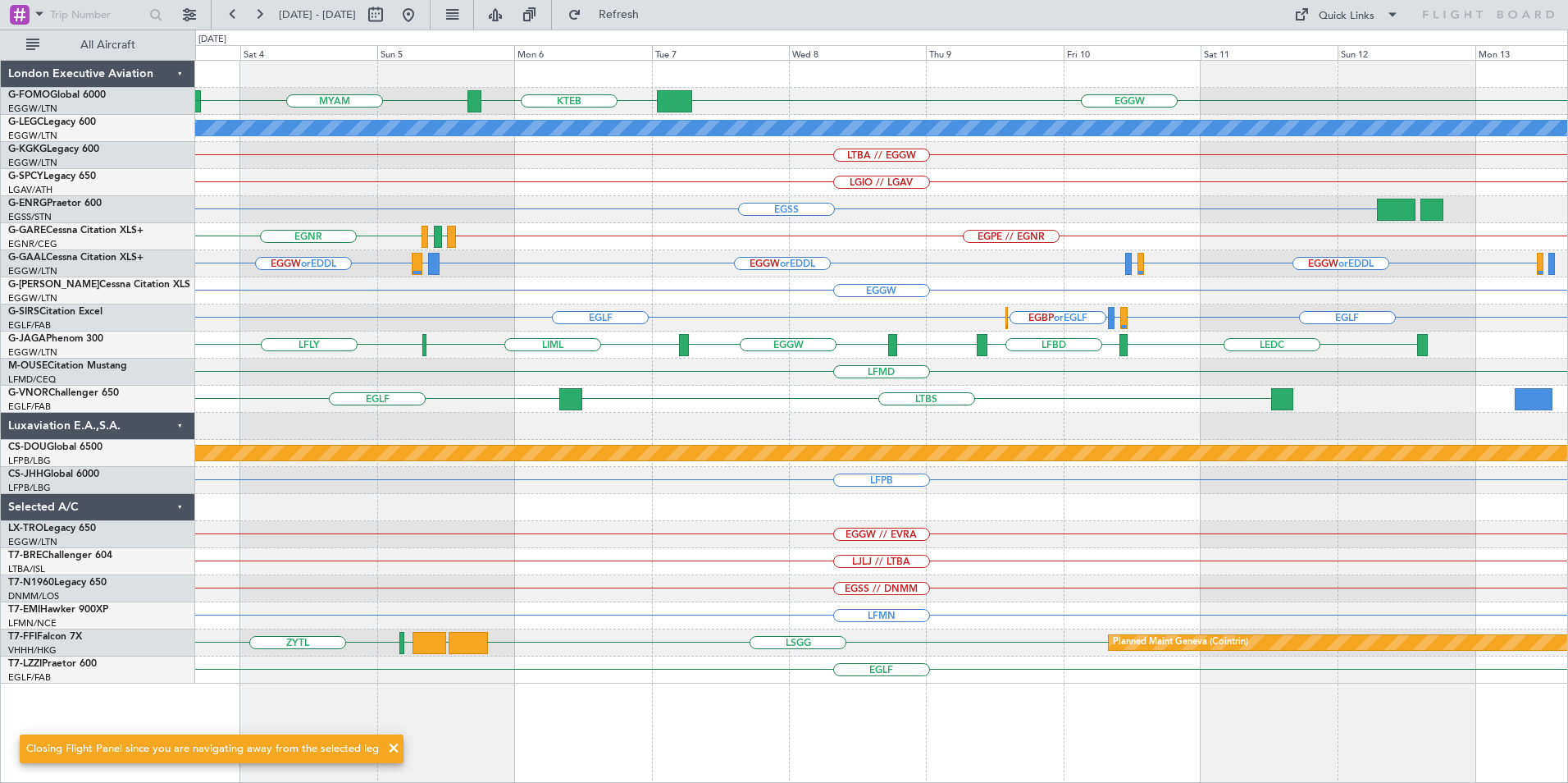
click at [583, 577] on div "MYAM EGGW KTEB KTEB KPHL A/C Unavailable London (Luton) LTBA // EGGW LGIO // LG…" at bounding box center [881, 372] width 1372 height 622
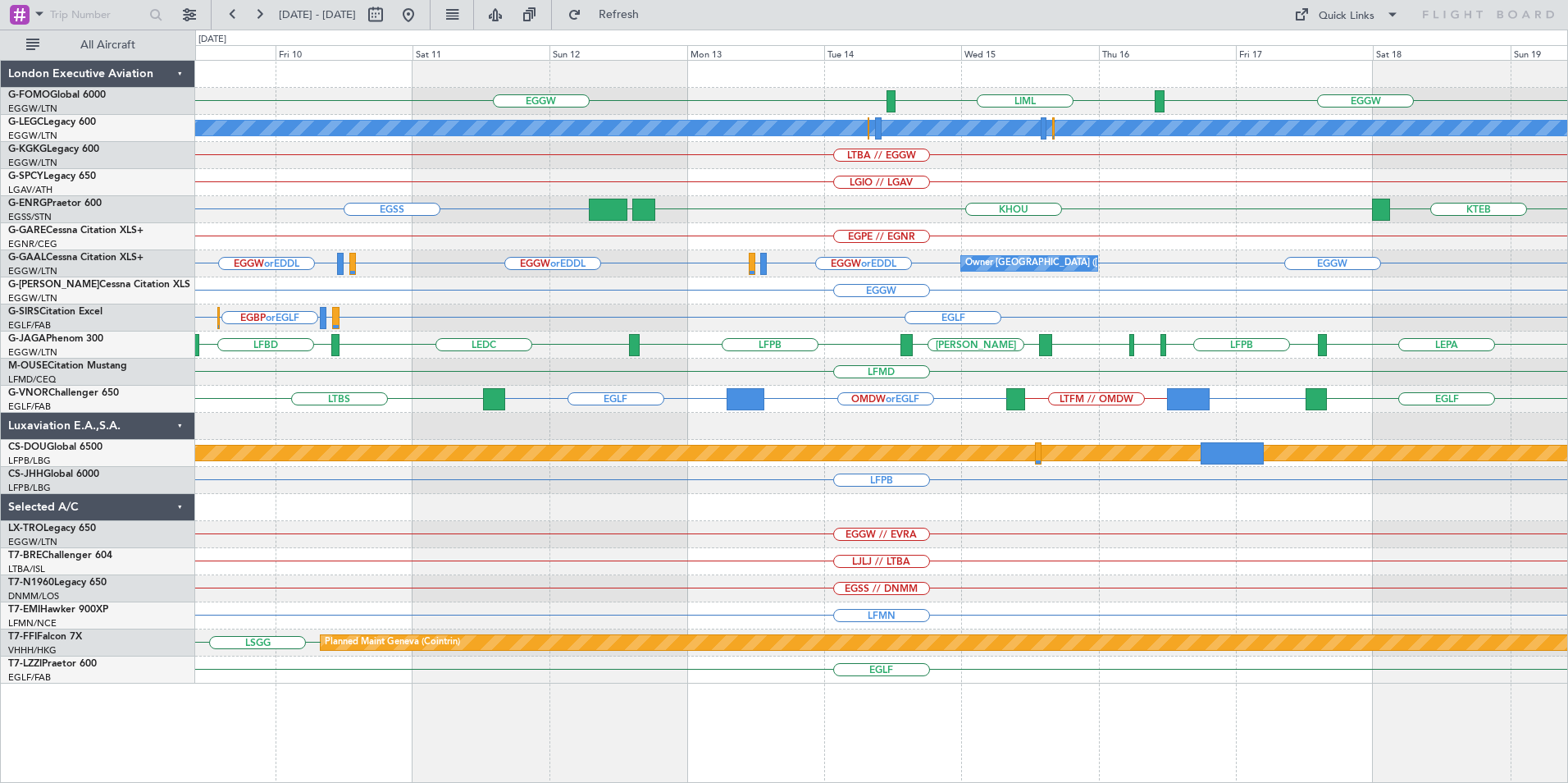
click at [601, 377] on div "EGGW EGGW LIML A/C Unavailable London (Luton) LTBA // EGGW LGIO // LGAV EGSS KH…" at bounding box center [881, 372] width 1372 height 622
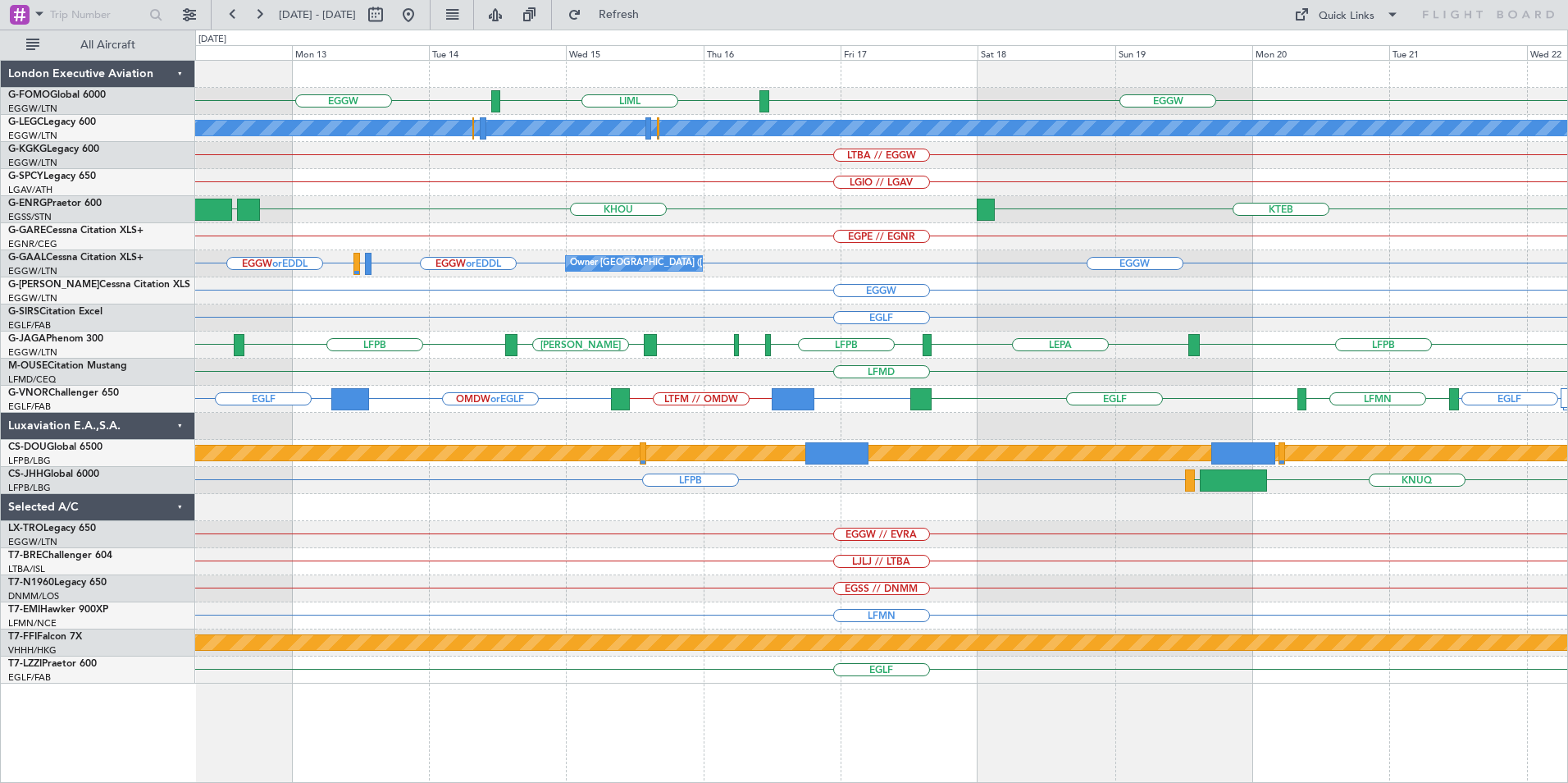
click at [520, 255] on div "Owner London (Luton) EGGW or EDDL EGPF or EDDL EGGW or EDDL EGGW" at bounding box center [881, 264] width 1372 height 27
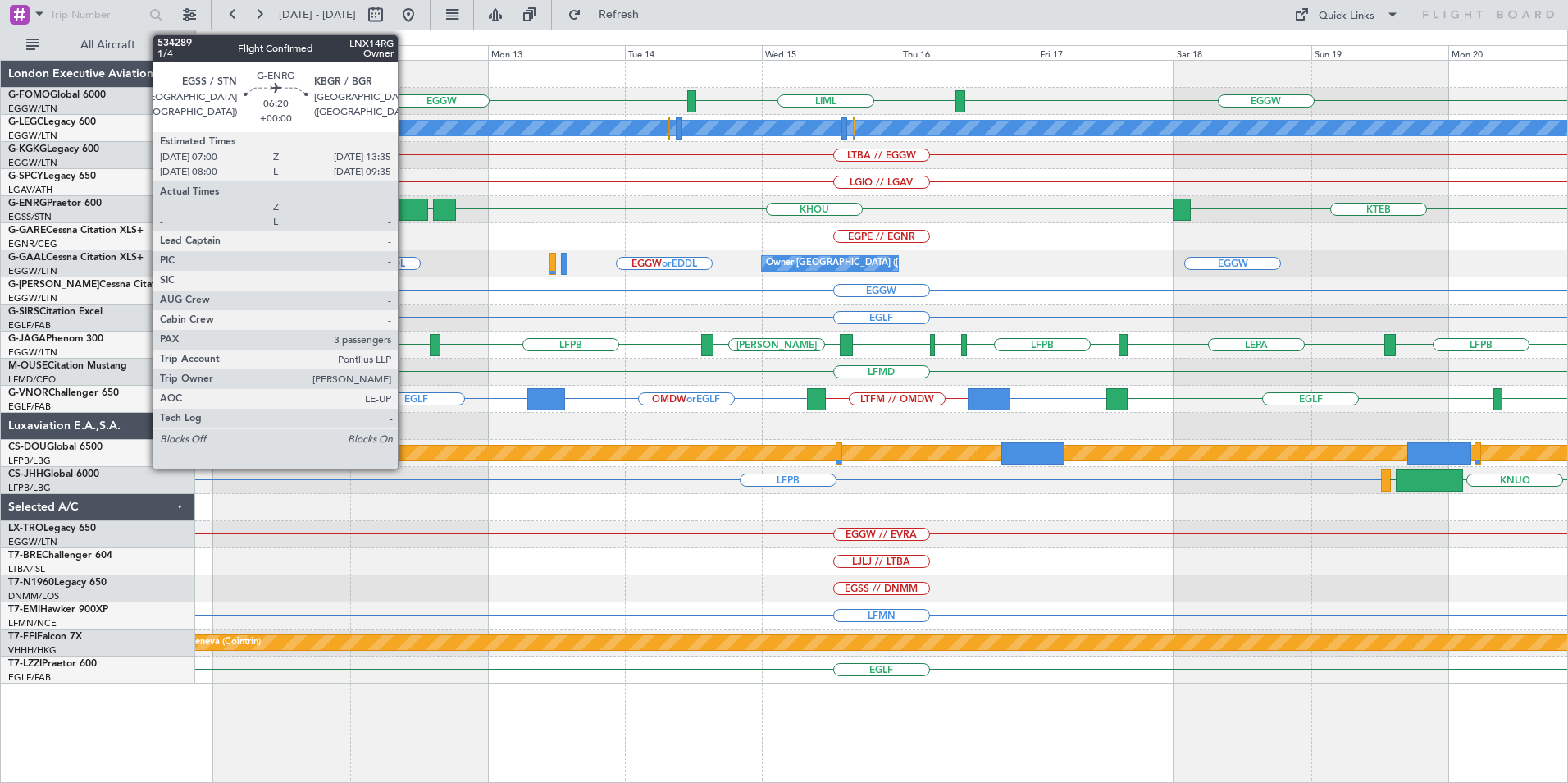
click at [405, 207] on div at bounding box center [408, 209] width 38 height 23
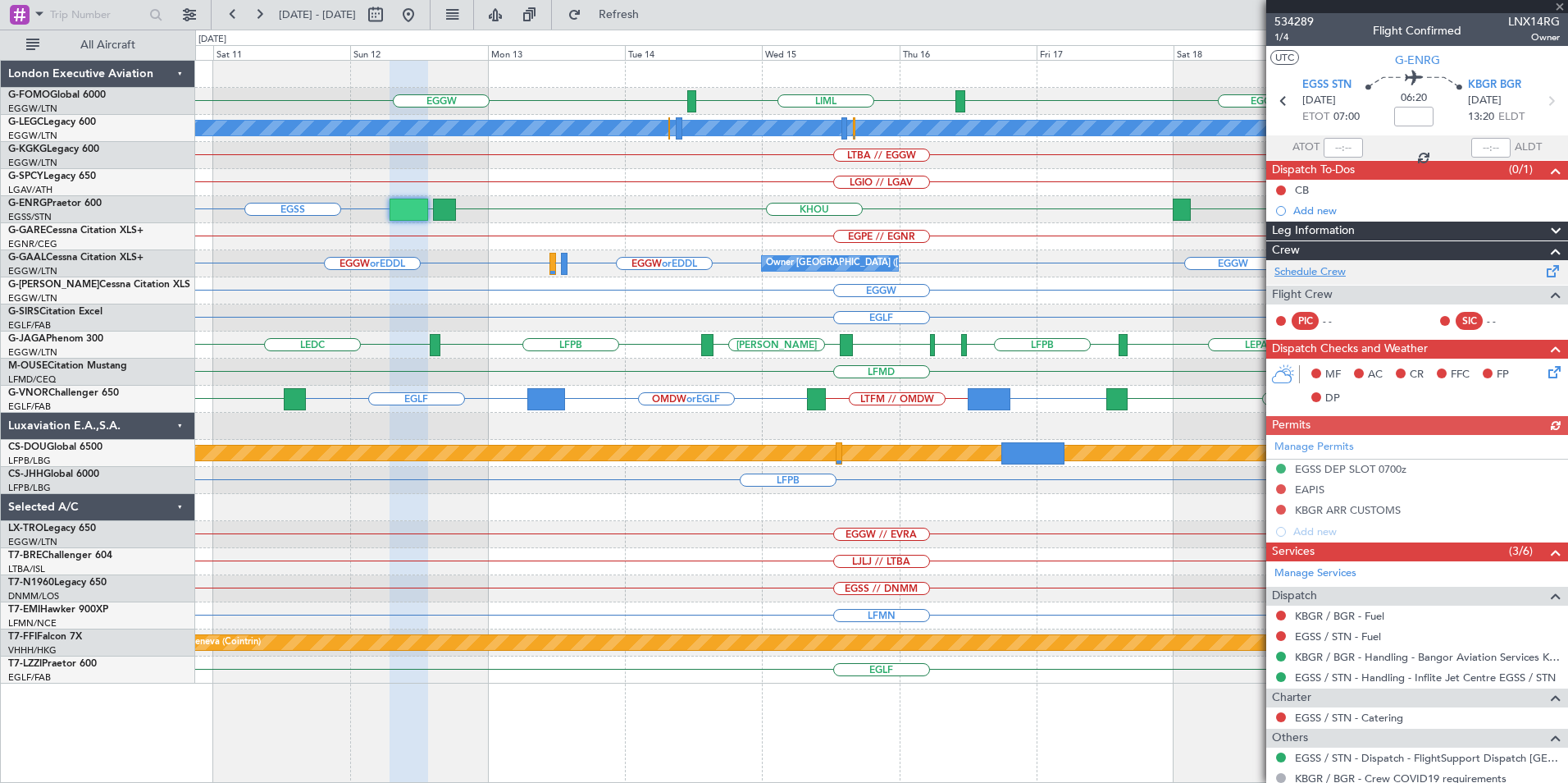
click at [1303, 269] on link "Schedule Crew" at bounding box center [1310, 271] width 71 height 16
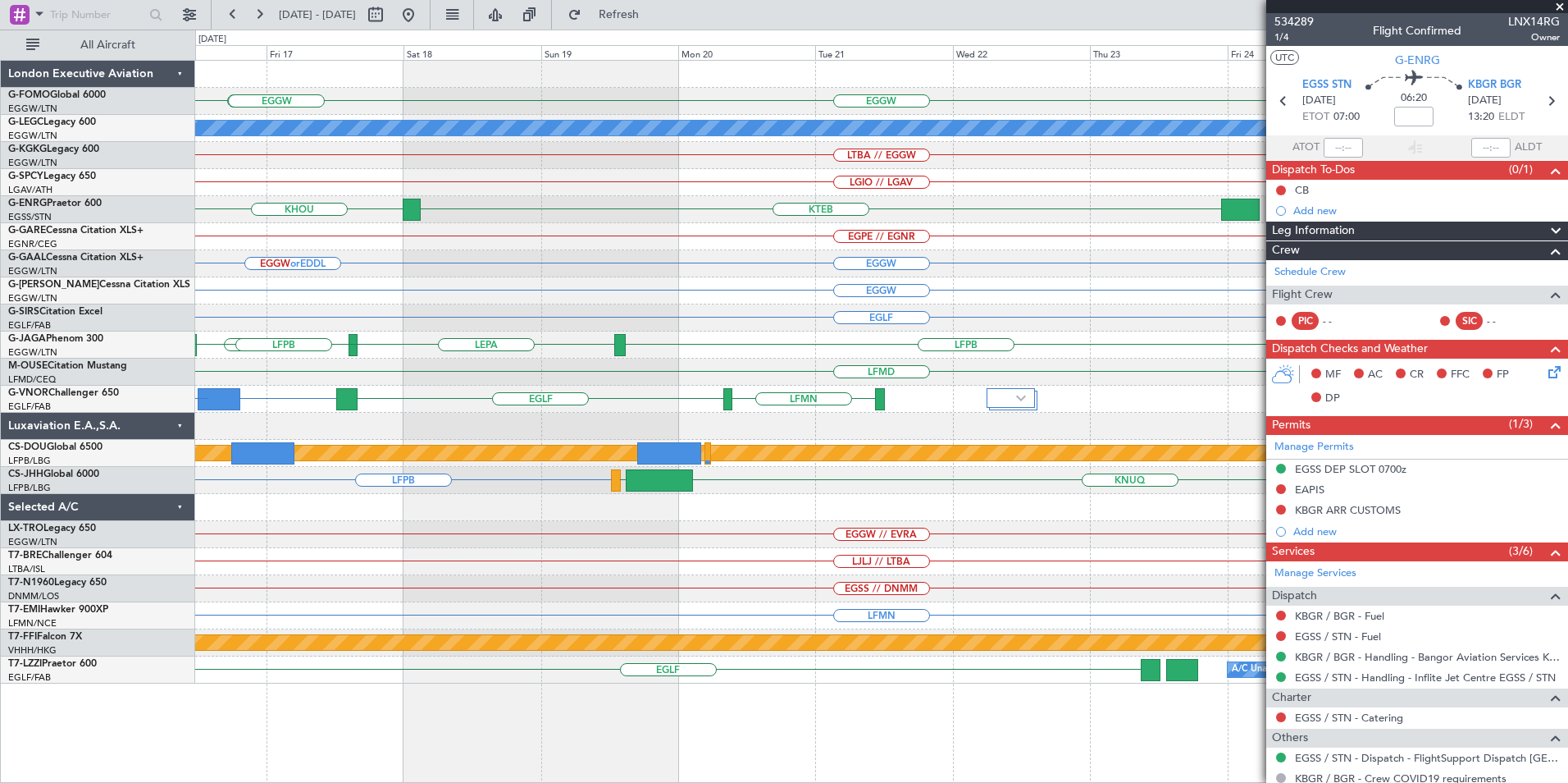
click at [75, 308] on div "EGGW LIML EGGW A/C Unavailable London (Luton) LTBA // EGGW LGIO // LGAV KHOU KT…" at bounding box center [784, 406] width 1568 height 753
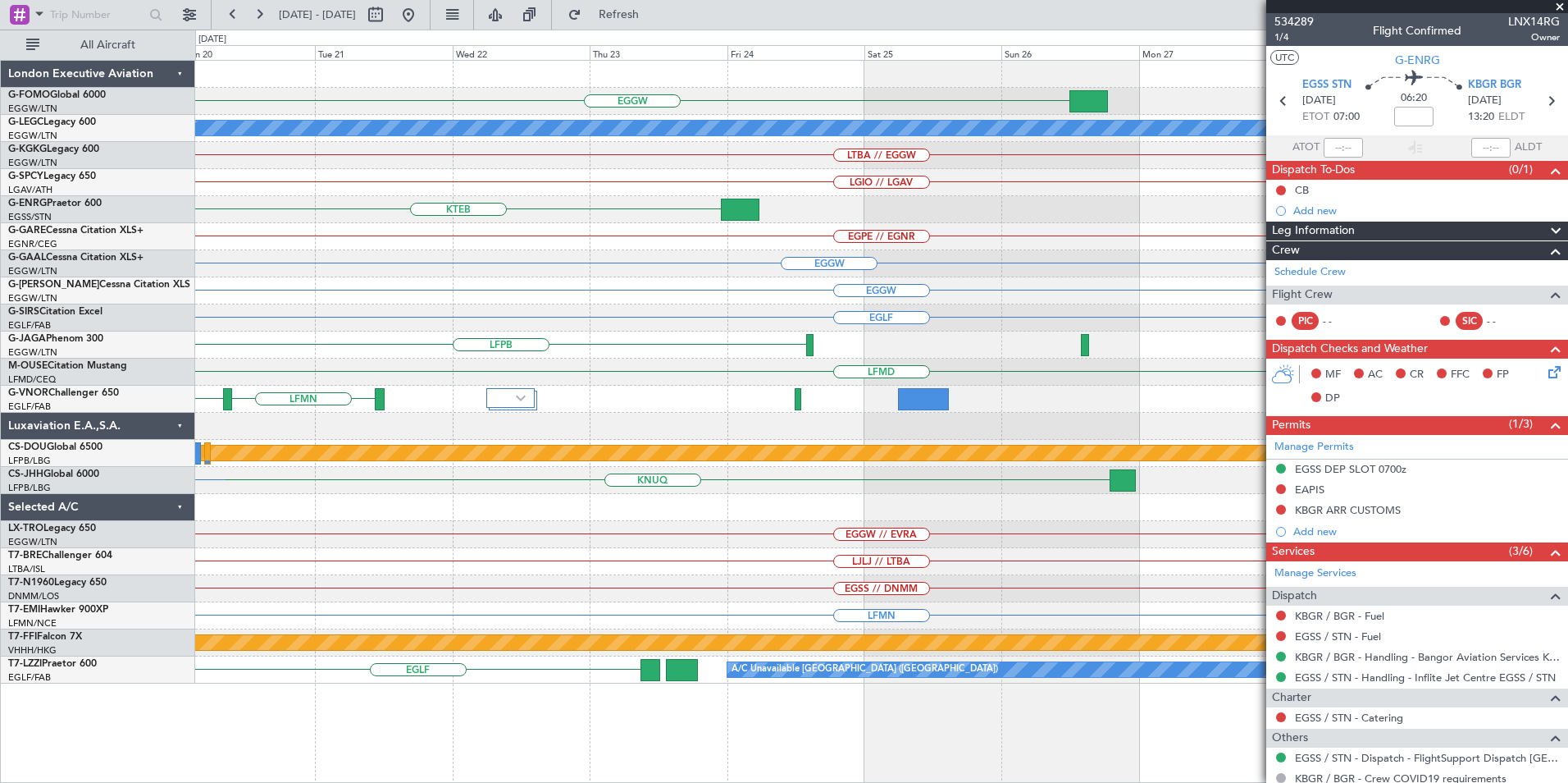
click at [324, 354] on div "EGGW A/C Unavailable London (Luton) LTBA // EGGW LGIO // LGAV KTEB KHOU EGPE //…" at bounding box center [881, 372] width 1372 height 622
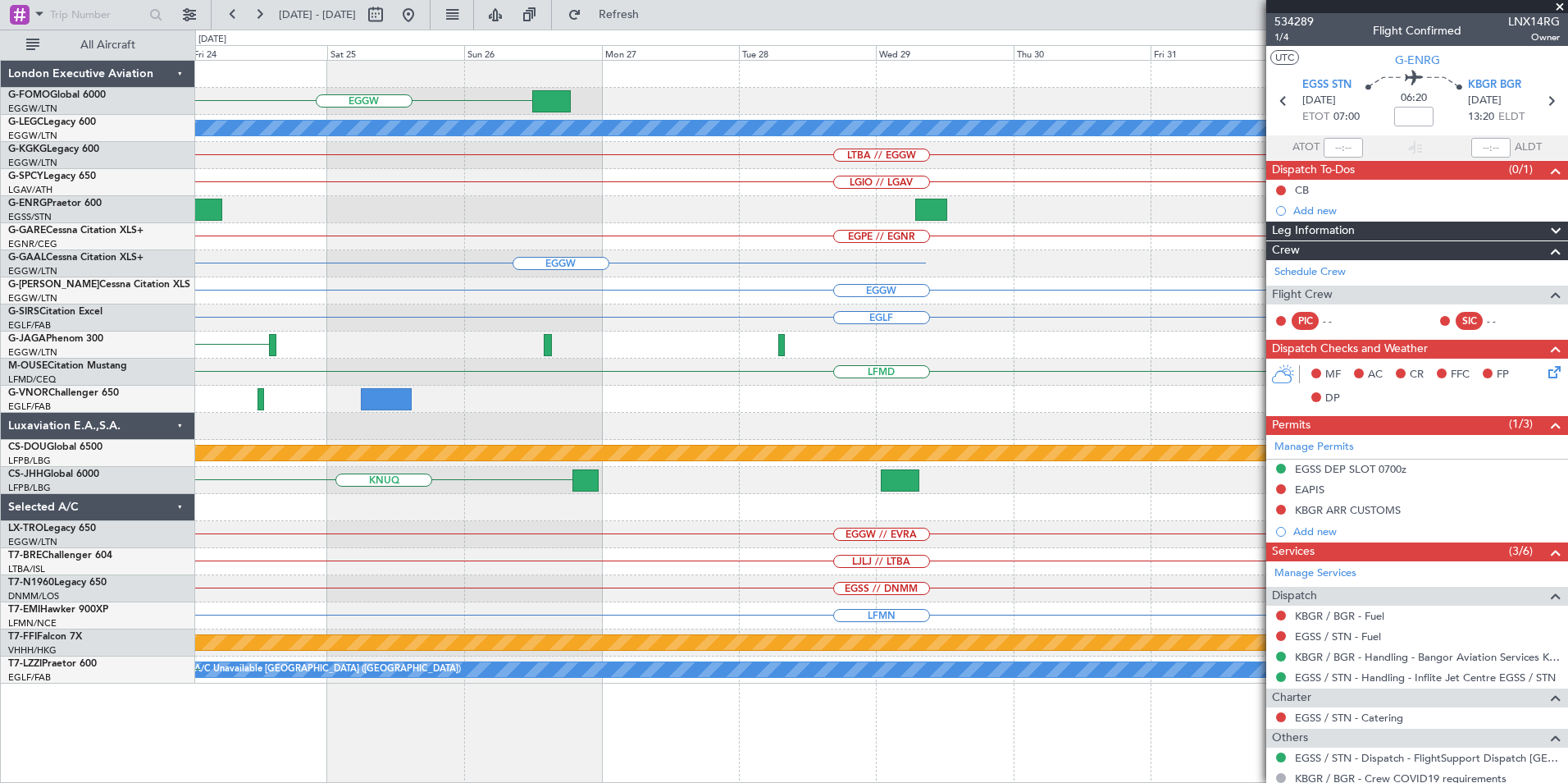
click at [850, 354] on div "EGGW A/C Unavailable London (Luton) LTBA // EGGW LGIO // LGAV KTEB EGPE // EGNR…" at bounding box center [881, 372] width 1372 height 622
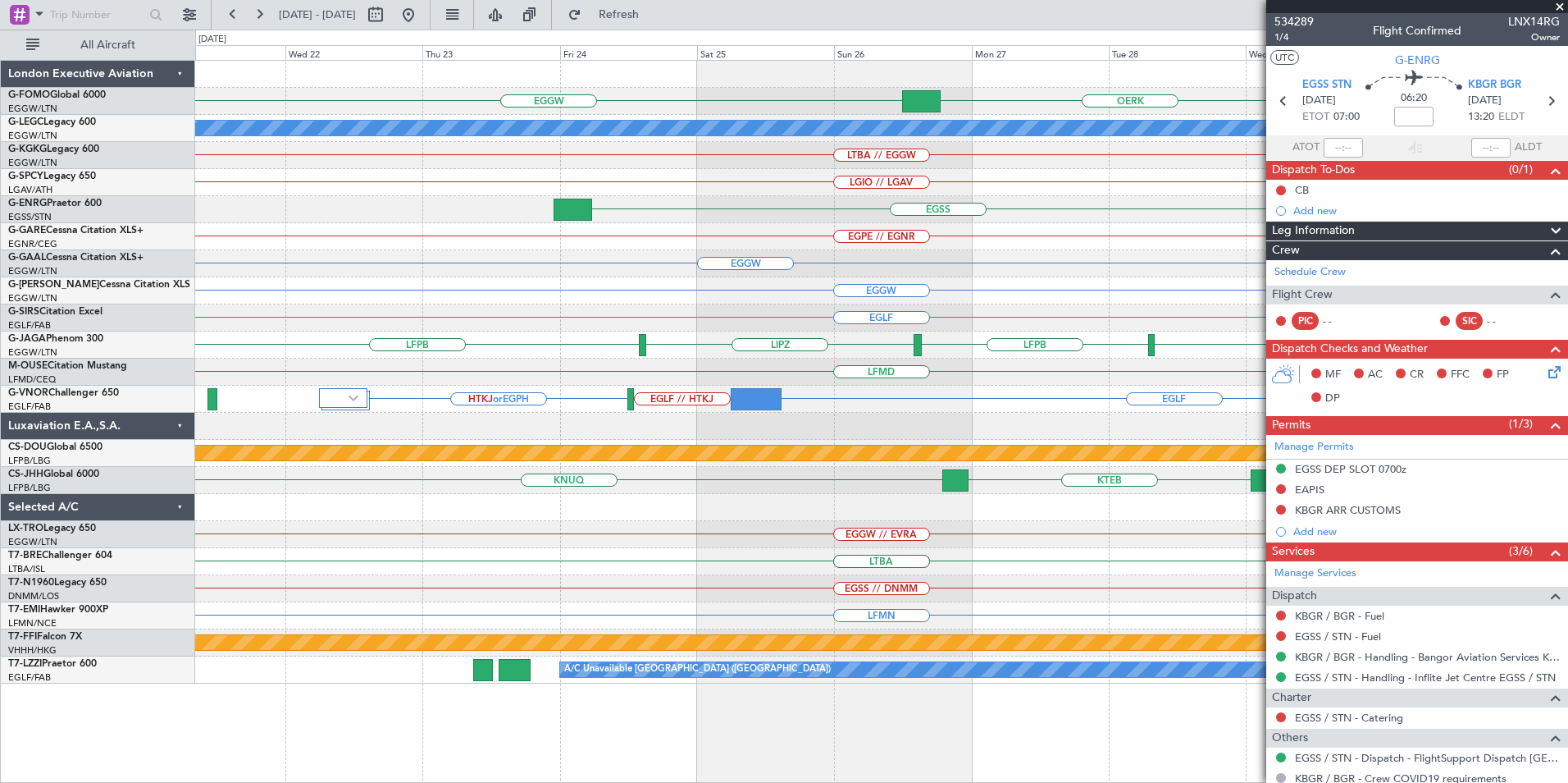
click at [1015, 265] on div "EGGW EGPH or EGGW EGBP or EGGW EGBP or EGGW EGGW EGLF or EGGW" at bounding box center [881, 264] width 1372 height 27
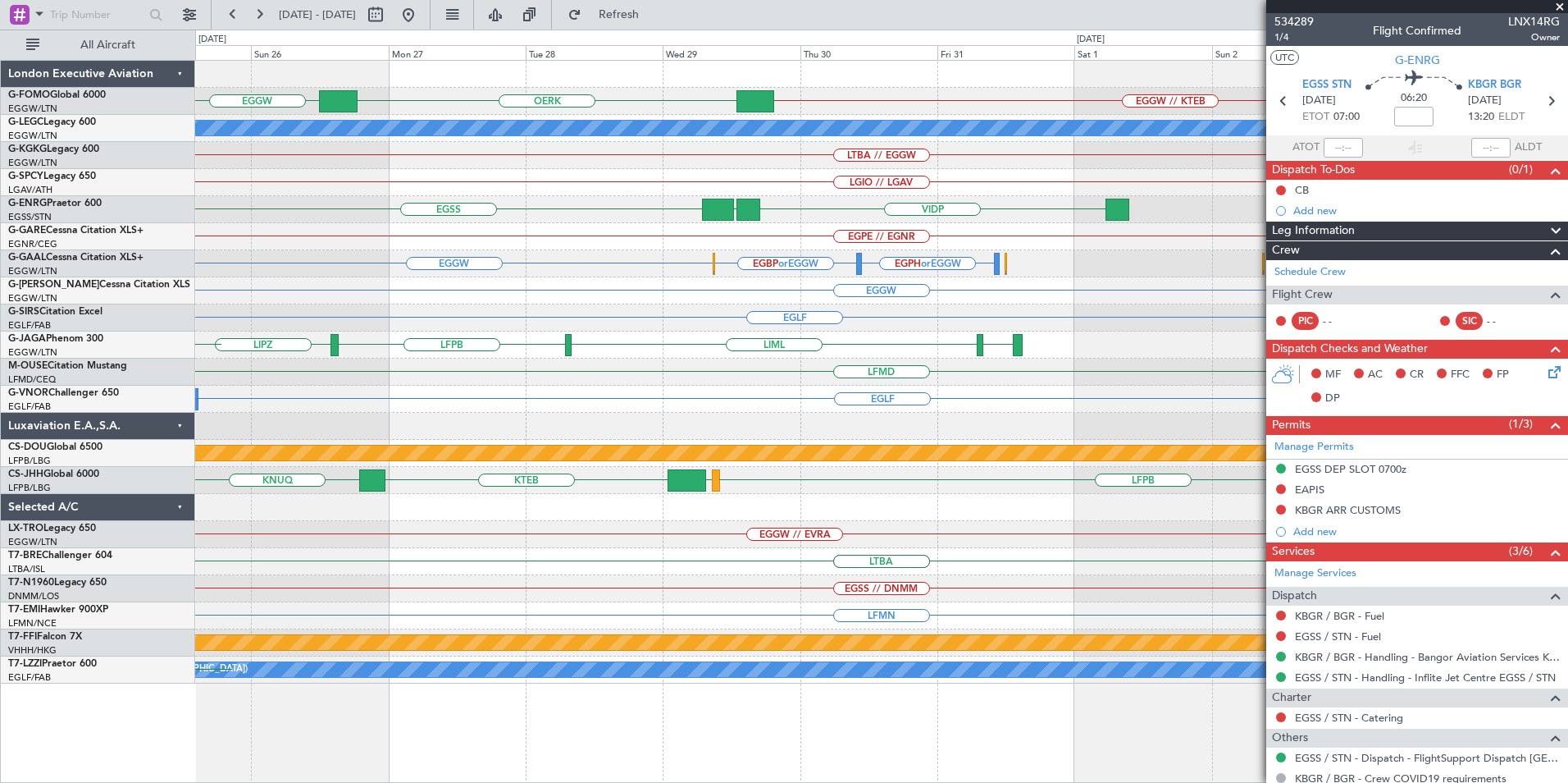
click at [548, 267] on div "EGGW OERK EGGW // KTEB A/C Unavailable London (Luton) LTBA // EGGW LGIO // LGAV…" at bounding box center [881, 372] width 1372 height 622
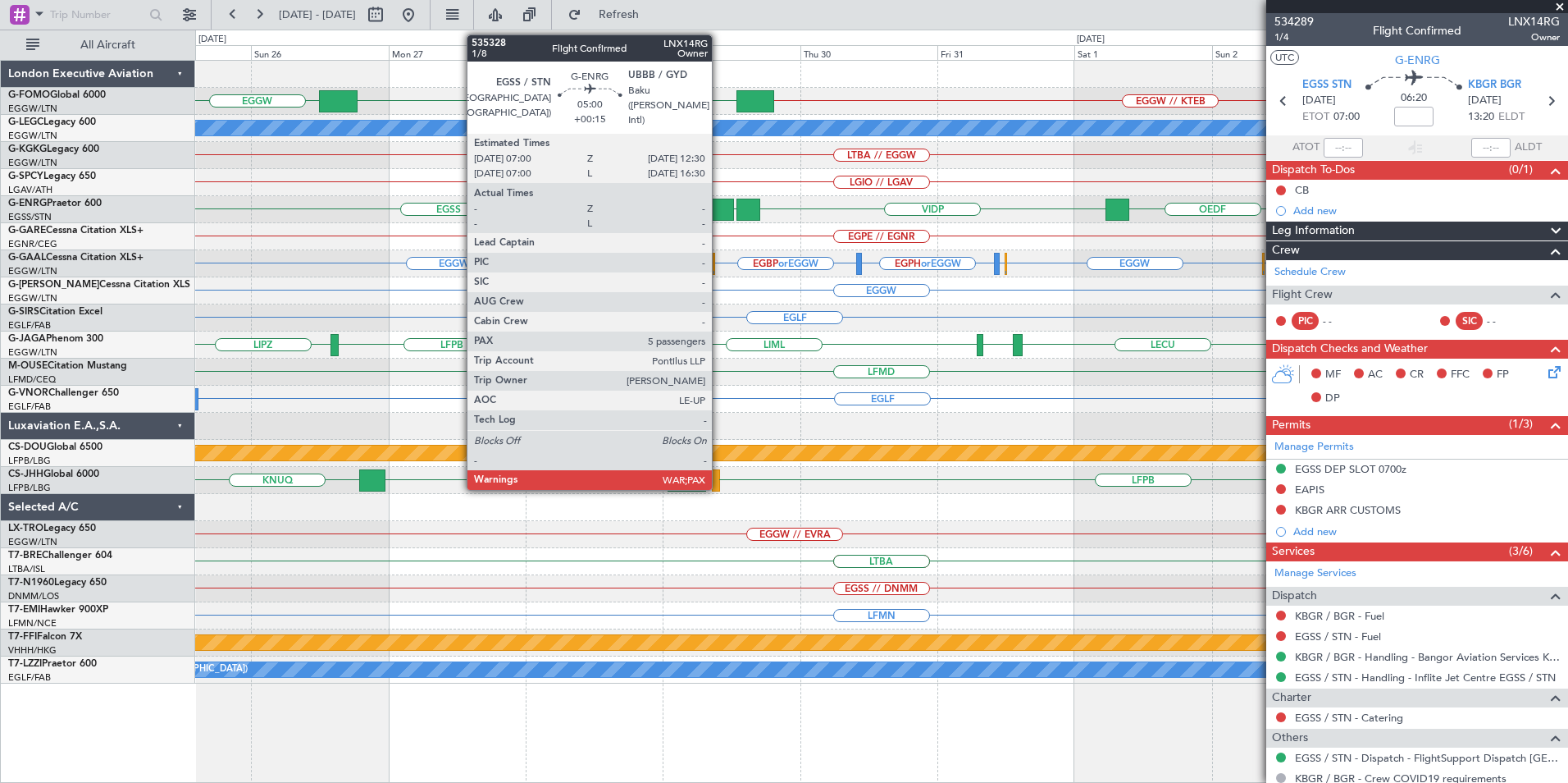
click at [719, 211] on div at bounding box center [718, 209] width 32 height 23
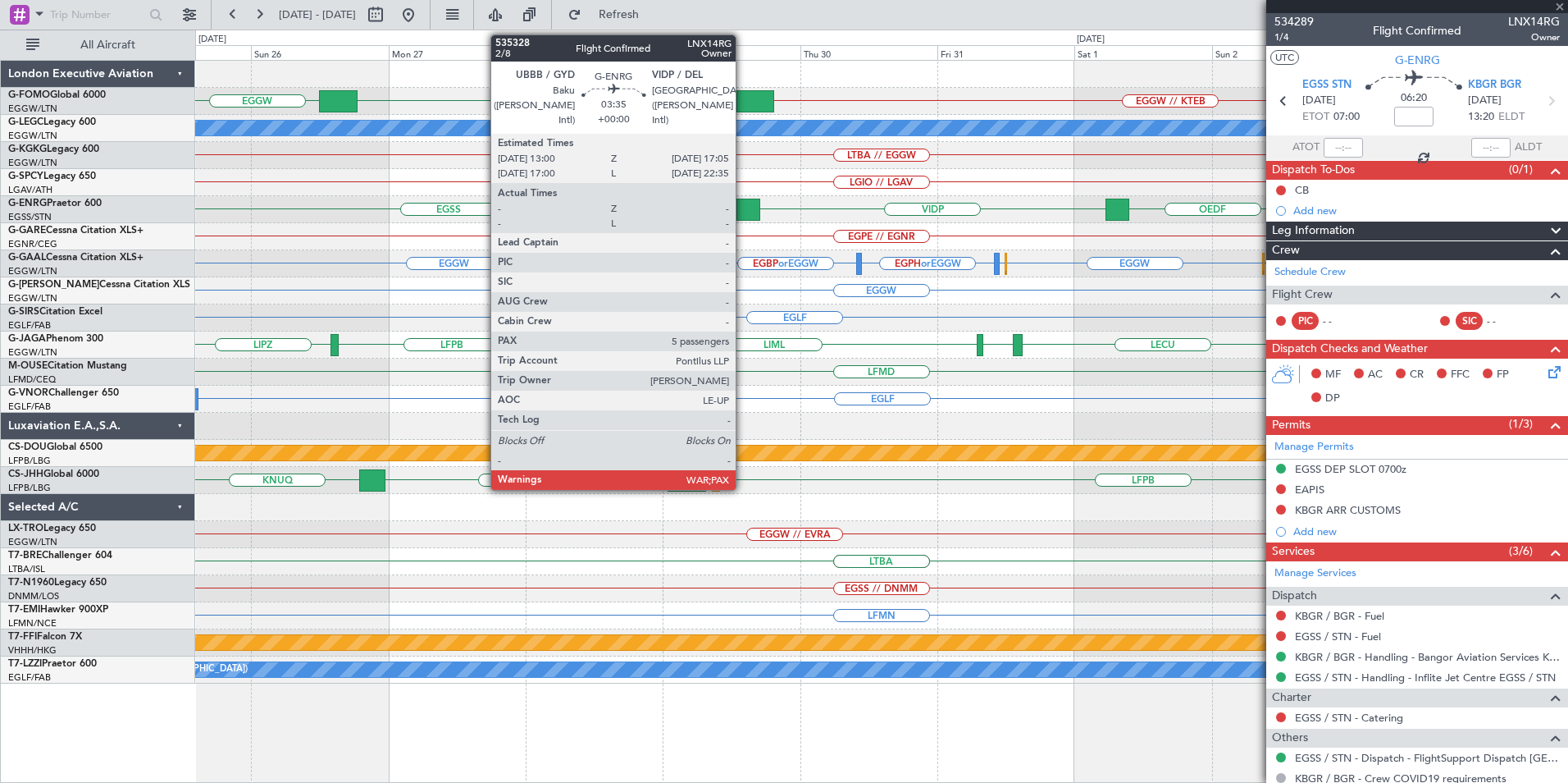
type input "+00:15"
type input "5"
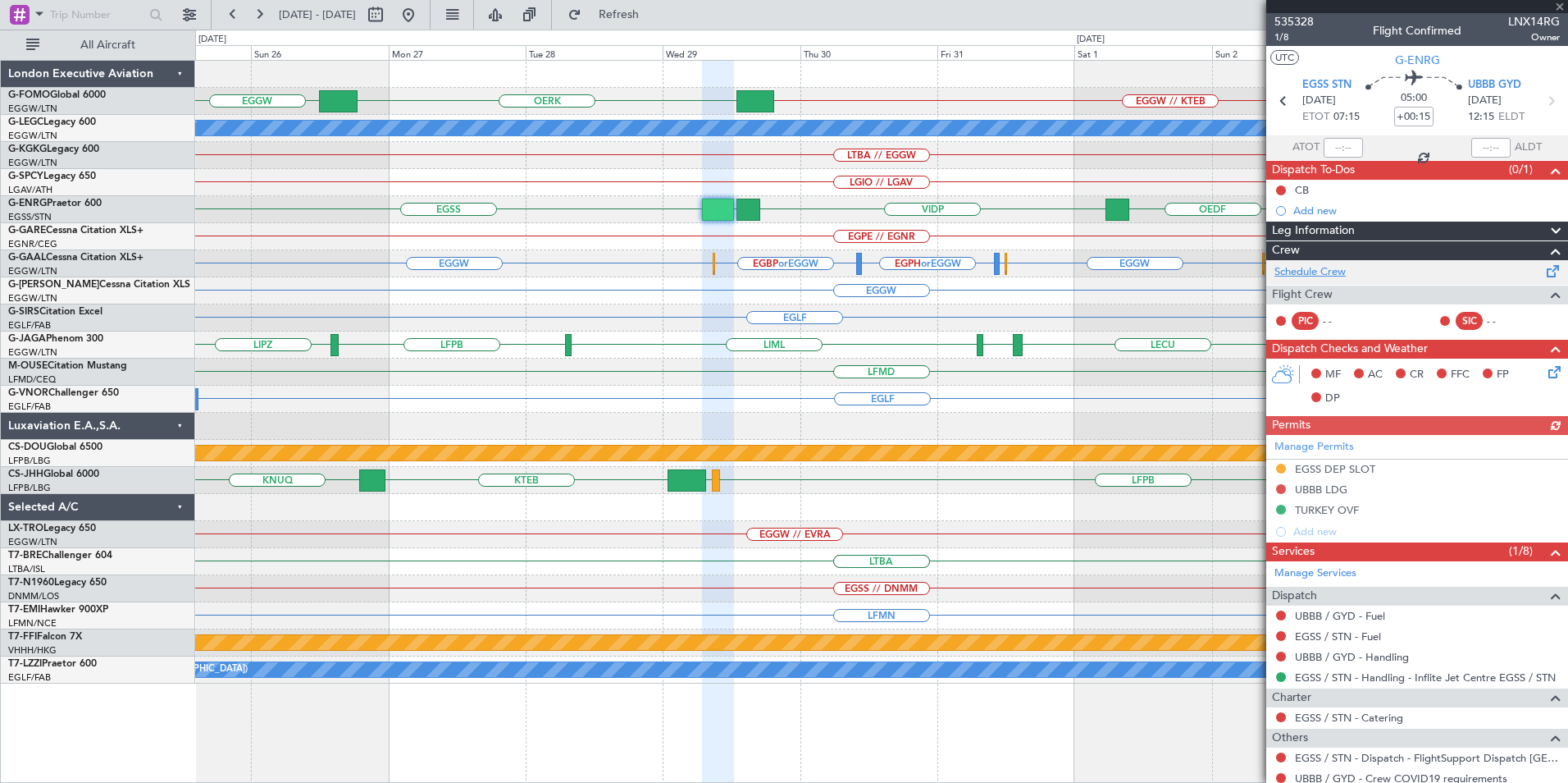
click at [1340, 273] on link "Schedule Crew" at bounding box center [1310, 271] width 71 height 16
click at [224, 446] on div "EGGW OERK EGGW // KTEB A/C Unavailable London (Luton) LTBA // EGGW LGIO // LGAV…" at bounding box center [881, 372] width 1372 height 622
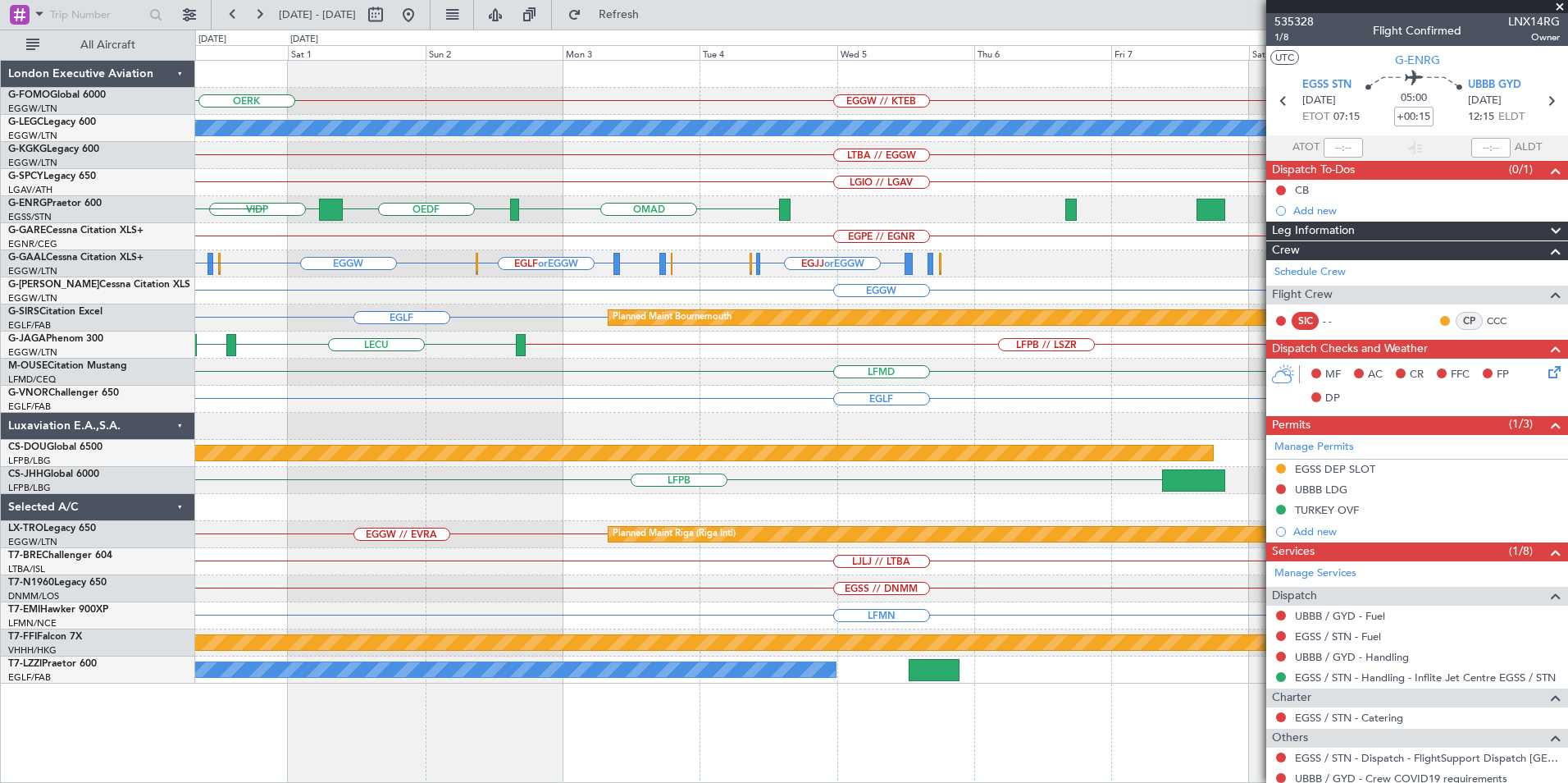
click at [145, 428] on div "EGGW // KTEB OERK A/C Unavailable London (Luton) LTBA // EGGW LGIO // LGAV OMAD…" at bounding box center [784, 406] width 1568 height 753
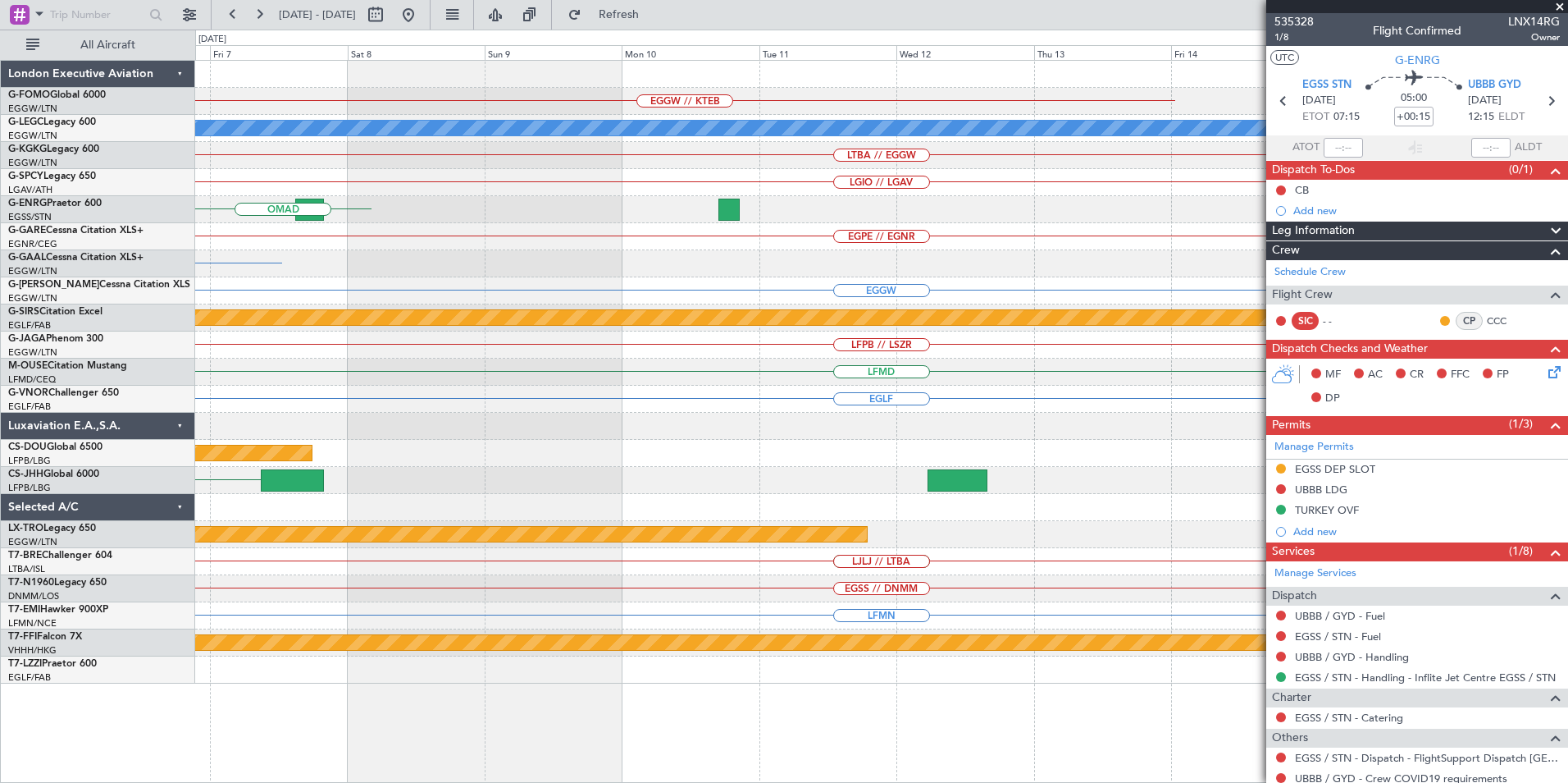
click at [99, 439] on div "EGGW // KTEB A/C Unavailable London (Luton) LTBA // EGGW LGIO // LGAV OMAD EGPE…" at bounding box center [784, 406] width 1568 height 753
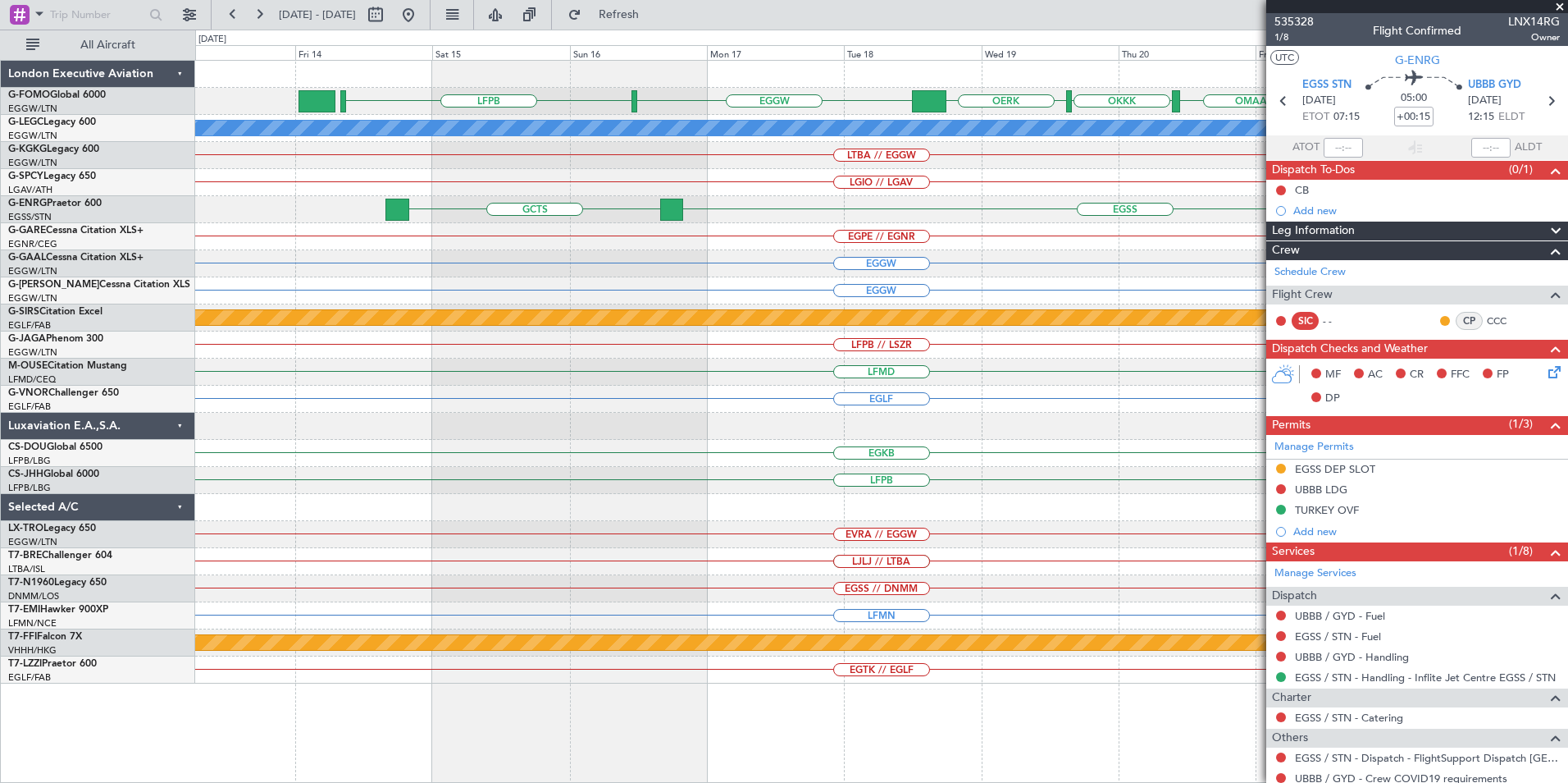
click at [746, 330] on div "KTEB // EGGW OMAA OKKK OERK EGGW LFPB MYAM A/C Unavailable London (Luton) LTBA …" at bounding box center [881, 372] width 1372 height 622
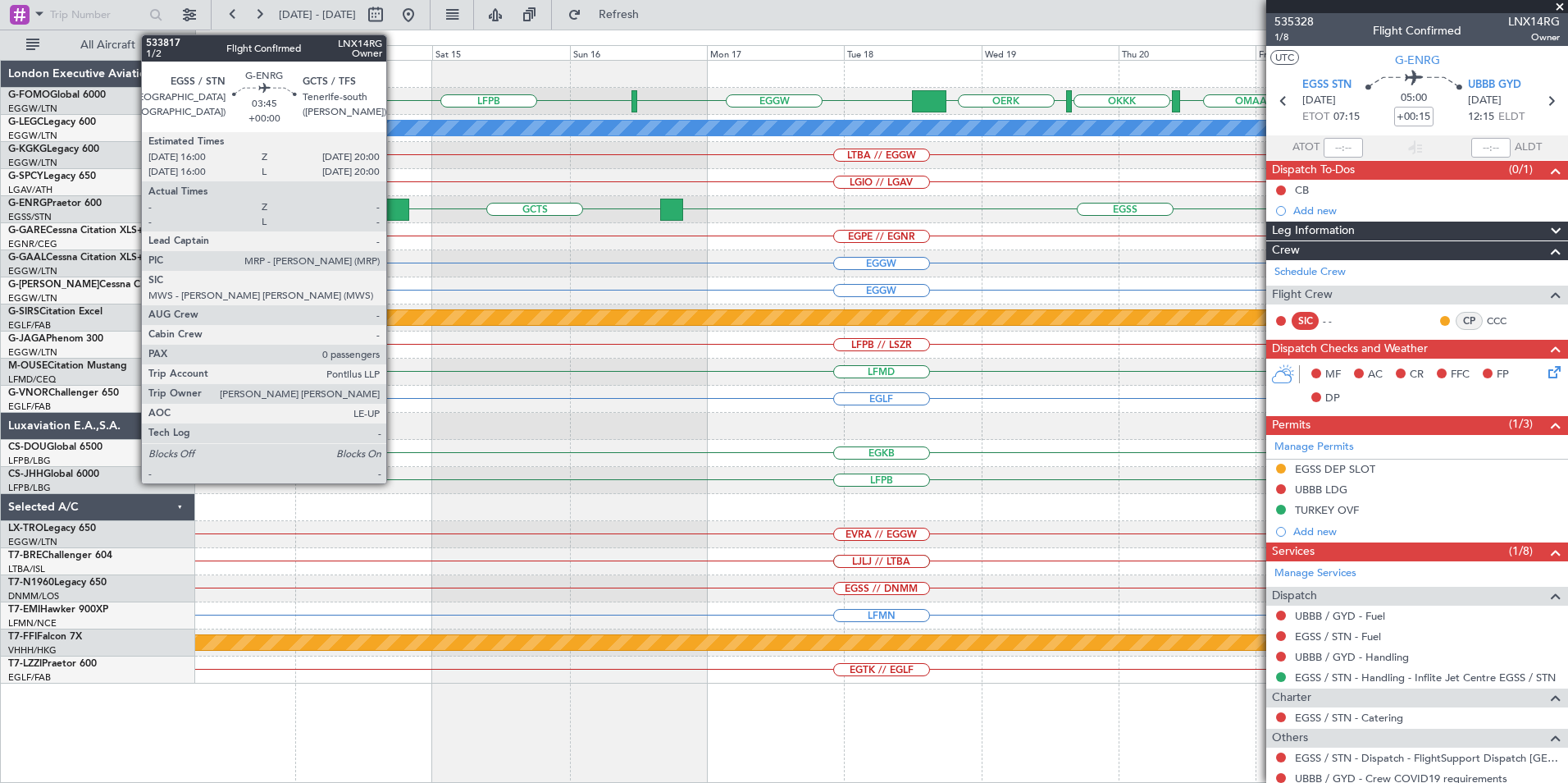
click at [393, 211] on div at bounding box center [397, 209] width 23 height 23
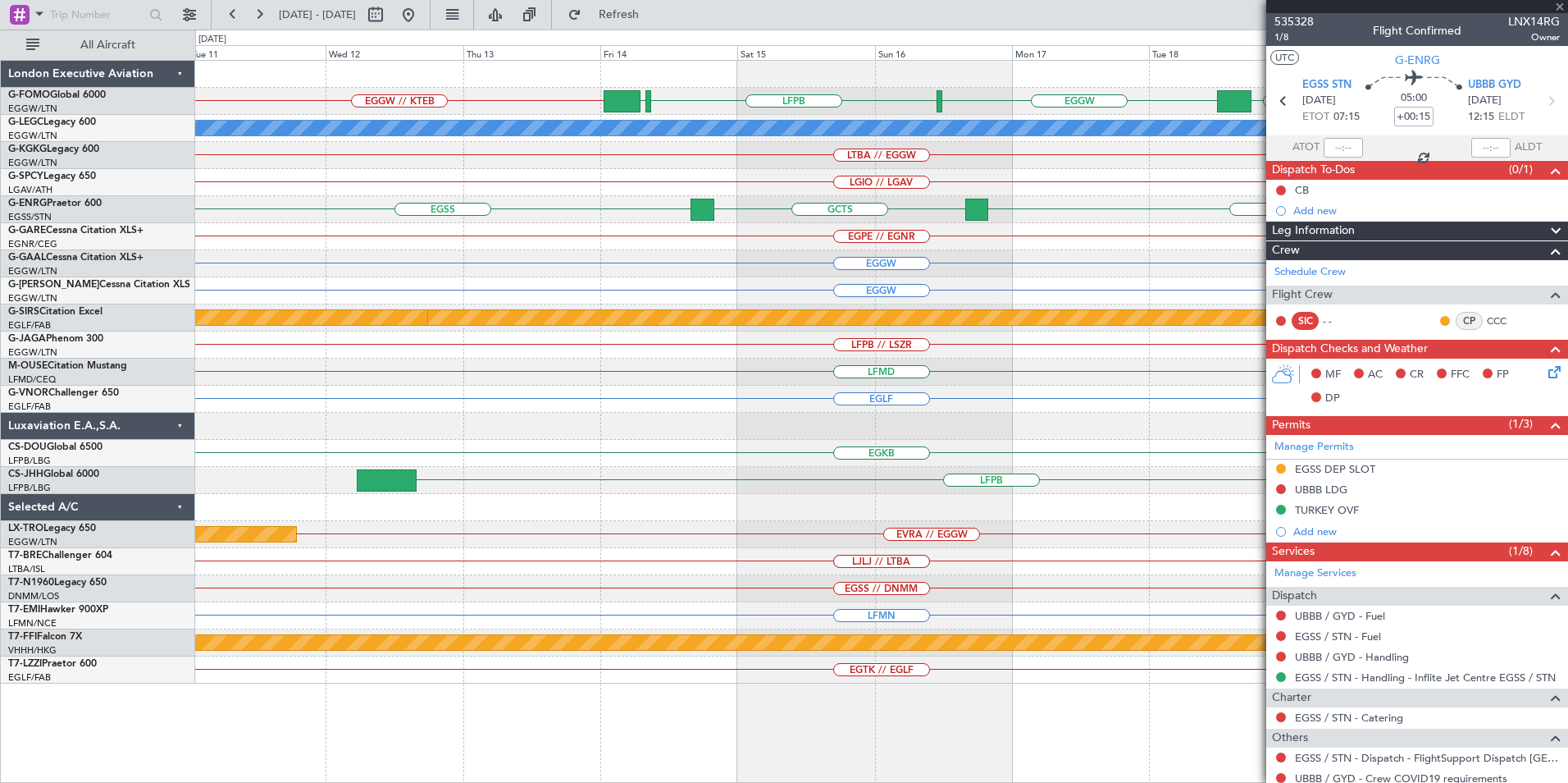
click at [769, 308] on div "EGGW // KTEB OMAA OKKK OERK EGGW LFPB EGGW KTEB // EGGW A/C Unavailable London …" at bounding box center [881, 372] width 1372 height 622
type input "0"
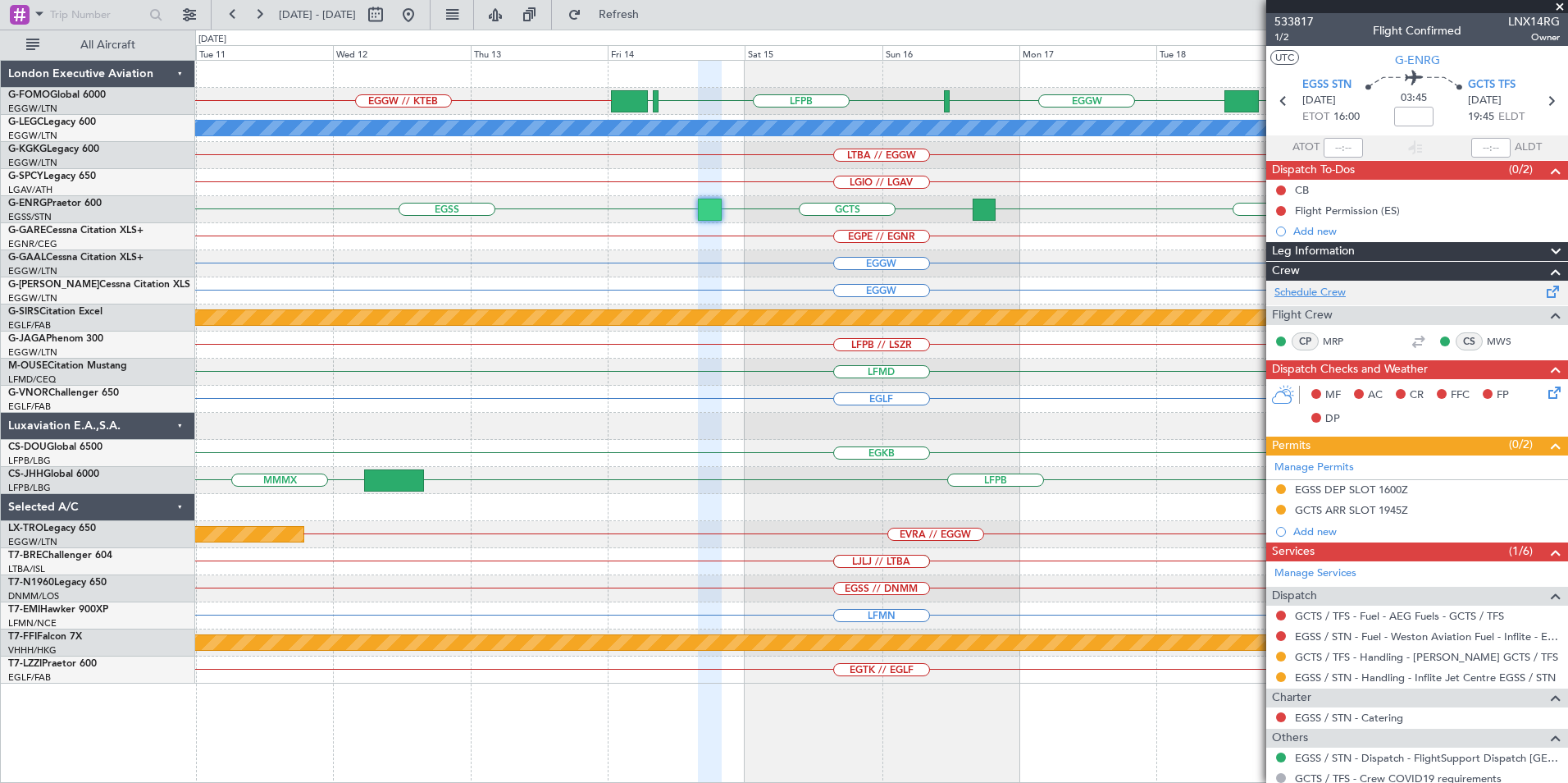
click at [1311, 287] on link "Schedule Crew" at bounding box center [1310, 292] width 71 height 16
click at [421, 24] on button at bounding box center [408, 15] width 26 height 26
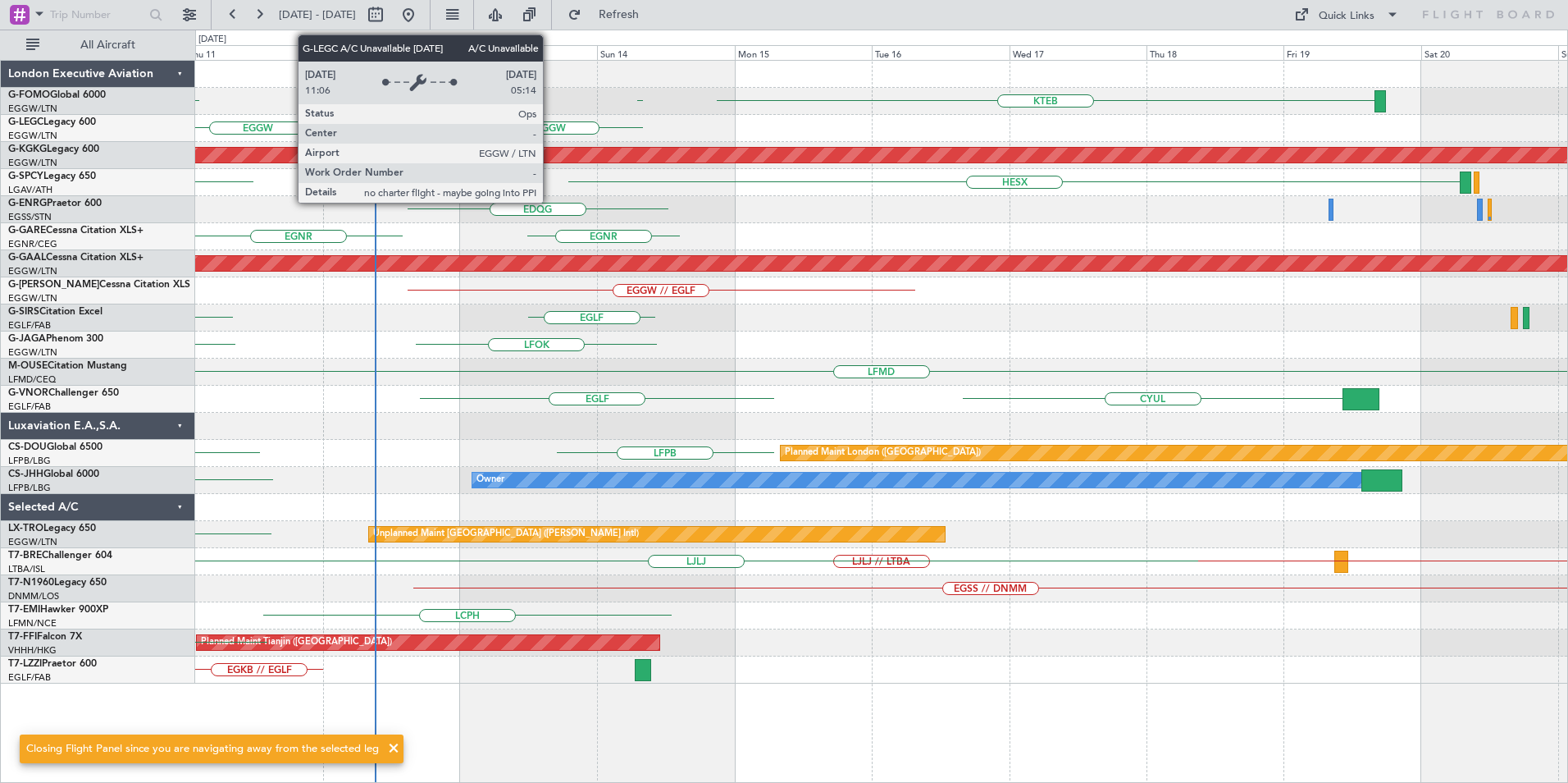
click at [656, 614] on div "OLBA KTEB KTEB EGGW A/C Unavailable London (Luton) EGGW AOG Maint Istanbul (Ata…" at bounding box center [881, 372] width 1372 height 622
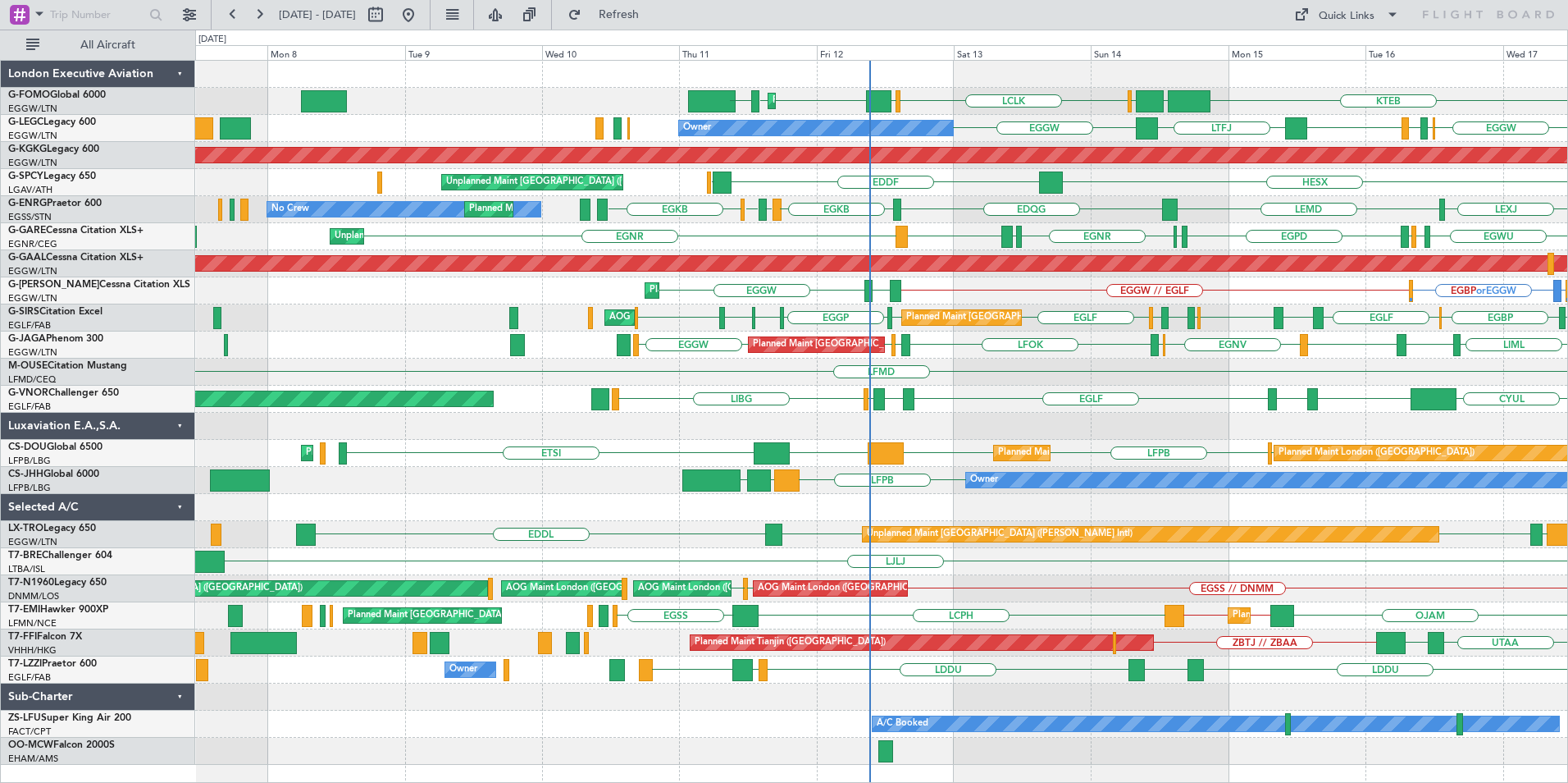
click at [1135, 412] on div "KTEB EGGW OLBA LCLK OLBA EGGW EGGW EDDH Planned Maint London (Luton) KRFD Plann…" at bounding box center [881, 413] width 1372 height 704
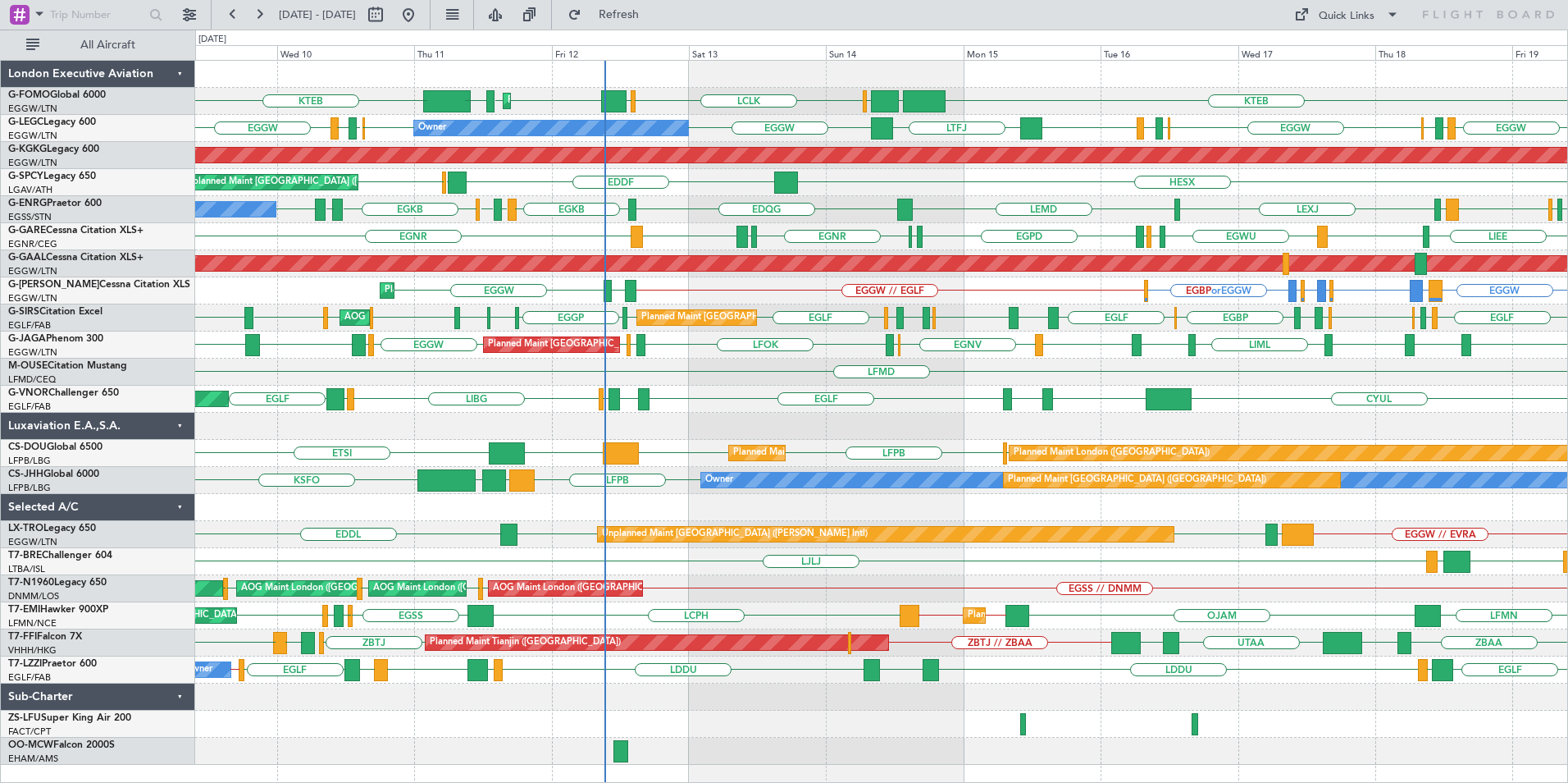
click at [292, 551] on div "OLBA LCLK OLBA EGGW EGGW EDDH KTEB KTEB EGGW Planned Maint London (Luton) EGGW …" at bounding box center [881, 413] width 1372 height 704
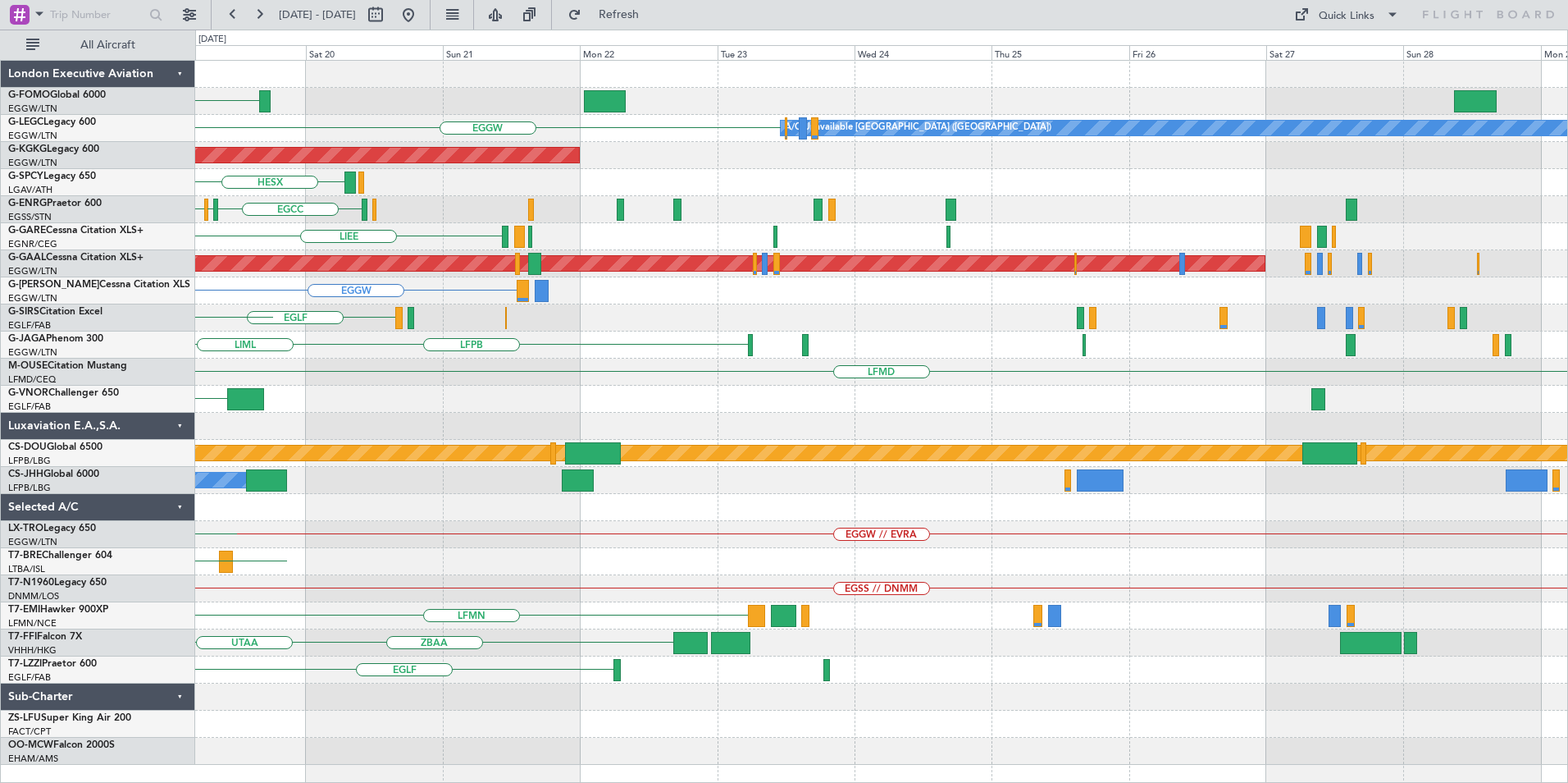
click at [574, 543] on div "KTEB EGGW A/C Unavailable London (Luton) EGLF EGPD EGGW AOG Maint Istanbul (Ata…" at bounding box center [881, 413] width 1372 height 704
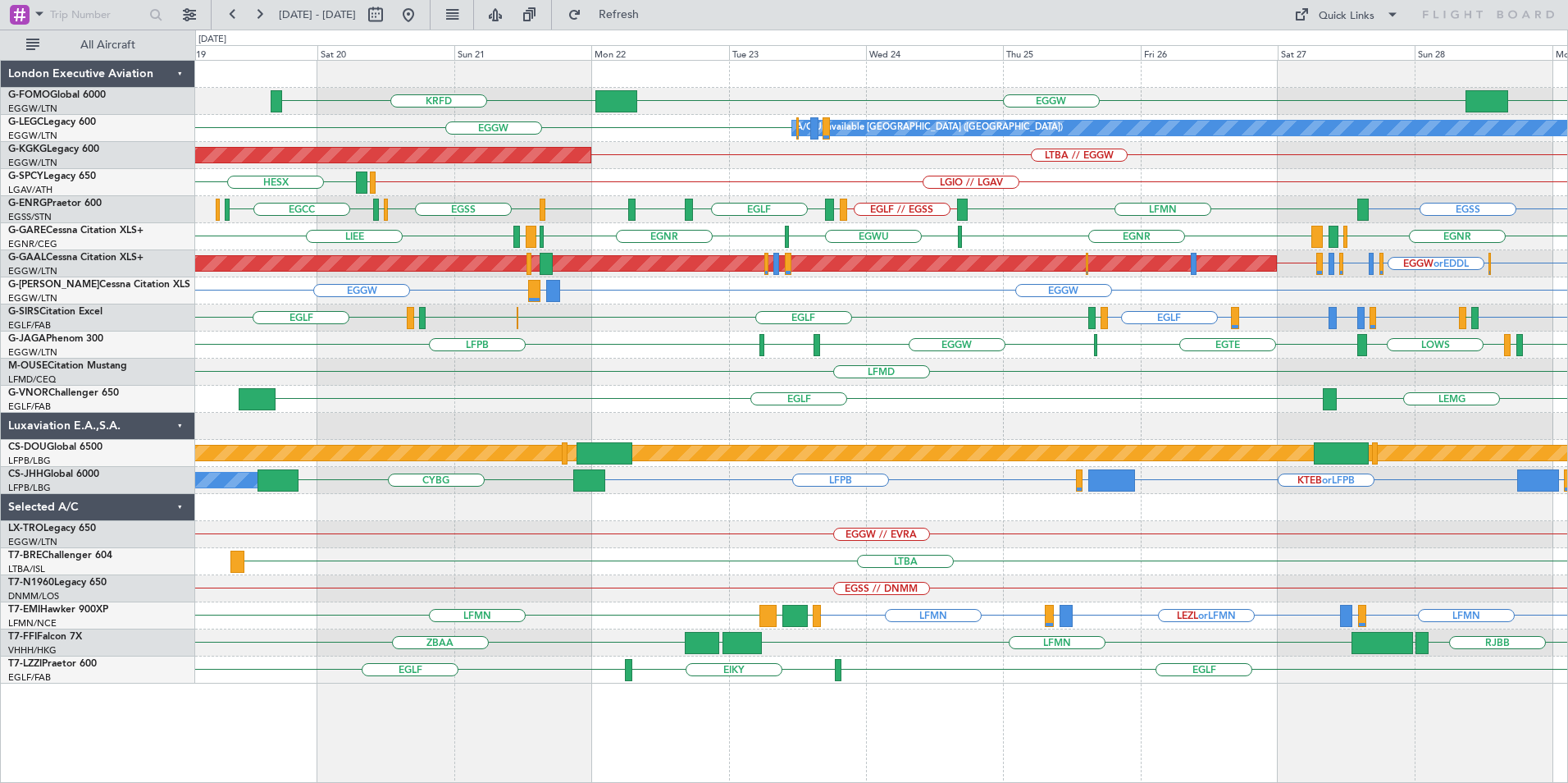
click at [856, 342] on div "LFPB LFPB LFMD LOWS EGTE EGGW EBBR EGGW LOWS" at bounding box center [881, 345] width 1372 height 27
click at [685, 371] on div "KTEB EGGW KRFD EGGW A/C Unavailable London (Luton) LTBA // EGGW AOG Maint Istan…" at bounding box center [881, 372] width 1372 height 622
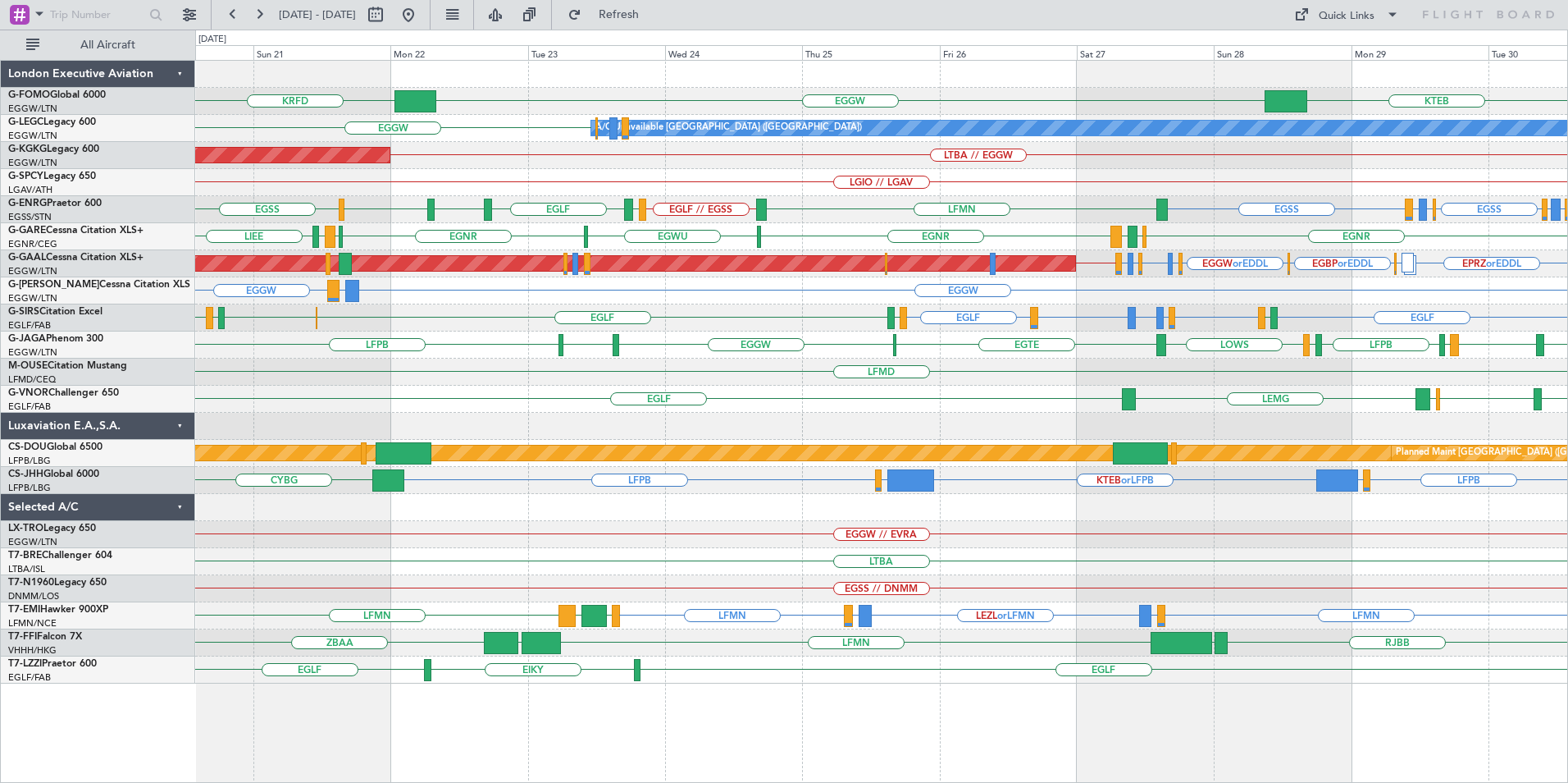
click at [628, 385] on div "LFMD" at bounding box center [881, 372] width 1372 height 27
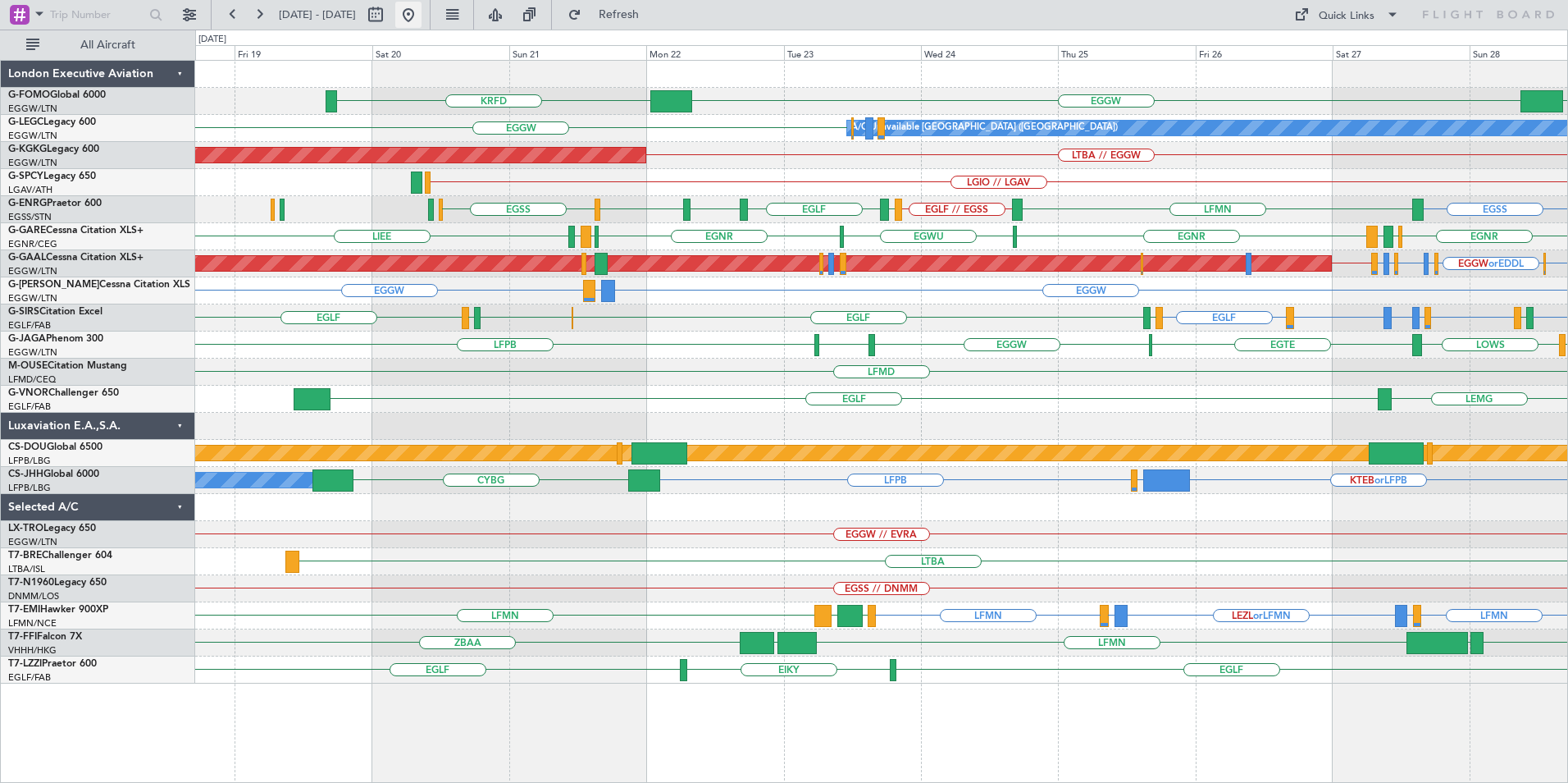
click at [421, 11] on button at bounding box center [408, 15] width 26 height 26
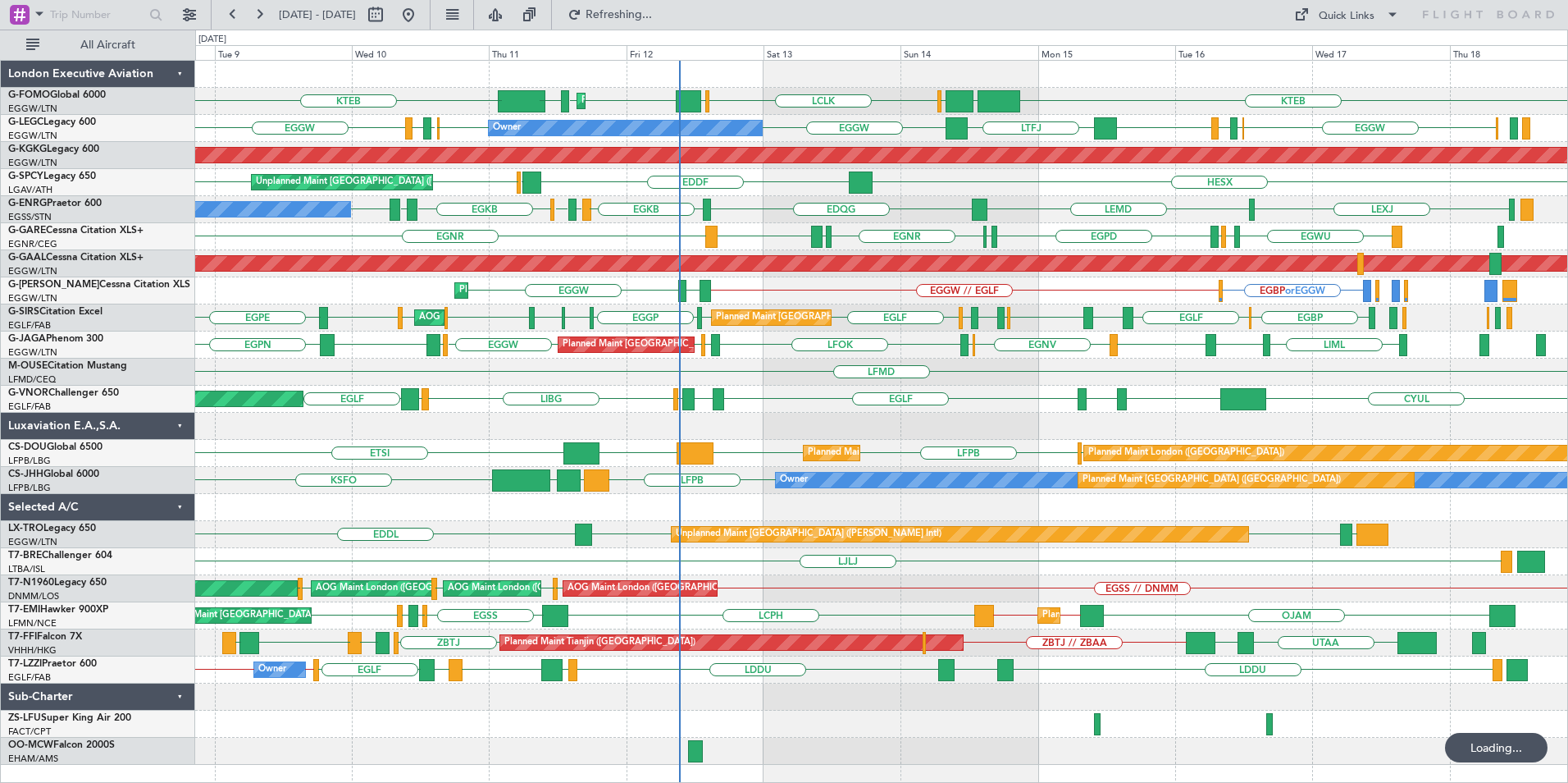
click at [879, 451] on div "KTEB OLBA EGGW LCLK Planned Maint London (Luton) OLBA EGGW EGGW EDDH KTEB Plann…" at bounding box center [881, 413] width 1372 height 704
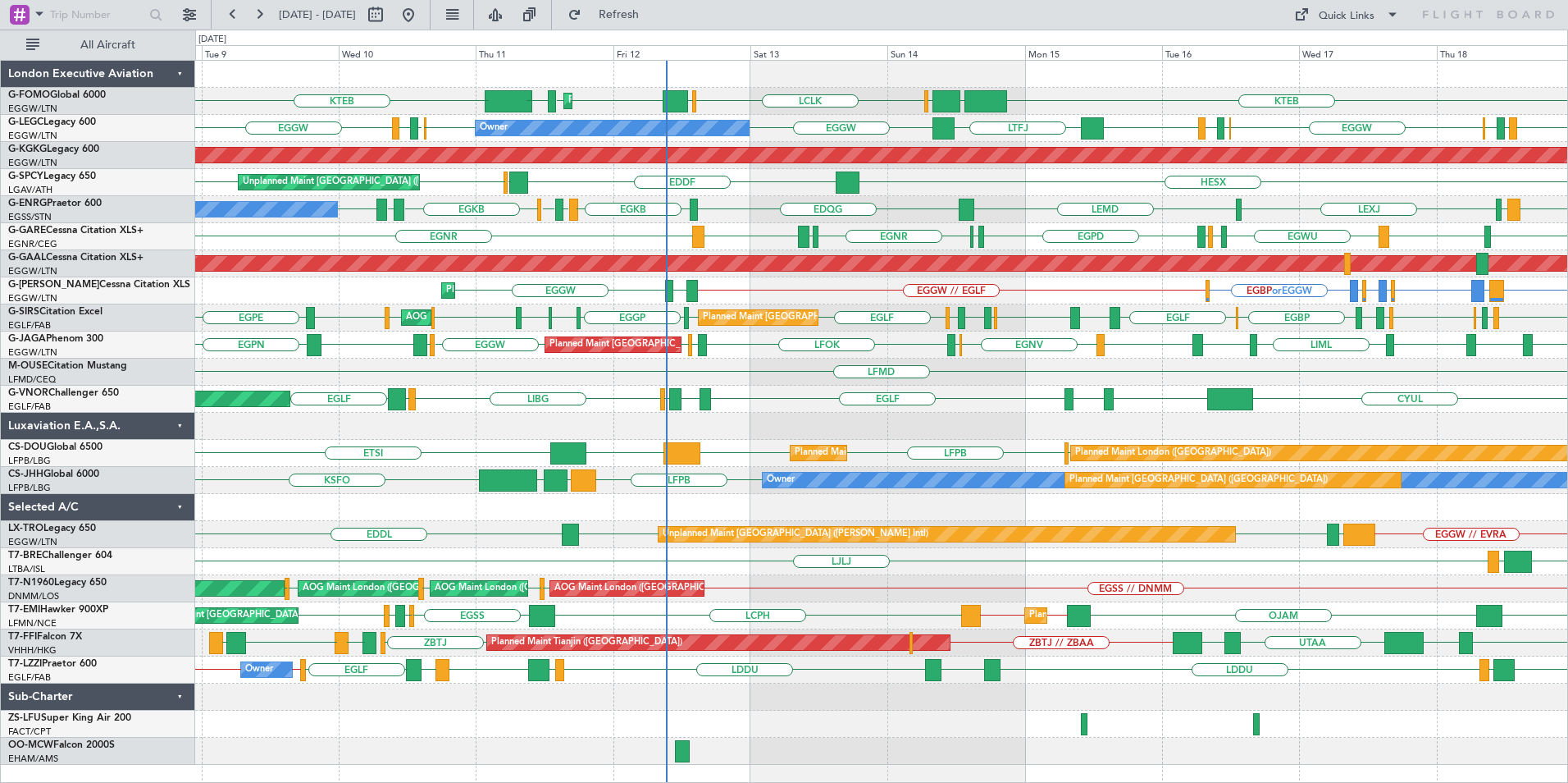
click at [944, 382] on div "LFMD" at bounding box center [881, 372] width 1372 height 27
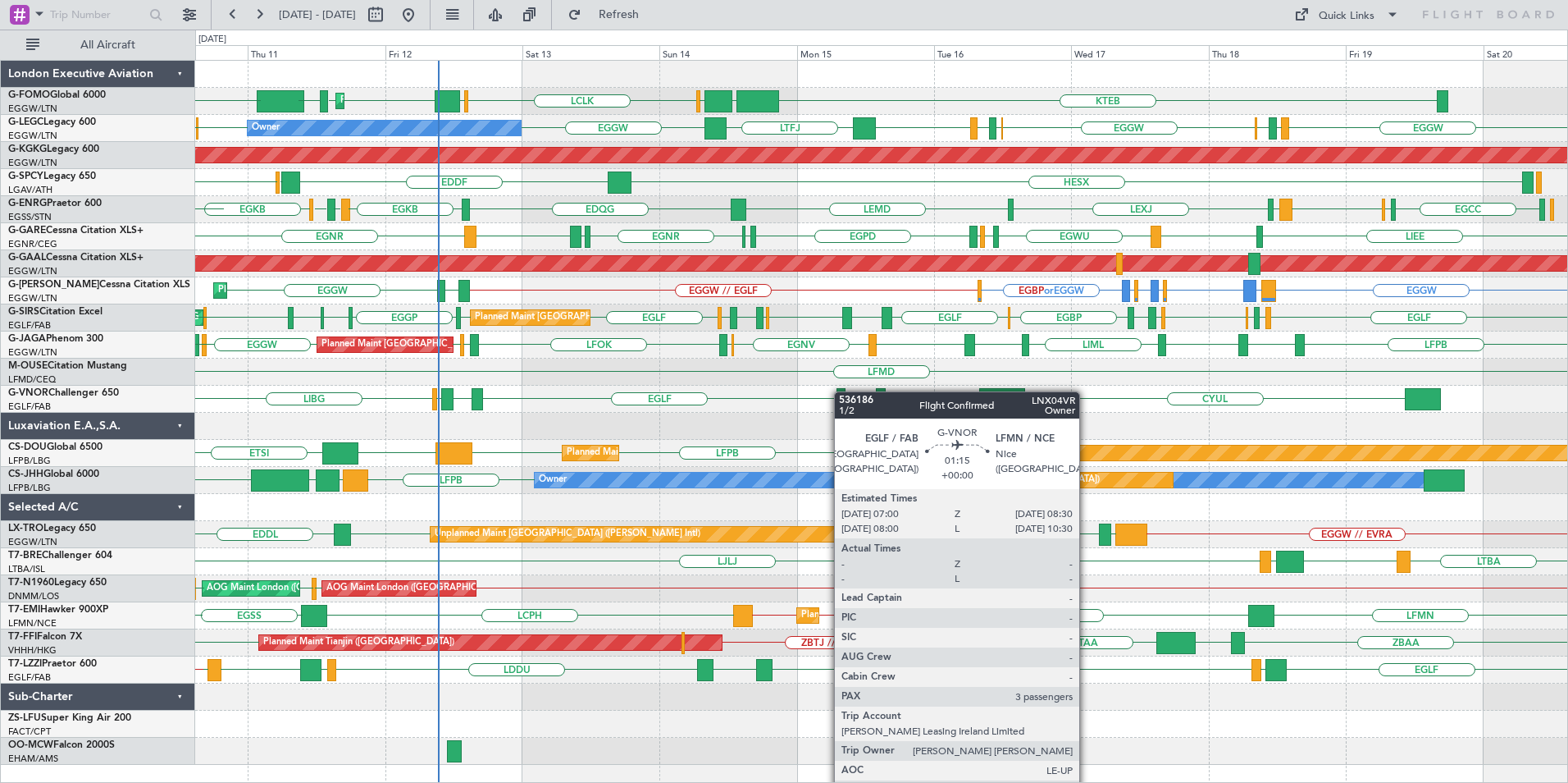
click at [814, 388] on div "Planned Maint London (Luton) OLBA LCLK OLBA EGGW EGGW EDDH KTEB KTEB EGGW Plann…" at bounding box center [881, 413] width 1372 height 704
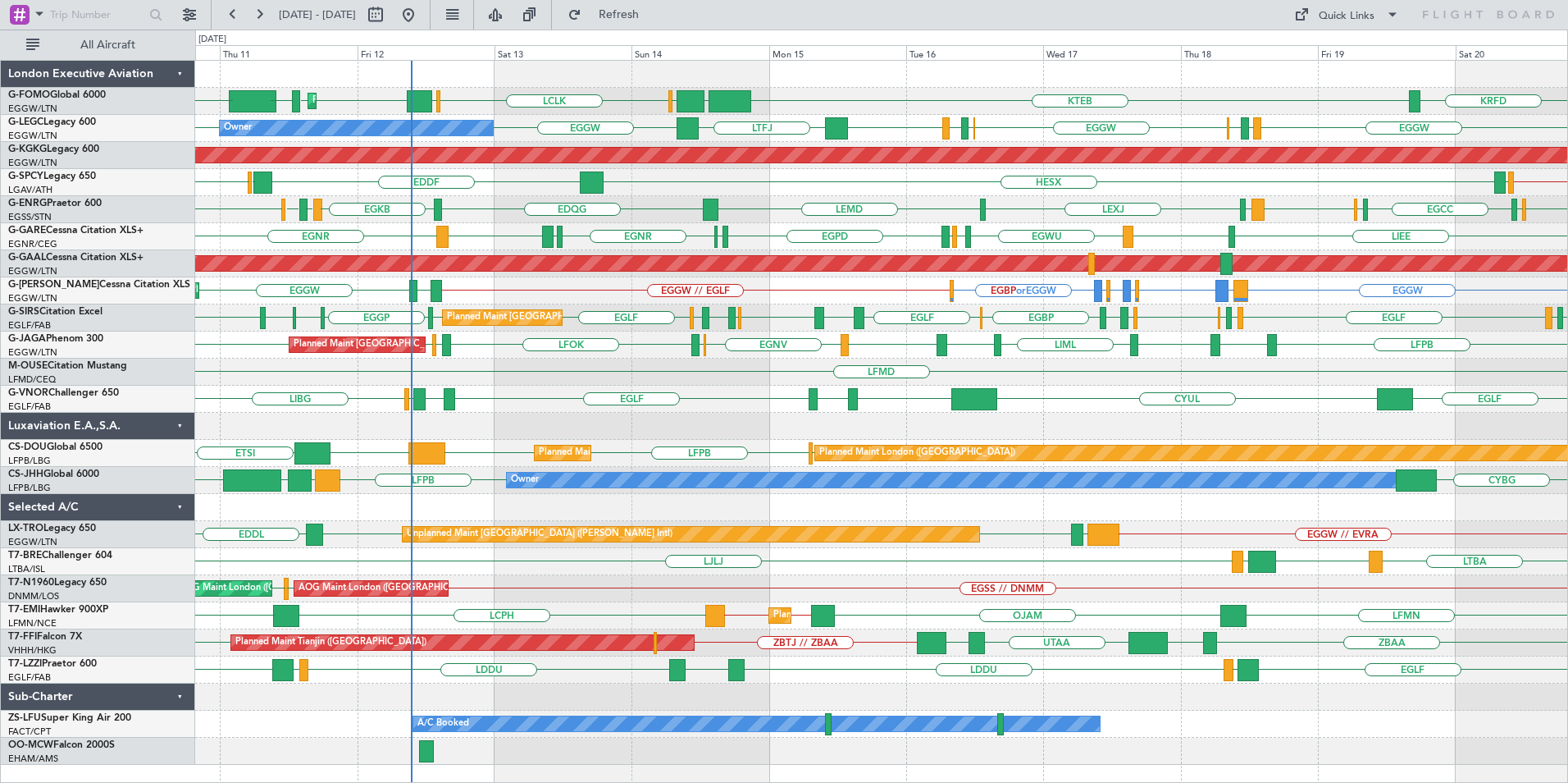
click at [76, 582] on div "KTEB EGGW OLBA LCLK OLBA EGGW EGGW EDDH KTEB KRFD Planned Maint London (Luton) …" at bounding box center [784, 406] width 1568 height 753
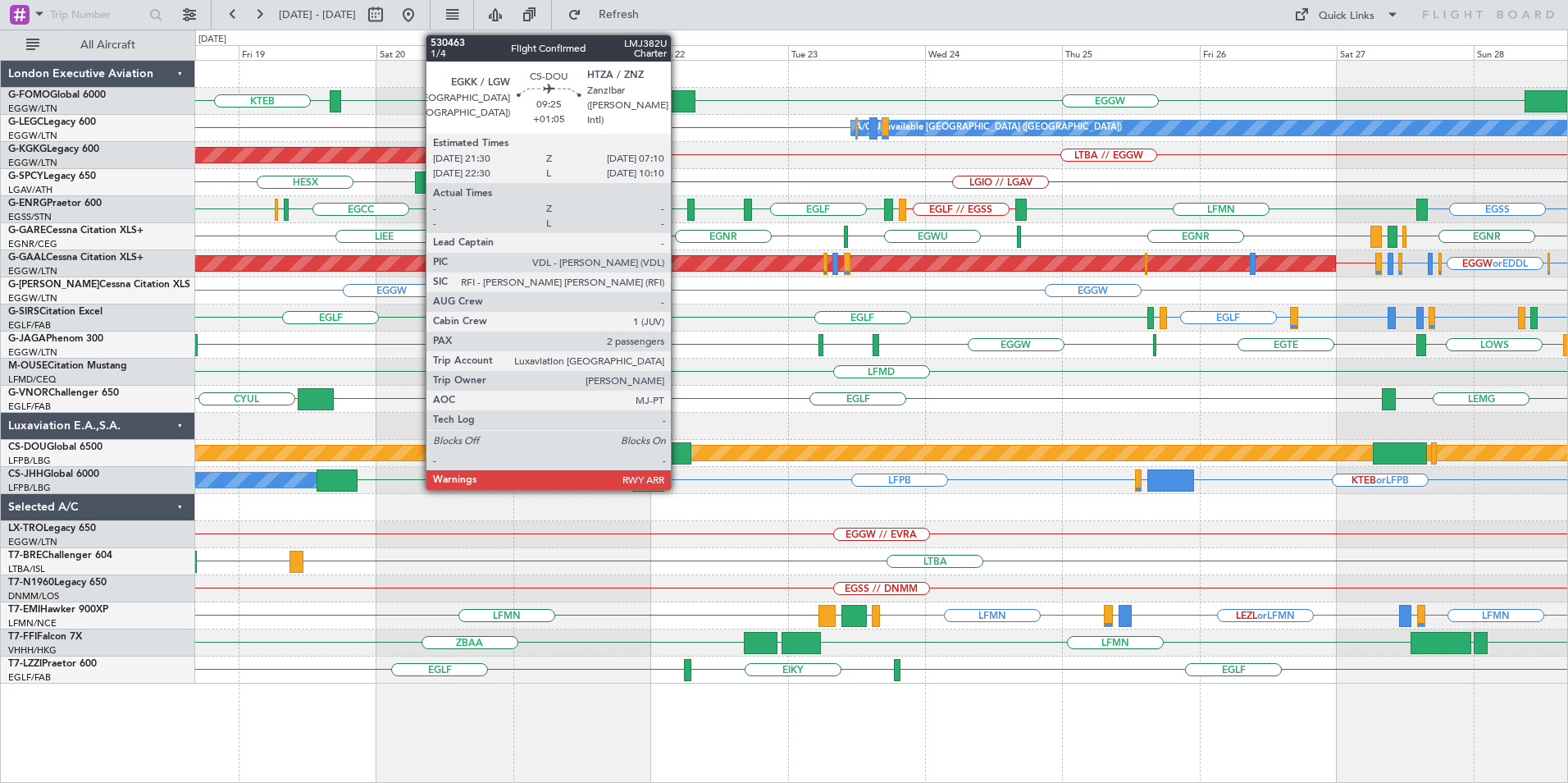
click at [678, 446] on div at bounding box center [662, 453] width 55 height 23
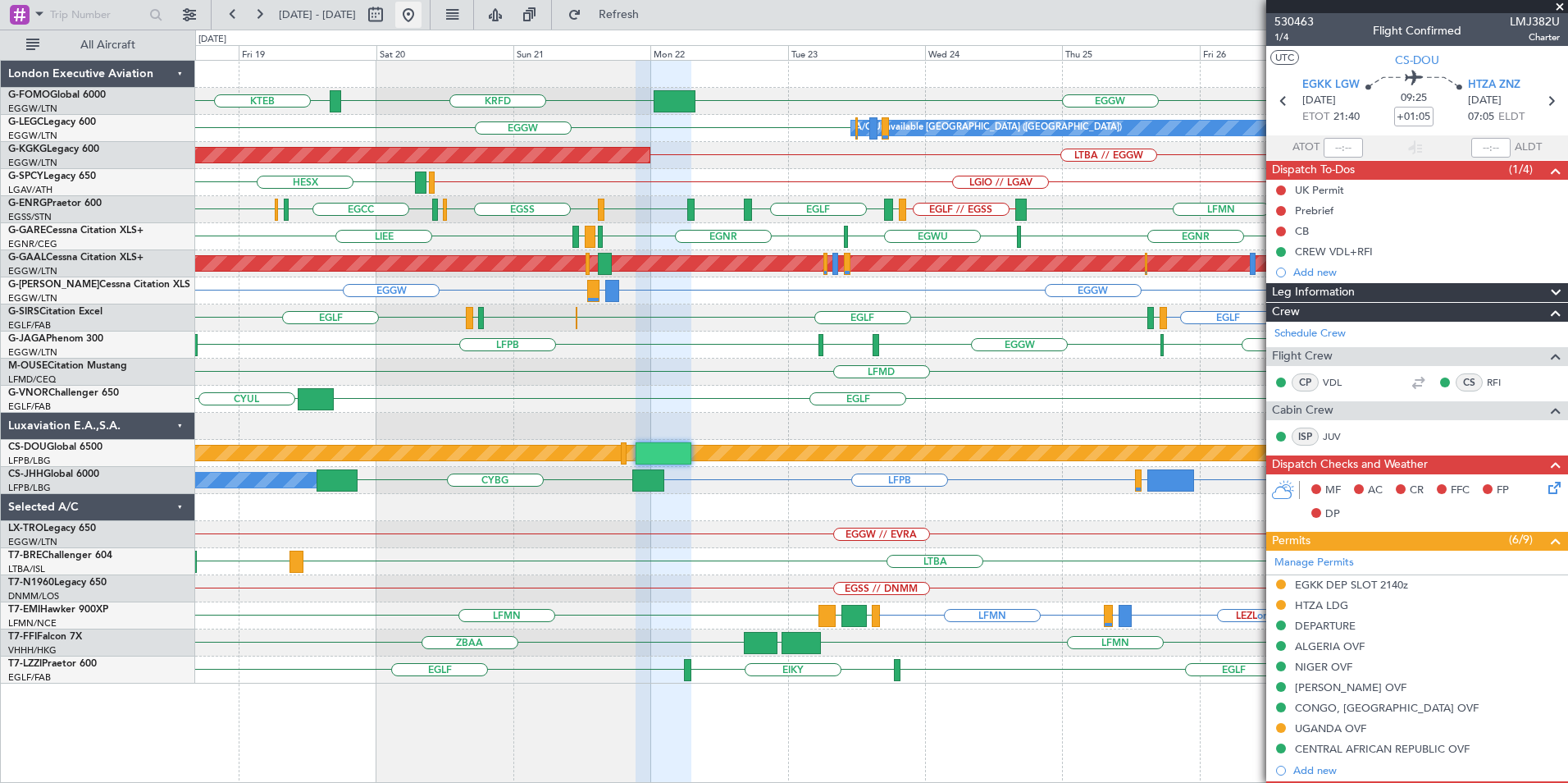
drag, startPoint x: 457, startPoint y: 11, endPoint x: 464, endPoint y: 23, distance: 13.9
click at [421, 11] on button at bounding box center [408, 15] width 26 height 26
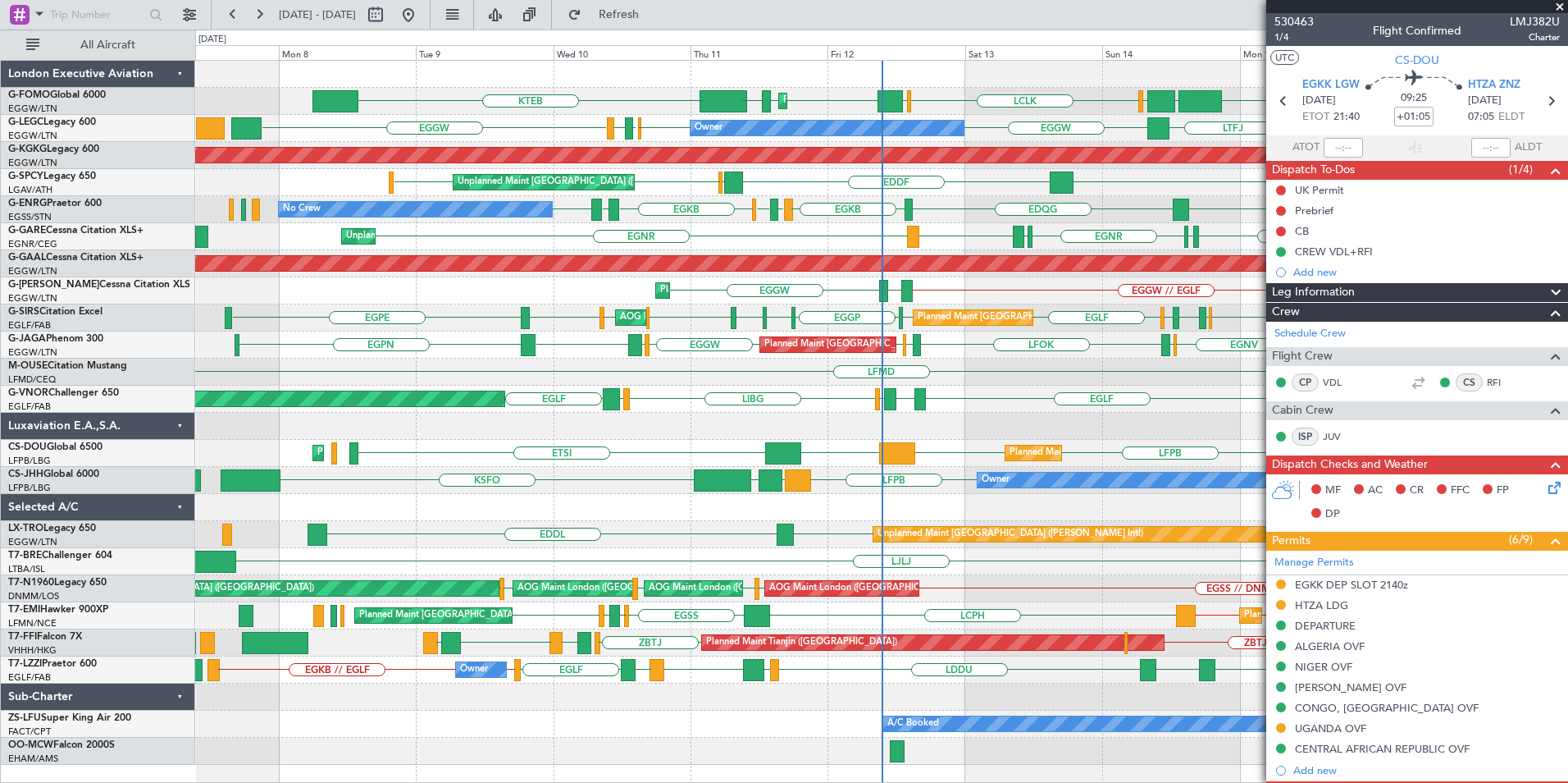
click at [96, 283] on div "KTEB EGGW OLBA LCLK EGGW Planned Maint London (Luton) EGGW EDDH KTEB OLBA Plann…" at bounding box center [784, 406] width 1568 height 753
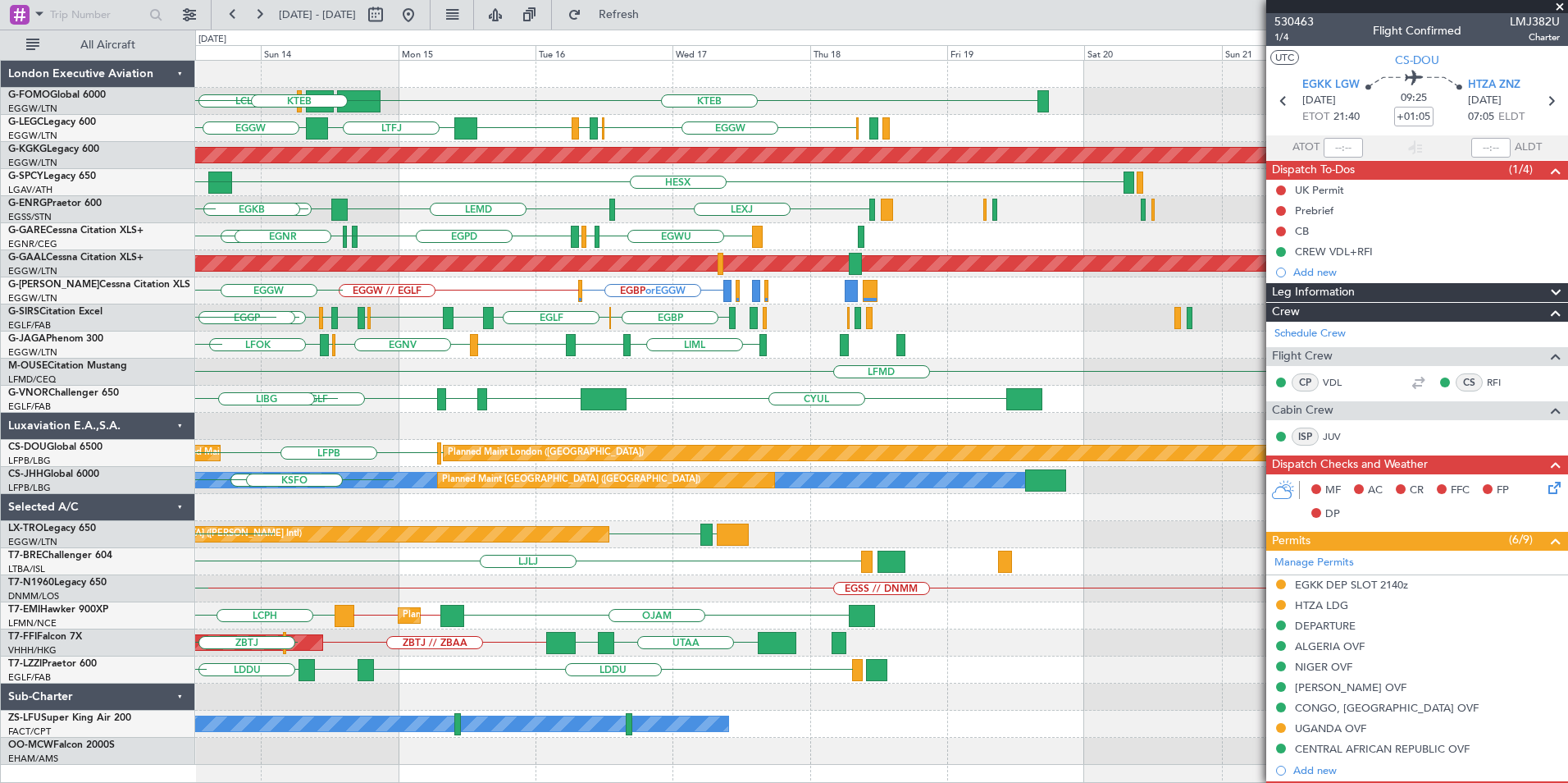
click at [478, 421] on div at bounding box center [881, 426] width 1372 height 27
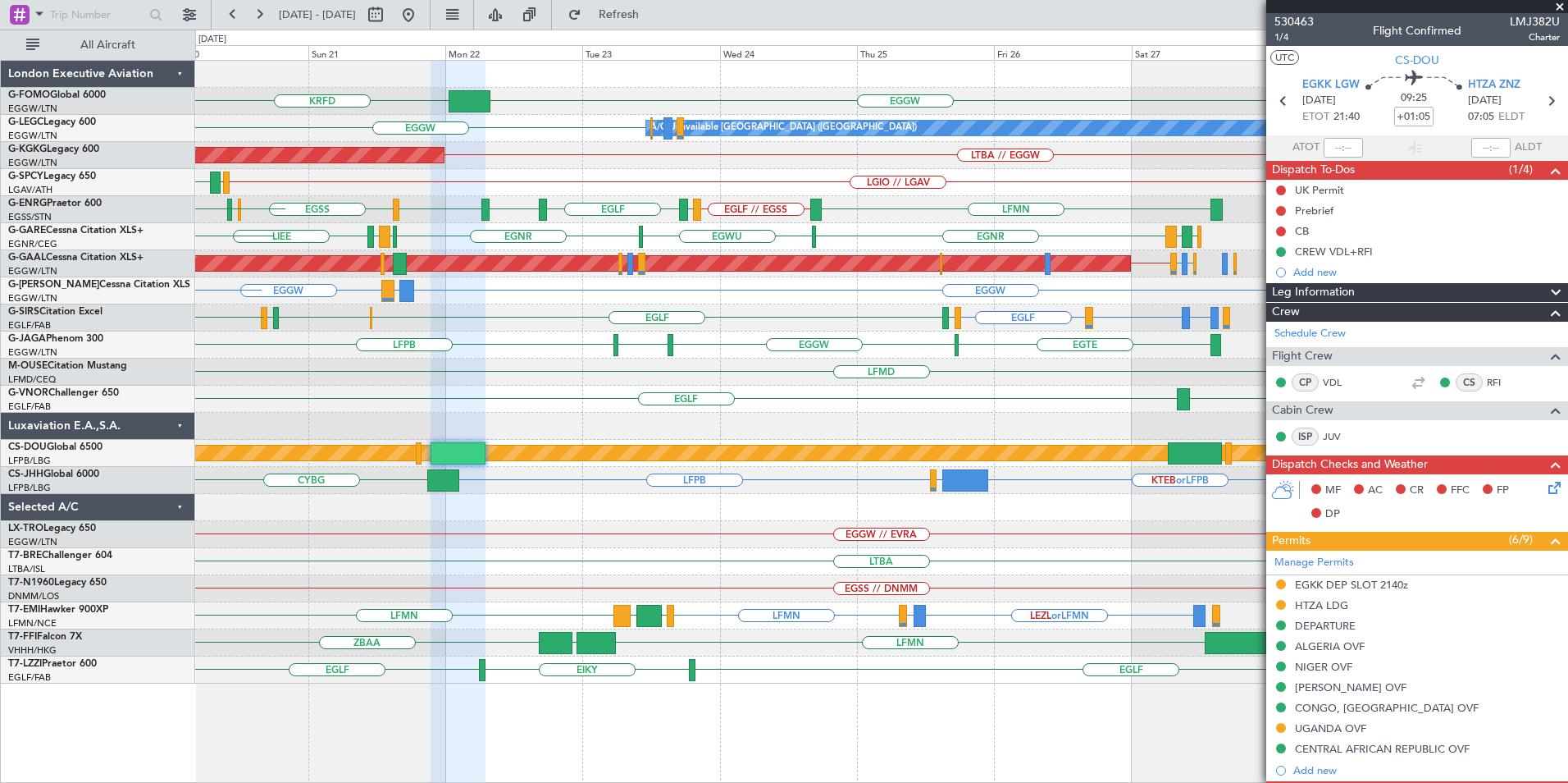
click at [388, 365] on div "EGGW KRFD KTEB A/C Unavailable London (Luton) EGGW EGPD EGLF EGGW AOG Maint Ist…" at bounding box center [881, 413] width 1372 height 704
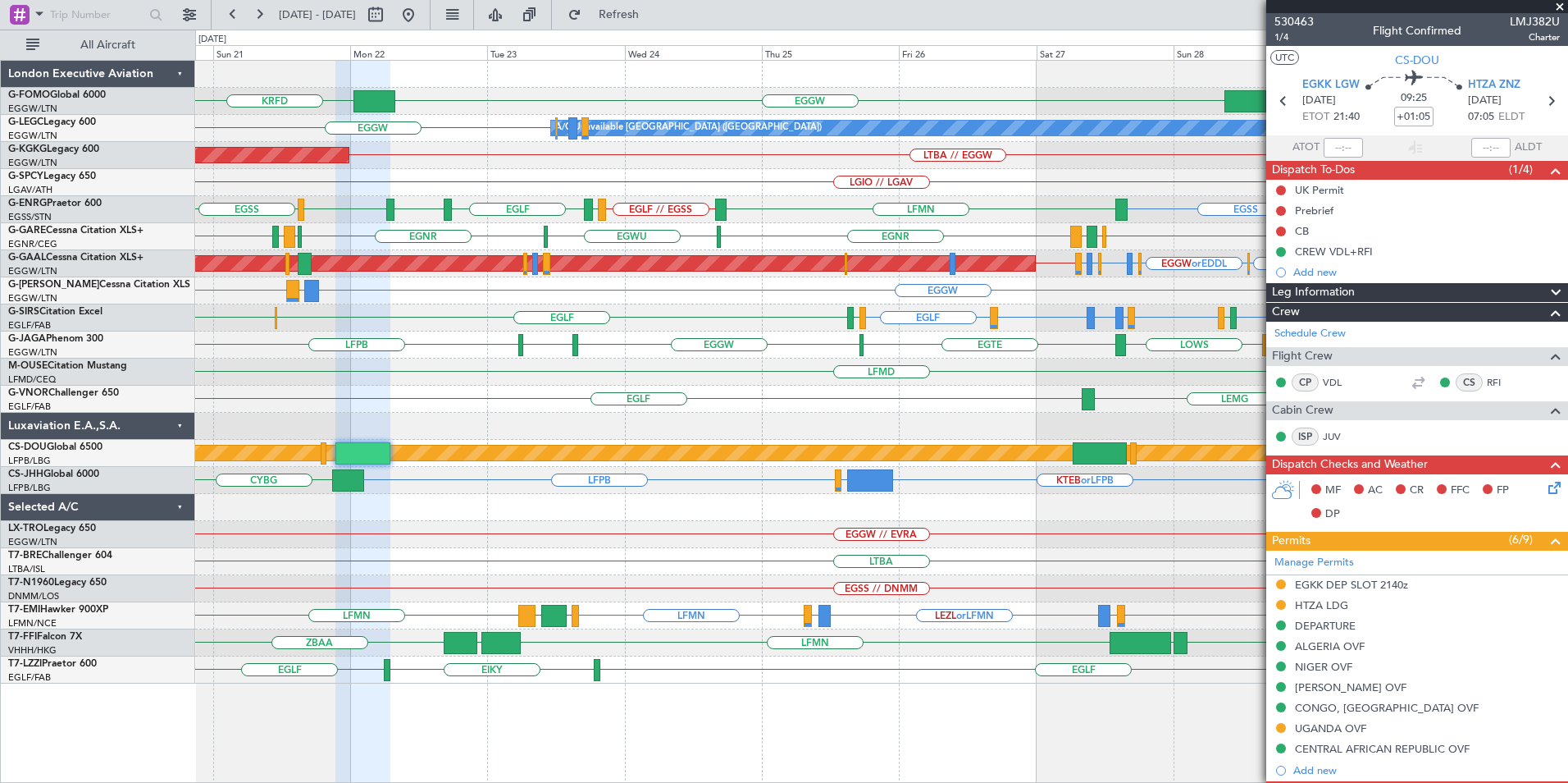
click at [1557, 8] on span at bounding box center [1559, 8] width 16 height 15
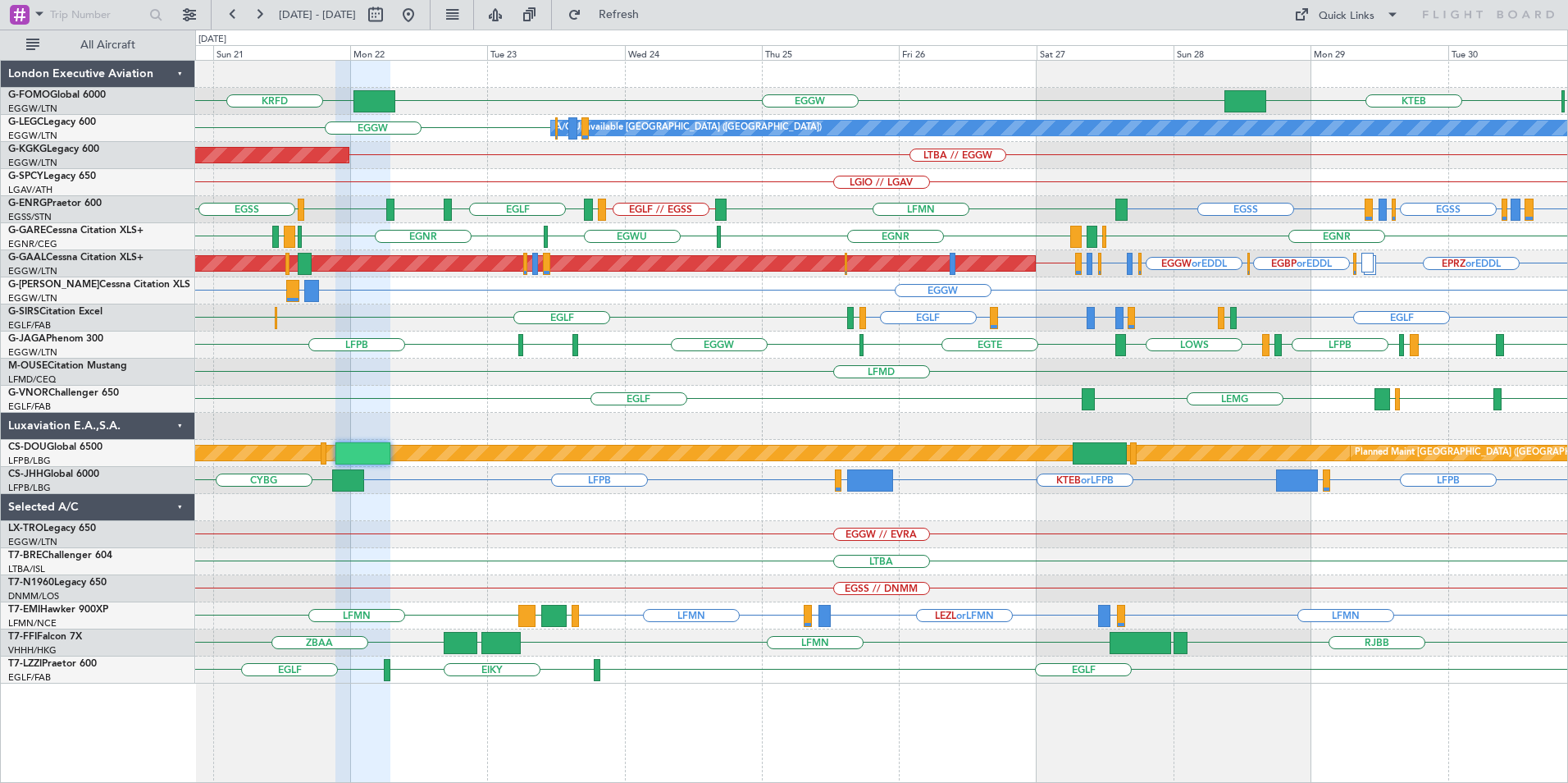
type input "0"
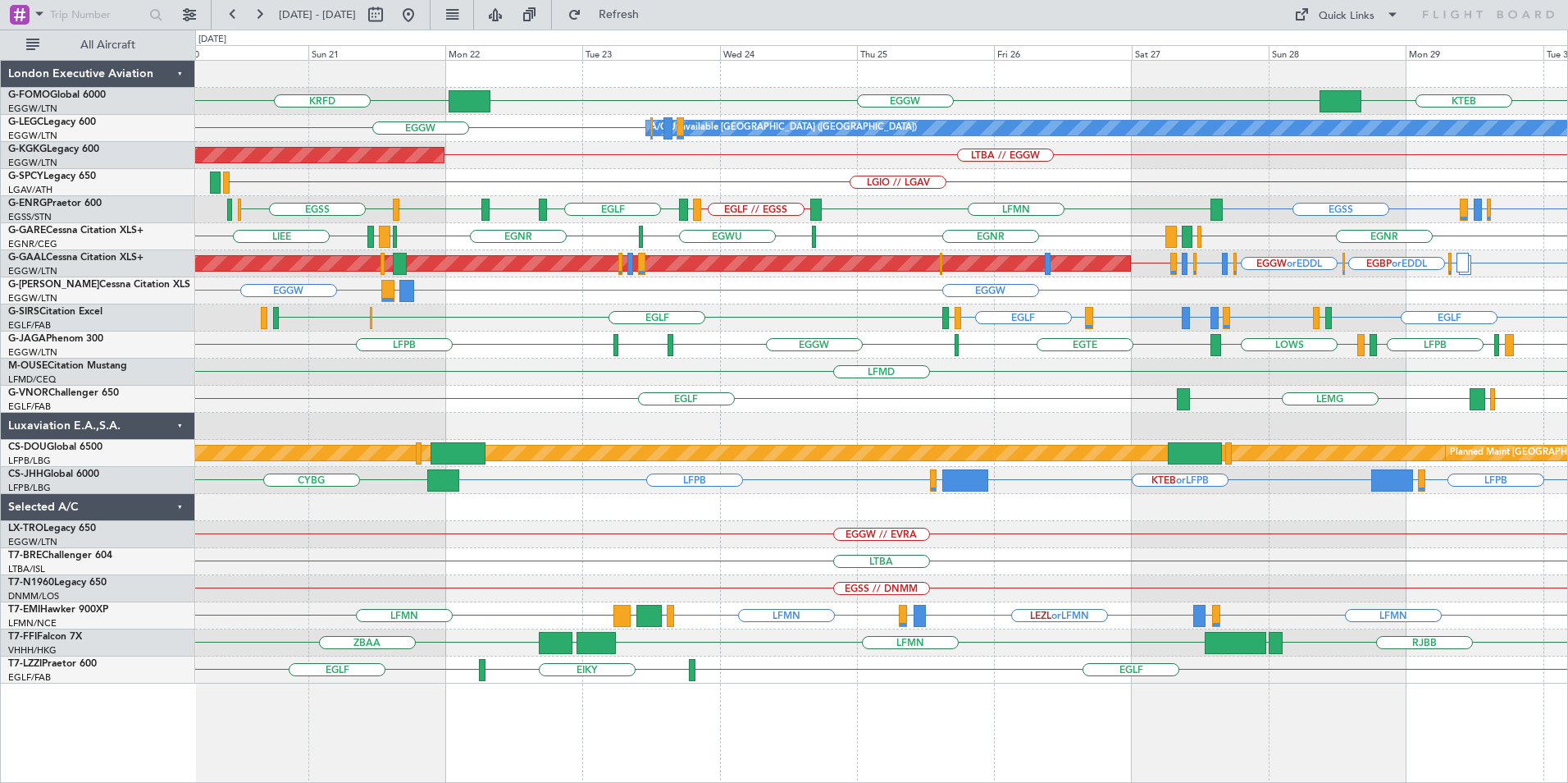
click at [898, 396] on div "LEMG EGLF EGLF EGNH EDDM" at bounding box center [881, 399] width 1372 height 27
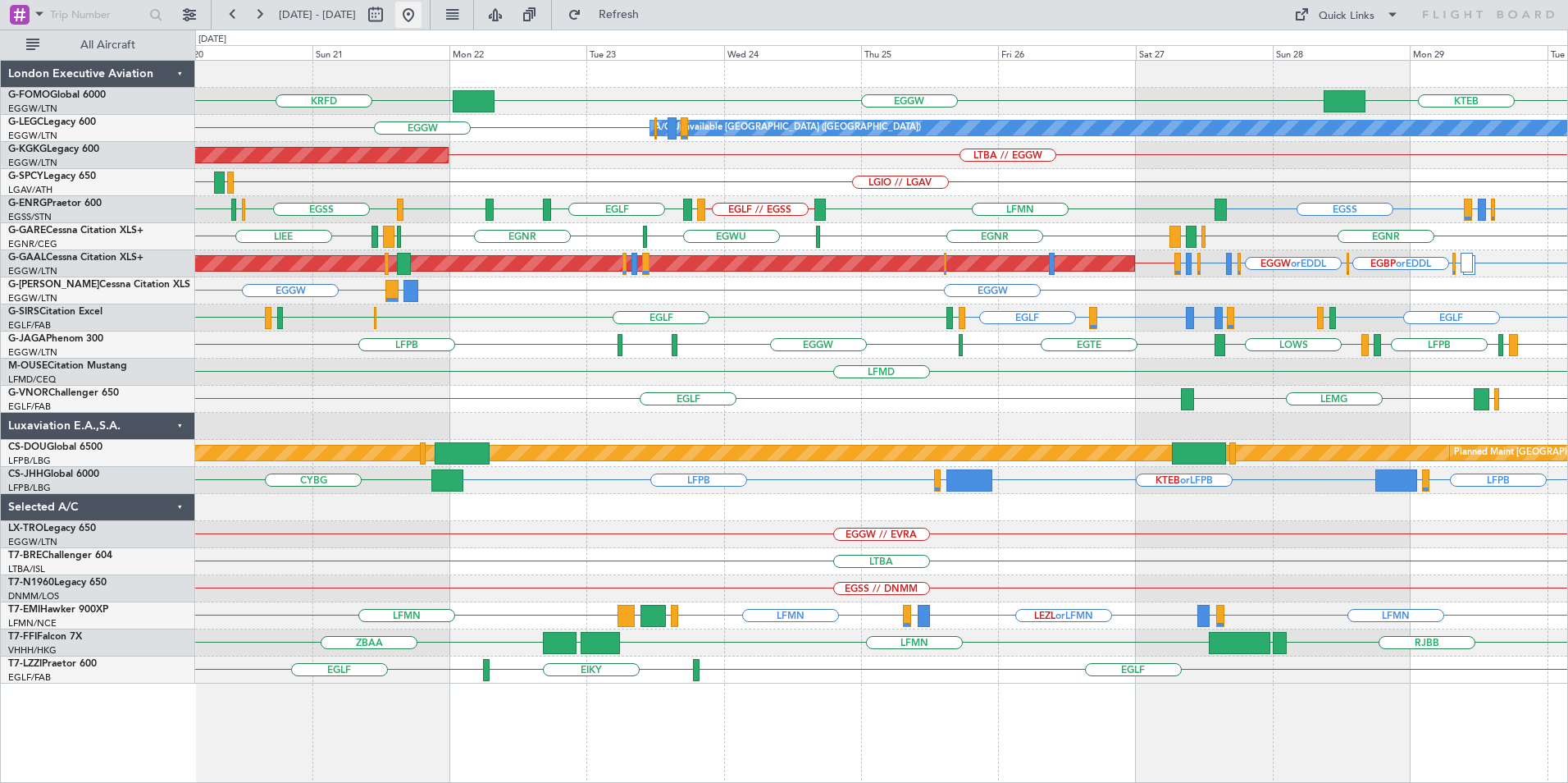
click at [421, 23] on button at bounding box center [408, 15] width 26 height 26
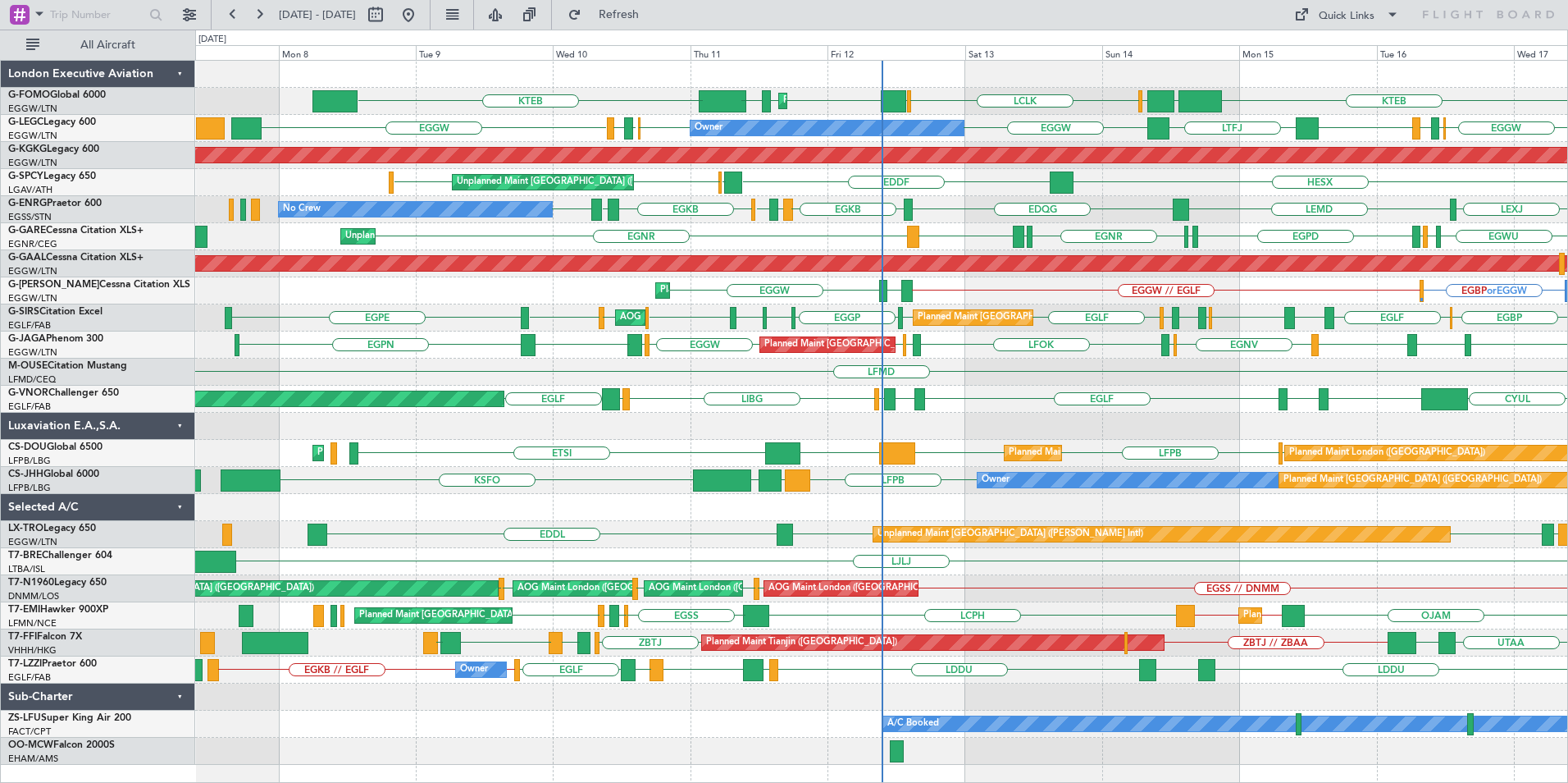
click at [860, 543] on div "KTEB EGGW OLBA LCLK OLBA EGGW Planned Maint London (Luton) EGGW EDDH KTEB Plann…" at bounding box center [881, 413] width 1372 height 704
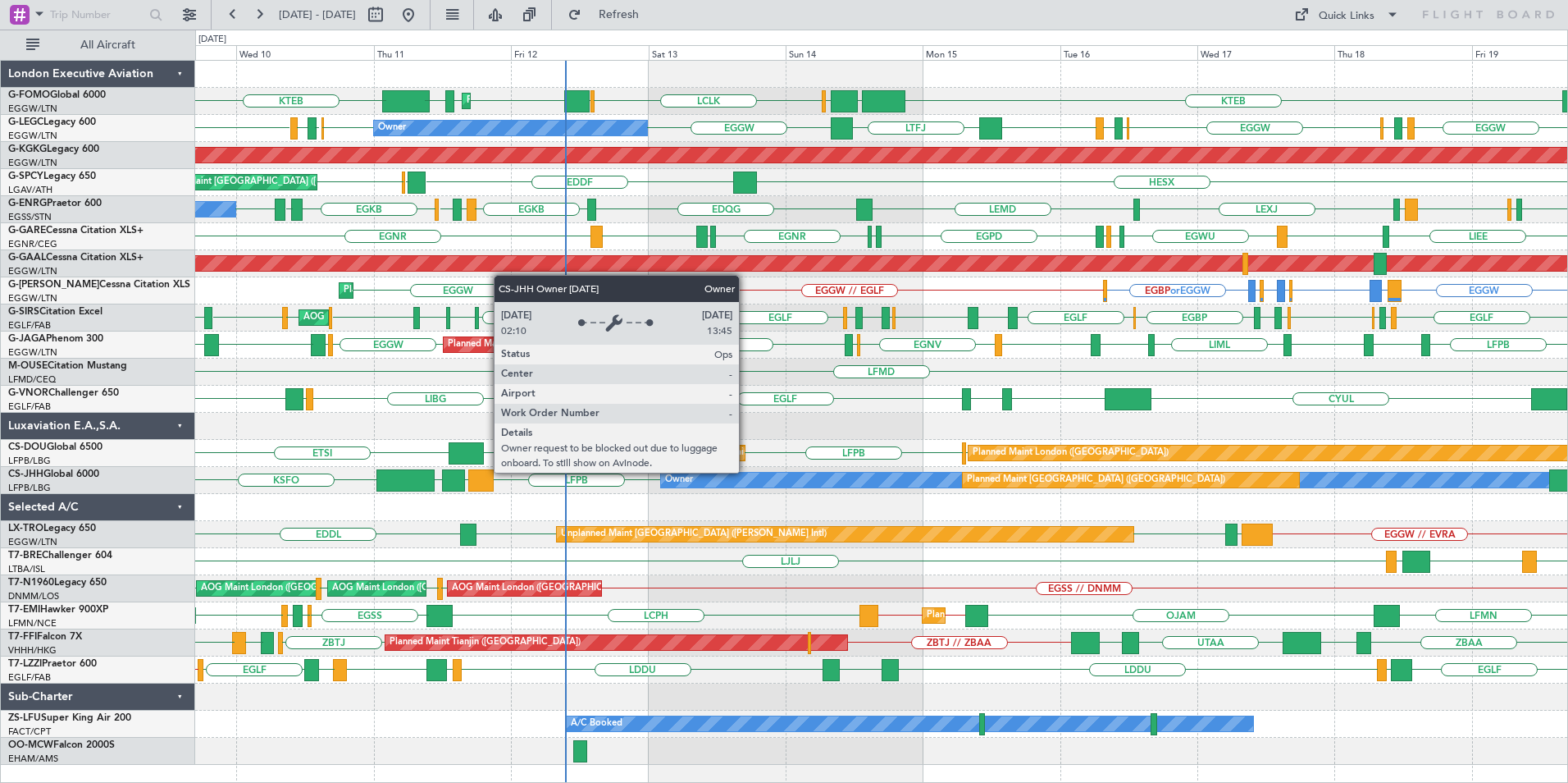
click at [675, 505] on div at bounding box center [881, 507] width 1372 height 27
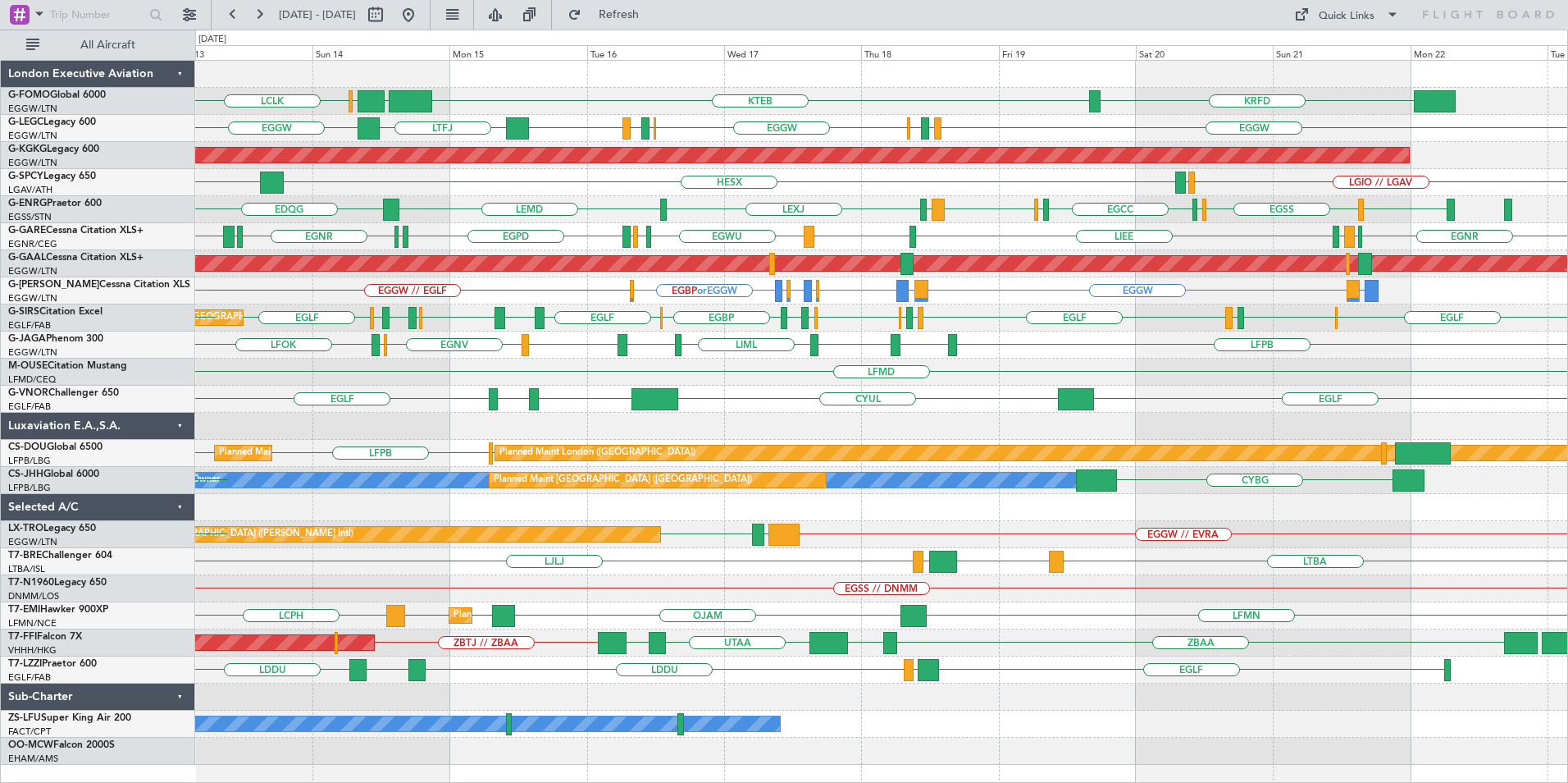
click at [806, 426] on div "OLBA LCLK KTEB EGGW KRFD OLBA EGGW Planned Maint London (Luton) EGGW EGGW EGPD …" at bounding box center [881, 413] width 1372 height 704
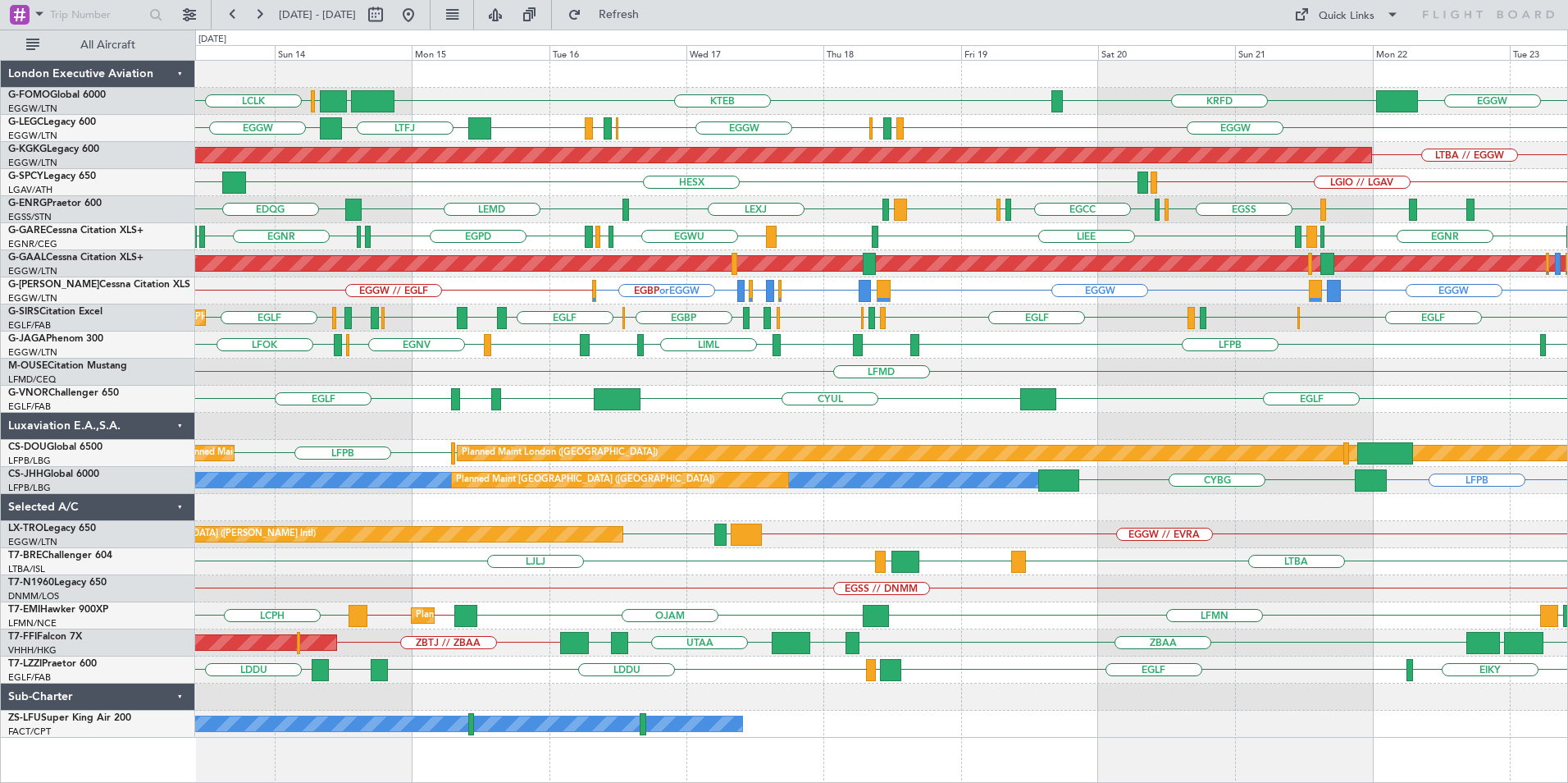
click at [875, 416] on div "OLBA LCLK KTEB EGGW EGGW KRFD Planned Maint London (Luton) EGGW EGGW EGPD EGLF …" at bounding box center [881, 399] width 1372 height 677
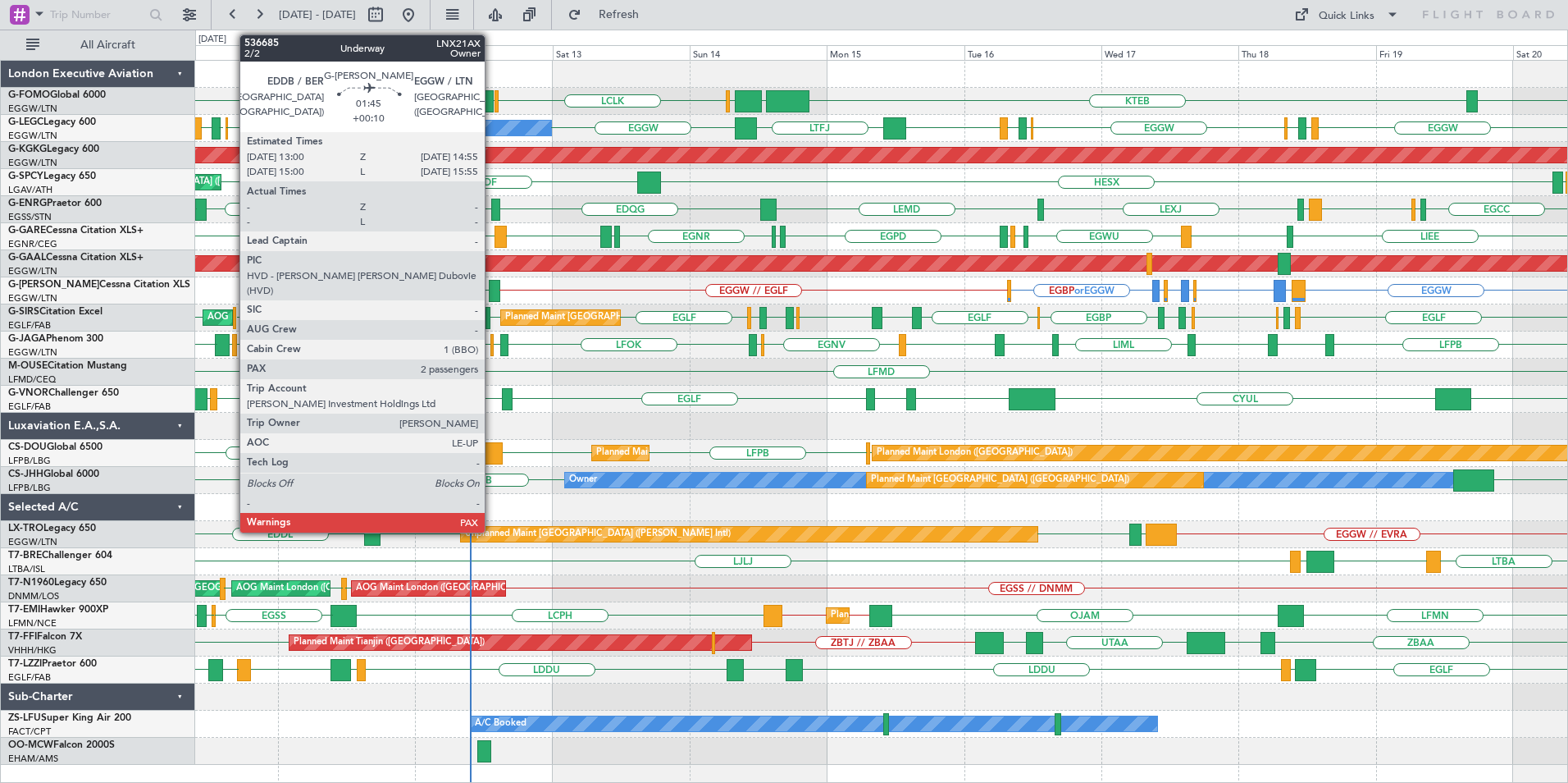
click at [492, 289] on div at bounding box center [495, 291] width 11 height 23
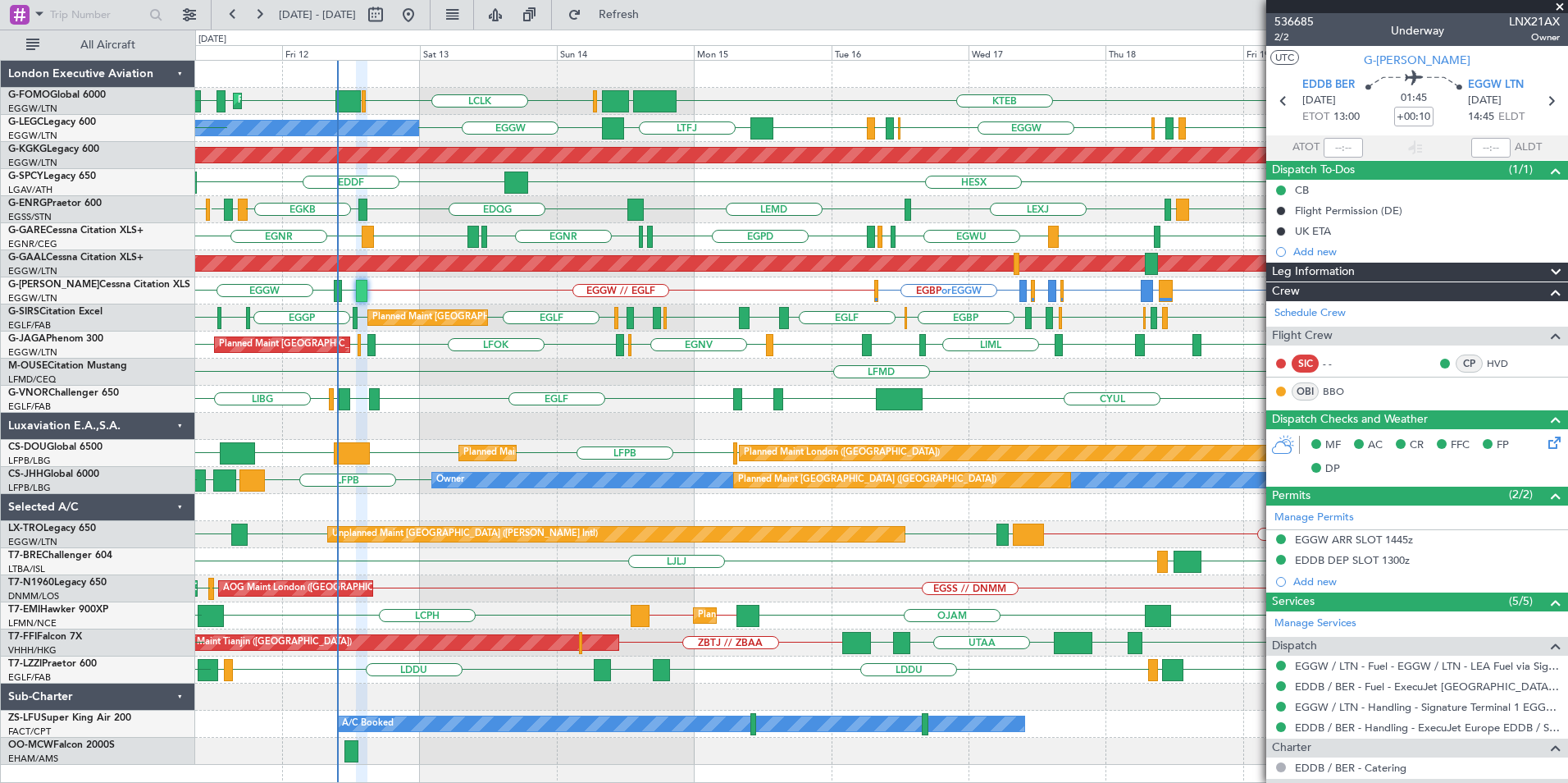
click at [585, 357] on div "OLBA LCLK OLBA EGGW EGGW EDDH KTEB EGGW KRFD Planned Maint London (Luton) KTEB …" at bounding box center [881, 413] width 1372 height 704
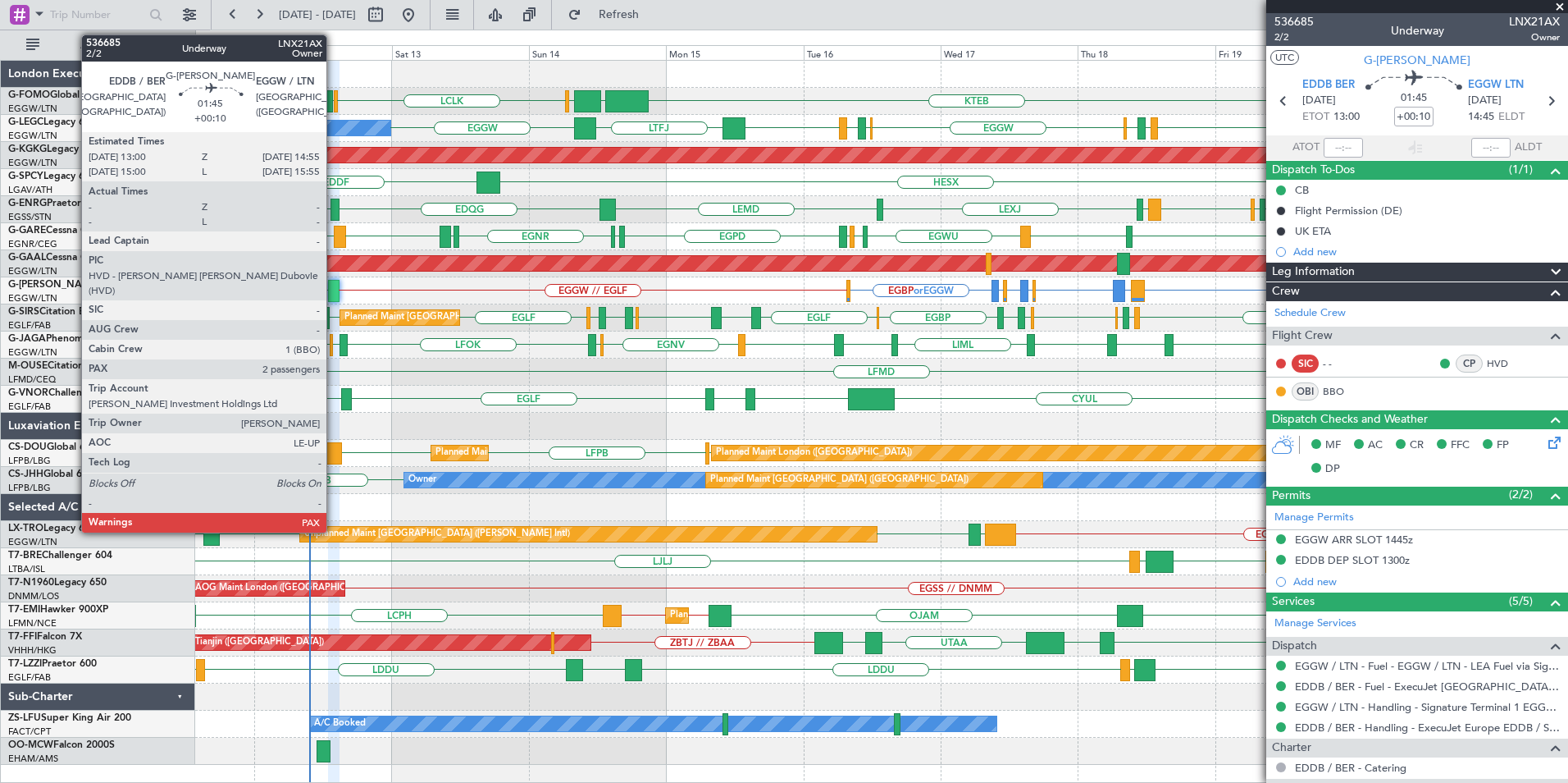
click at [334, 289] on div at bounding box center [334, 291] width 11 height 23
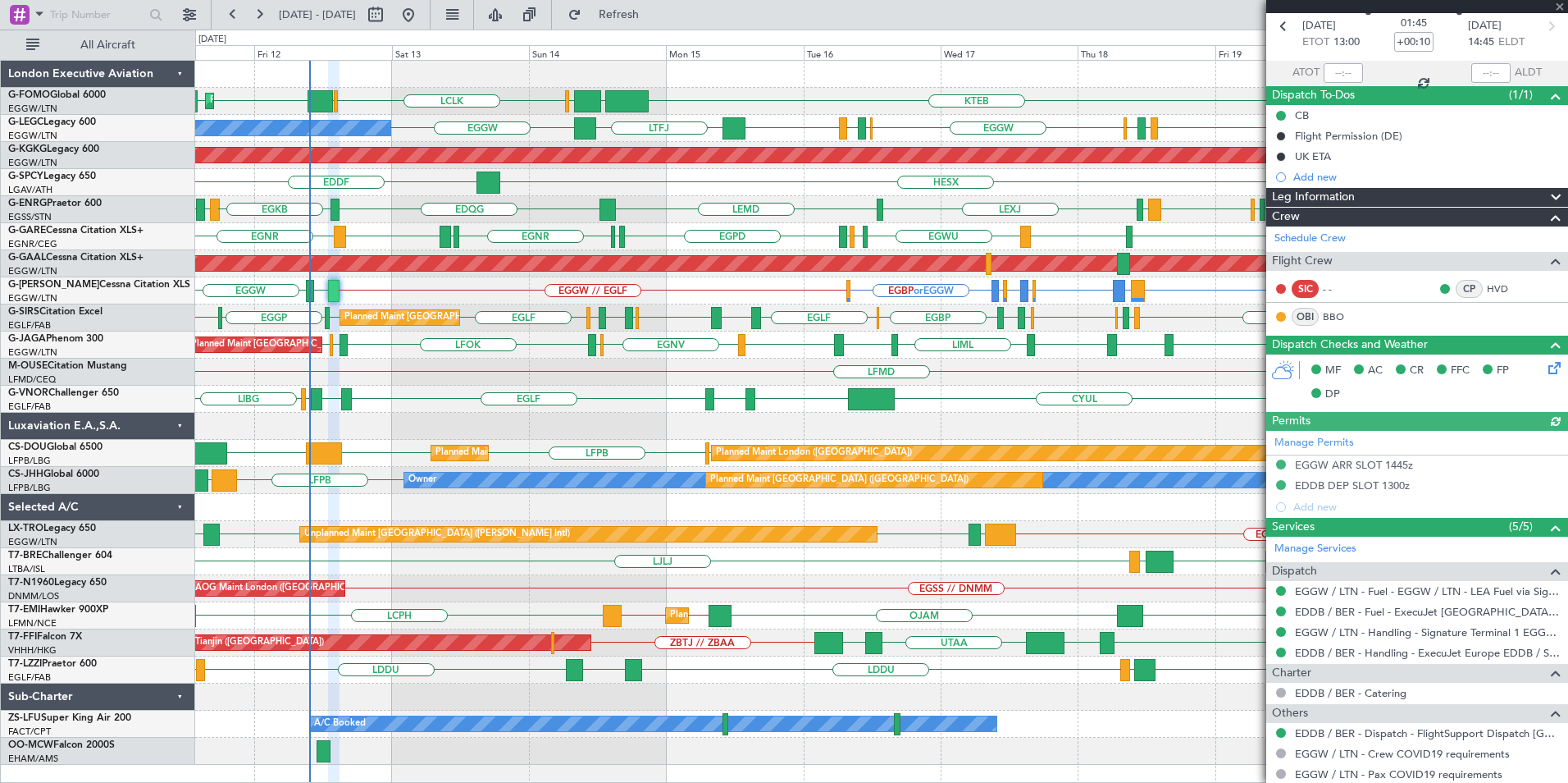
scroll to position [196, 0]
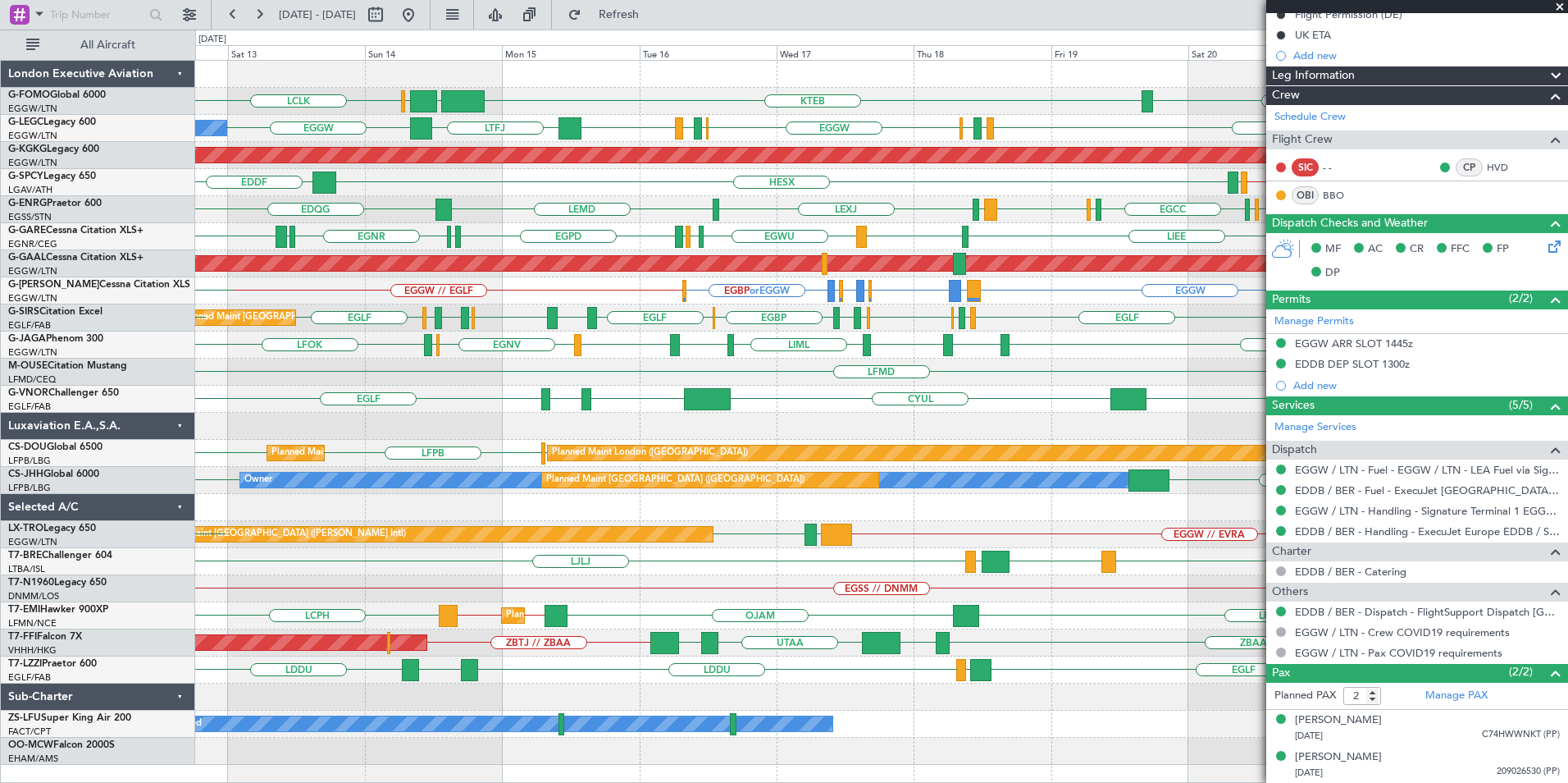
click at [736, 433] on div "OLBA LCLK KTEB EGGW KRFD OLBA EGGW Planned Maint London (Luton) EGGW Owner EGGW…" at bounding box center [881, 413] width 1372 height 704
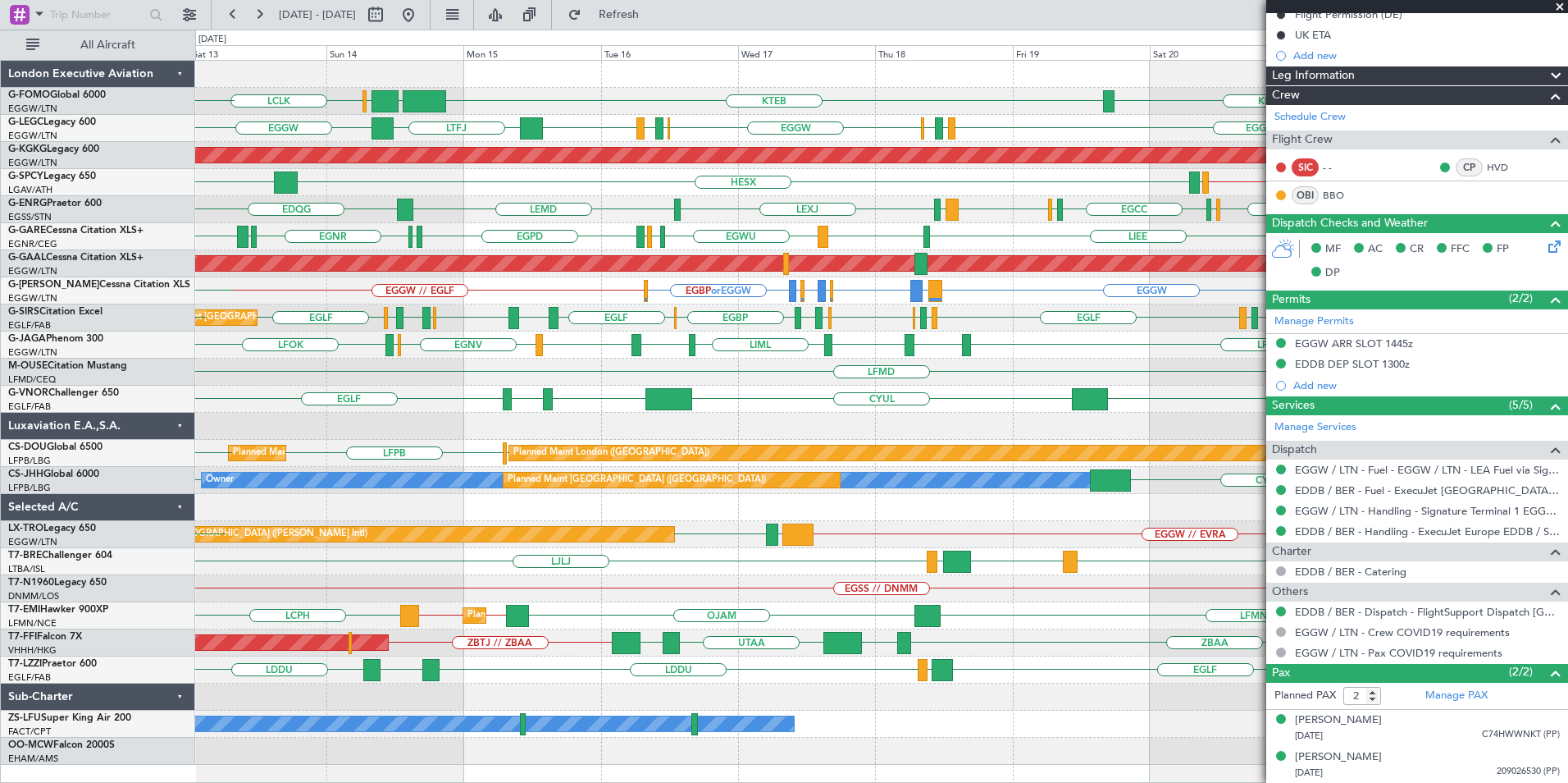
click at [698, 435] on div "OLBA LCLK KTEB EGGW KRFD OLBA EGGW Planned Maint London (Luton) EGGW EGGW EGGW …" at bounding box center [881, 413] width 1372 height 704
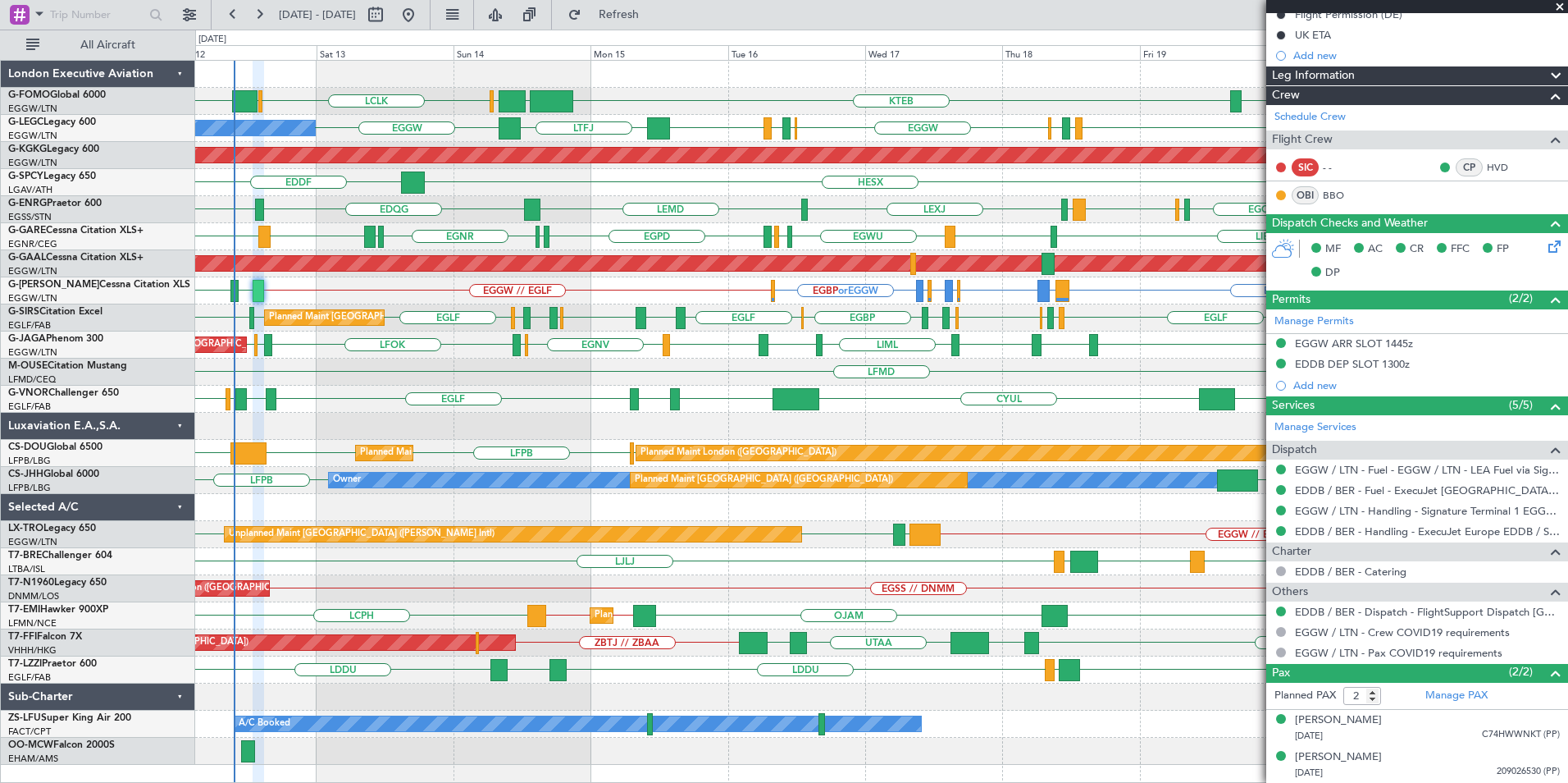
click at [945, 432] on div at bounding box center [881, 426] width 1372 height 27
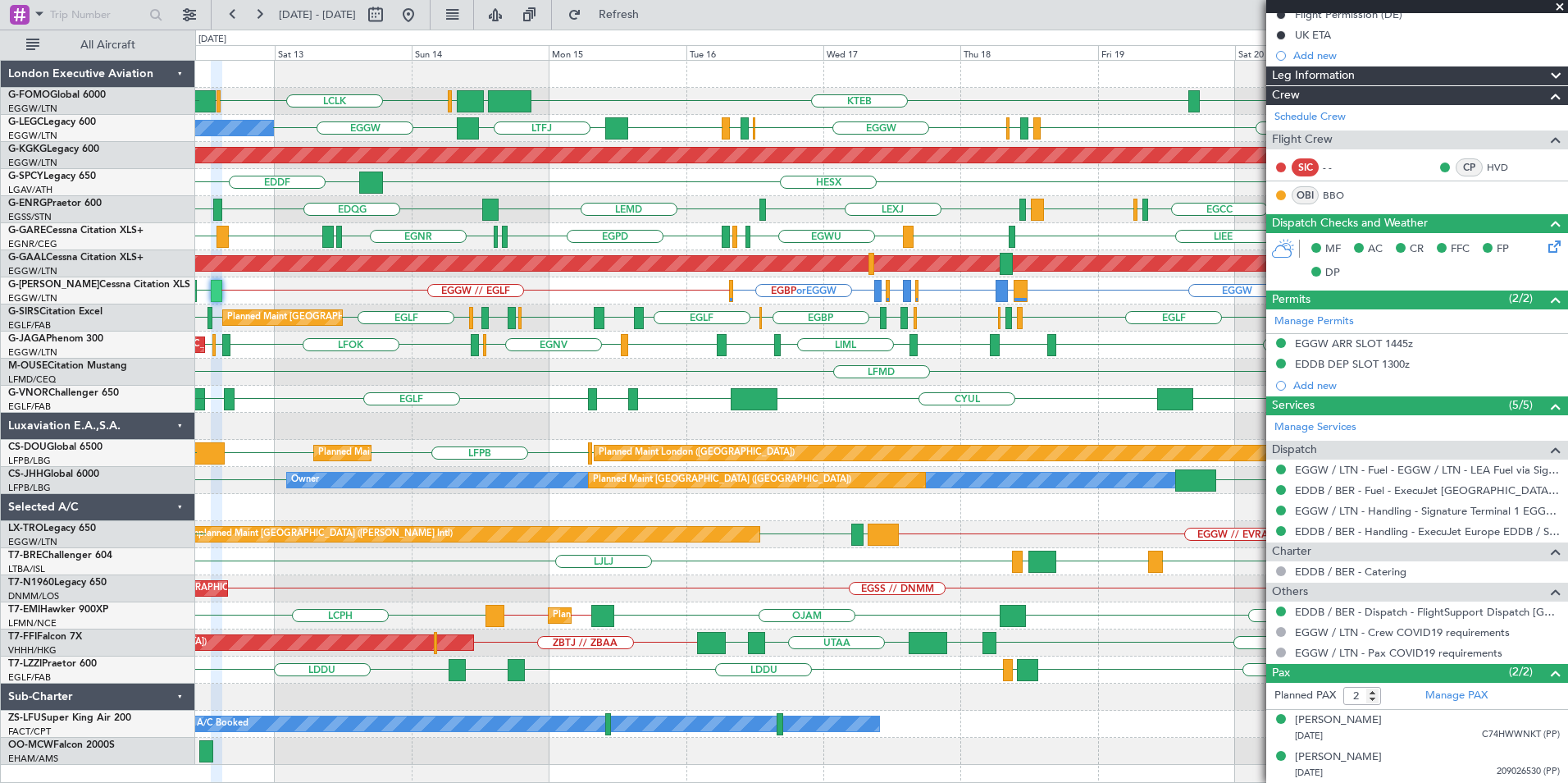
click at [874, 411] on div "OLBA LCLK OLBA KTEB EGGW KRFD EGGW Planned Maint London (Luton) Planned Maint L…" at bounding box center [881, 413] width 1372 height 704
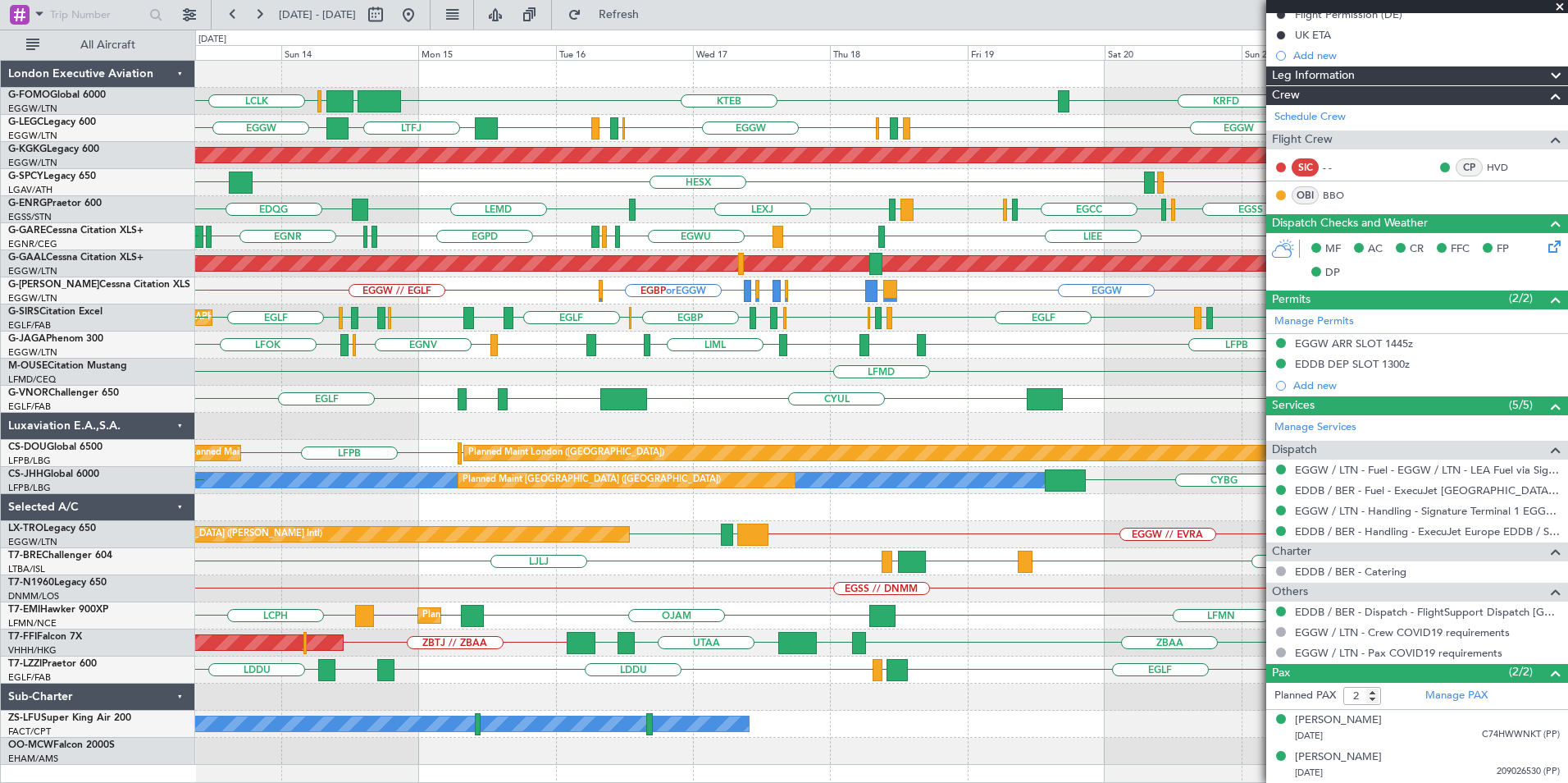
click at [829, 510] on div "OLBA LCLK KTEB EGGW EGGW KRFD OLBA Planned Maint London (Luton) EGGW EGGW EGPD …" at bounding box center [881, 413] width 1372 height 704
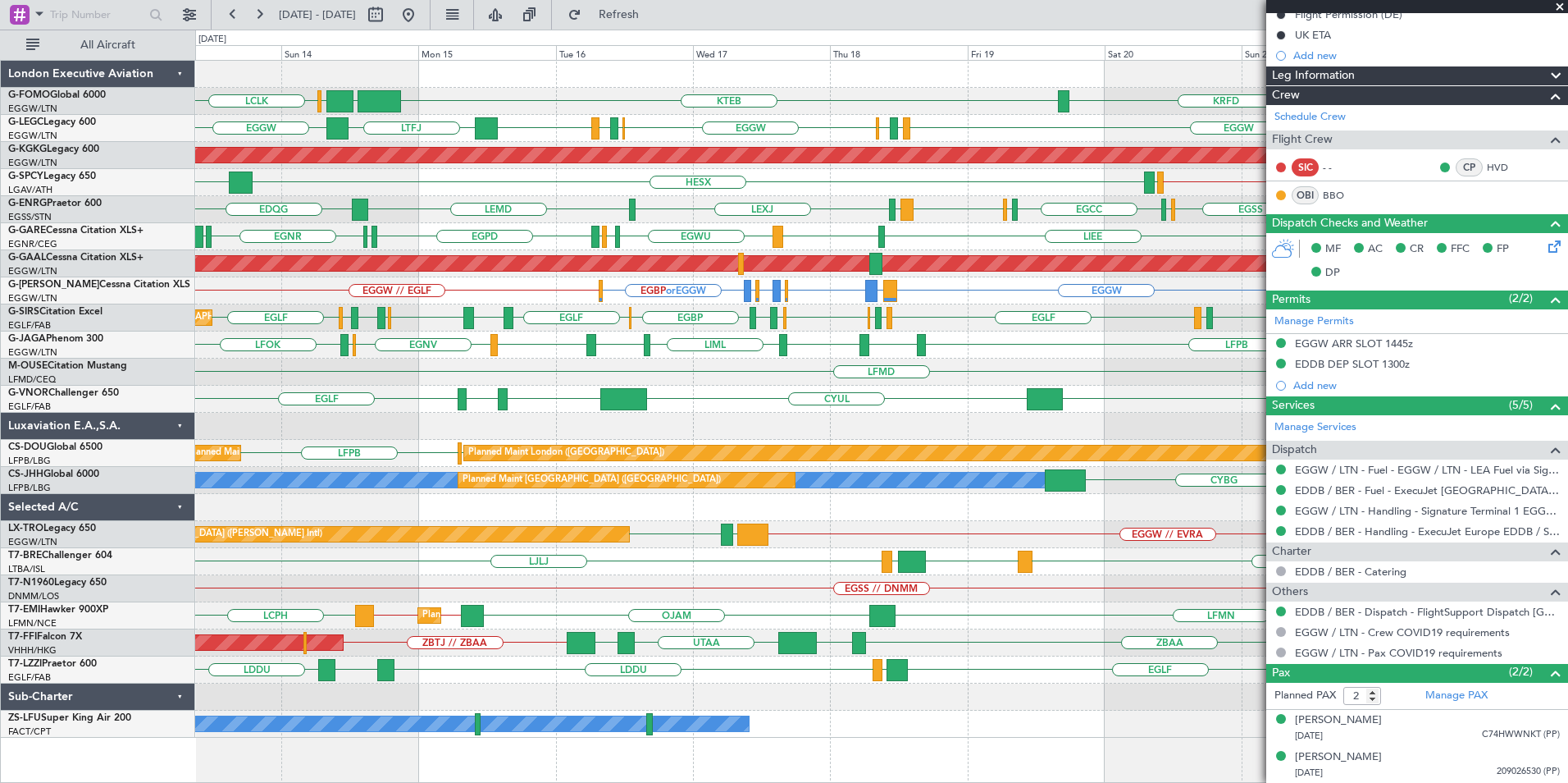
click at [963, 349] on div "OLBA LCLK KTEB EGGW EGGW KRFD Planned Maint London (Luton) EGGW EGGW EGPD EGLF …" at bounding box center [881, 399] width 1372 height 677
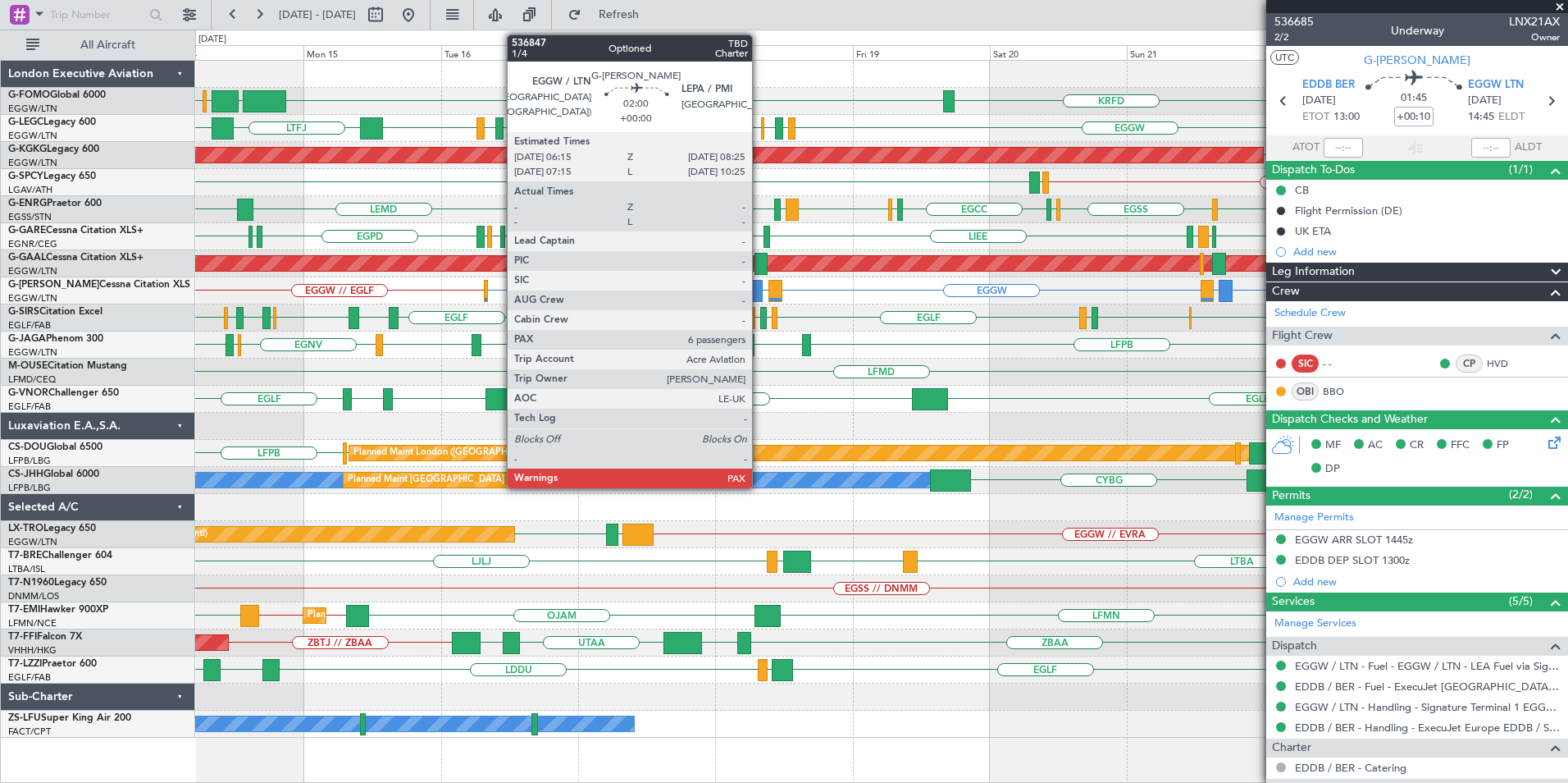
scroll to position [196, 0]
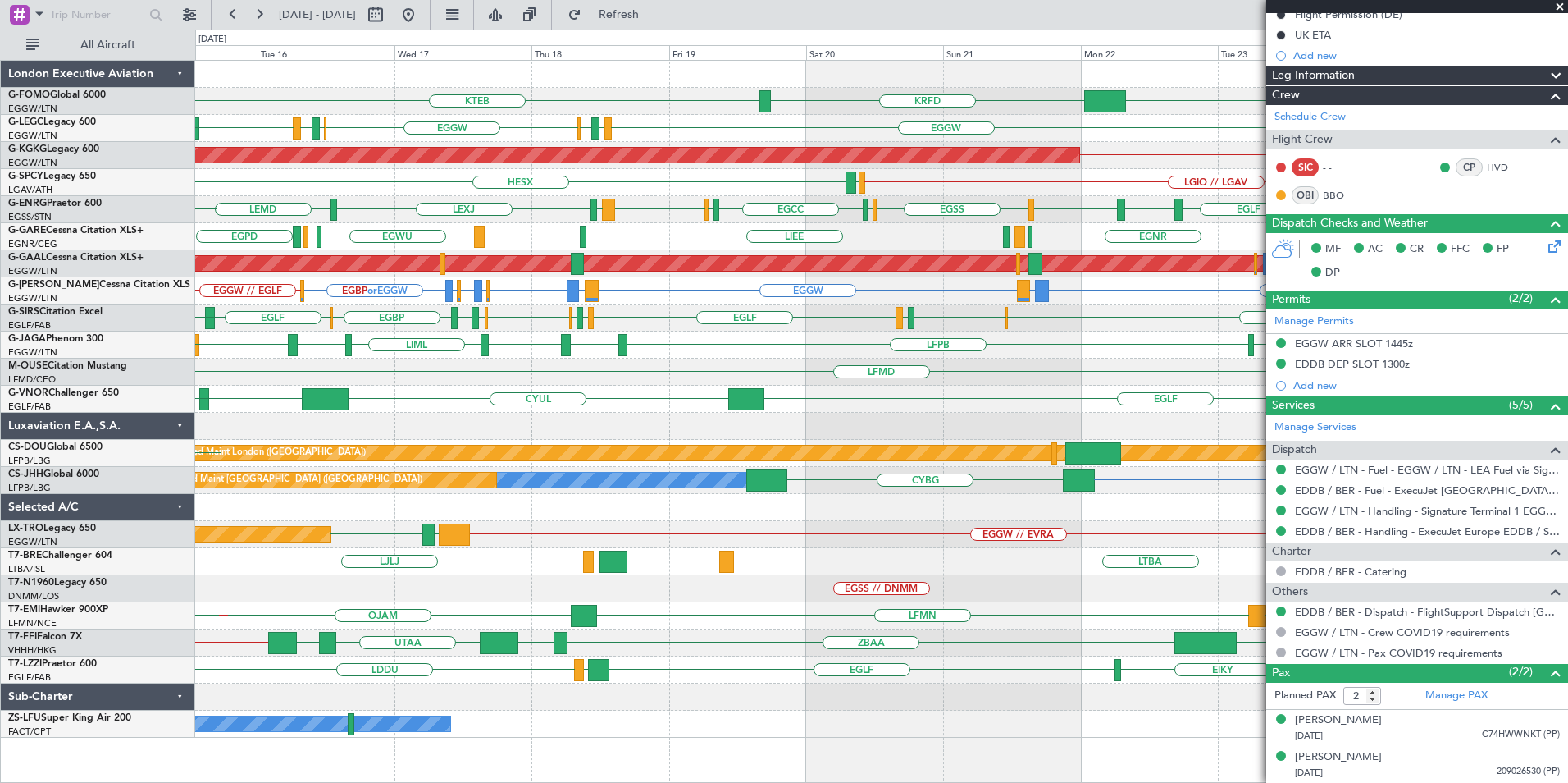
click at [847, 359] on div "KTEB EGGW KRFD EGGW [GEOGRAPHIC_DATA] LCLK EGGW EGPD [GEOGRAPHIC_DATA] EGGW [GE…" at bounding box center [881, 399] width 1372 height 677
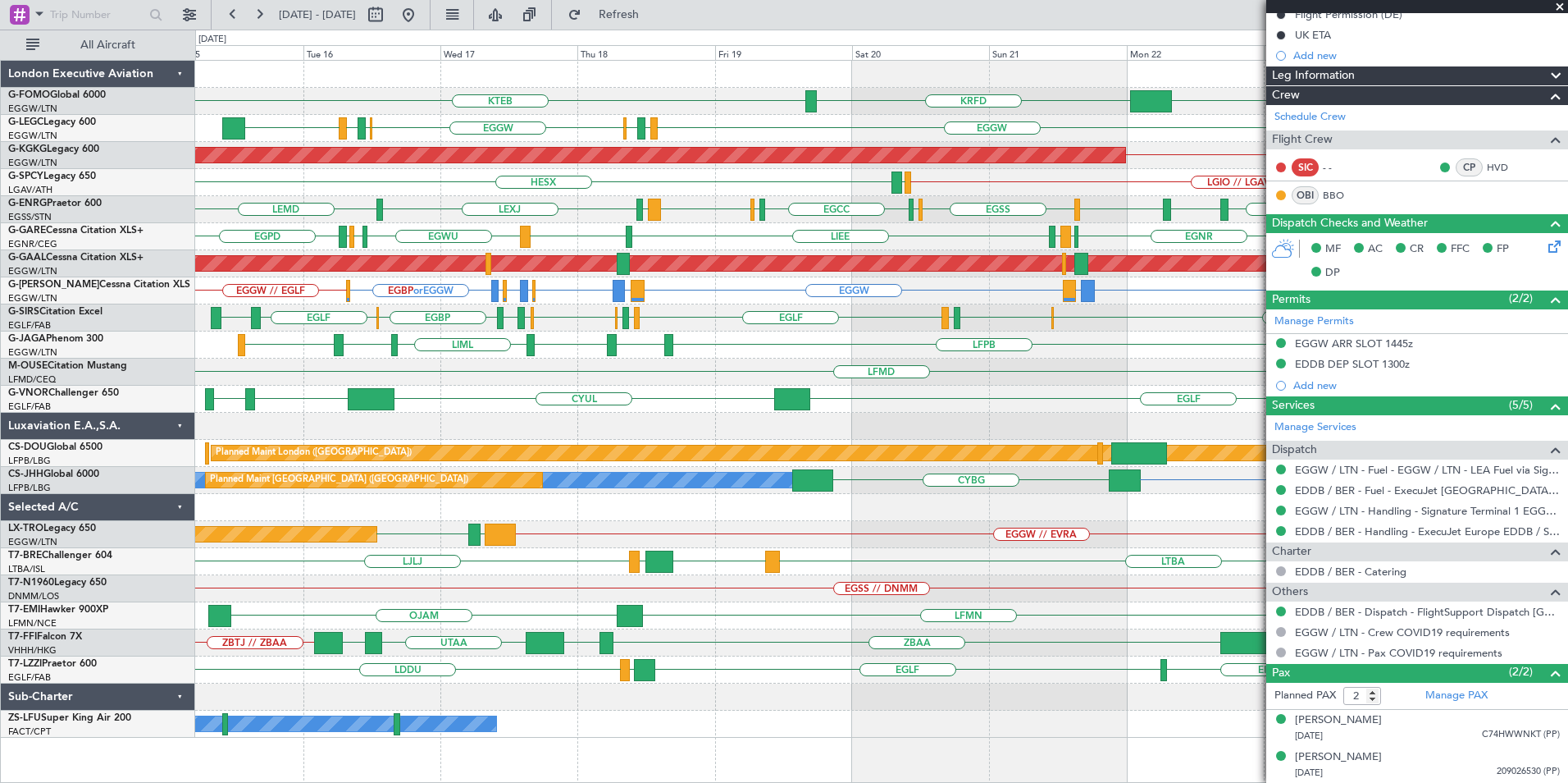
click at [1115, 493] on div "EGGW KRFD KTEB A/C Unavailable [GEOGRAPHIC_DATA] ([GEOGRAPHIC_DATA]) EGGW [GEOG…" at bounding box center [881, 399] width 1372 height 677
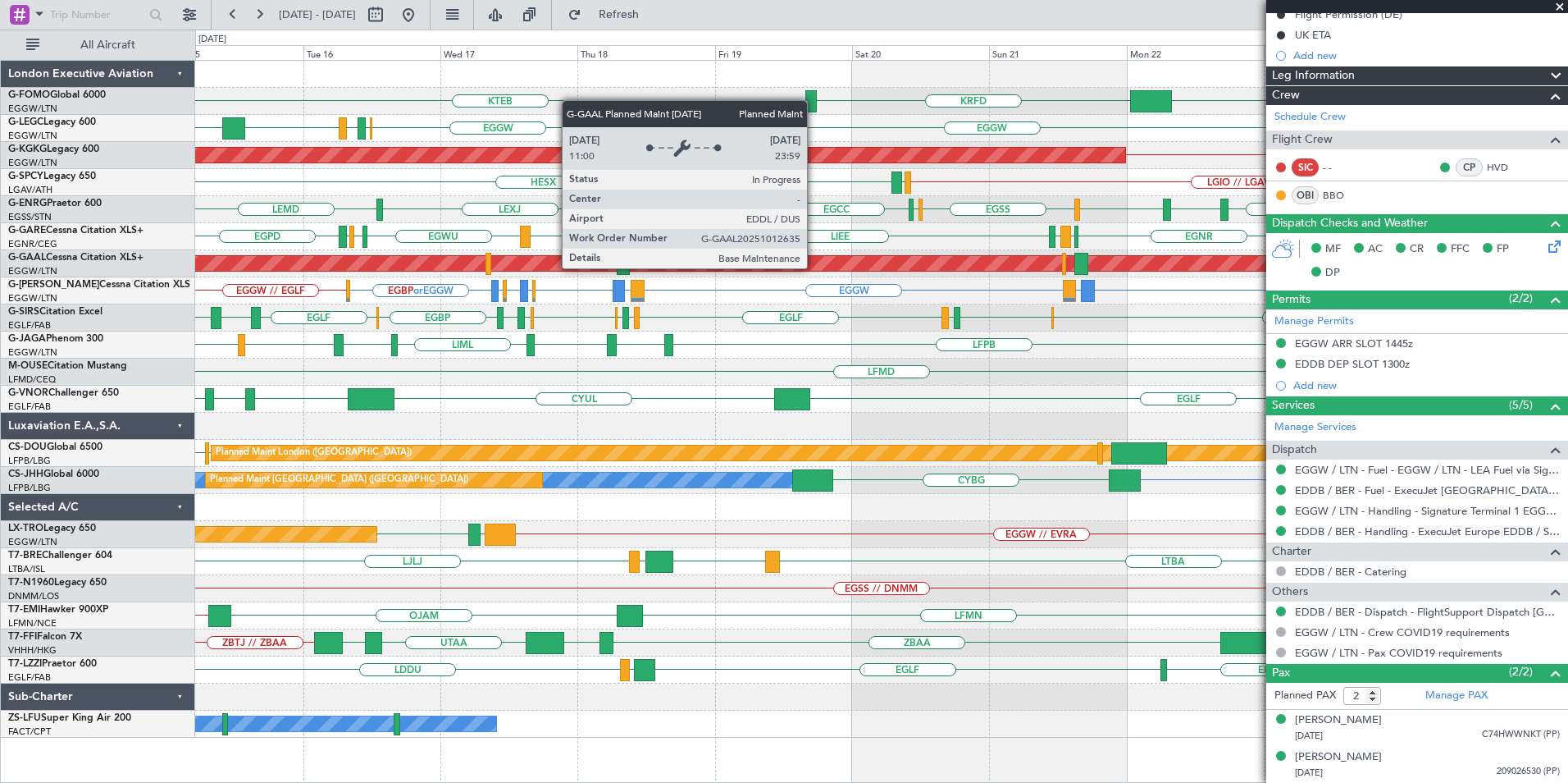
click at [1073, 361] on div "KTEB EGGW KRFD A/C Unavailable [GEOGRAPHIC_DATA] ([GEOGRAPHIC_DATA]) EGGW EGPD …" at bounding box center [881, 399] width 1372 height 677
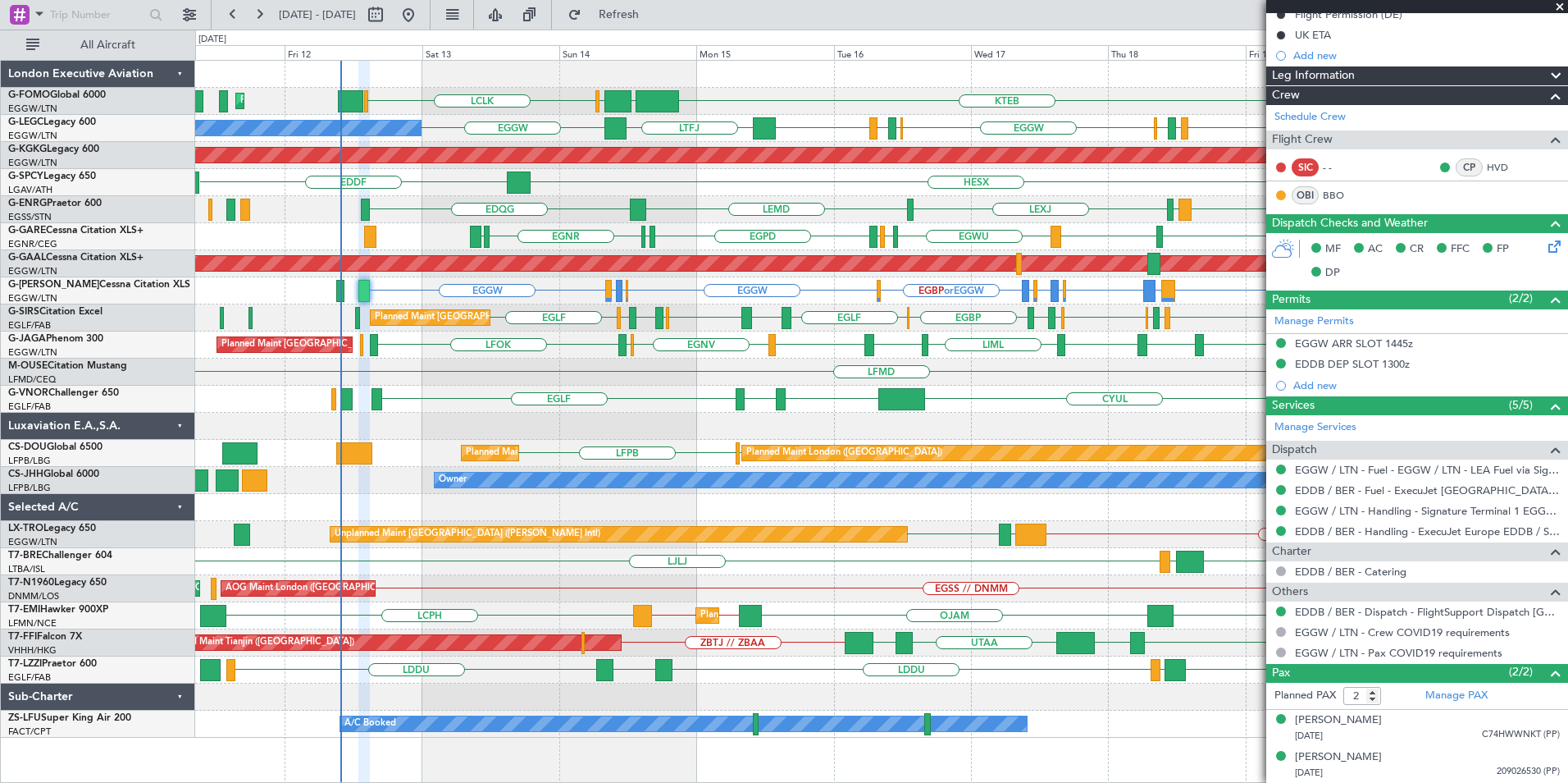
click at [984, 494] on div "KTEB EGGW [GEOGRAPHIC_DATA] LCLK KRFD Planned Maint [GEOGRAPHIC_DATA] ([GEOGRAP…" at bounding box center [881, 399] width 1372 height 677
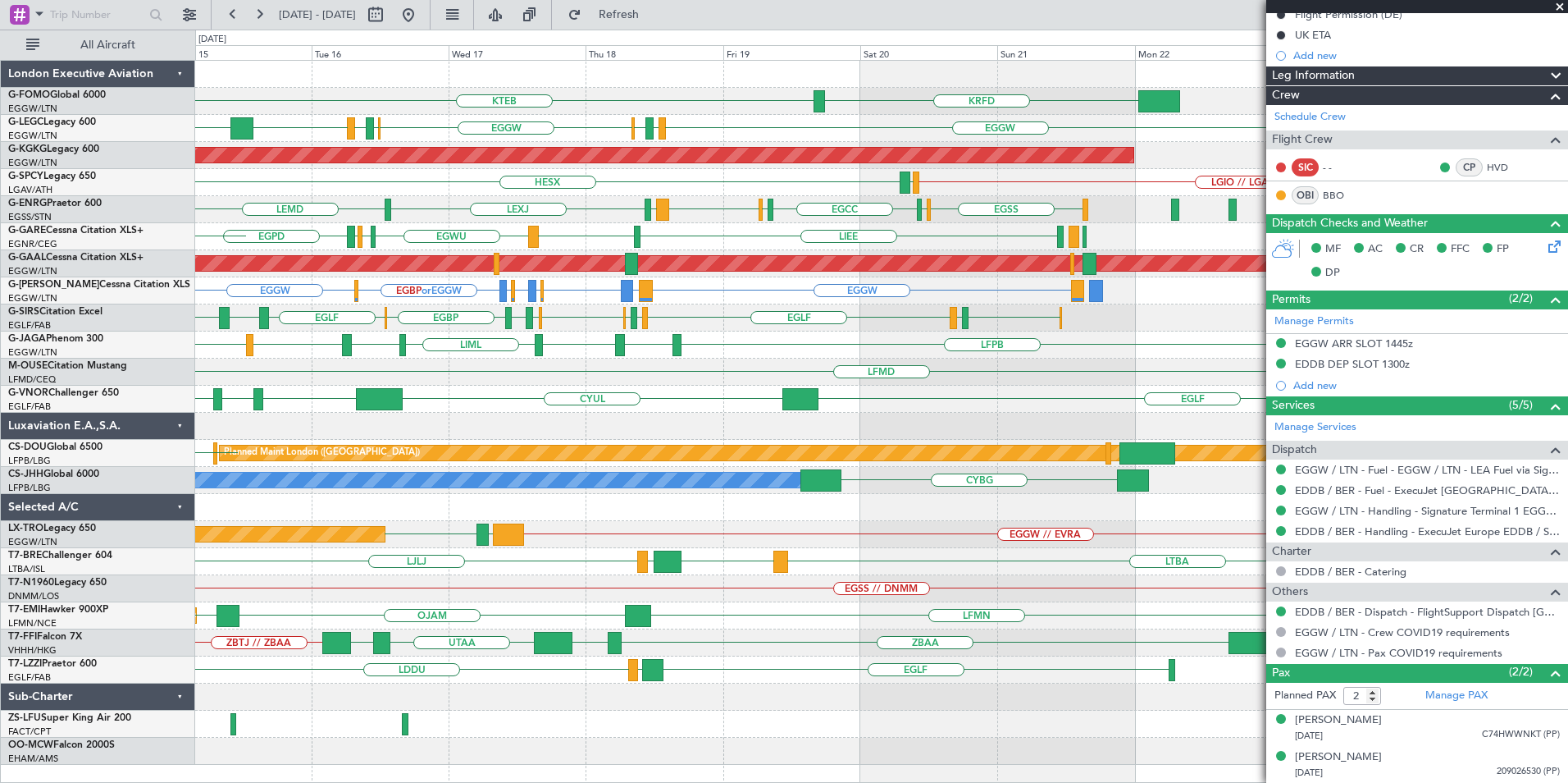
click at [441, 471] on div "KTEB KRFD EGGW [GEOGRAPHIC_DATA] LCLK EGGW EGPD [GEOGRAPHIC_DATA] EGGW [GEOGRAP…" at bounding box center [881, 413] width 1372 height 704
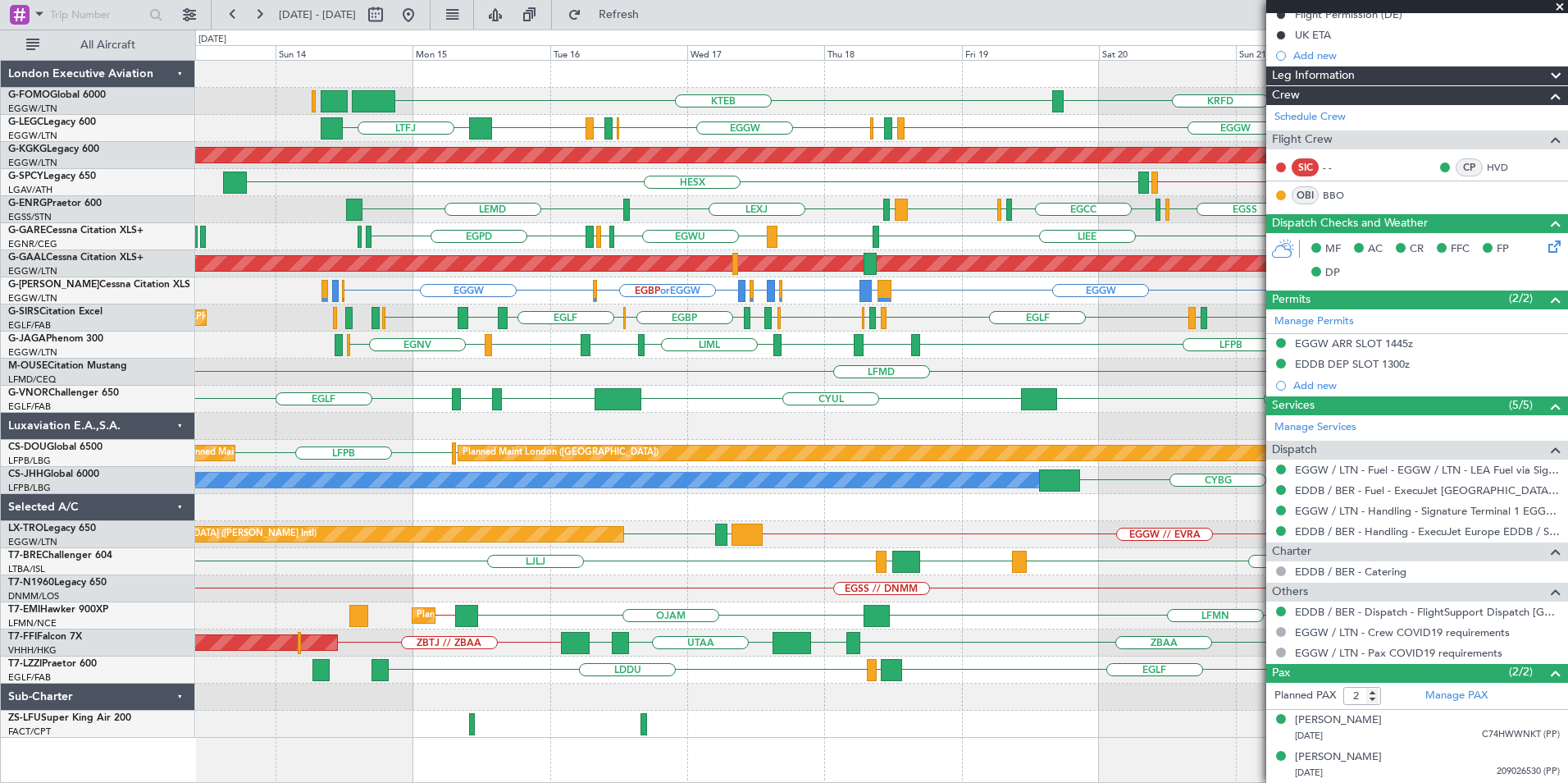
click at [903, 217] on div "KTEB EGGW KRFD Planned Maint [GEOGRAPHIC_DATA] ([GEOGRAPHIC_DATA]) EGGW EGPD [G…" at bounding box center [881, 399] width 1372 height 677
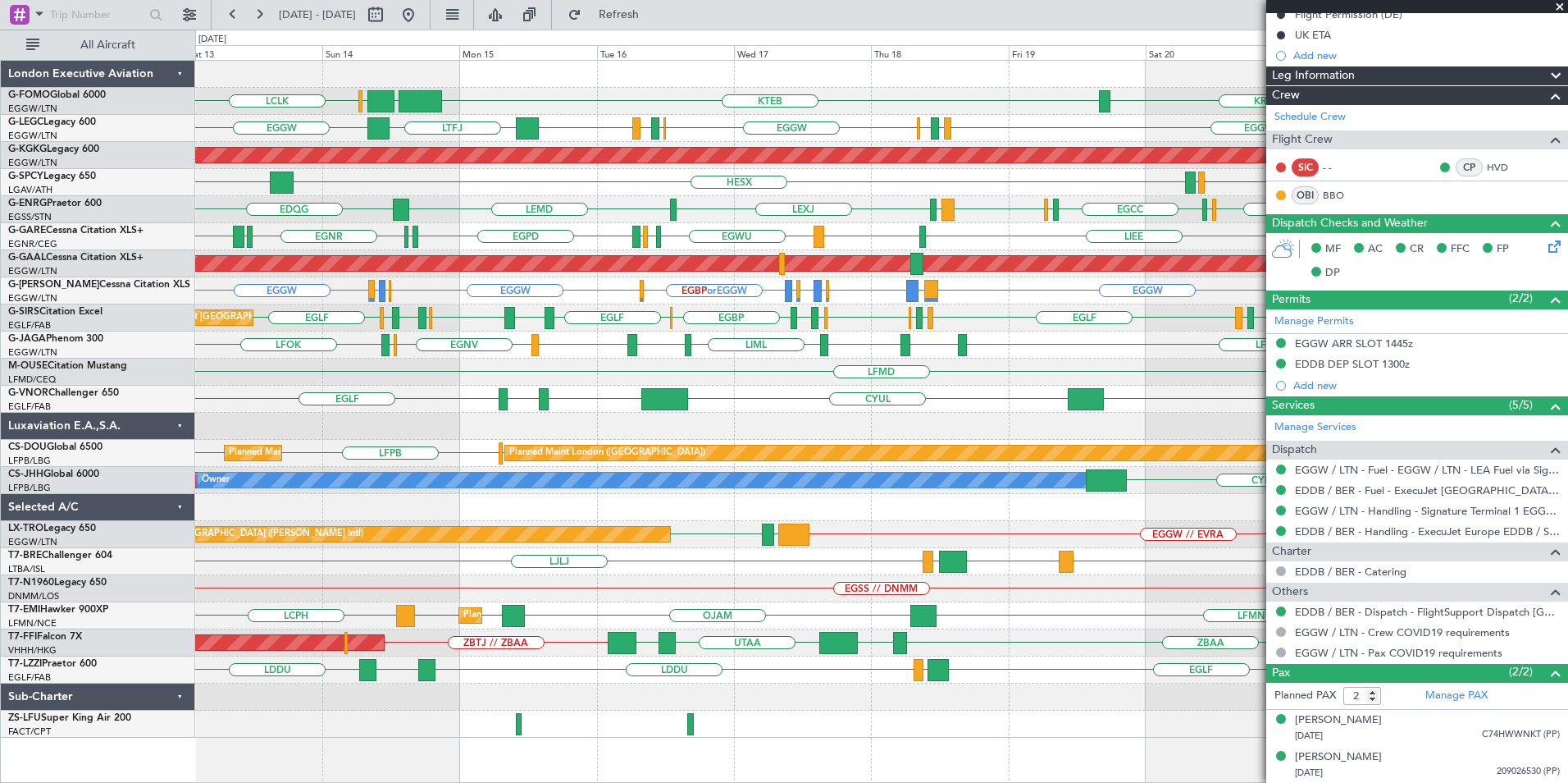
click at [670, 513] on div "OLBA LCLK KTEB EGGW EGGW KRFD Planned Maint [GEOGRAPHIC_DATA] ([GEOGRAPHIC_DATA…" at bounding box center [881, 399] width 1372 height 677
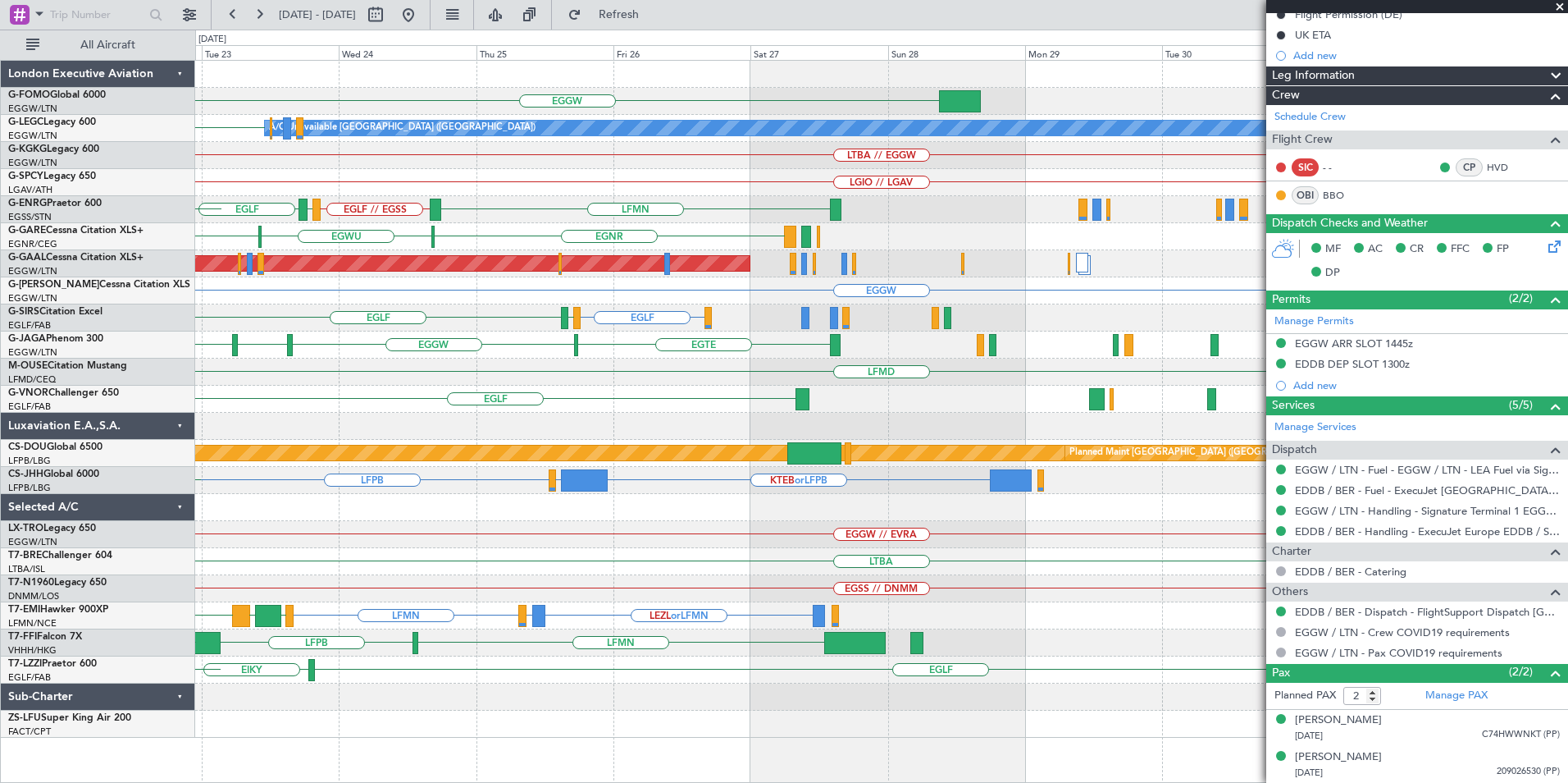
click at [225, 591] on div "EGGW KRFD A/C Unavailable [GEOGRAPHIC_DATA] ([GEOGRAPHIC_DATA]) EGGW LTBA // EG…" at bounding box center [881, 399] width 1372 height 677
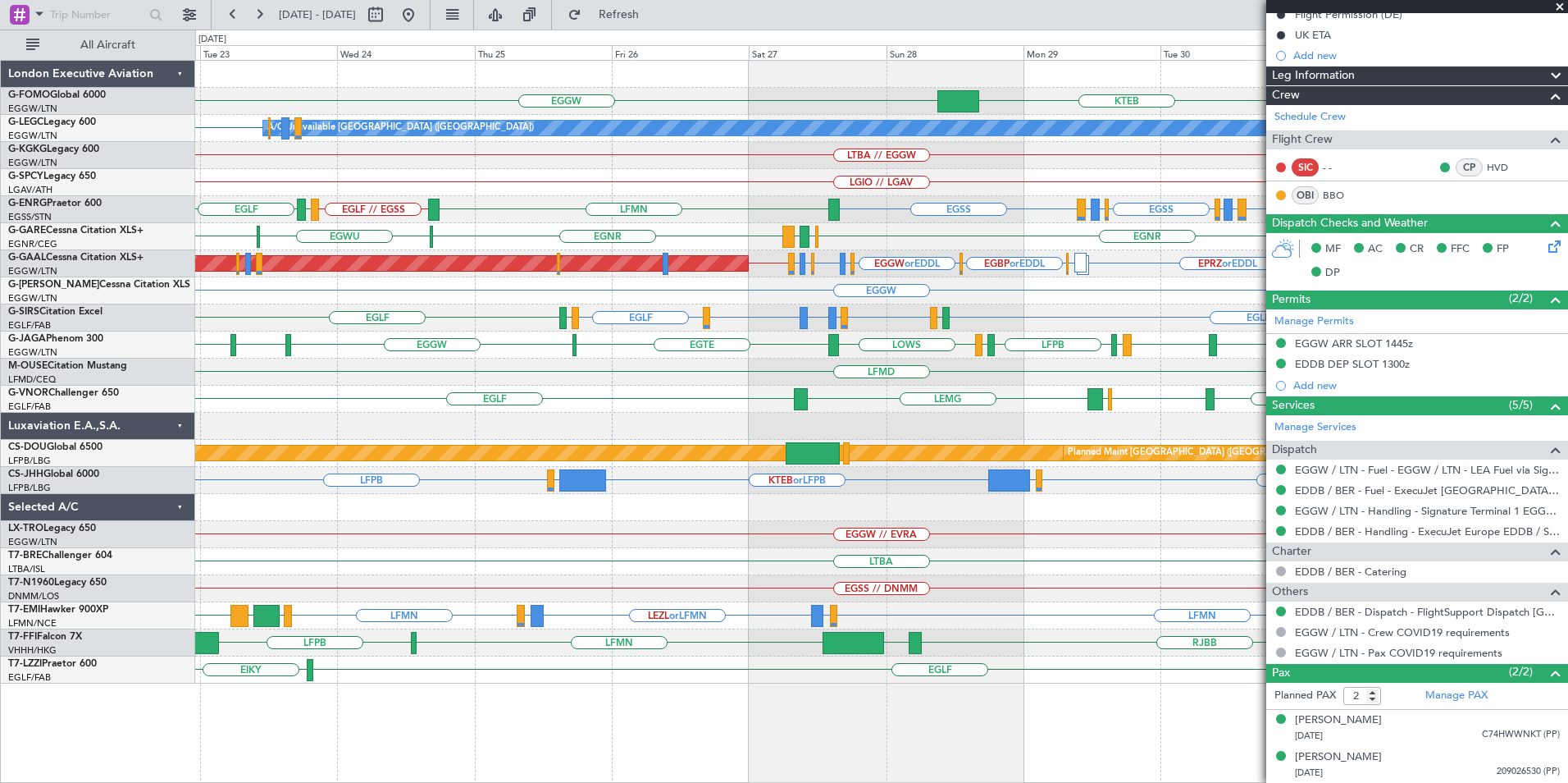
click at [904, 529] on div "EGGW // EVRA" at bounding box center [881, 534] width 1372 height 27
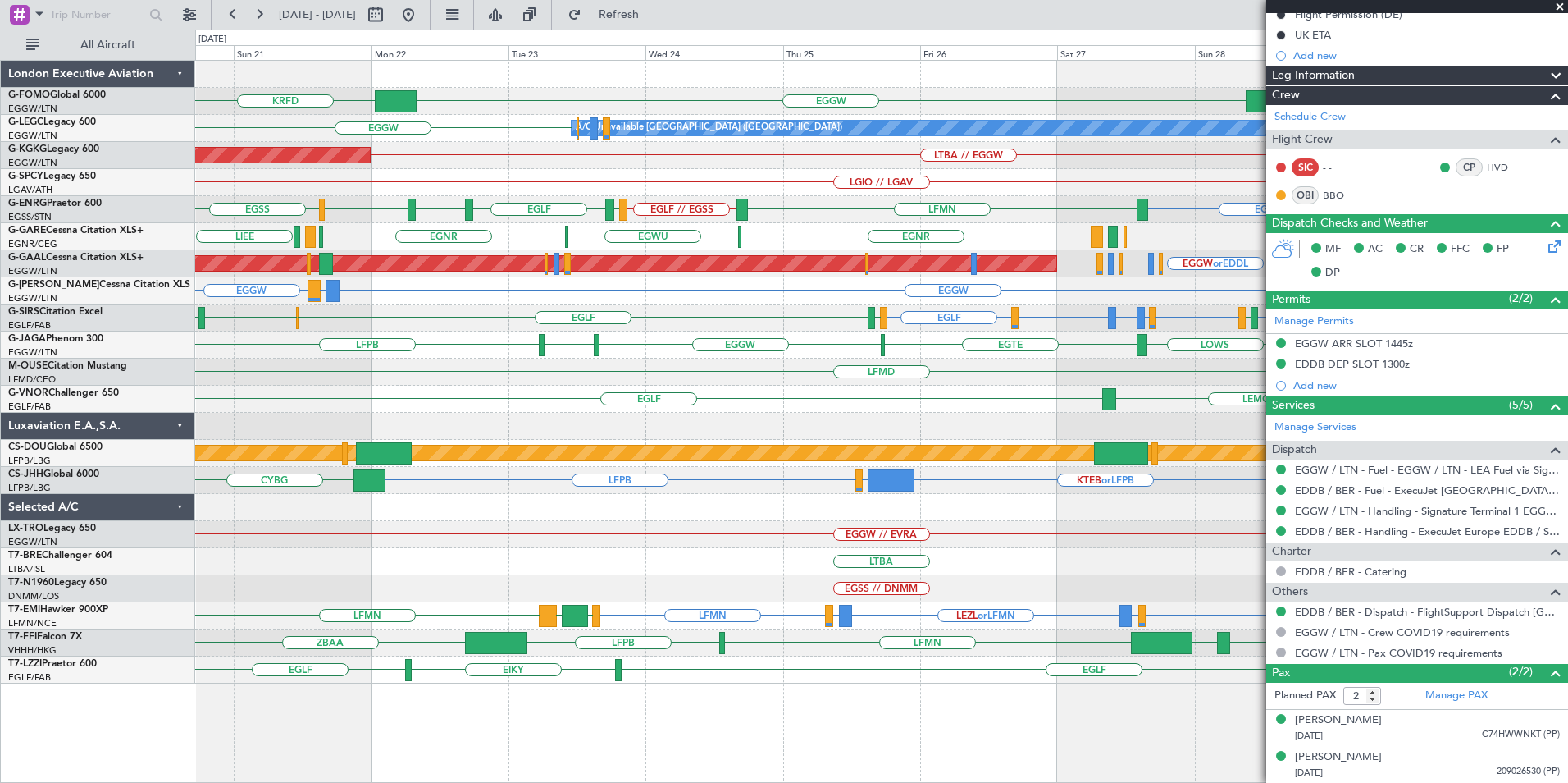
click at [1556, 8] on span at bounding box center [1559, 8] width 16 height 15
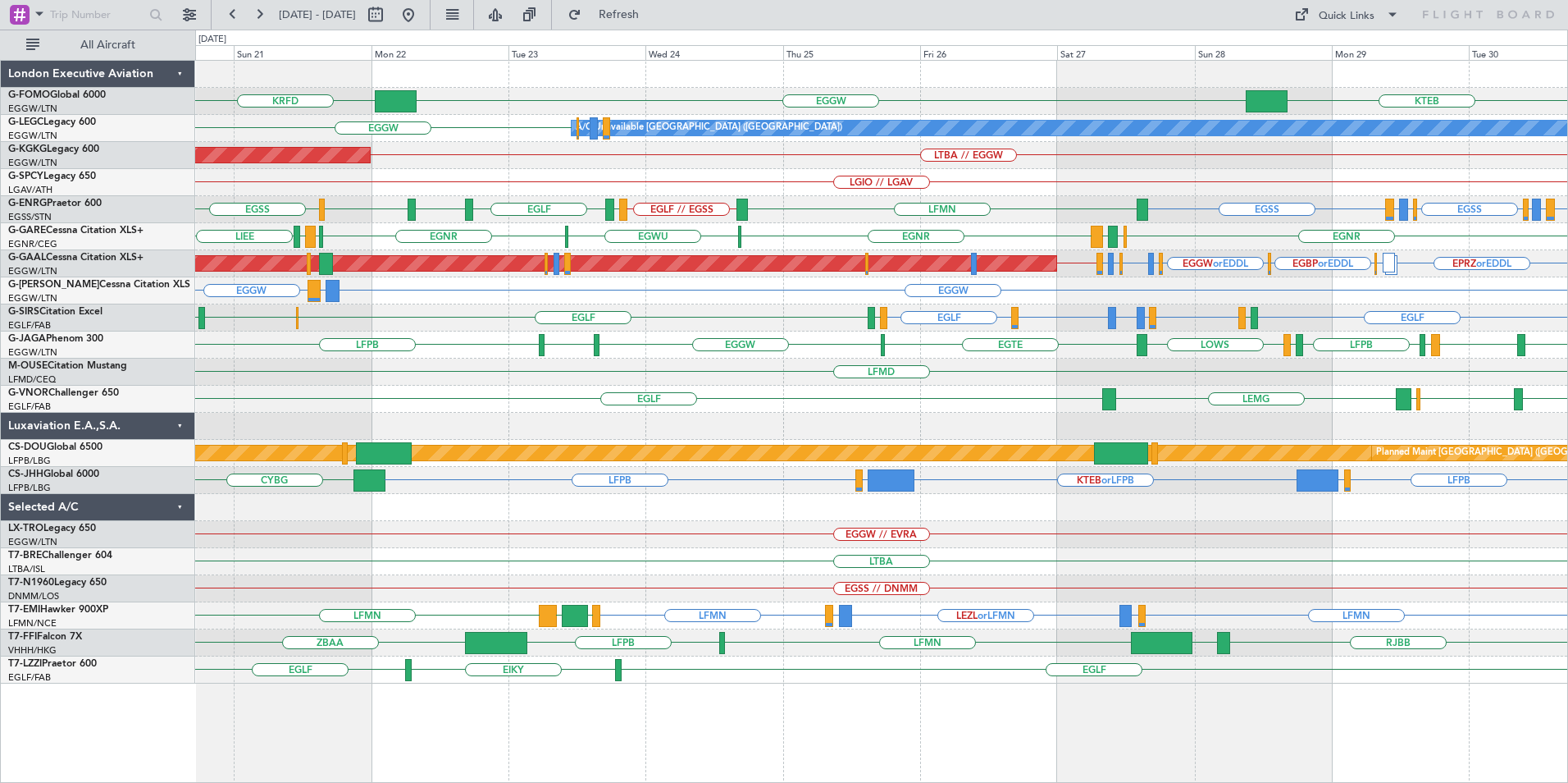
type input "0"
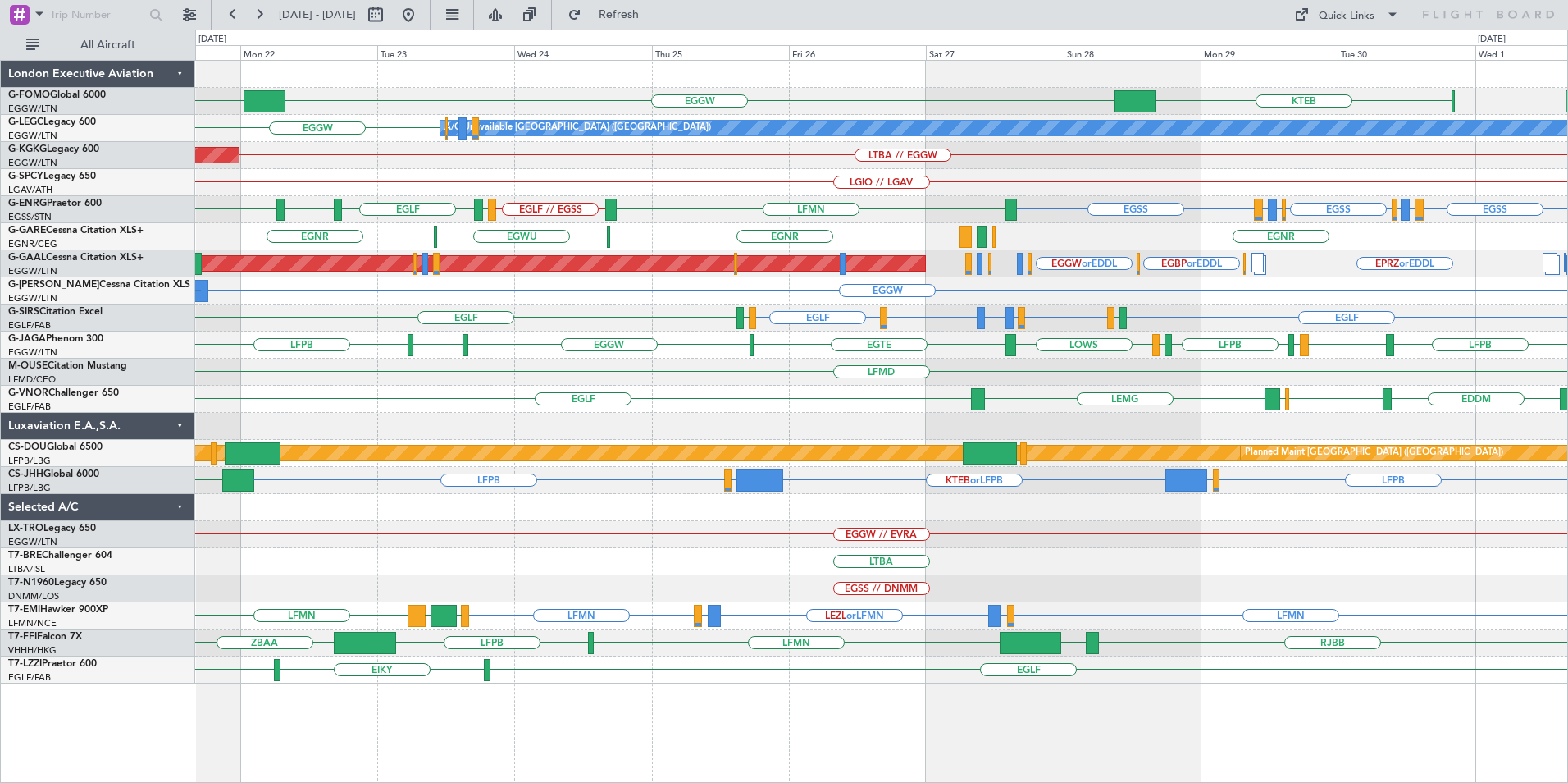
click at [869, 443] on div "KTEB EGGW KRFD EGGW A/C Unavailable [GEOGRAPHIC_DATA] ([GEOGRAPHIC_DATA]) LTBA …" at bounding box center [881, 372] width 1372 height 622
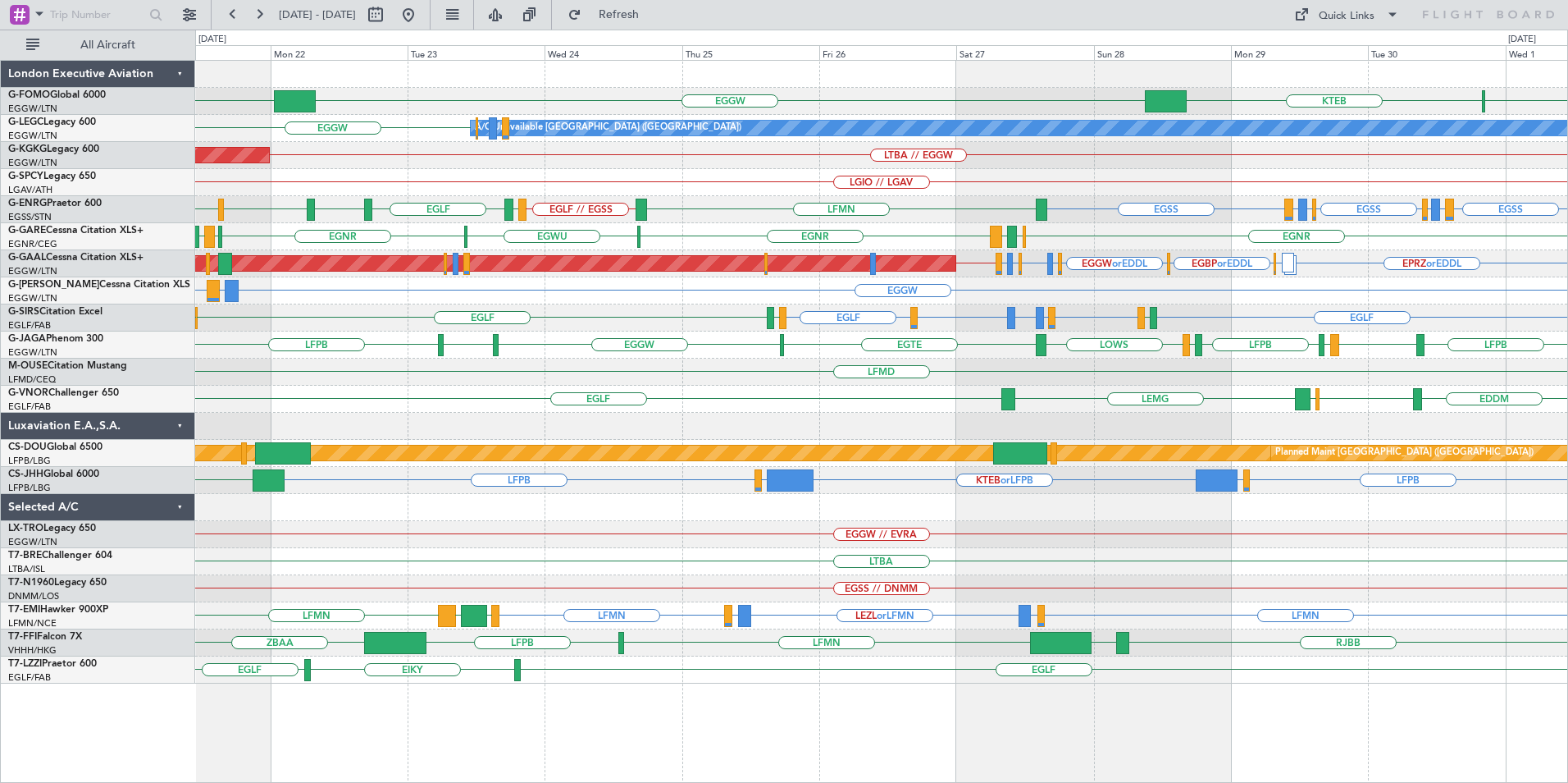
click at [1302, 469] on div "KPHL KTEB EGGW KRFD A/C Unavailable [GEOGRAPHIC_DATA] ([GEOGRAPHIC_DATA]) EGGW …" at bounding box center [881, 372] width 1372 height 622
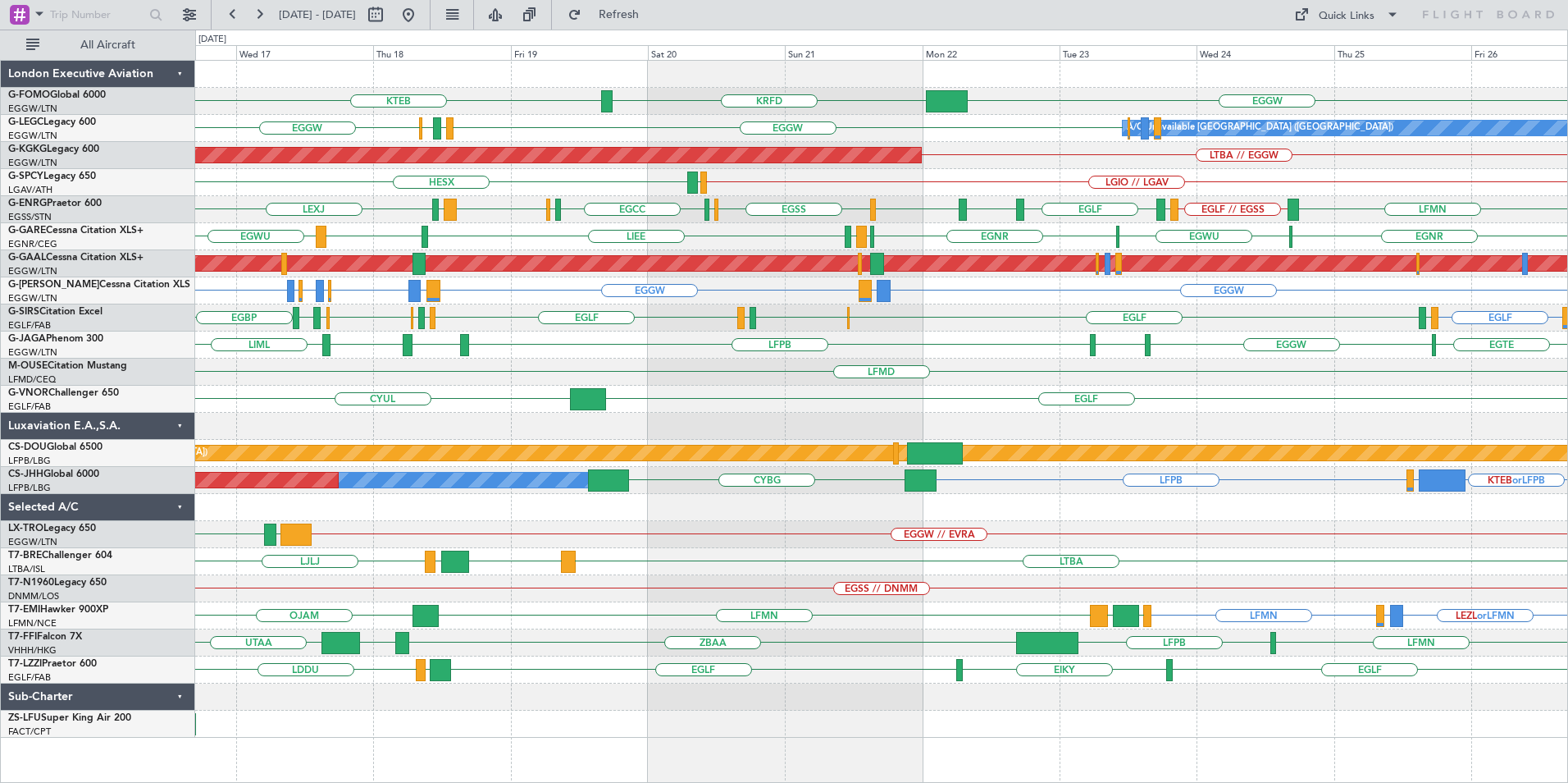
click at [1149, 414] on div "KTEB EGGW KRFD A/C Unavailable [GEOGRAPHIC_DATA] ([GEOGRAPHIC_DATA]) EGGW EGPD …" at bounding box center [881, 399] width 1372 height 677
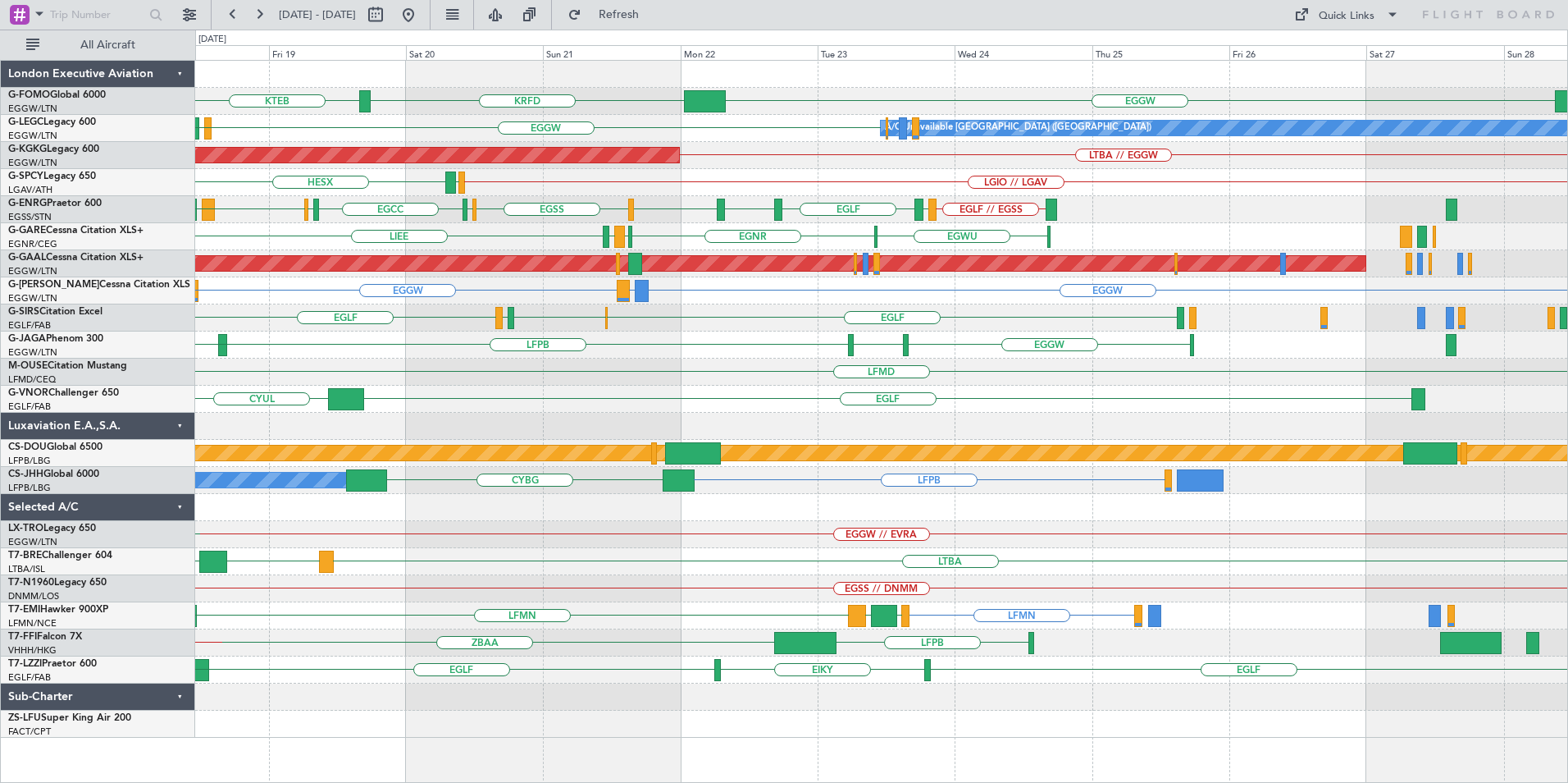
click at [857, 673] on div "KTEB EGGW KRFD EGGW EGPD A/C Unavailable [GEOGRAPHIC_DATA] ([GEOGRAPHIC_DATA]) …" at bounding box center [881, 399] width 1372 height 677
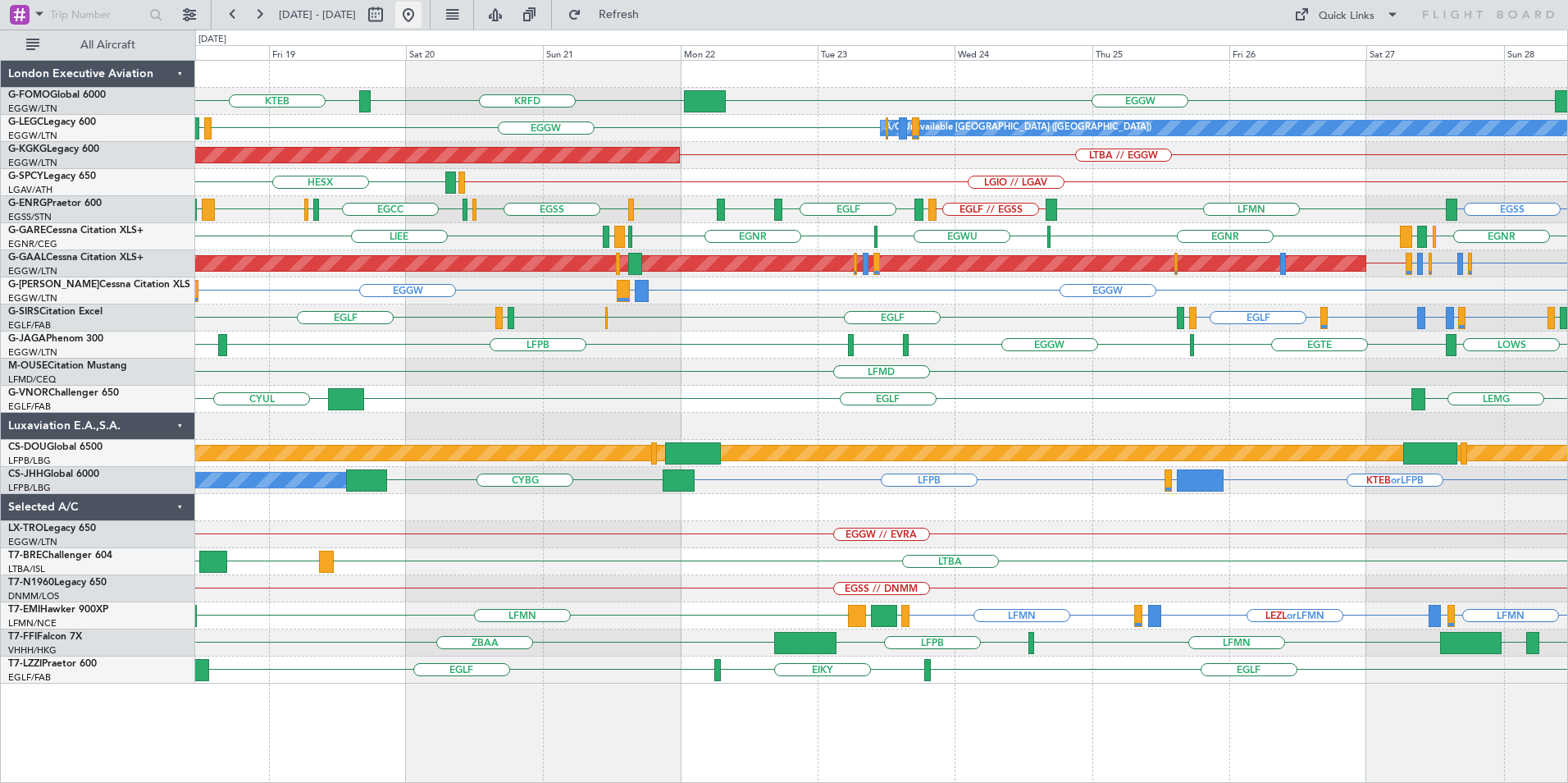
click at [421, 13] on button at bounding box center [408, 15] width 26 height 26
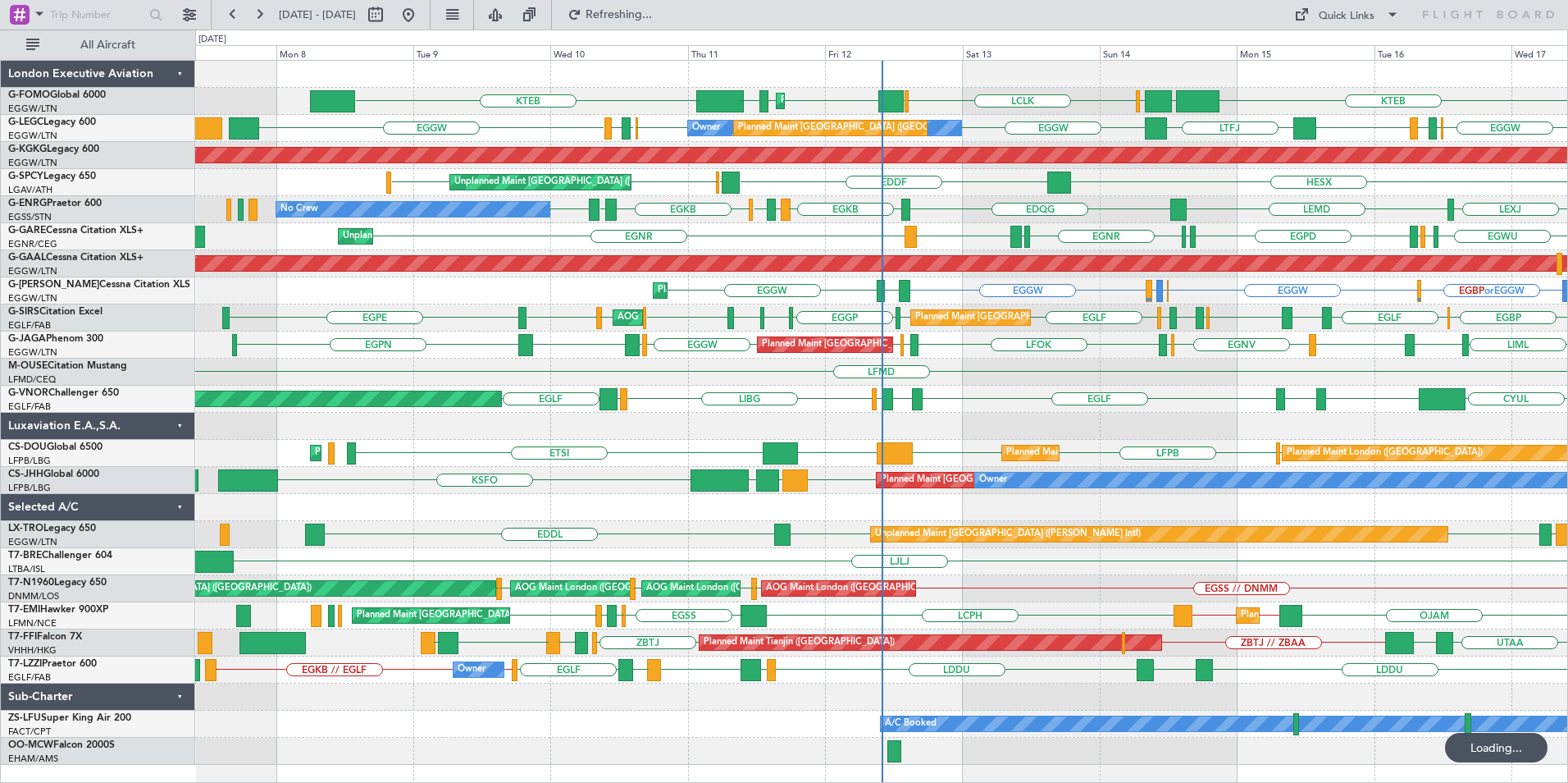
click at [807, 541] on div "KTEB EGGW [GEOGRAPHIC_DATA] LCLK [GEOGRAPHIC_DATA] EGGW Planned Maint [GEOGRAPH…" at bounding box center [881, 413] width 1372 height 704
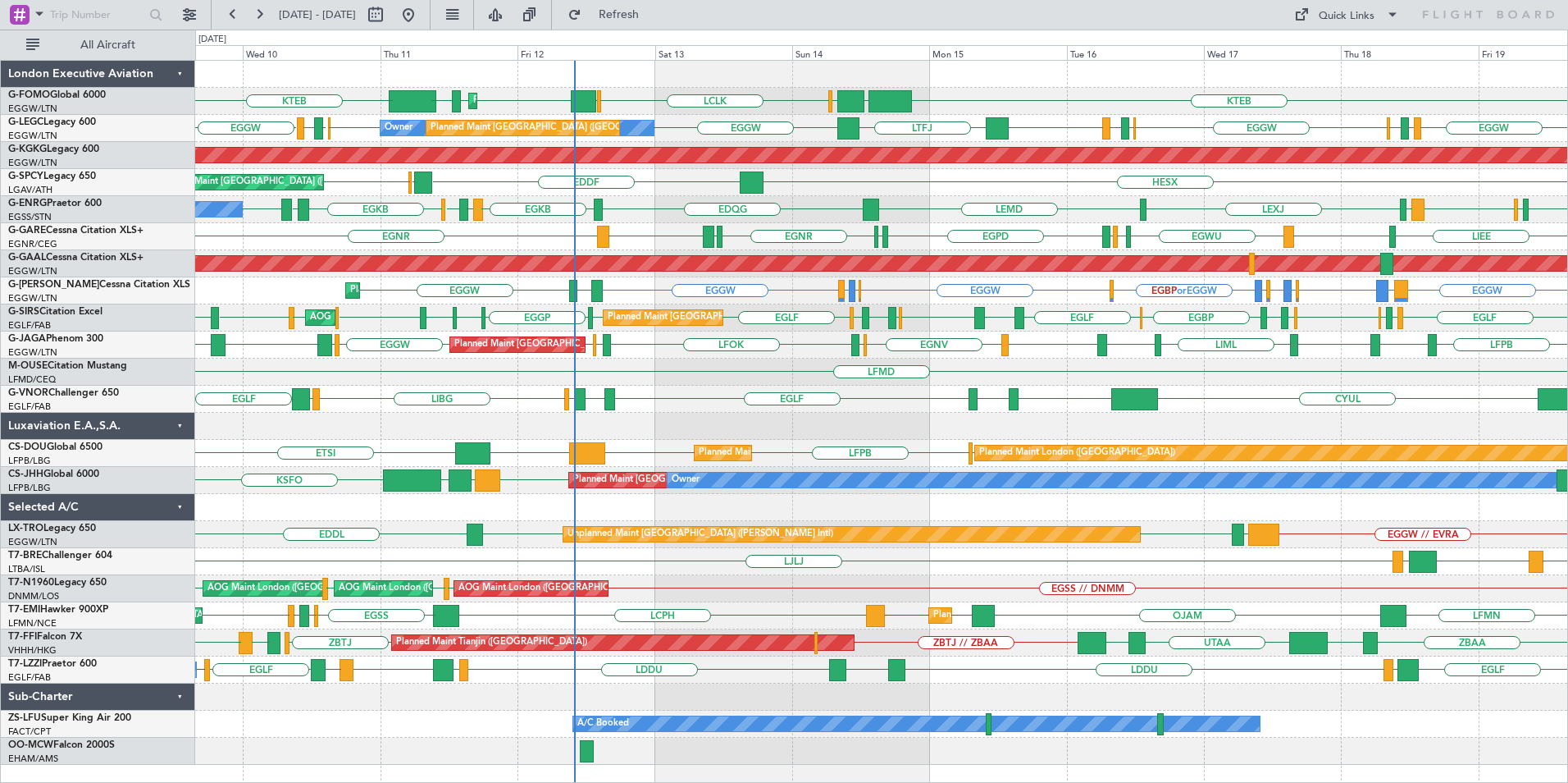
click at [659, 467] on div "Planned Maint [GEOGRAPHIC_DATA] ([GEOGRAPHIC_DATA]) [GEOGRAPHIC_DATA] LCLK [GEO…" at bounding box center [881, 413] width 1372 height 704
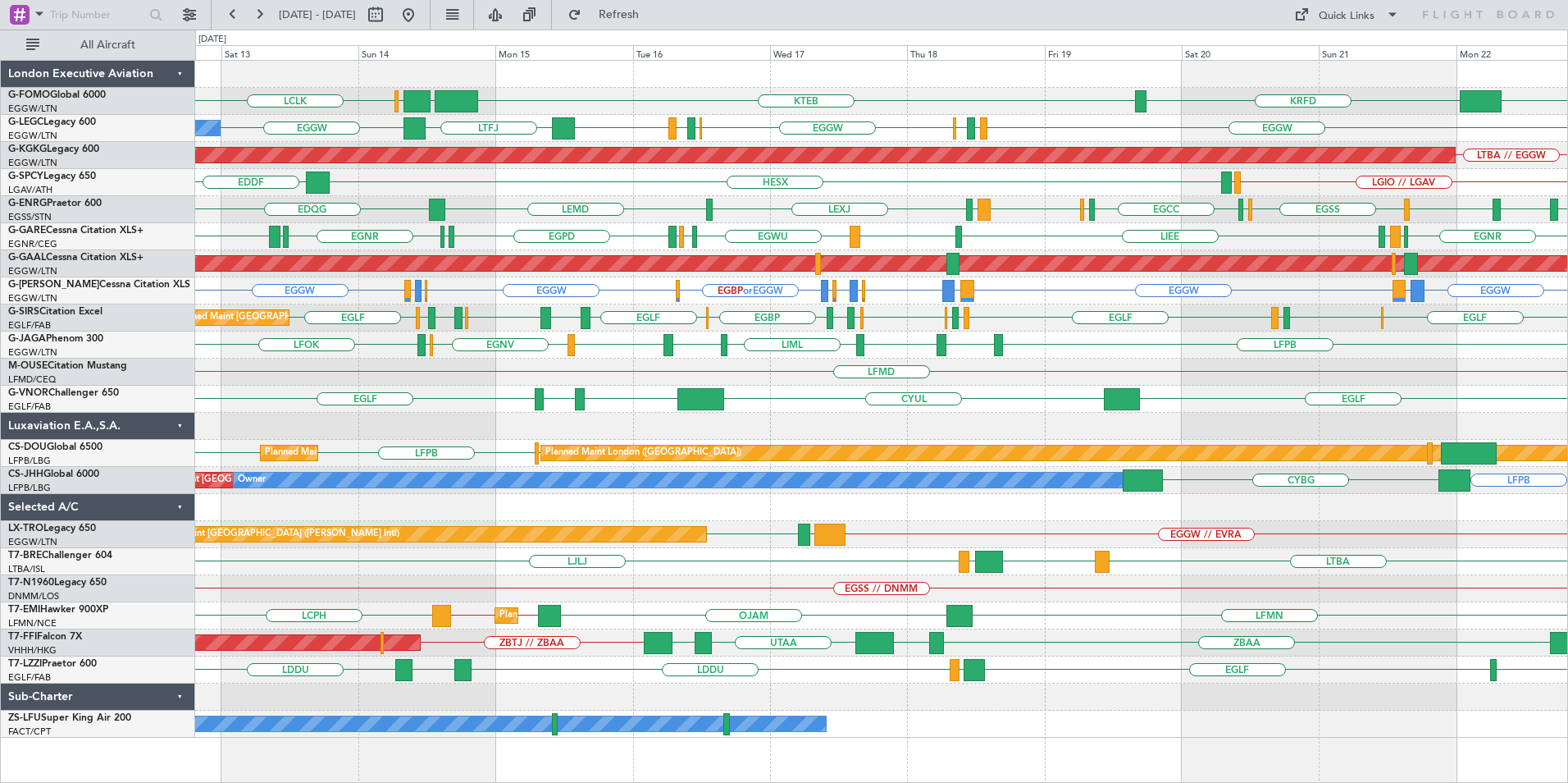
click at [777, 422] on div "OLBA LCLK KTEB EGGW EGGW KRFD Planned Maint [GEOGRAPHIC_DATA] ([GEOGRAPHIC_DATA…" at bounding box center [881, 399] width 1372 height 677
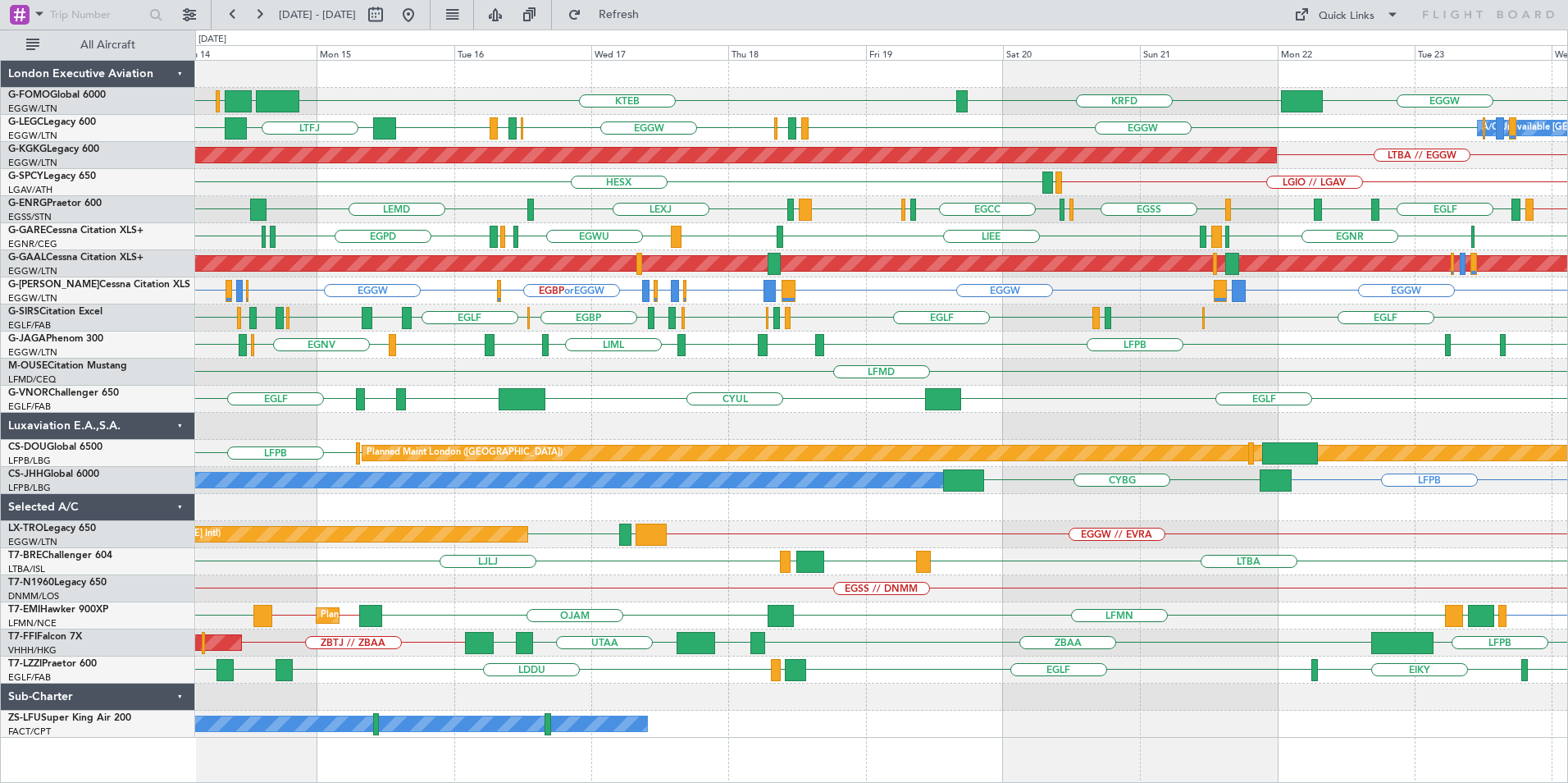
click at [788, 538] on div "OLBA LCLK KTEB EGGW EGGW KRFD Planned Maint [GEOGRAPHIC_DATA] ([GEOGRAPHIC_DATA…" at bounding box center [881, 399] width 1372 height 677
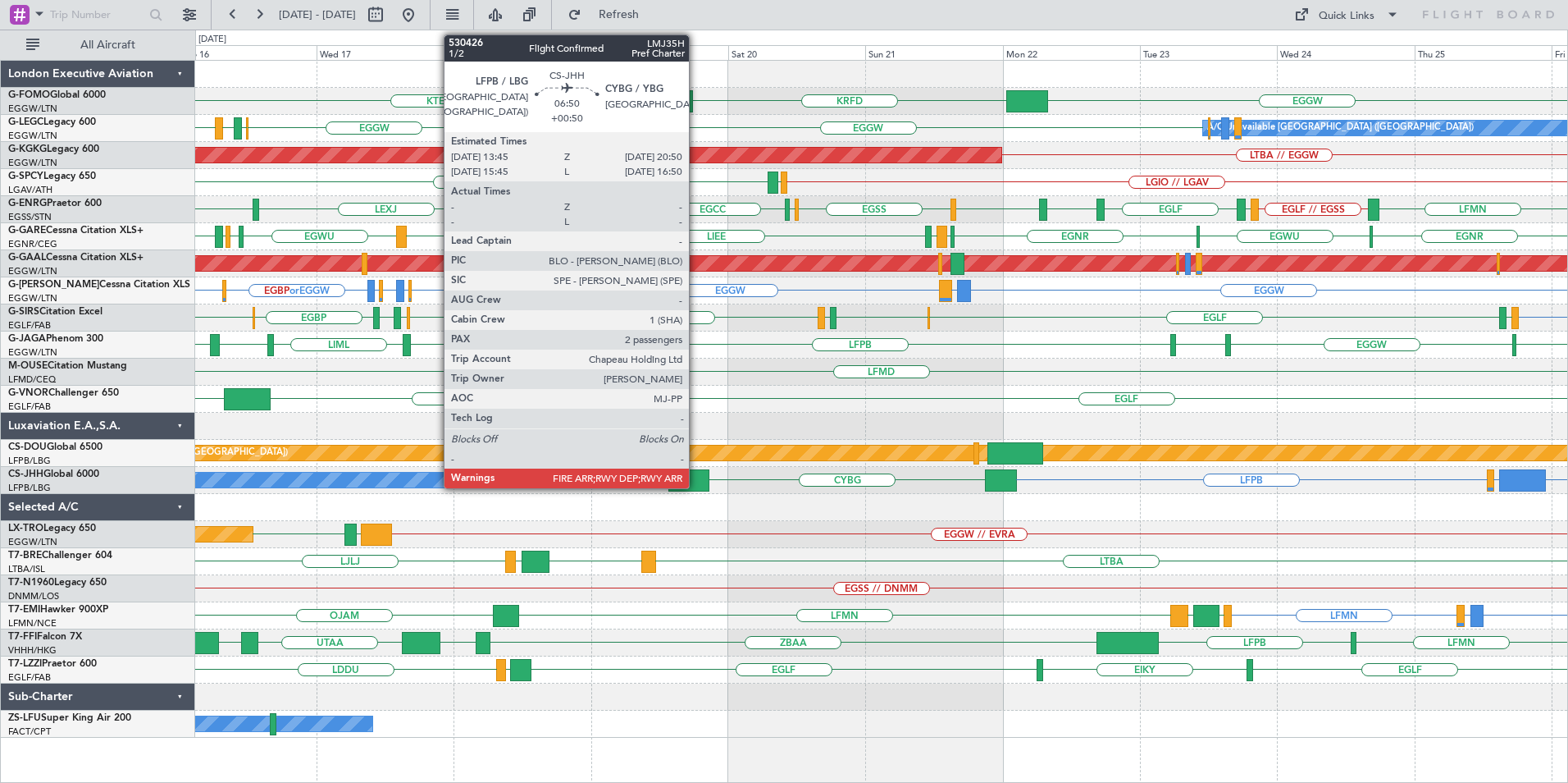
click at [696, 484] on div at bounding box center [689, 481] width 41 height 23
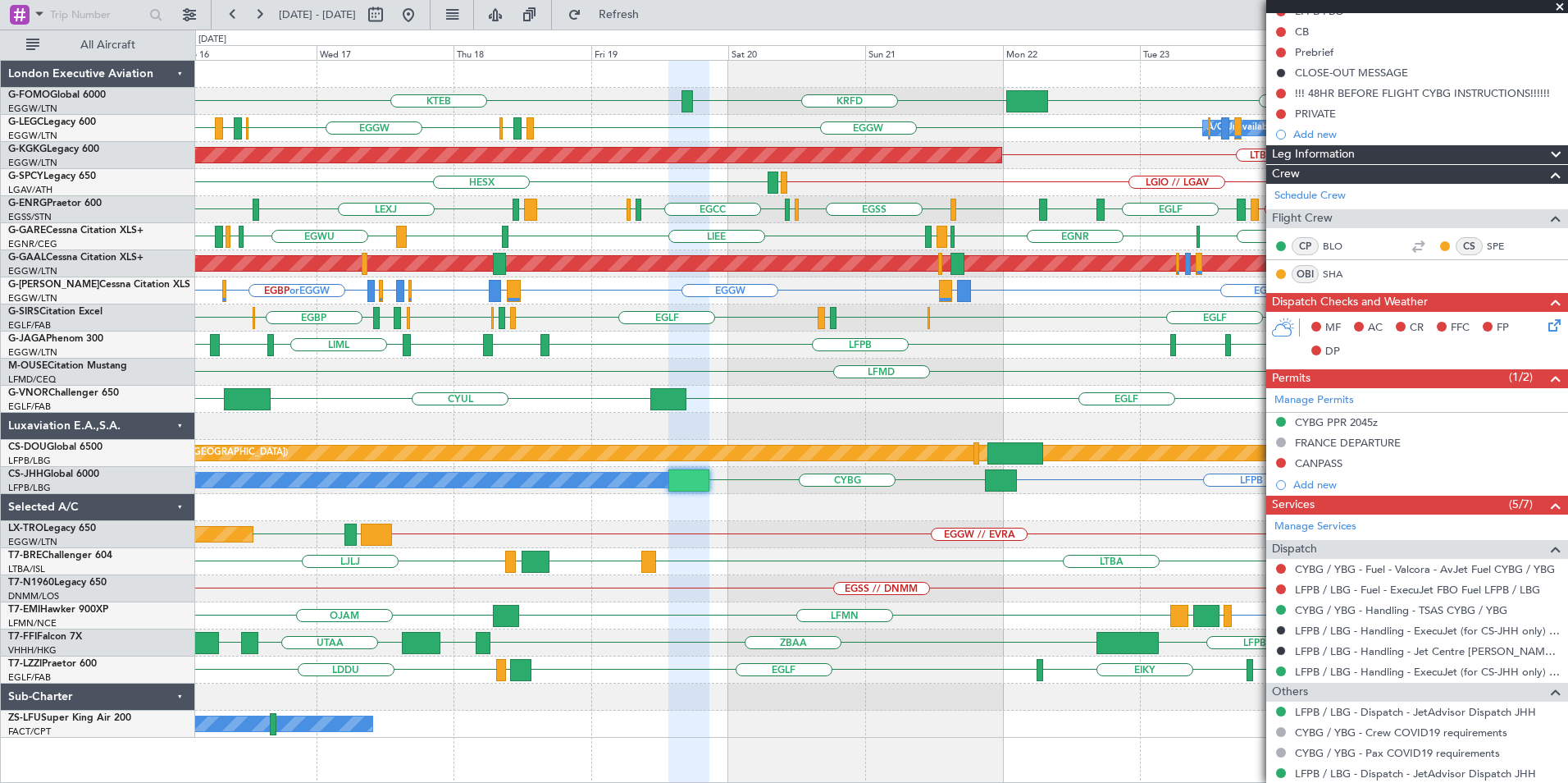
scroll to position [320, 0]
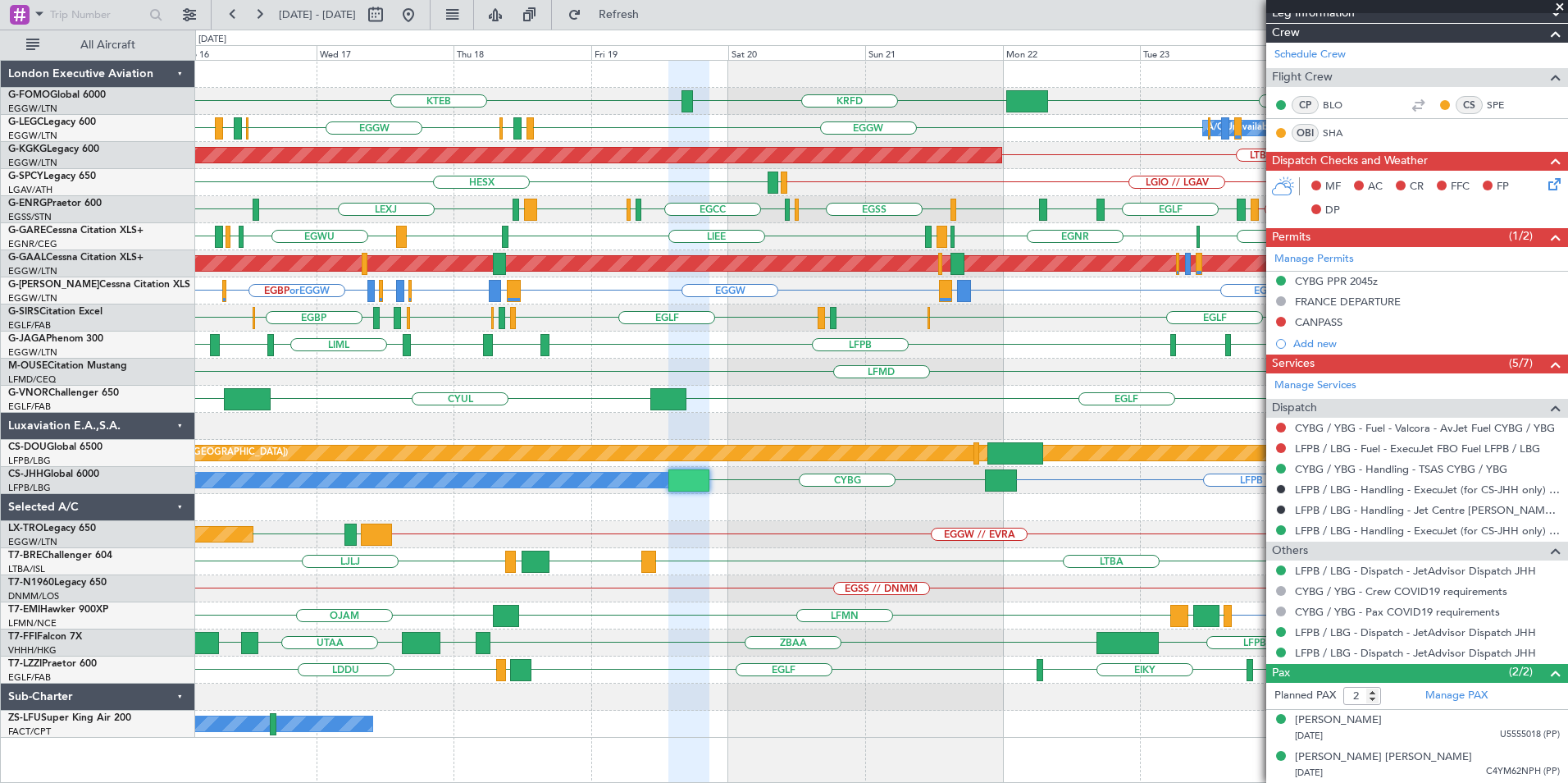
click at [1029, 573] on div "LJLJ UBBB [PERSON_NAME] [GEOGRAPHIC_DATA]" at bounding box center [881, 561] width 1372 height 27
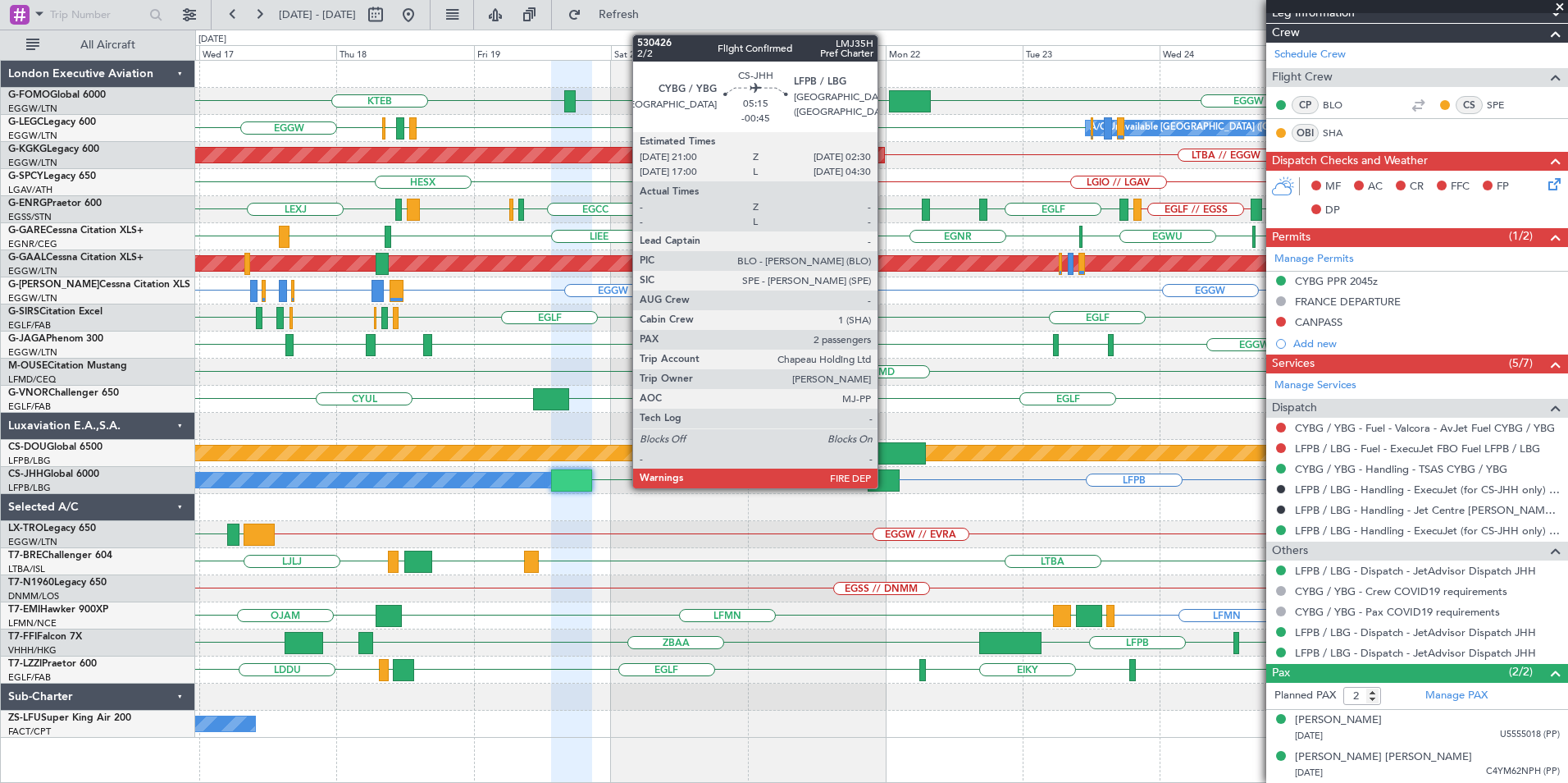
click at [885, 485] on div at bounding box center [883, 481] width 32 height 23
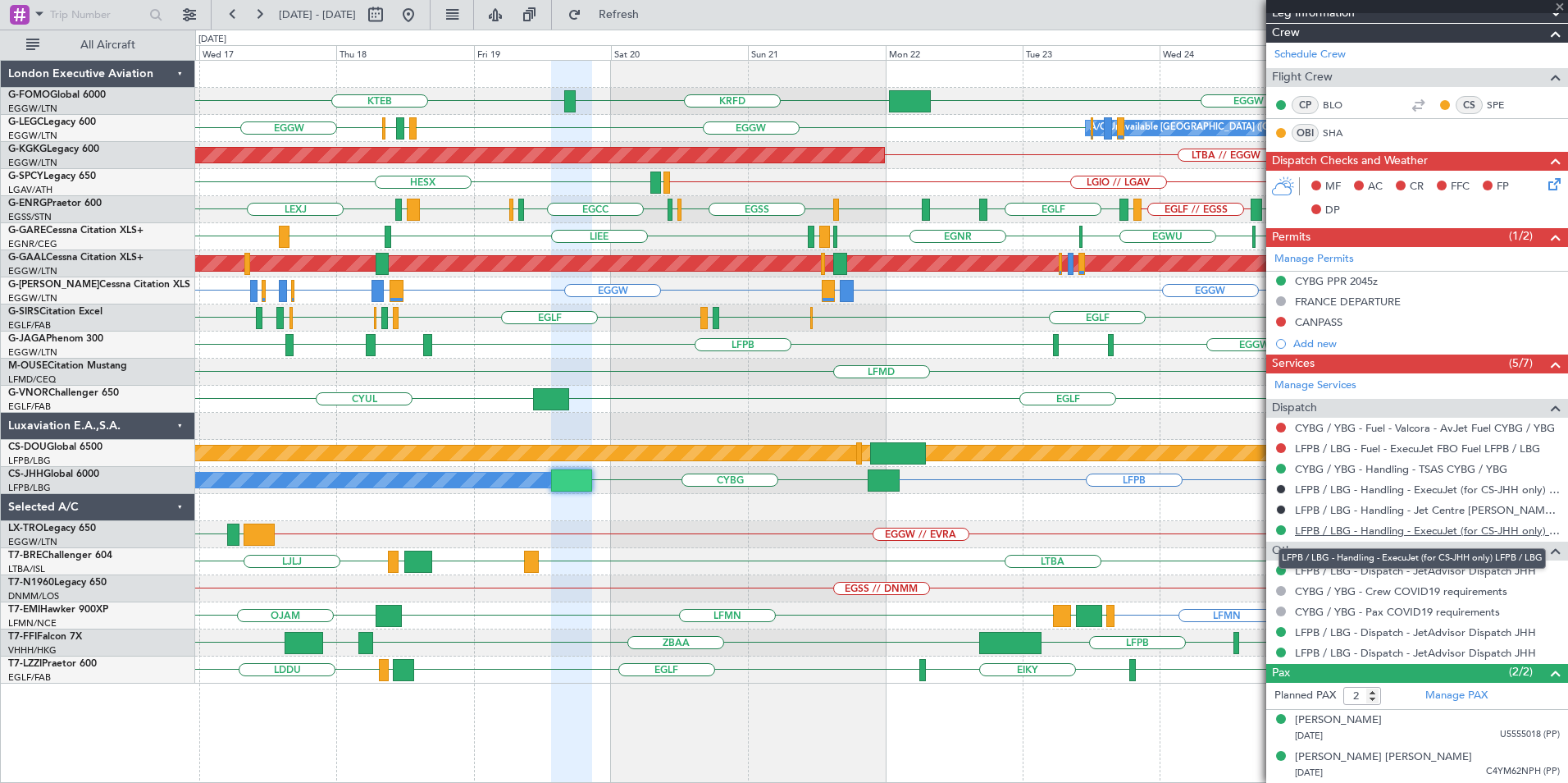
type input "-00:45"
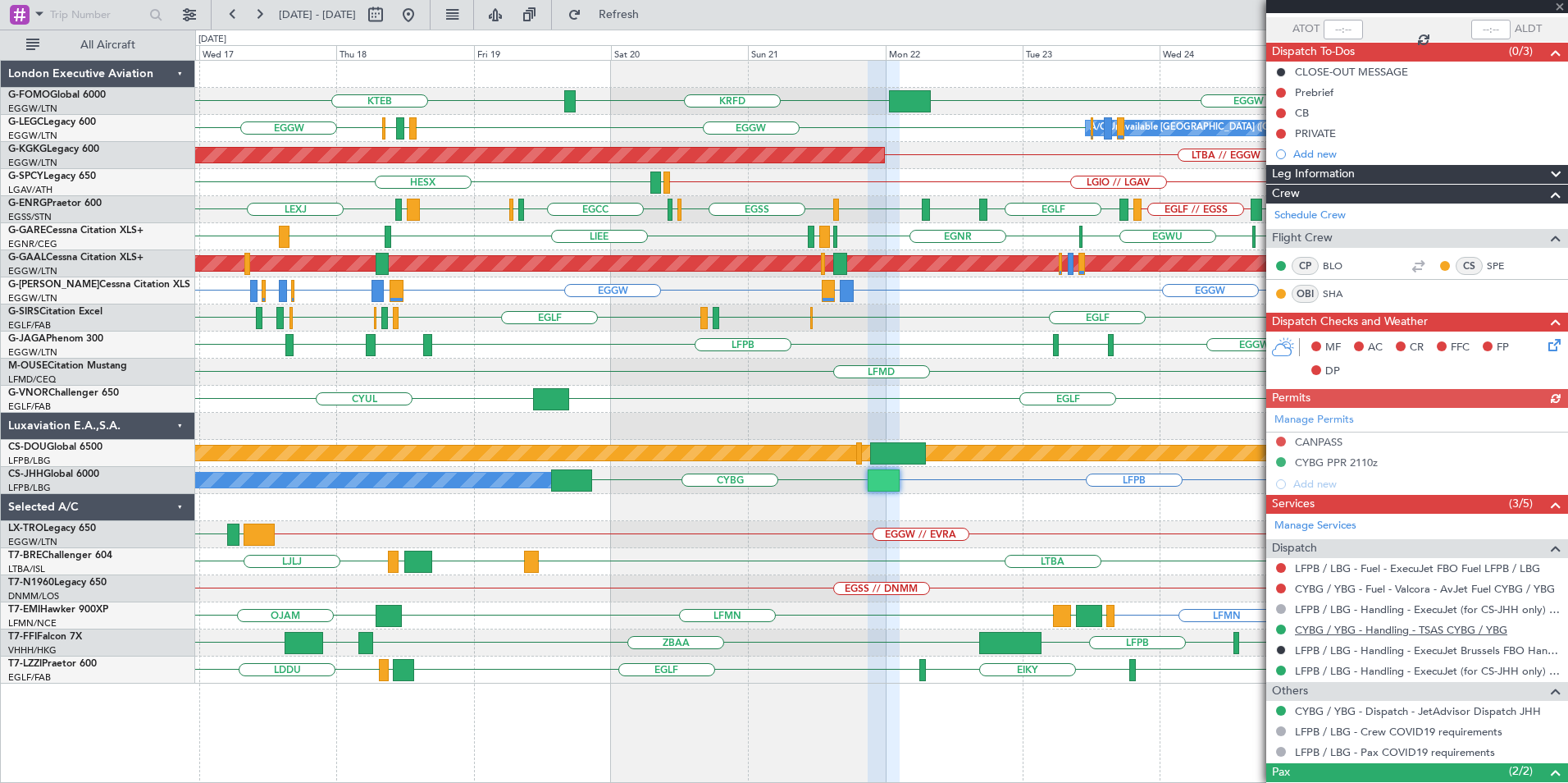
scroll to position [218, 0]
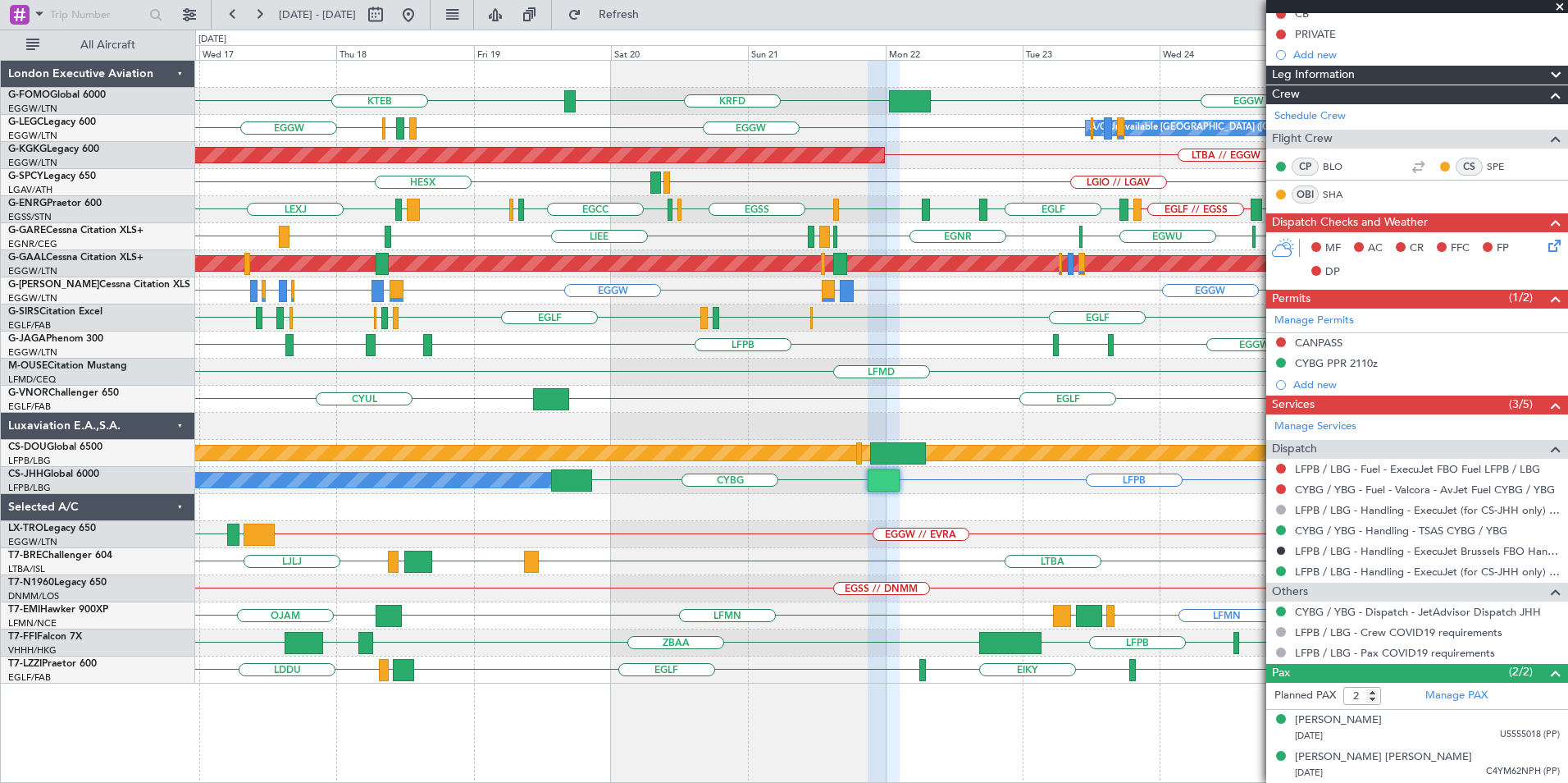
click at [1040, 377] on div "KTEB EGGW KRFD EGGW EGPD [GEOGRAPHIC_DATA] EGGW A/C Unavailable [GEOGRAPHIC_DAT…" at bounding box center [881, 372] width 1372 height 622
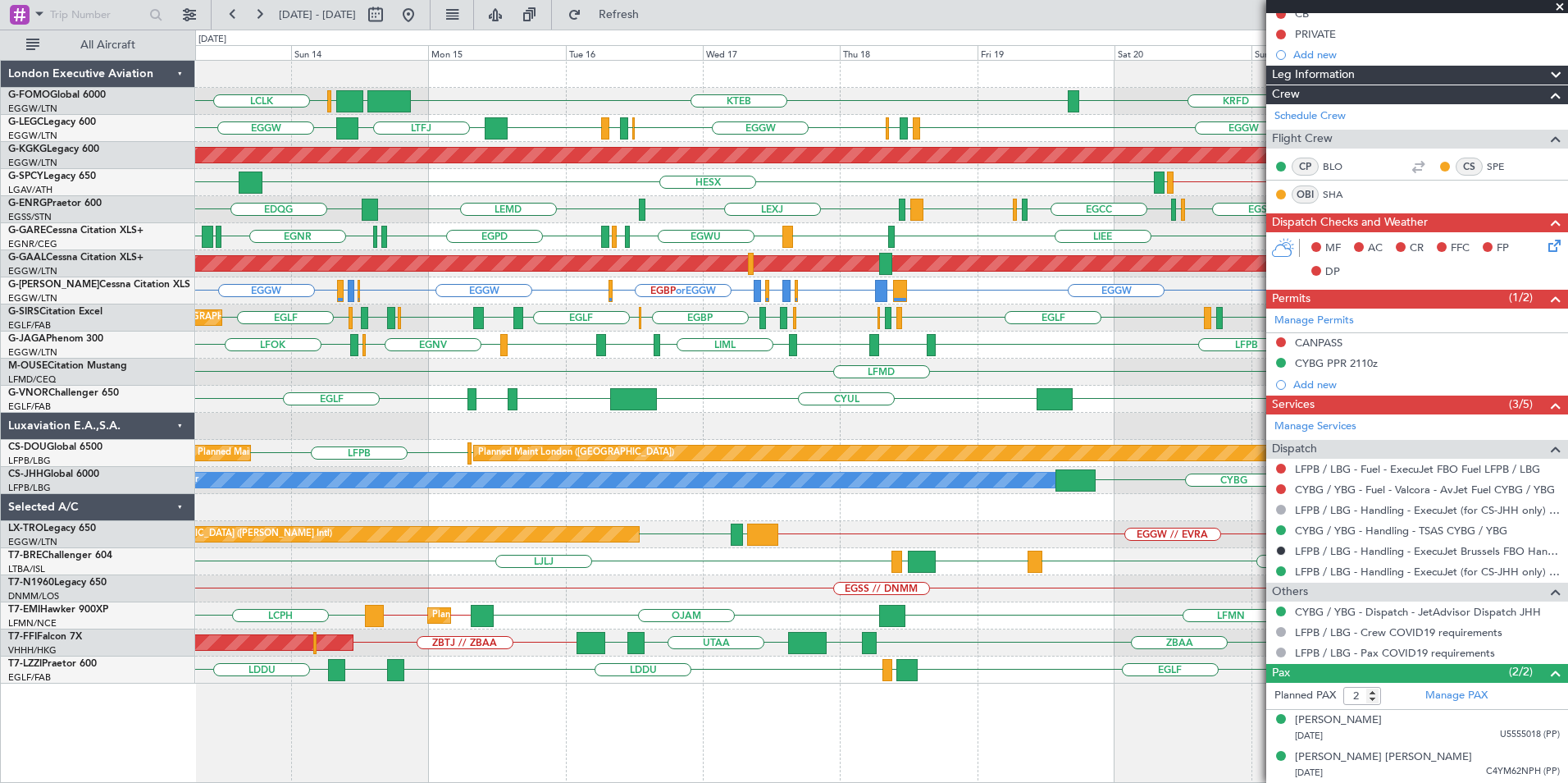
click at [1078, 408] on div "OLBA LCLK KTEB EGGW EGGW KRFD Planned Maint [GEOGRAPHIC_DATA] ([GEOGRAPHIC_DATA…" at bounding box center [881, 372] width 1372 height 622
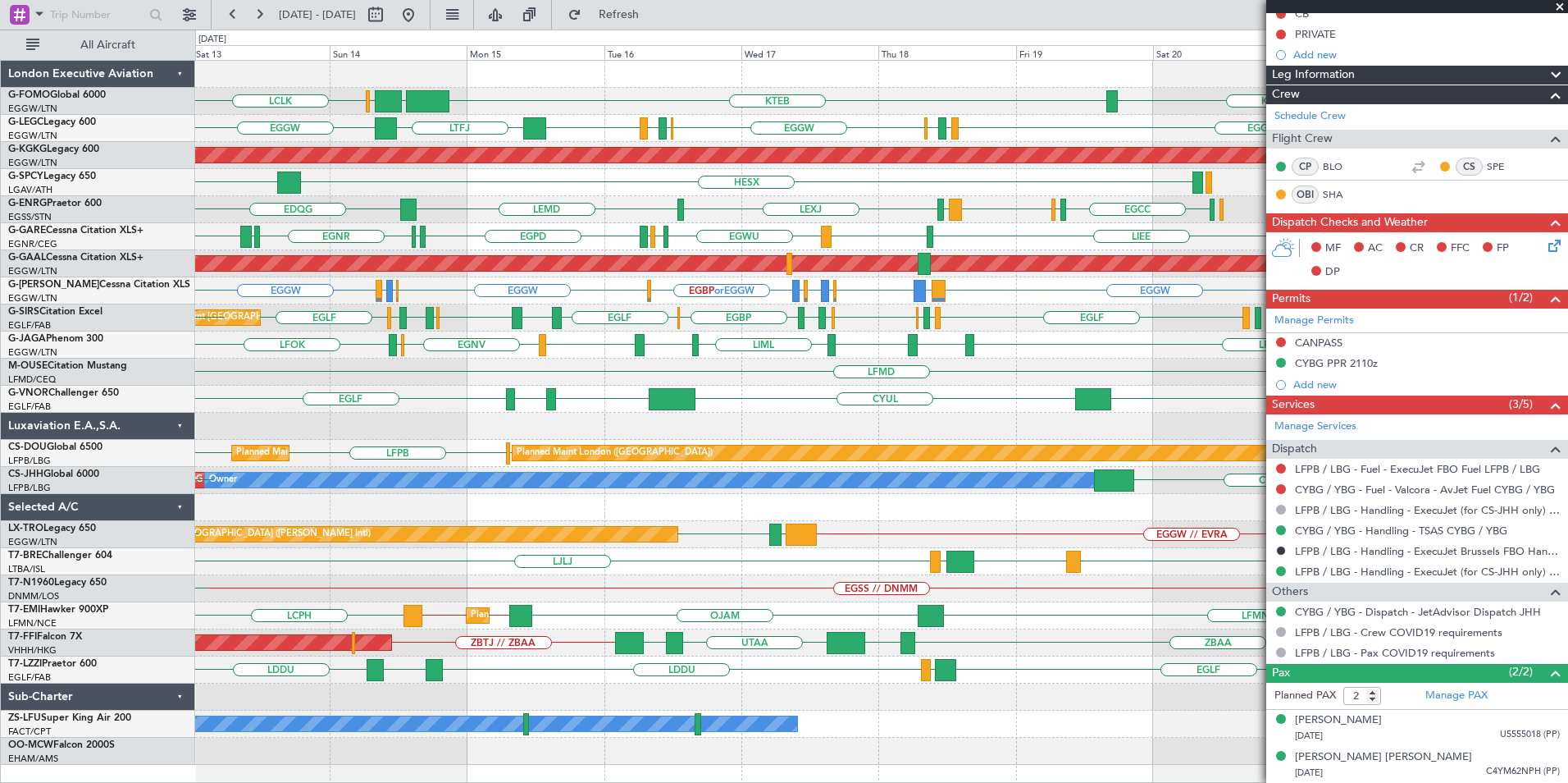
click at [373, 431] on div "OLBA LCLK KTEB EGGW KRFD EGGW Planned Maint [GEOGRAPHIC_DATA] ([GEOGRAPHIC_DATA…" at bounding box center [881, 413] width 1372 height 704
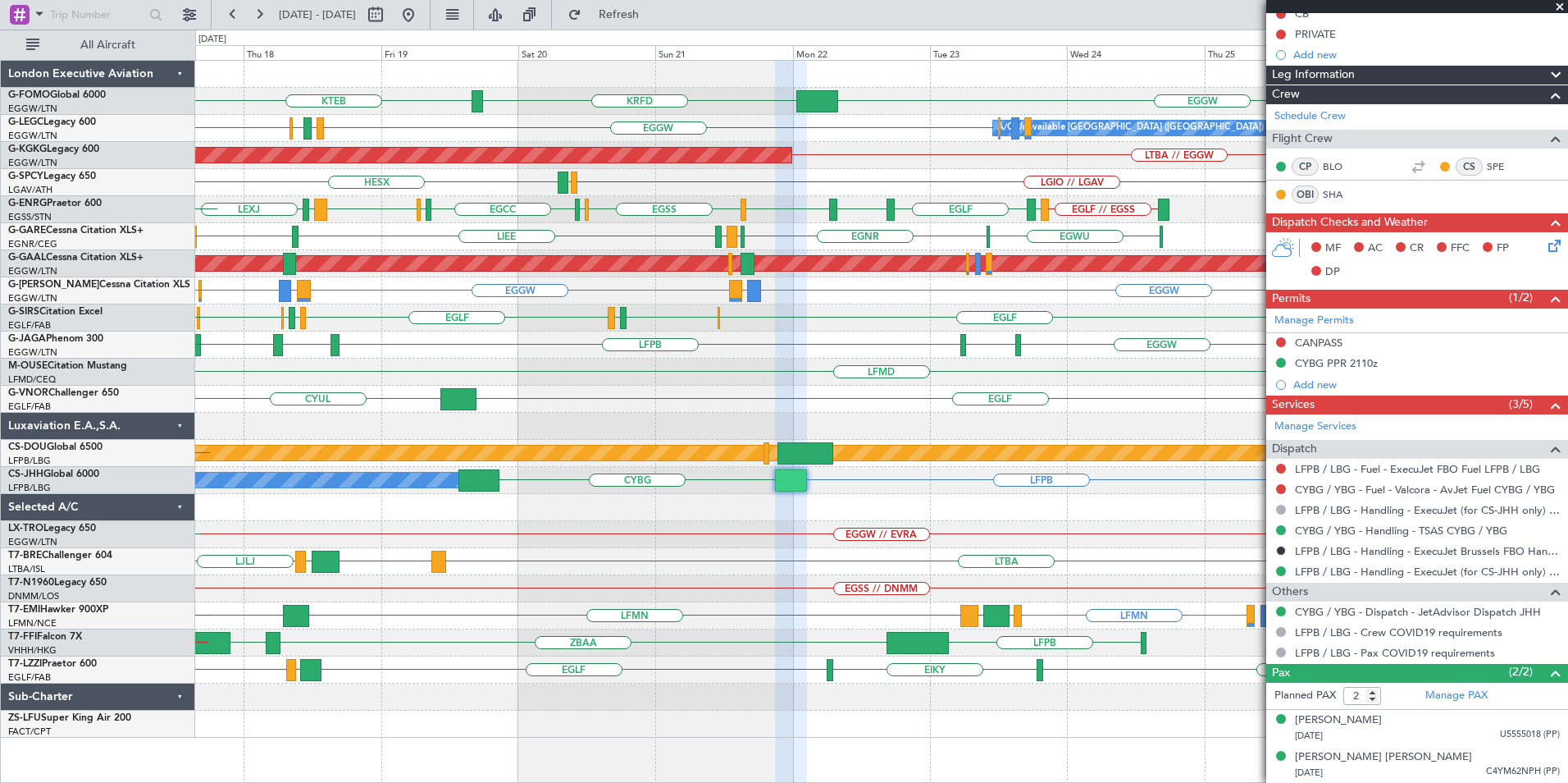
click at [373, 390] on div "KTEB EGGW KRFD A/C Unavailable [GEOGRAPHIC_DATA] ([GEOGRAPHIC_DATA]) EGGW EGPD …" at bounding box center [881, 399] width 1372 height 677
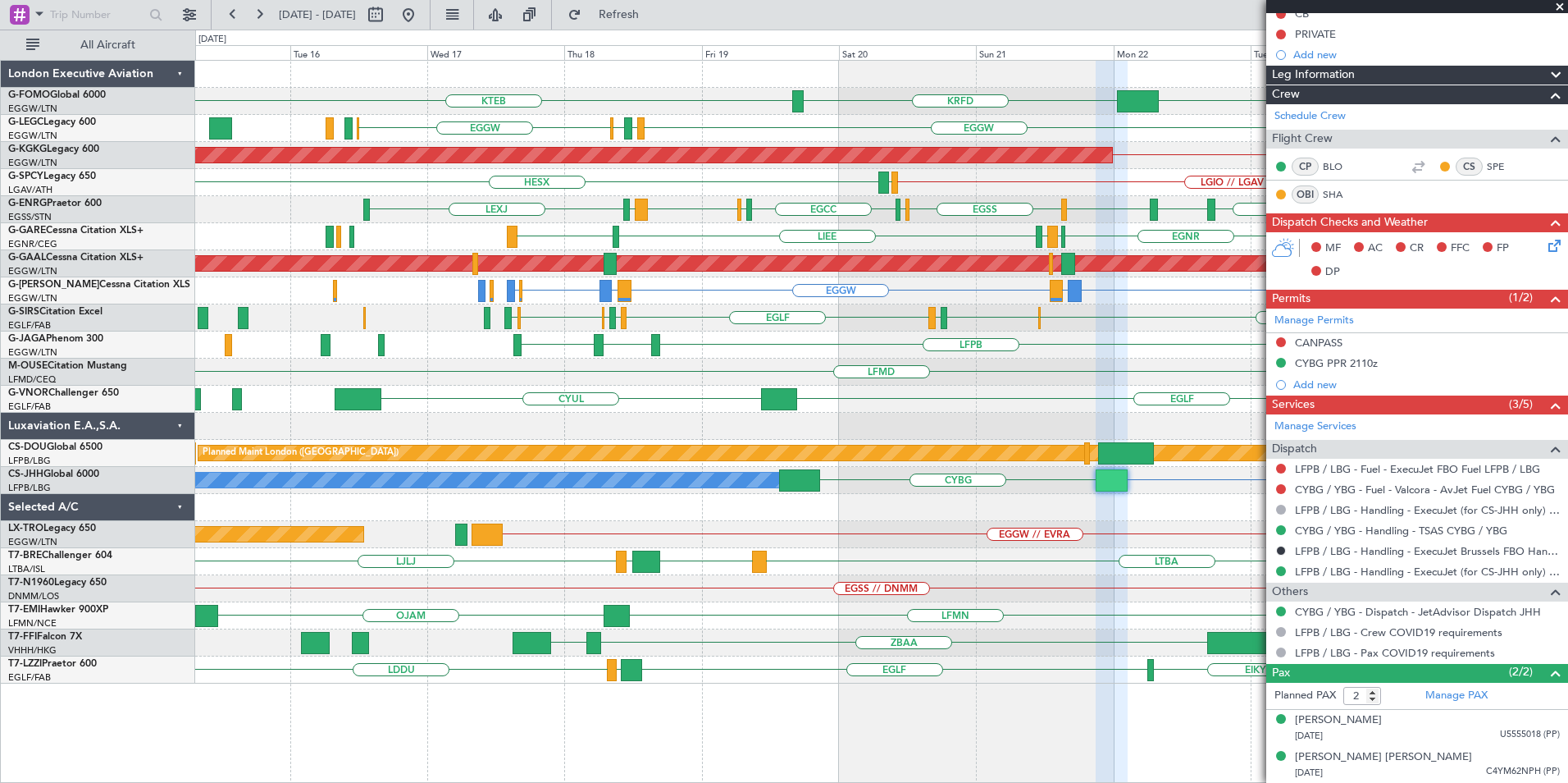
click at [1010, 409] on div "CYUL [GEOGRAPHIC_DATA] [GEOGRAPHIC_DATA]" at bounding box center [881, 399] width 1372 height 27
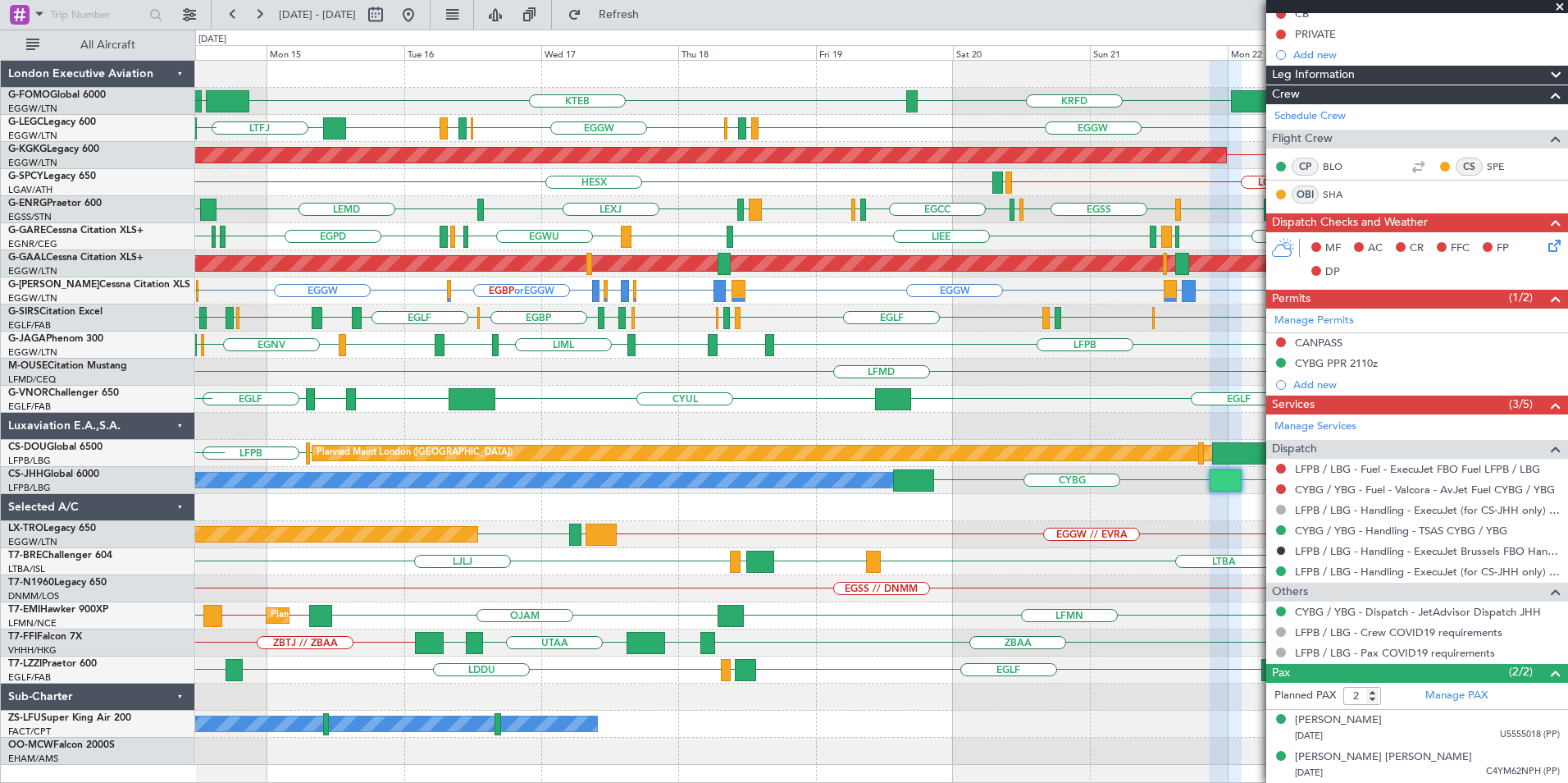
click at [570, 428] on div at bounding box center [881, 426] width 1372 height 27
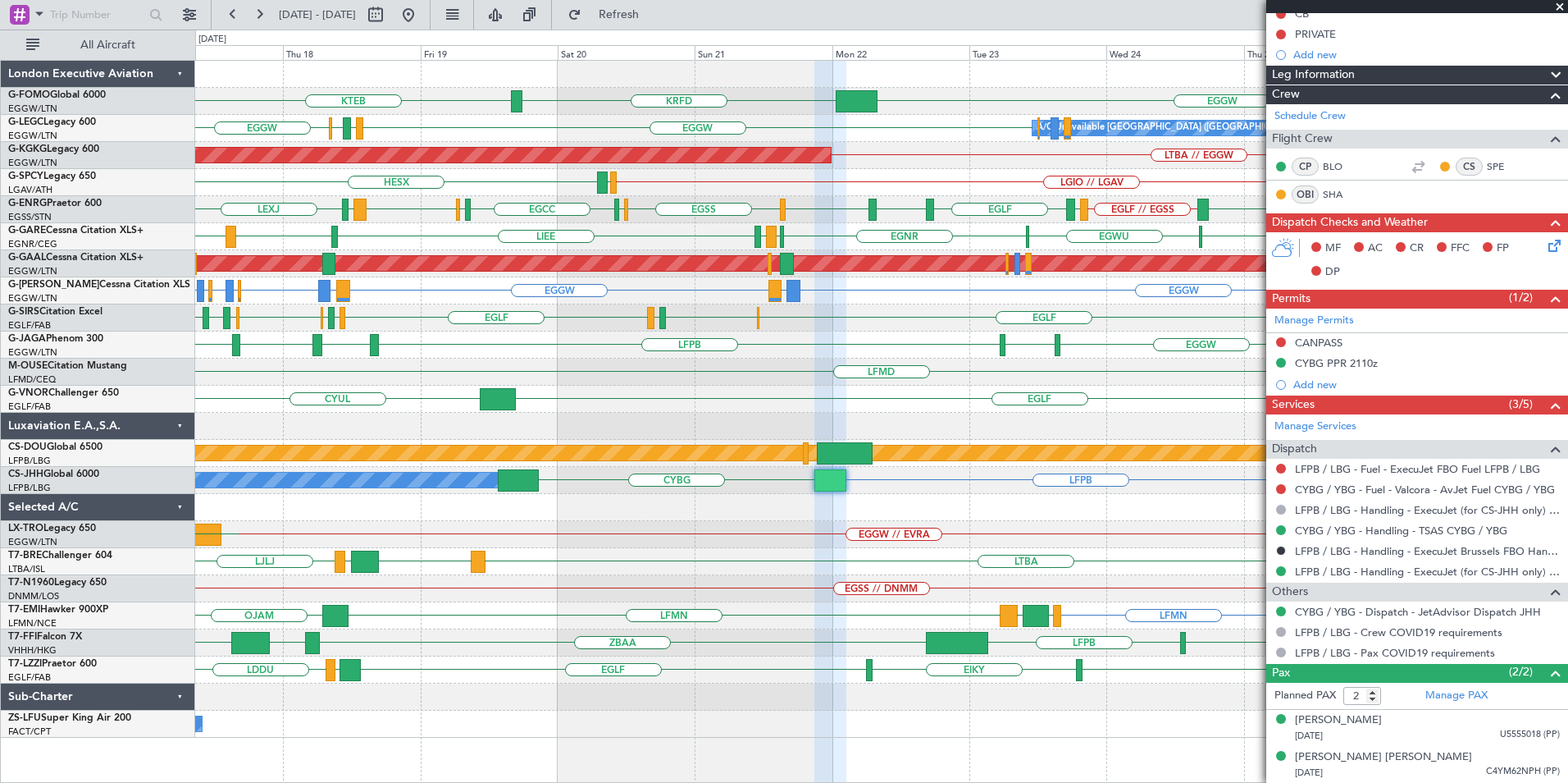
click at [704, 404] on div "KTEB EGGW KRFD A/C Unavailable [GEOGRAPHIC_DATA] ([GEOGRAPHIC_DATA]) EGGW EGPD …" at bounding box center [881, 399] width 1372 height 677
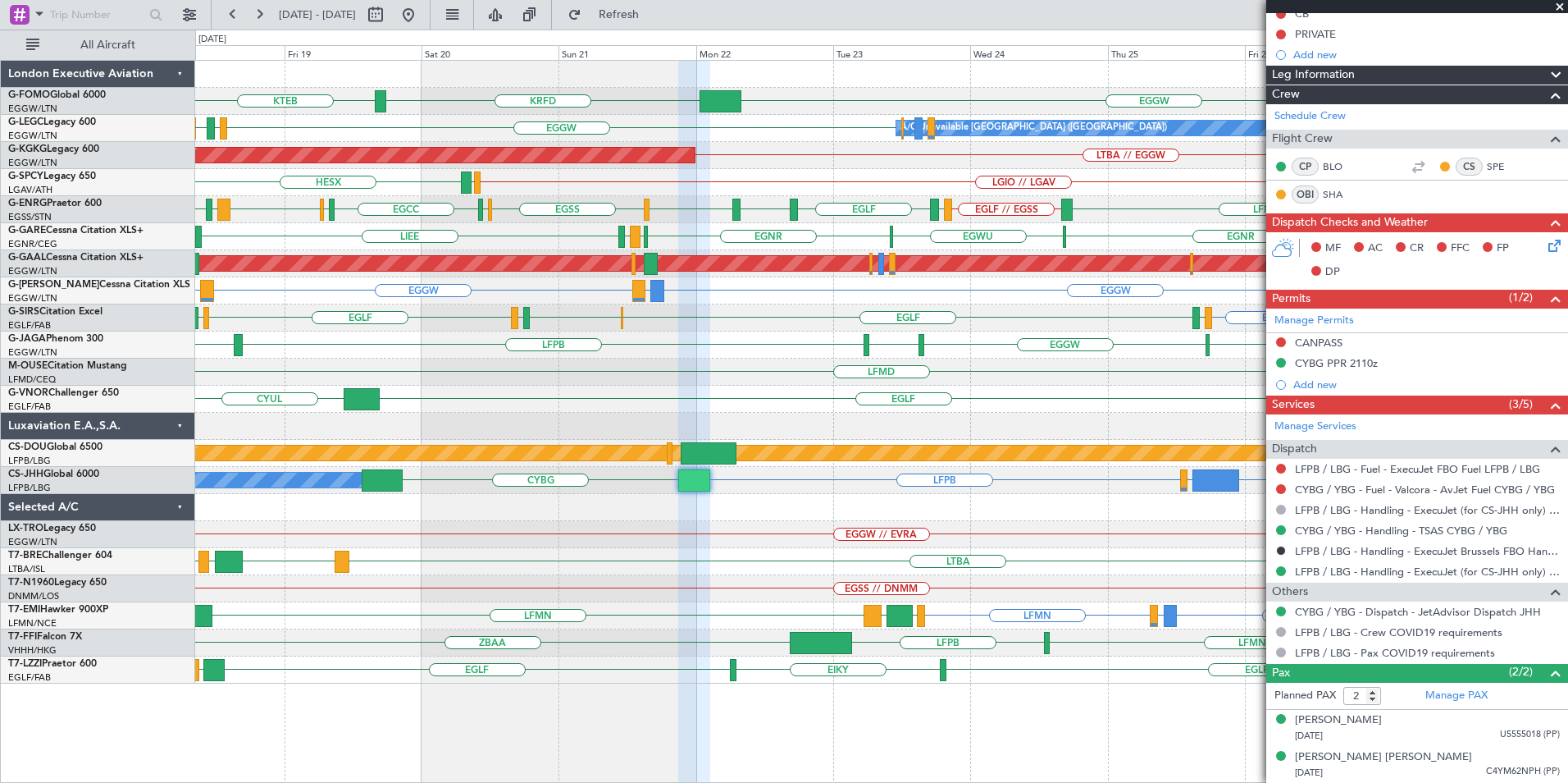
click at [902, 595] on div "KTEB EGGW KRFD EGGW EGPD [GEOGRAPHIC_DATA] A/C Unavailable [GEOGRAPHIC_DATA] ([…" at bounding box center [881, 372] width 1372 height 622
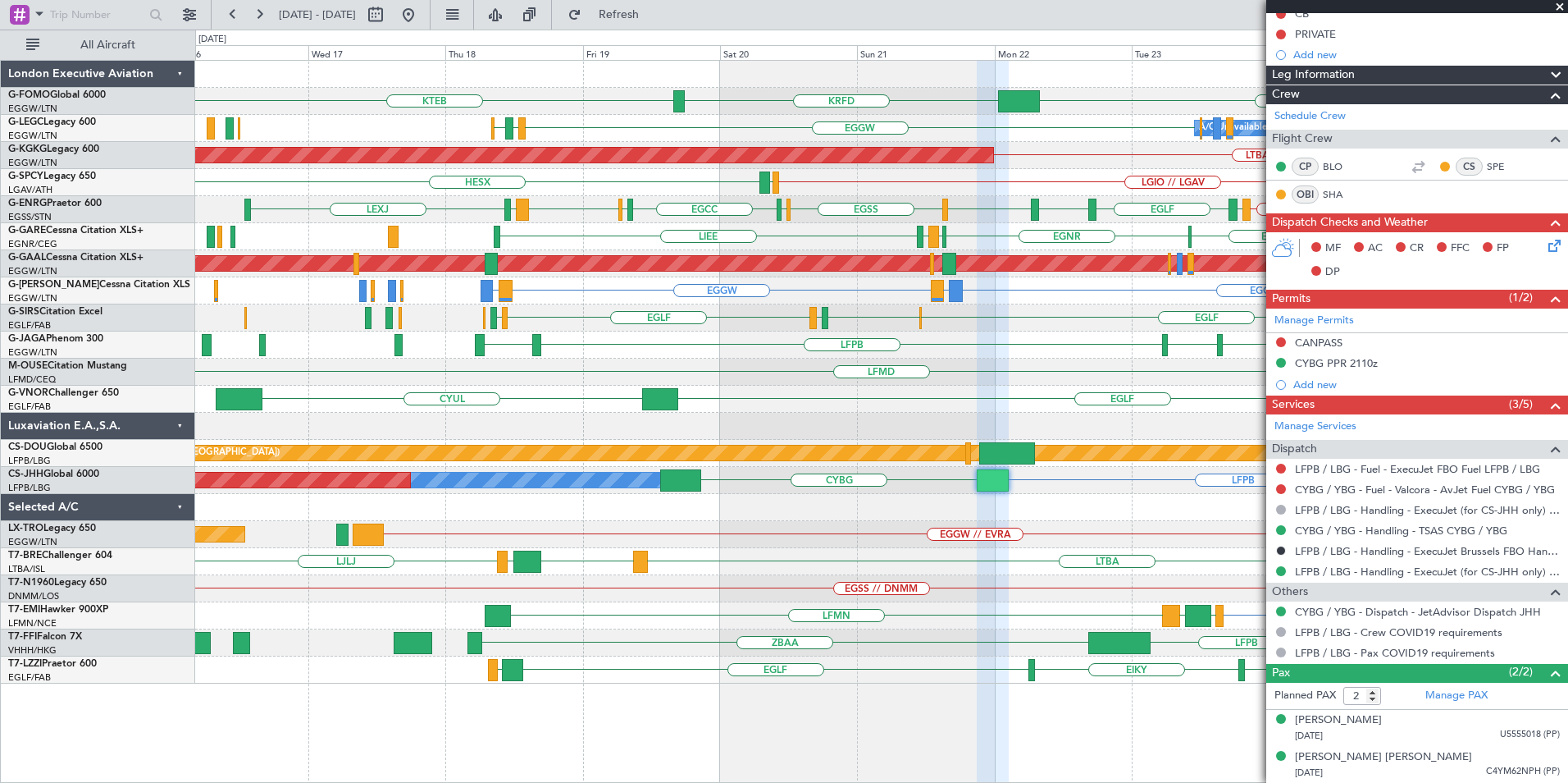
click at [451, 554] on div "KTEB EGGW KRFD EGGW EGPD [GEOGRAPHIC_DATA] A/C Unavailable [GEOGRAPHIC_DATA] ([…" at bounding box center [881, 372] width 1372 height 622
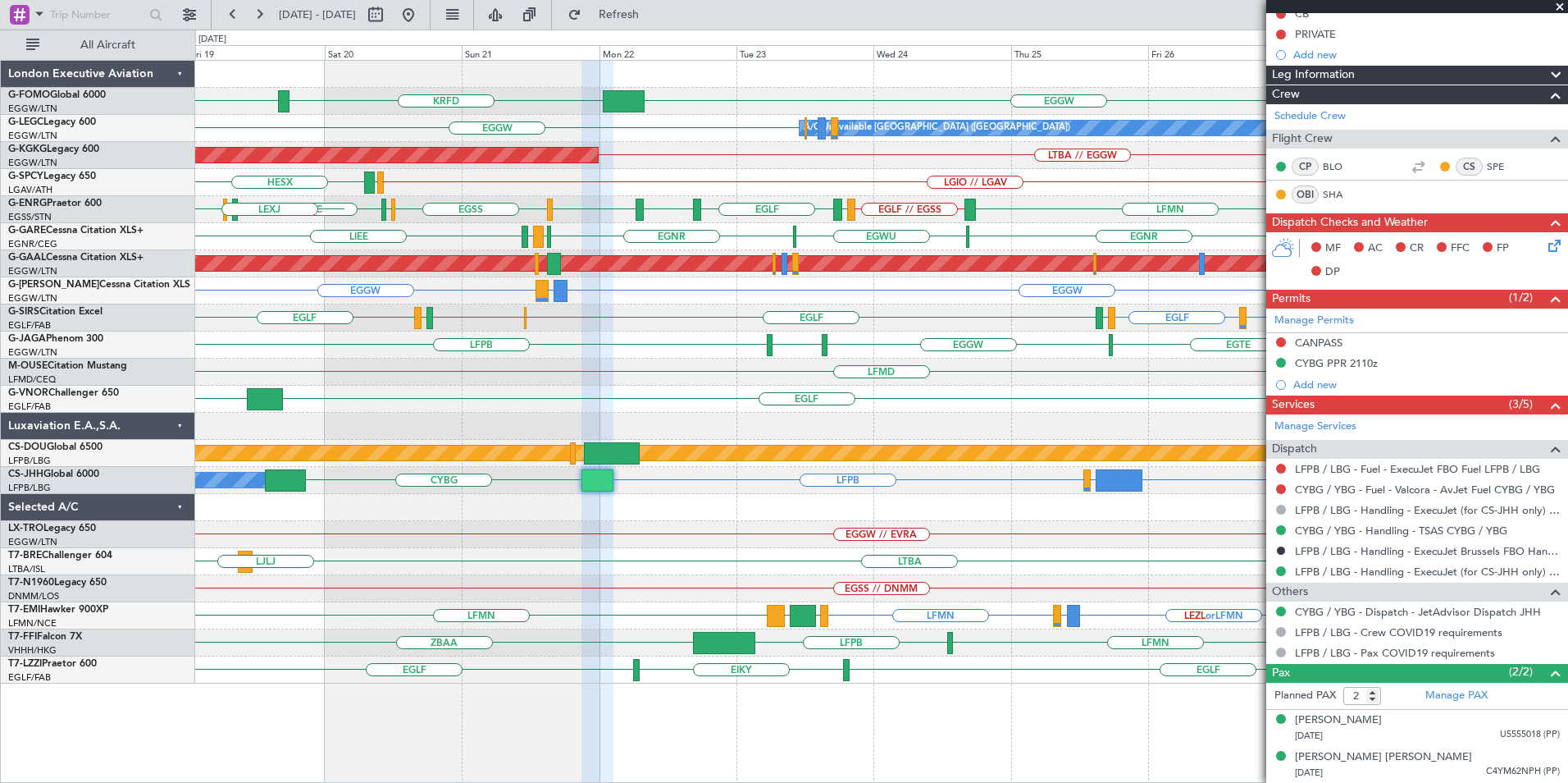
click at [663, 558] on div "UBBB [GEOGRAPHIC_DATA] [PERSON_NAME]" at bounding box center [881, 561] width 1372 height 27
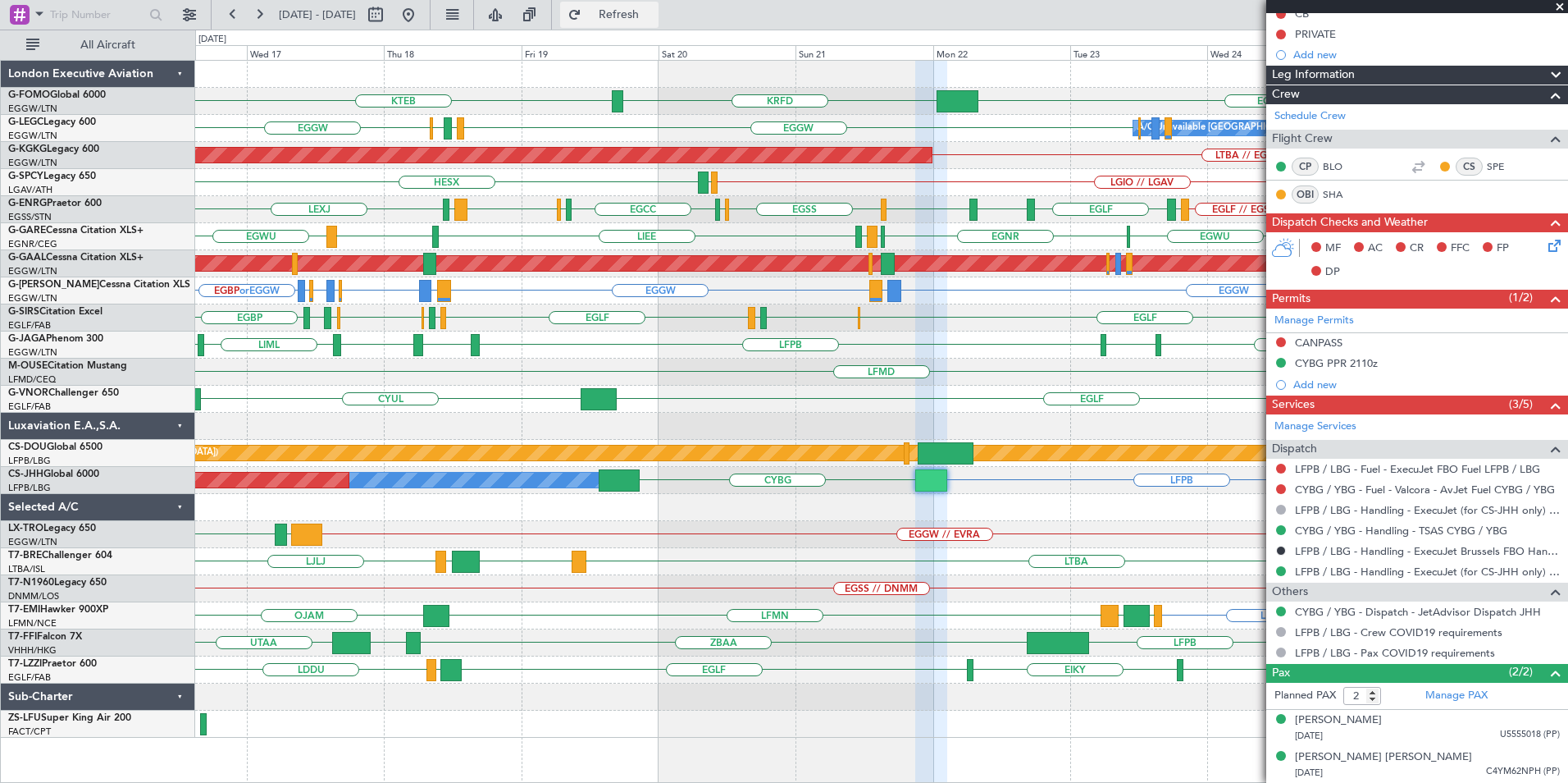
drag, startPoint x: 653, startPoint y: 9, endPoint x: 632, endPoint y: 23, distance: 25.2
click at [653, 10] on span "Refresh" at bounding box center [618, 15] width 69 height 11
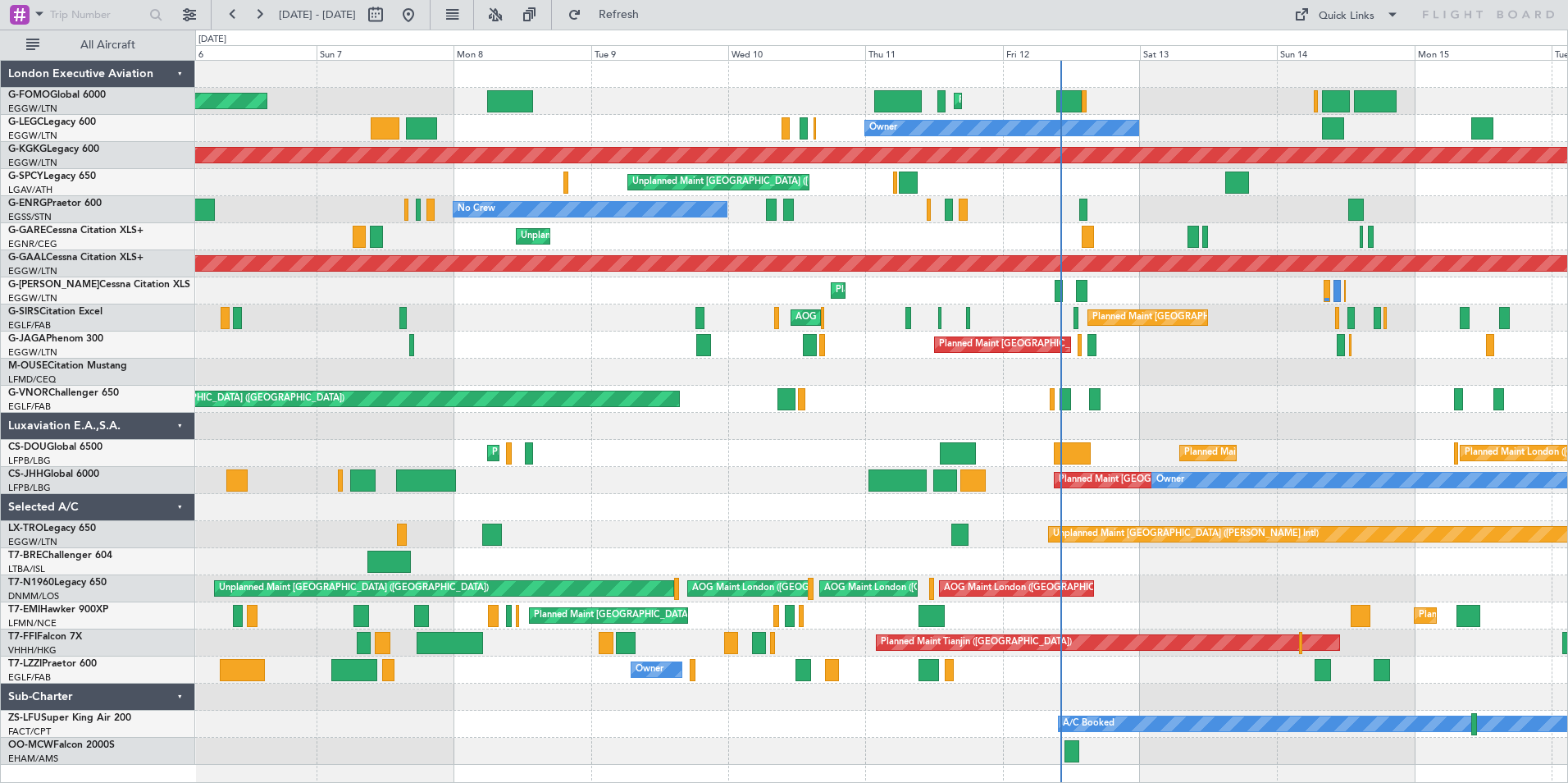
click at [508, 357] on div "Planned Maint [GEOGRAPHIC_DATA] ([GEOGRAPHIC_DATA]) Planned Maint [GEOGRAPHIC_D…" at bounding box center [881, 413] width 1372 height 704
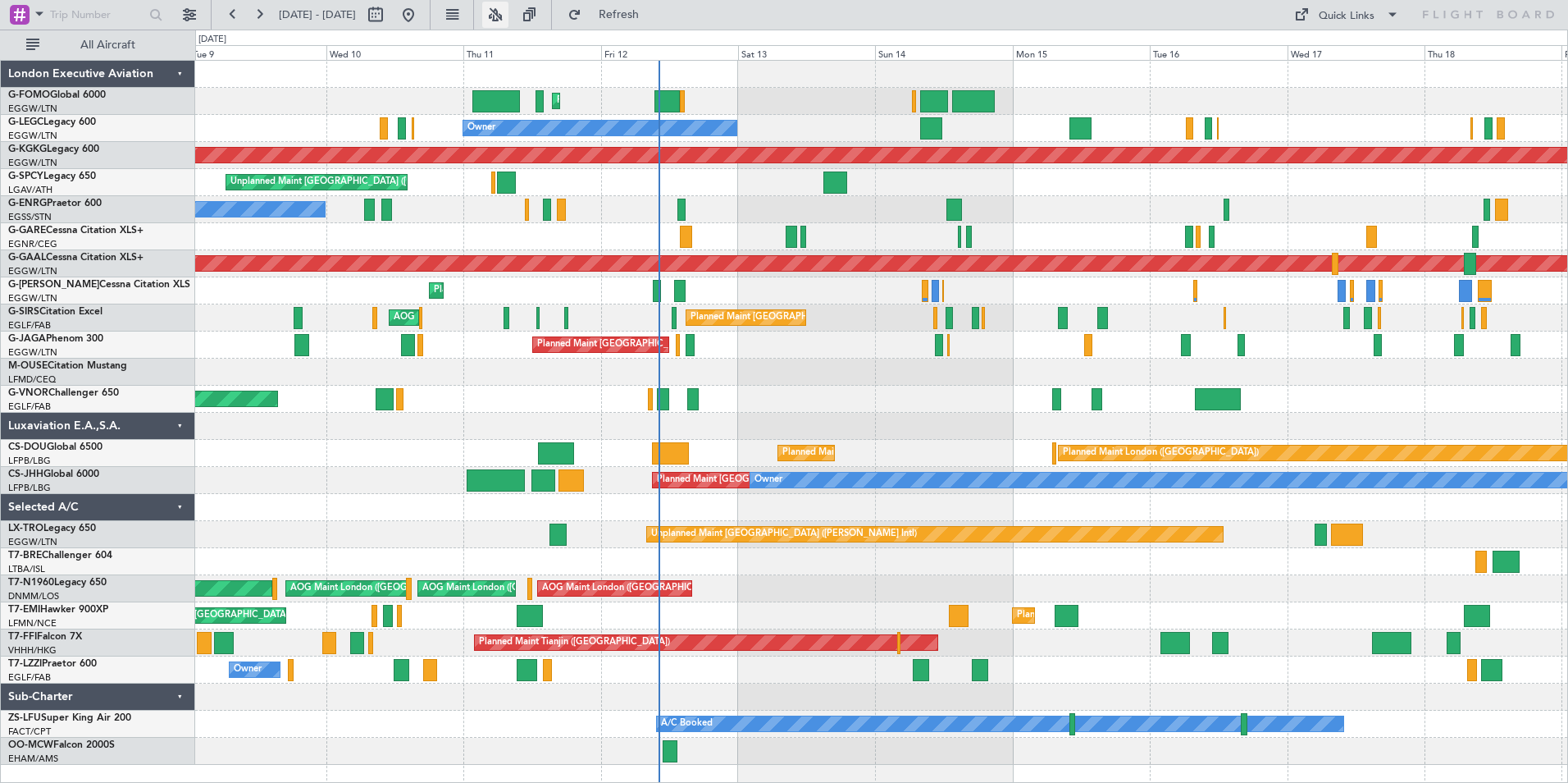
click at [509, 23] on button at bounding box center [495, 15] width 26 height 26
